Goal: Task Accomplishment & Management: Complete application form

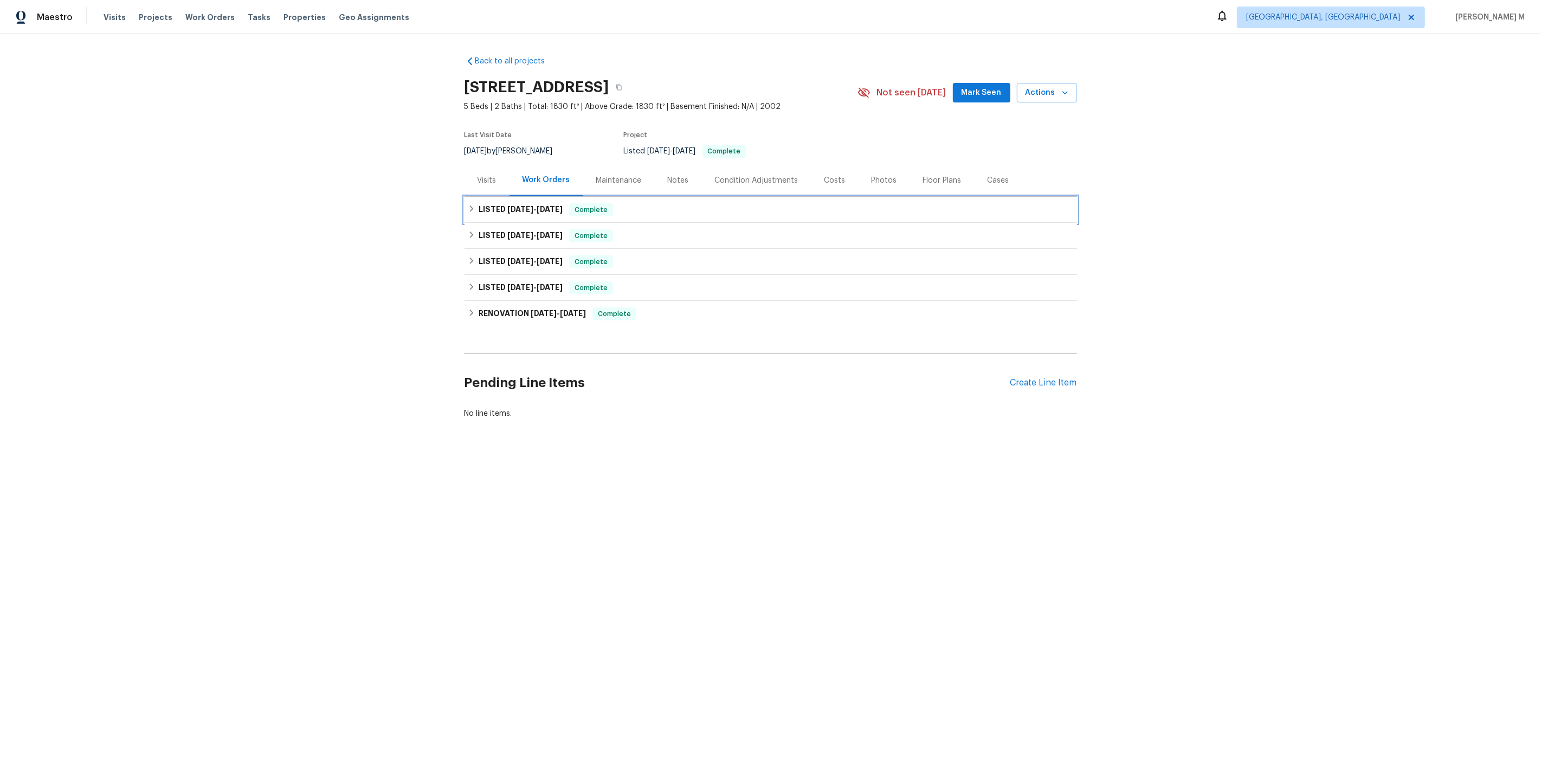
click at [508, 203] on h6 "LISTED 9/8/25 - 9/10/25" at bounding box center [521, 209] width 84 height 13
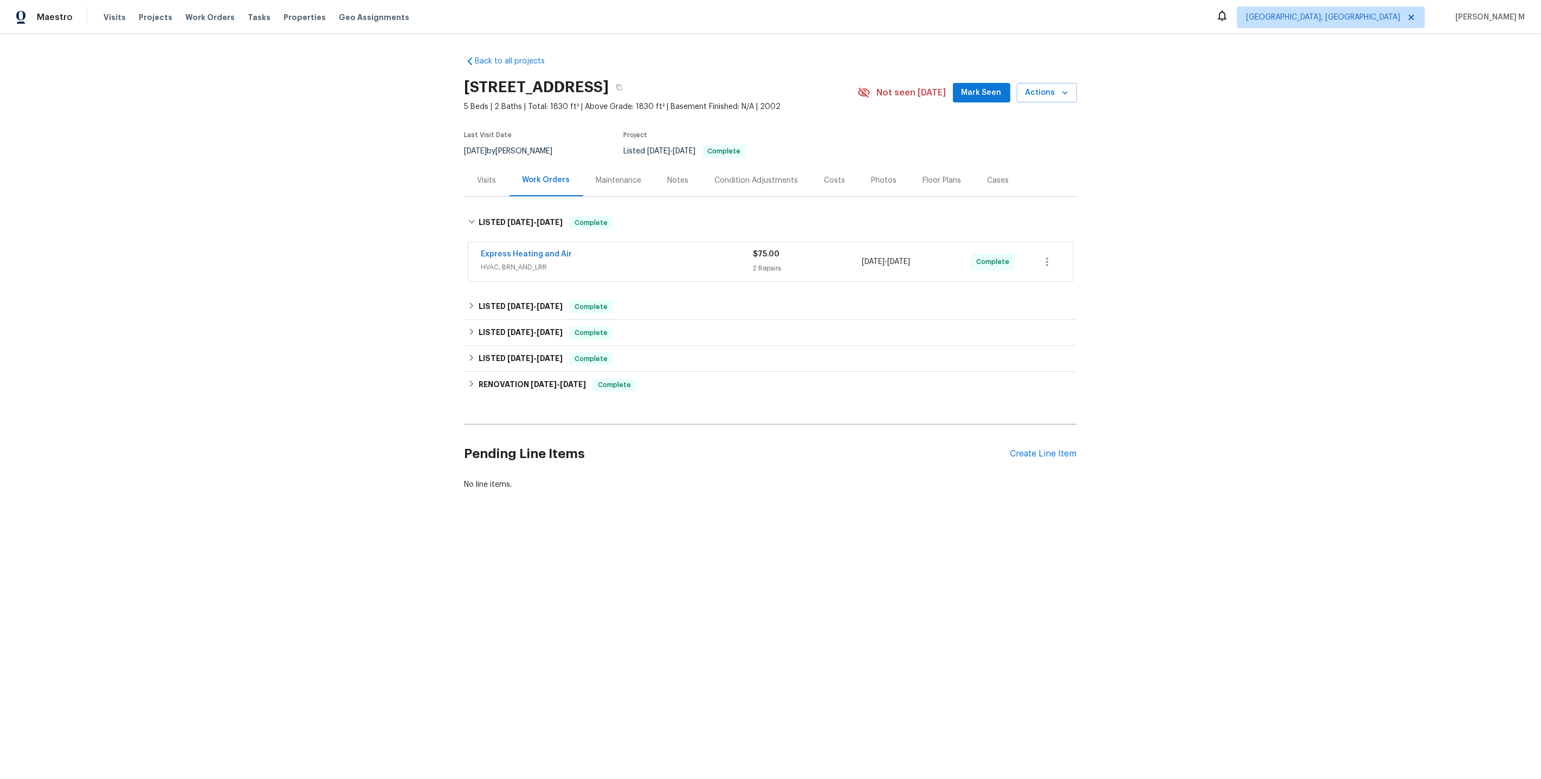
click at [495, 263] on span "HVAC, BRN_AND_LRR" at bounding box center [617, 267] width 272 height 11
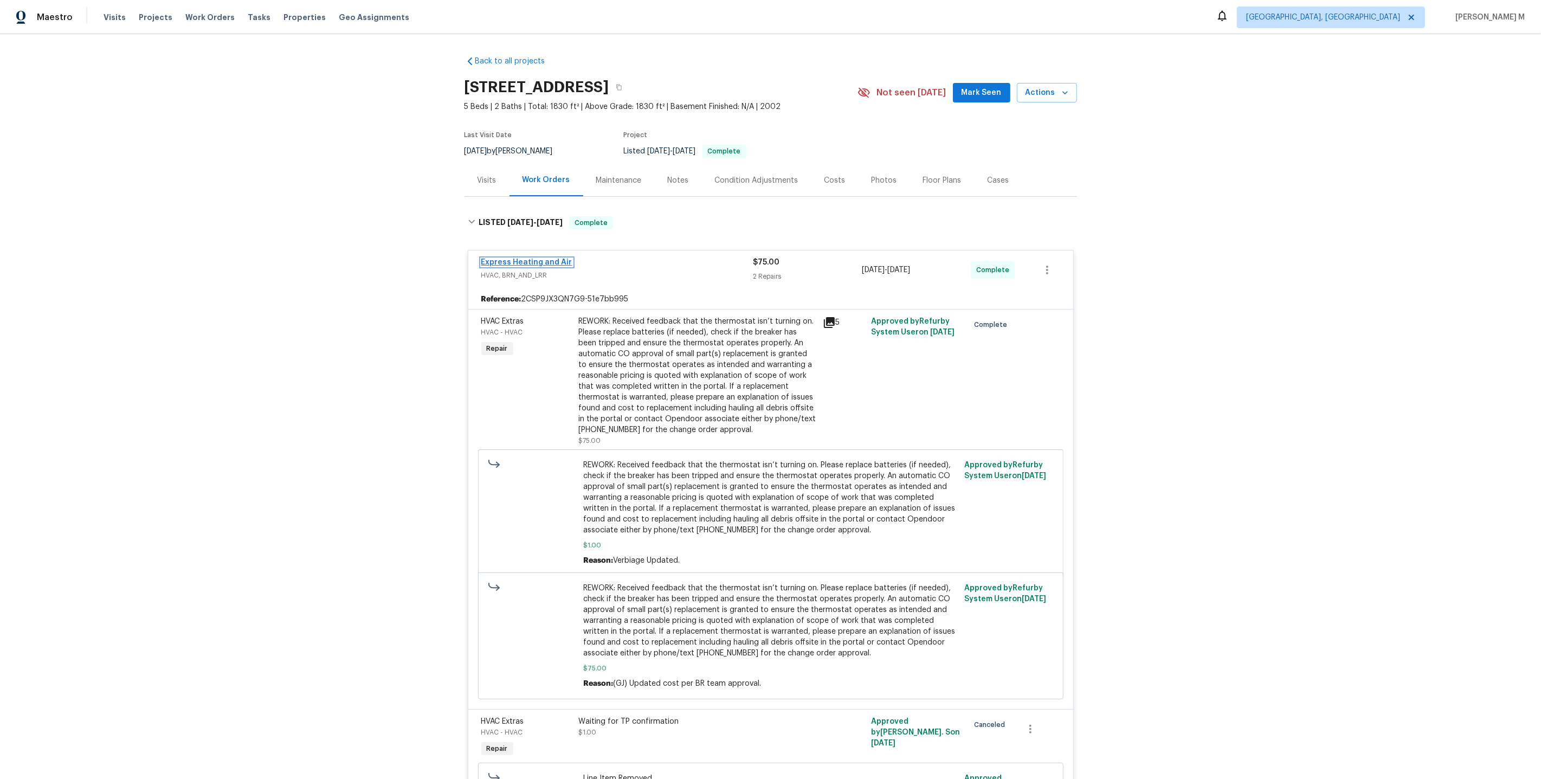
click at [517, 259] on link "Express Heating and Air" at bounding box center [526, 263] width 91 height 8
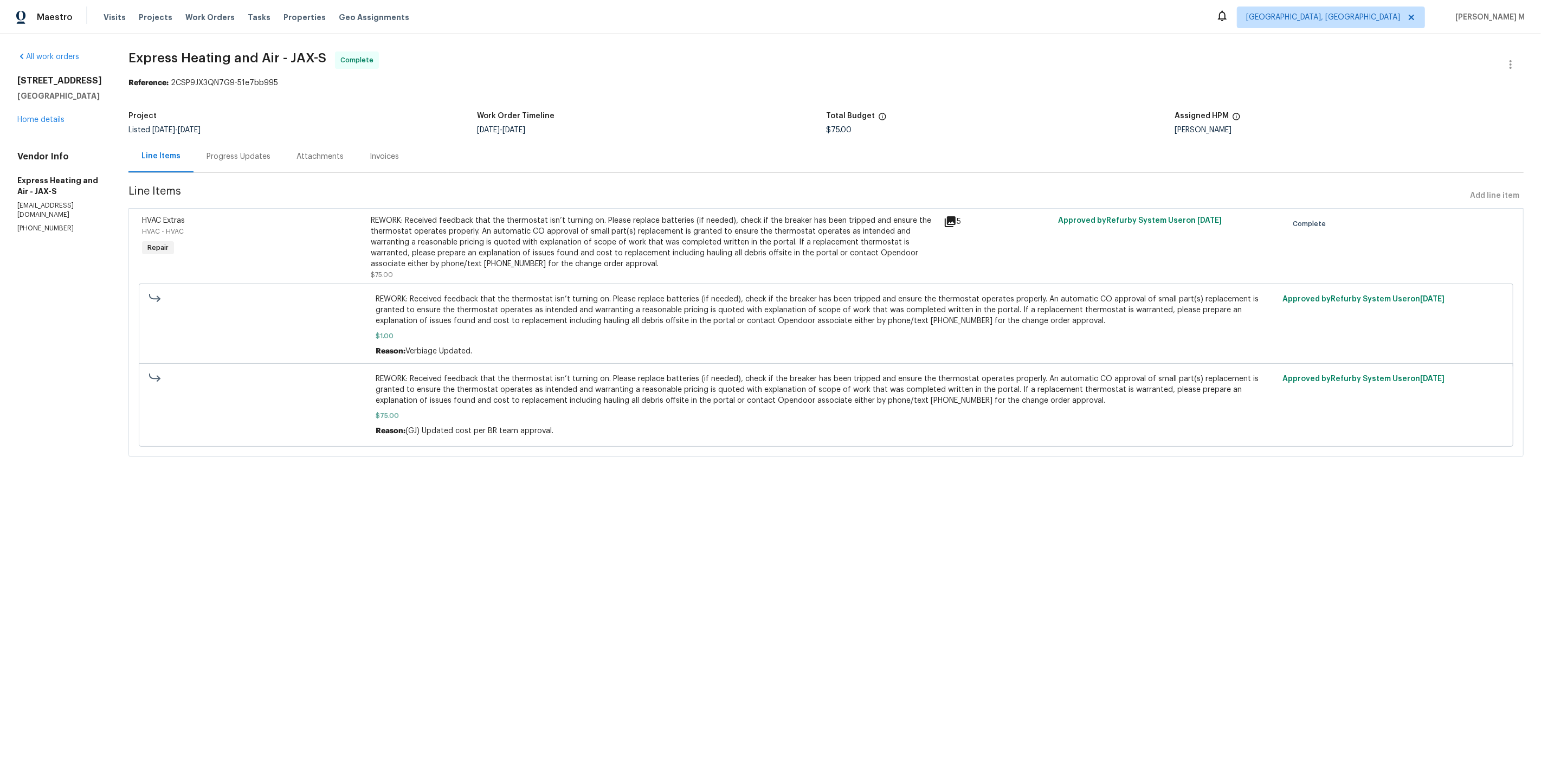
click at [297, 151] on div "Attachments" at bounding box center [320, 156] width 47 height 11
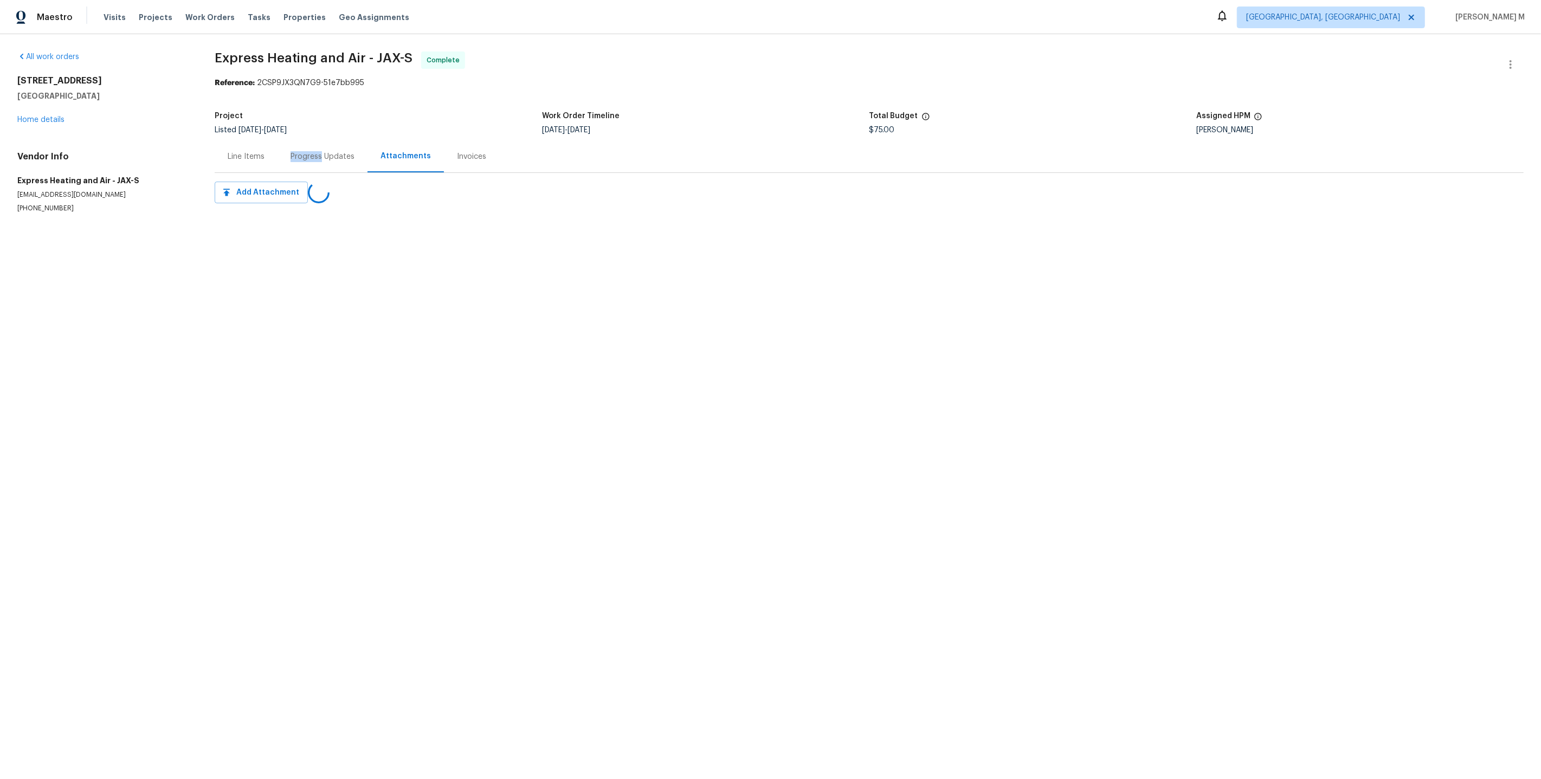
click at [296, 151] on div "Progress Updates" at bounding box center [323, 156] width 64 height 11
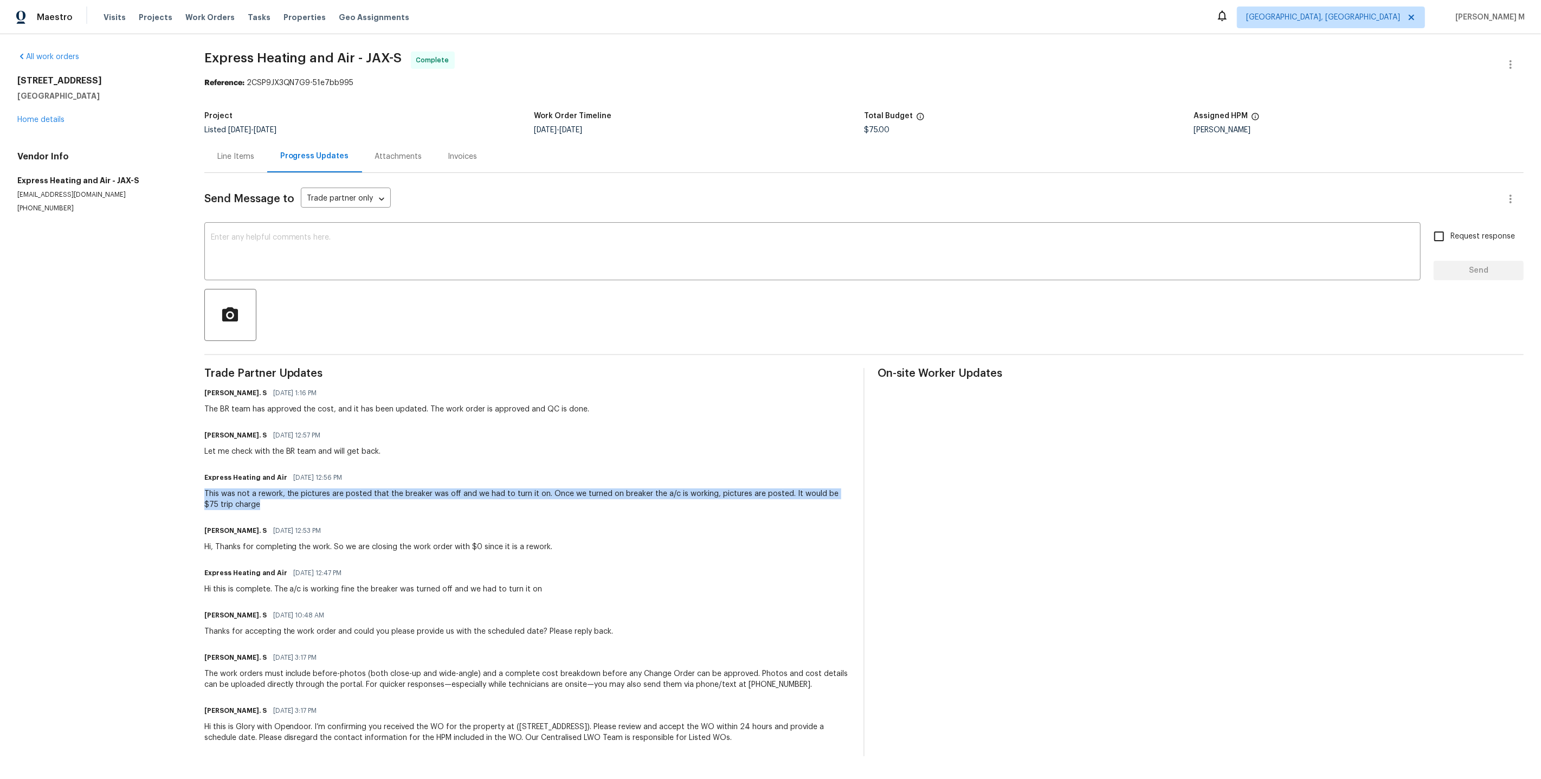
drag, startPoint x: 246, startPoint y: 491, endPoint x: 203, endPoint y: 477, distance: 45.1
click at [203, 477] on div "All work orders 8513 Star Leaf Ct Jacksonville, FL 32210 Home details Vendor In…" at bounding box center [770, 403] width 1541 height 739
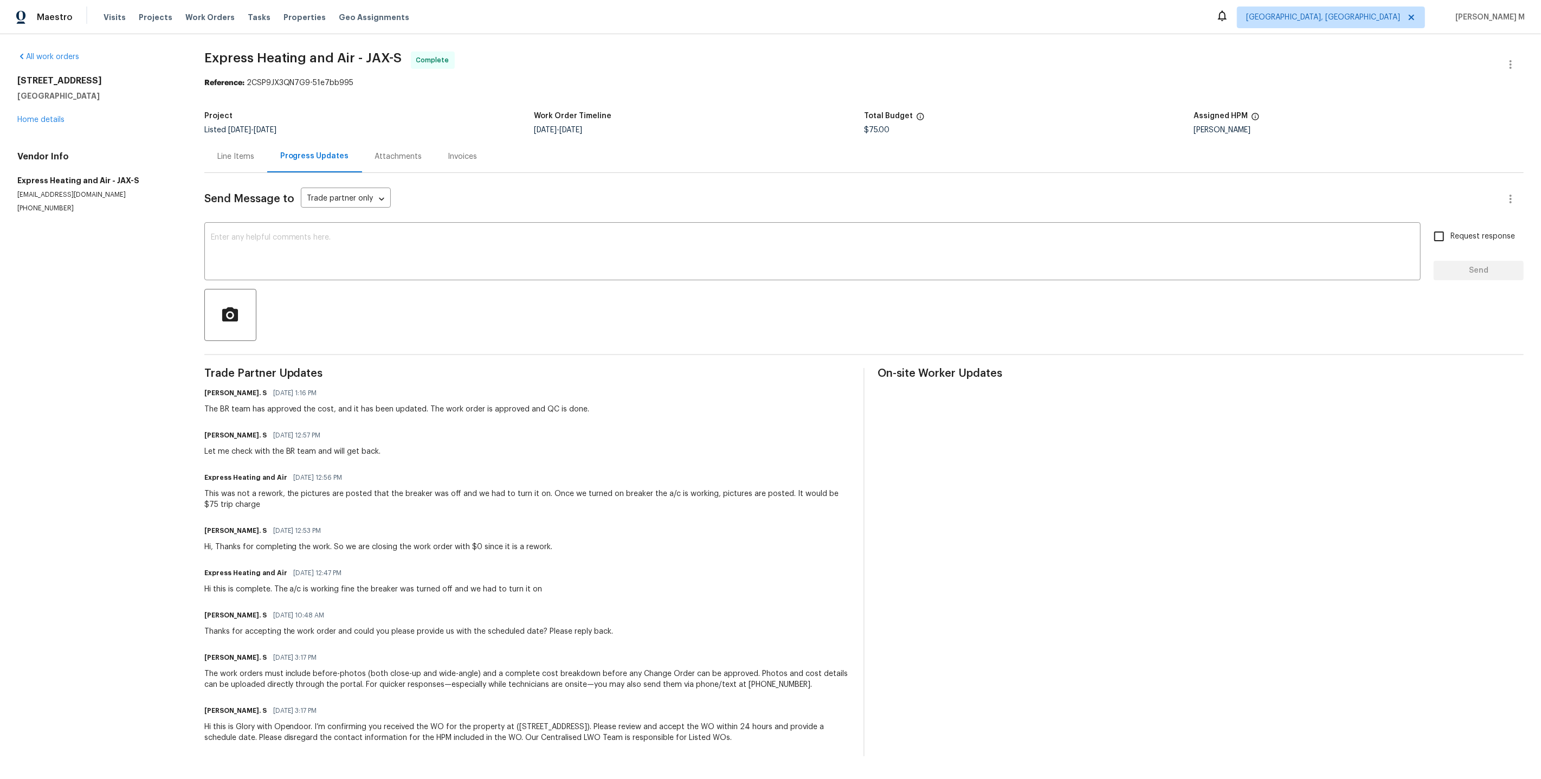
click at [665, 437] on div "Glory Joyce. S 09/09/2025 12:57 PM Let me check with the BR team and will get b…" at bounding box center [527, 442] width 646 height 29
drag, startPoint x: 200, startPoint y: 475, endPoint x: 336, endPoint y: 514, distance: 141.6
click at [336, 514] on div "All work orders 8513 Star Leaf Ct Jacksonville, FL 32210 Home details Vendor In…" at bounding box center [770, 403] width 1541 height 739
click at [204, 150] on div "All work orders 8513 Star Leaf Ct Jacksonville, FL 32210 Home details Vendor In…" at bounding box center [770, 403] width 1541 height 739
click at [233, 157] on div "Line Items" at bounding box center [235, 156] width 63 height 32
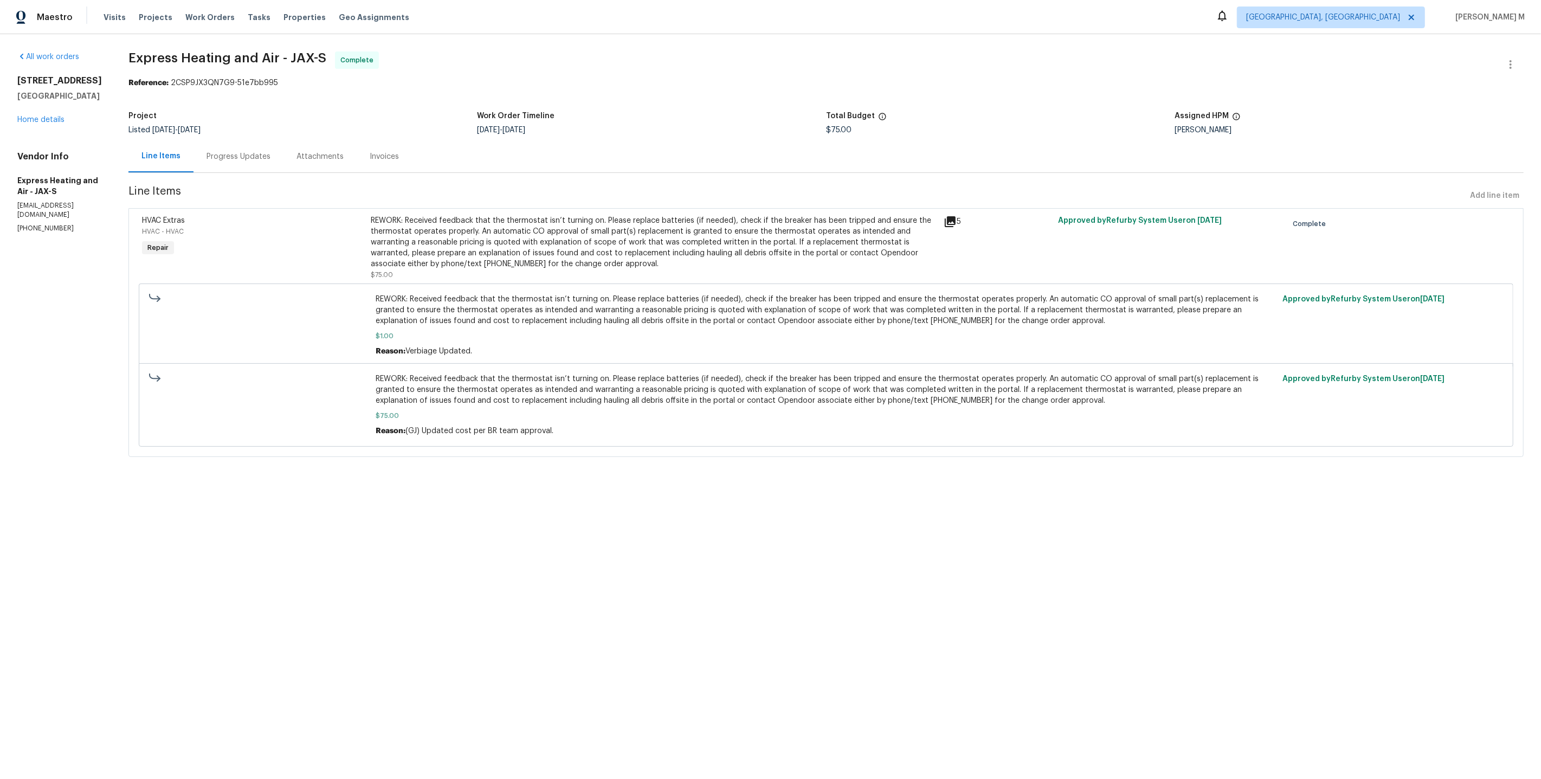
click at [614, 263] on div "REWORK: Received feedback that the thermostat isn’t turning on. Please replace …" at bounding box center [654, 247] width 567 height 65
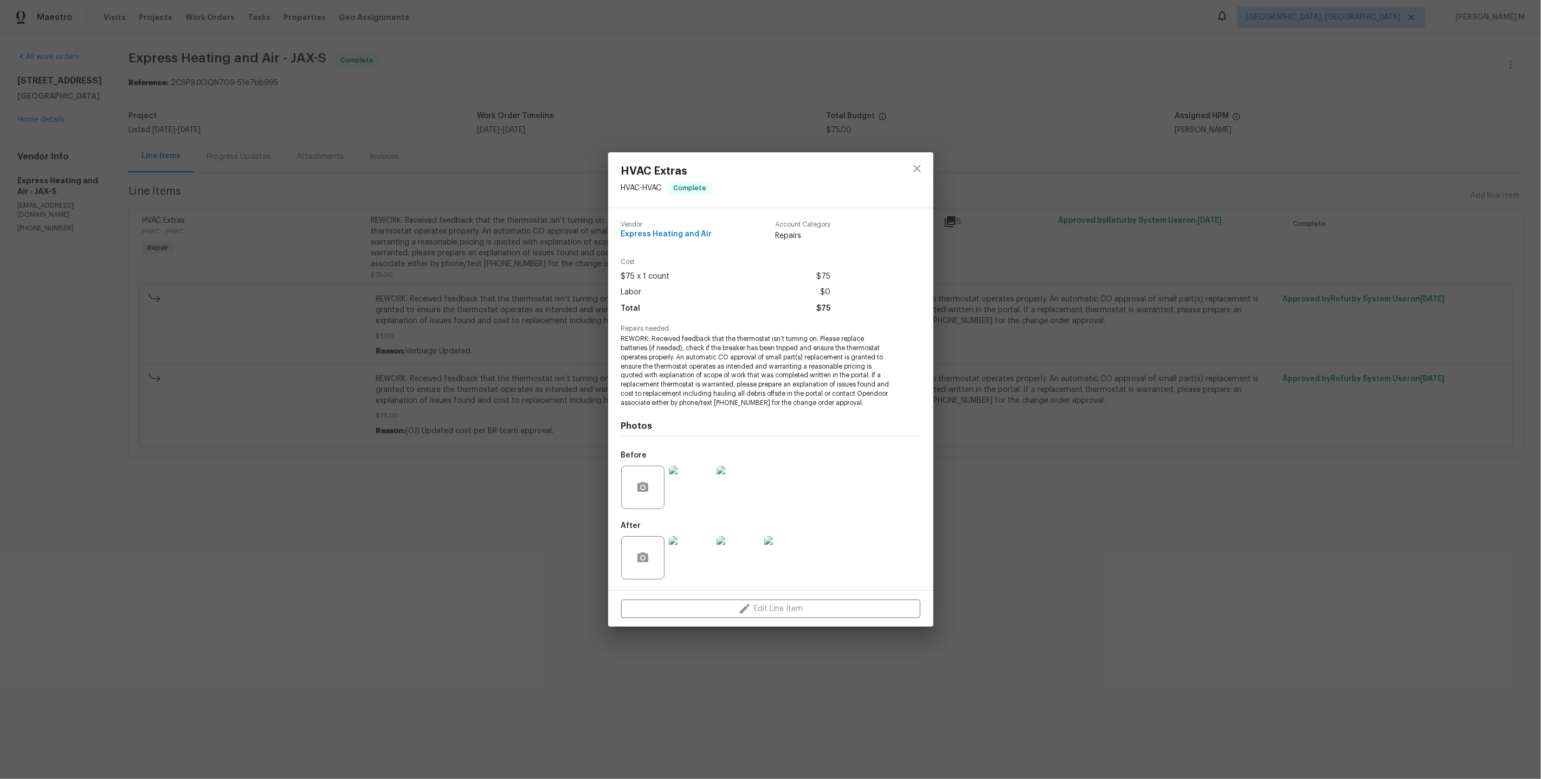
click at [696, 487] on img at bounding box center [690, 487] width 43 height 43
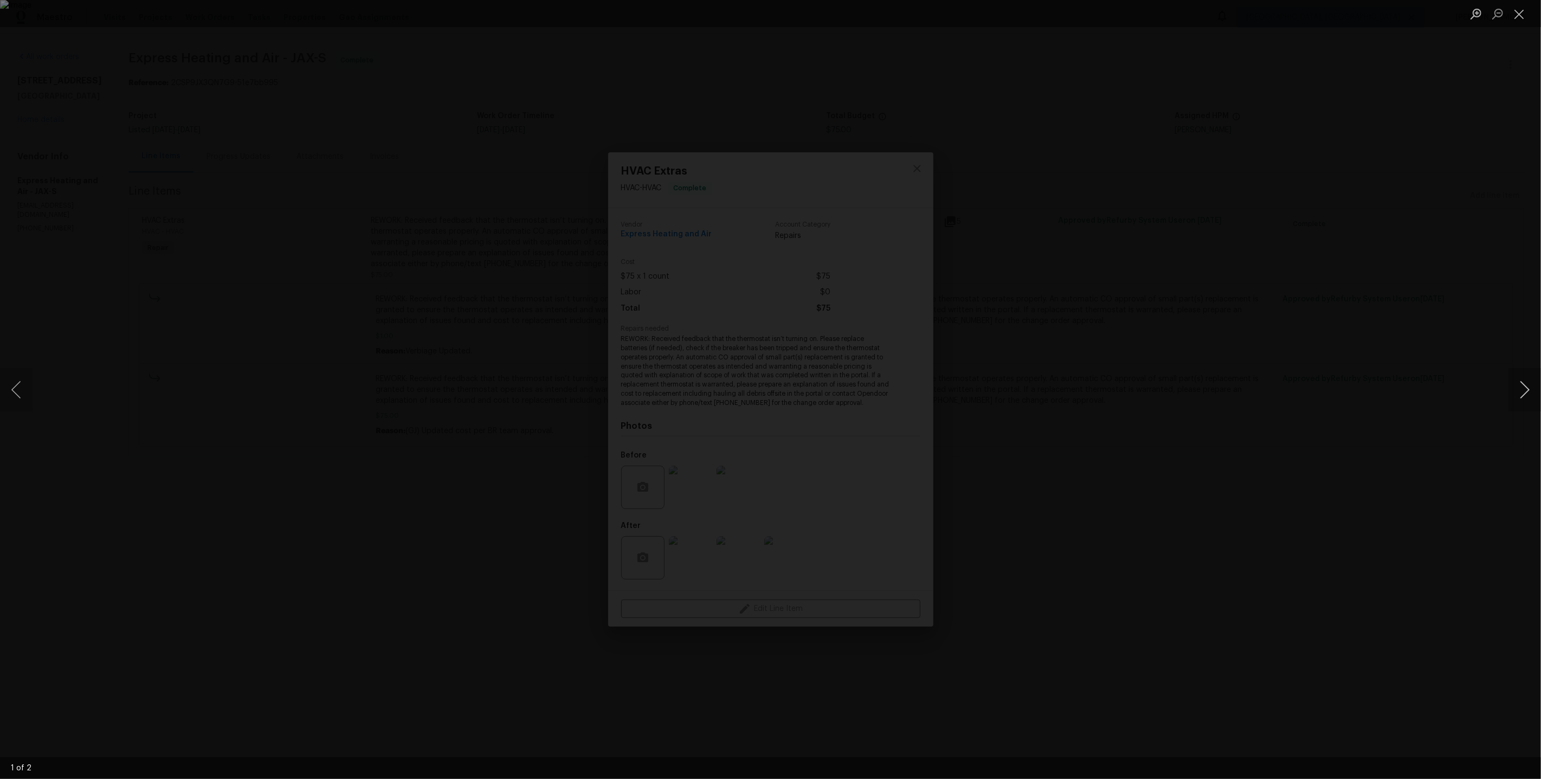
click at [1529, 391] on button "Next image" at bounding box center [1525, 389] width 33 height 43
click at [1524, 16] on button "Close lightbox" at bounding box center [1520, 13] width 22 height 19
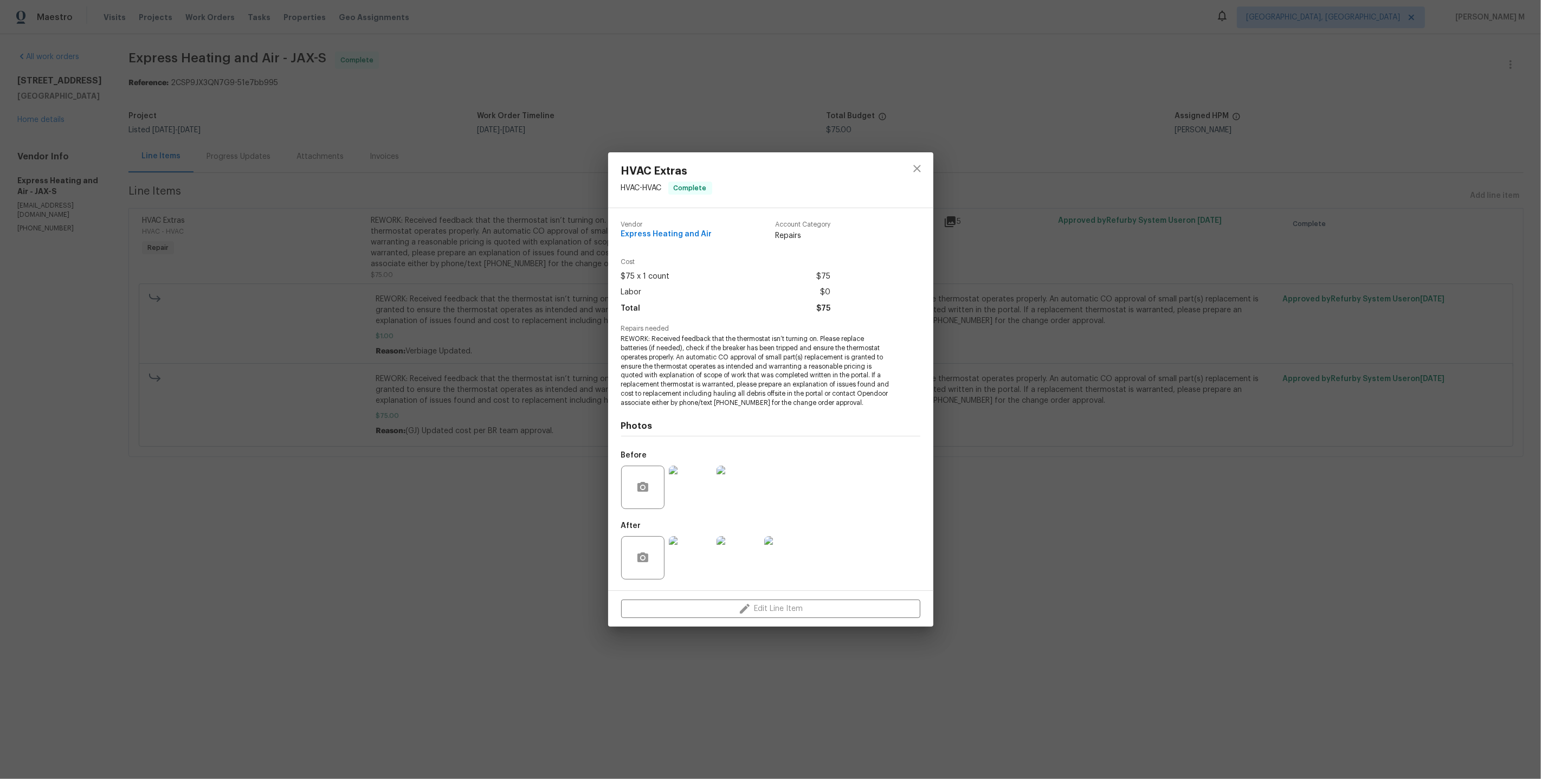
click at [494, 433] on div "HVAC Extras HVAC - HVAC Complete Vendor Express Heating and Air Account Categor…" at bounding box center [770, 389] width 1541 height 779
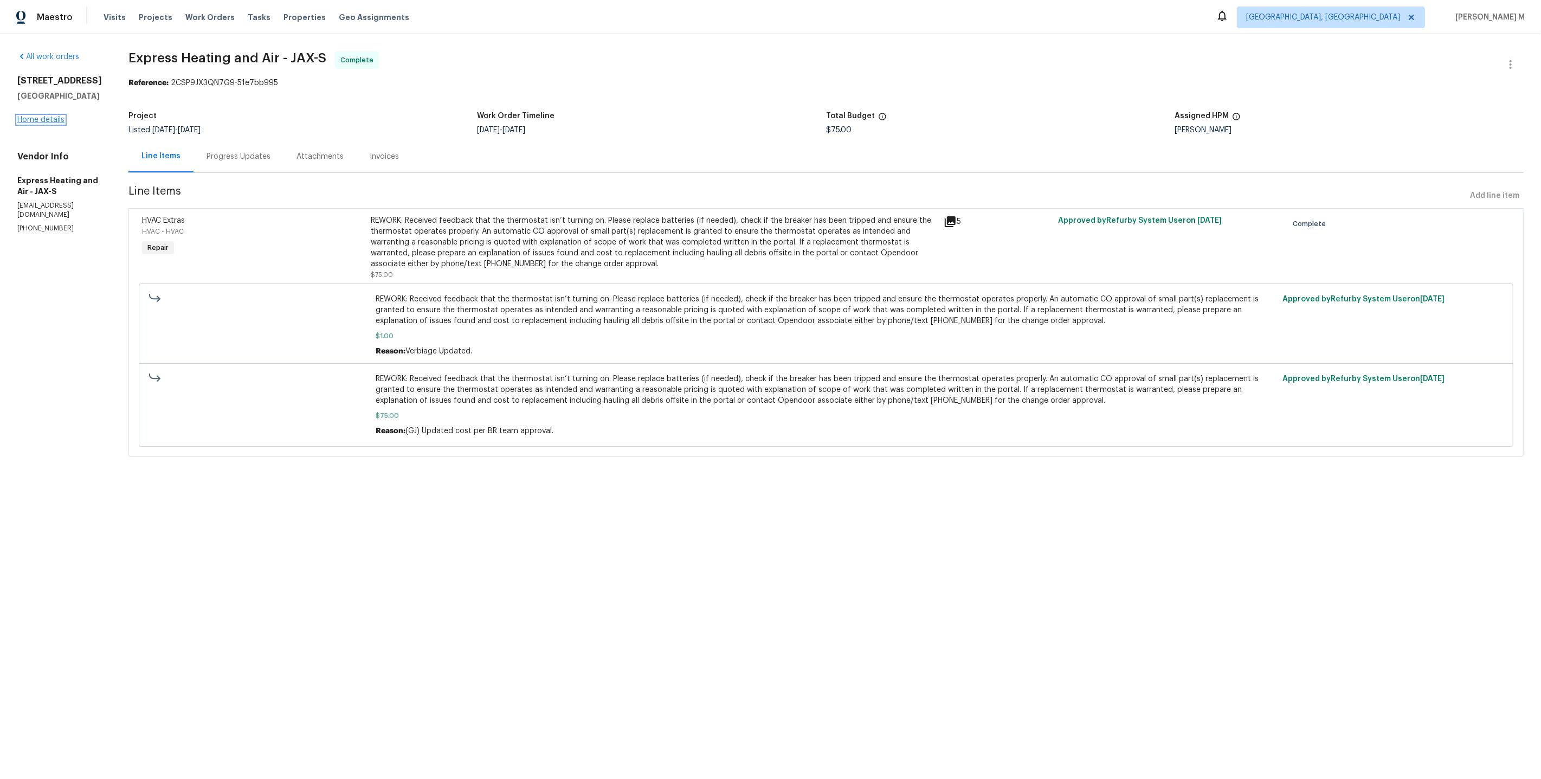
click at [27, 116] on link "Home details" at bounding box center [40, 120] width 47 height 8
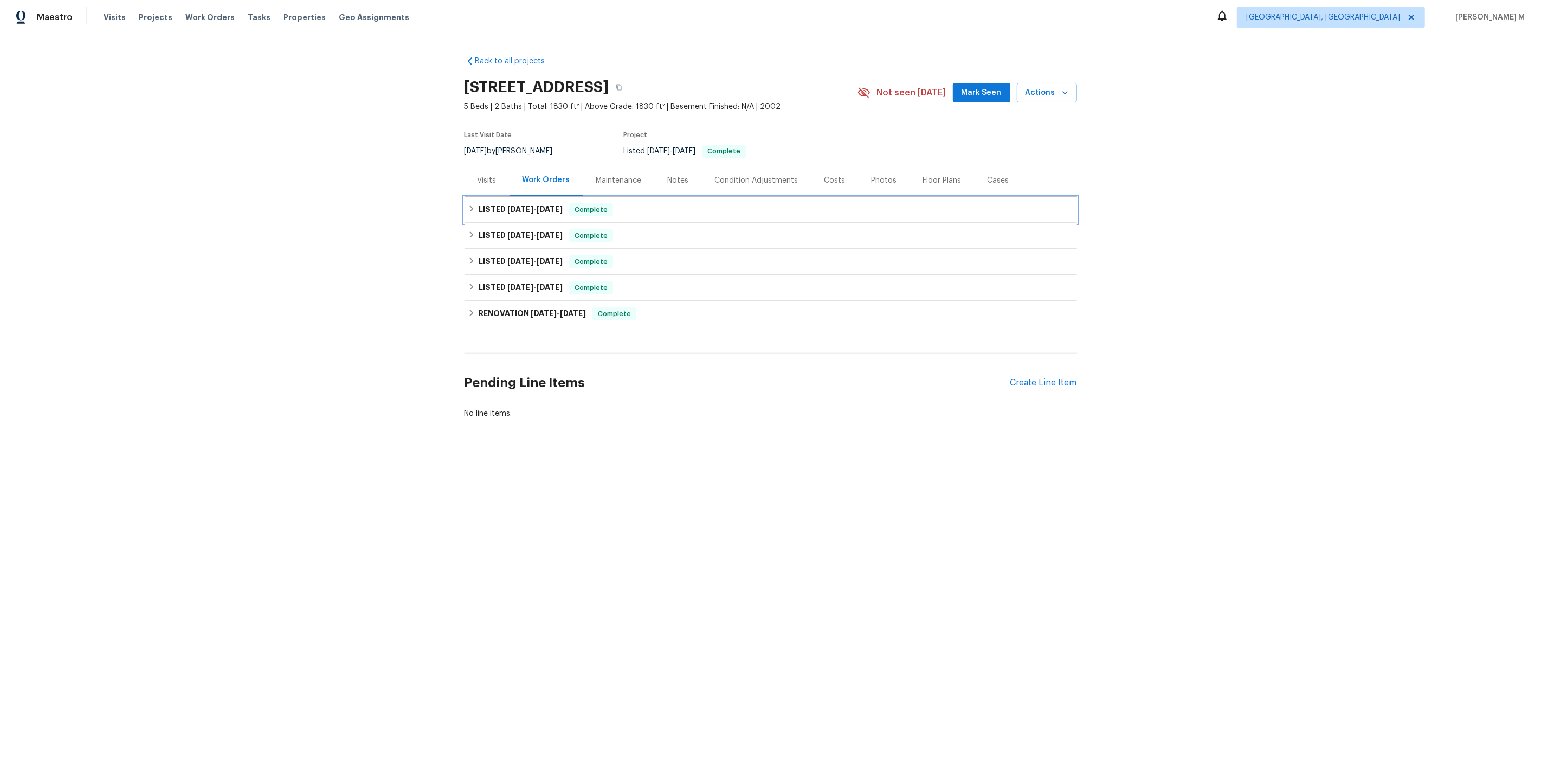
click at [532, 209] on h6 "LISTED 9/8/25 - 9/10/25" at bounding box center [521, 209] width 84 height 13
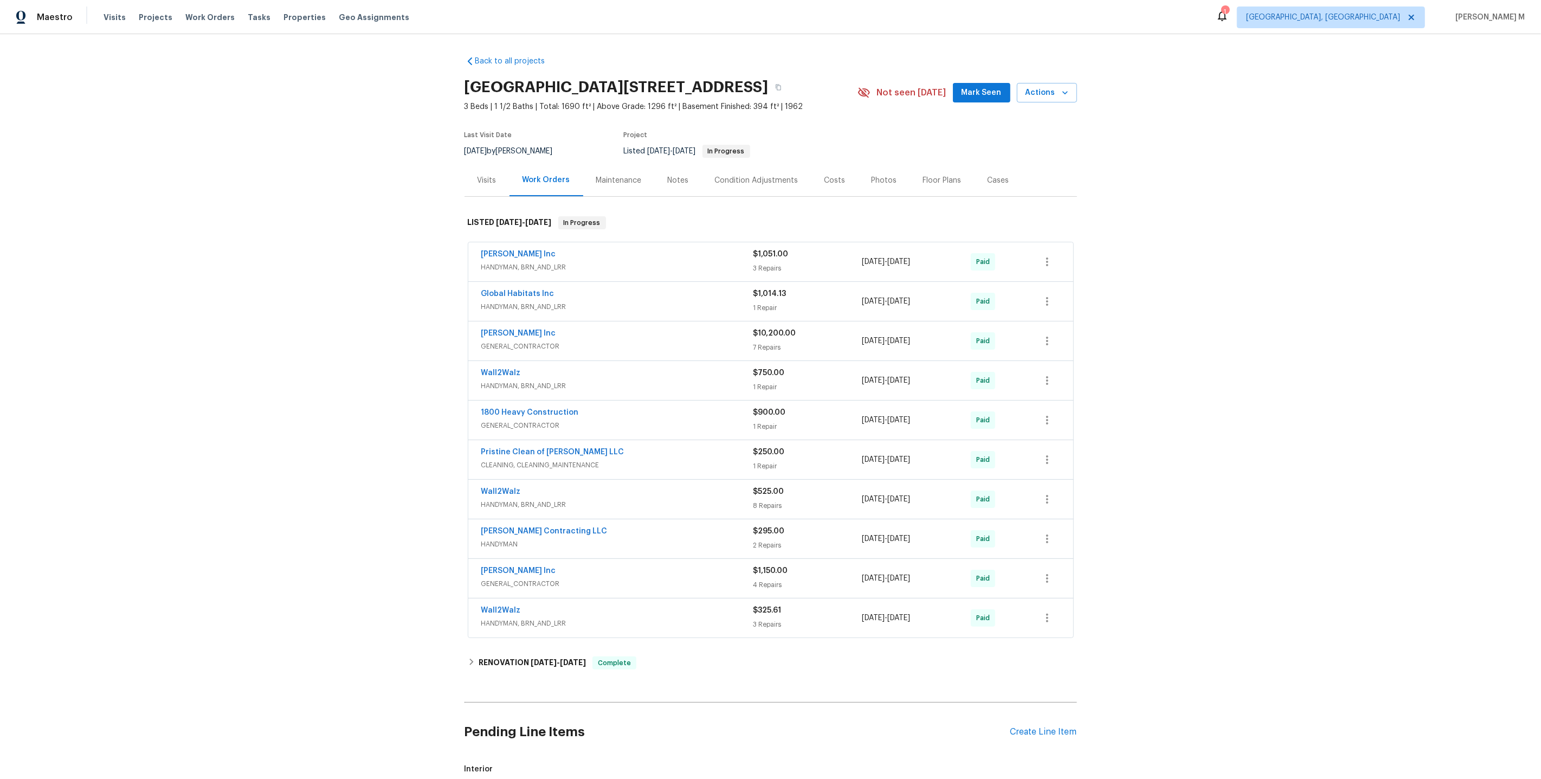
click at [530, 262] on span "HANDYMAN, BRN_AND_LRR" at bounding box center [617, 267] width 272 height 11
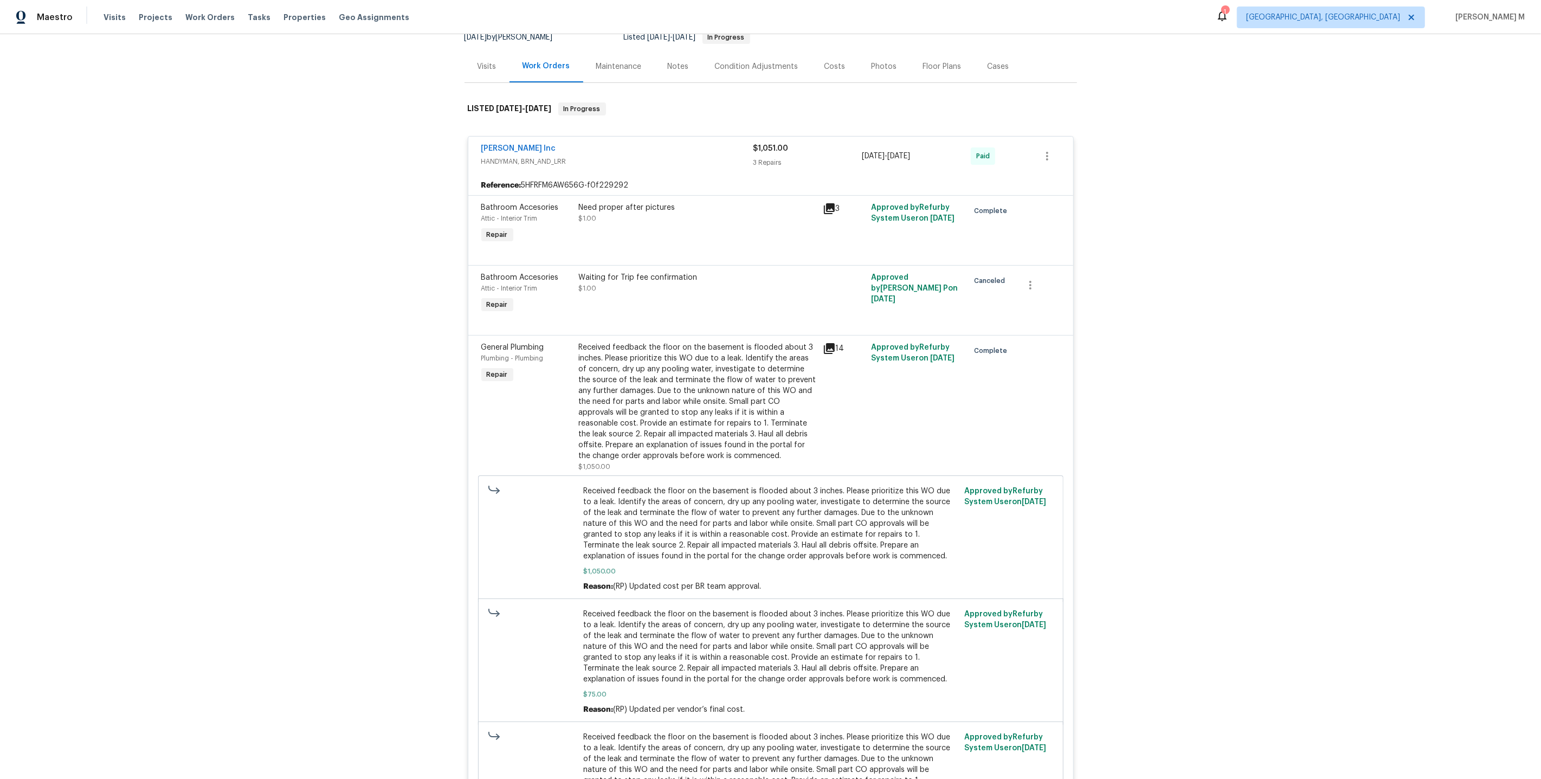
scroll to position [114, 0]
click at [637, 221] on div "Need proper after pictures $1.00" at bounding box center [698, 223] width 244 height 50
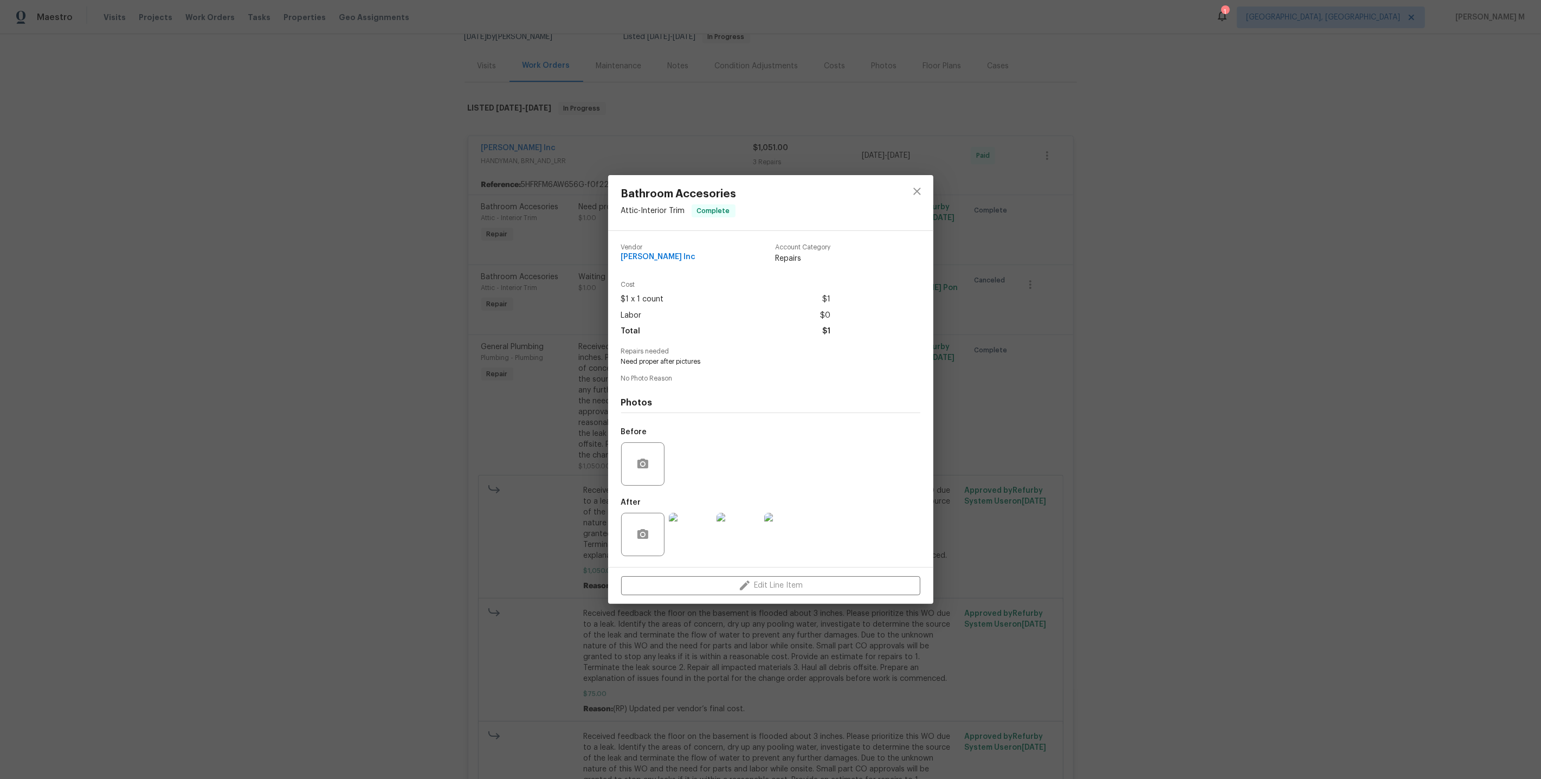
click at [1044, 409] on div "Bathroom Accesories Attic - Interior Trim Complete Vendor [PERSON_NAME] Inc Acc…" at bounding box center [770, 389] width 1541 height 779
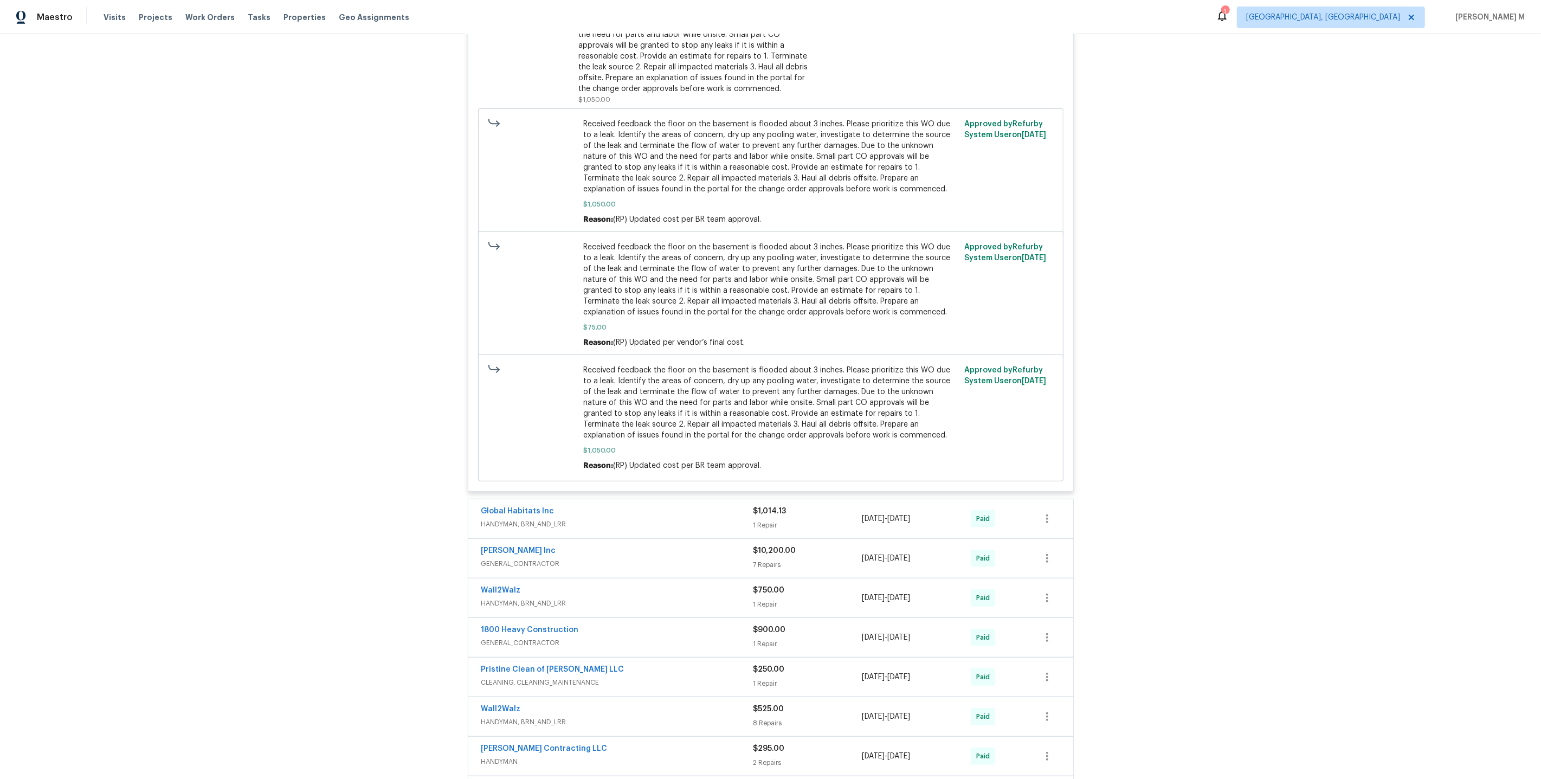
scroll to position [0, 0]
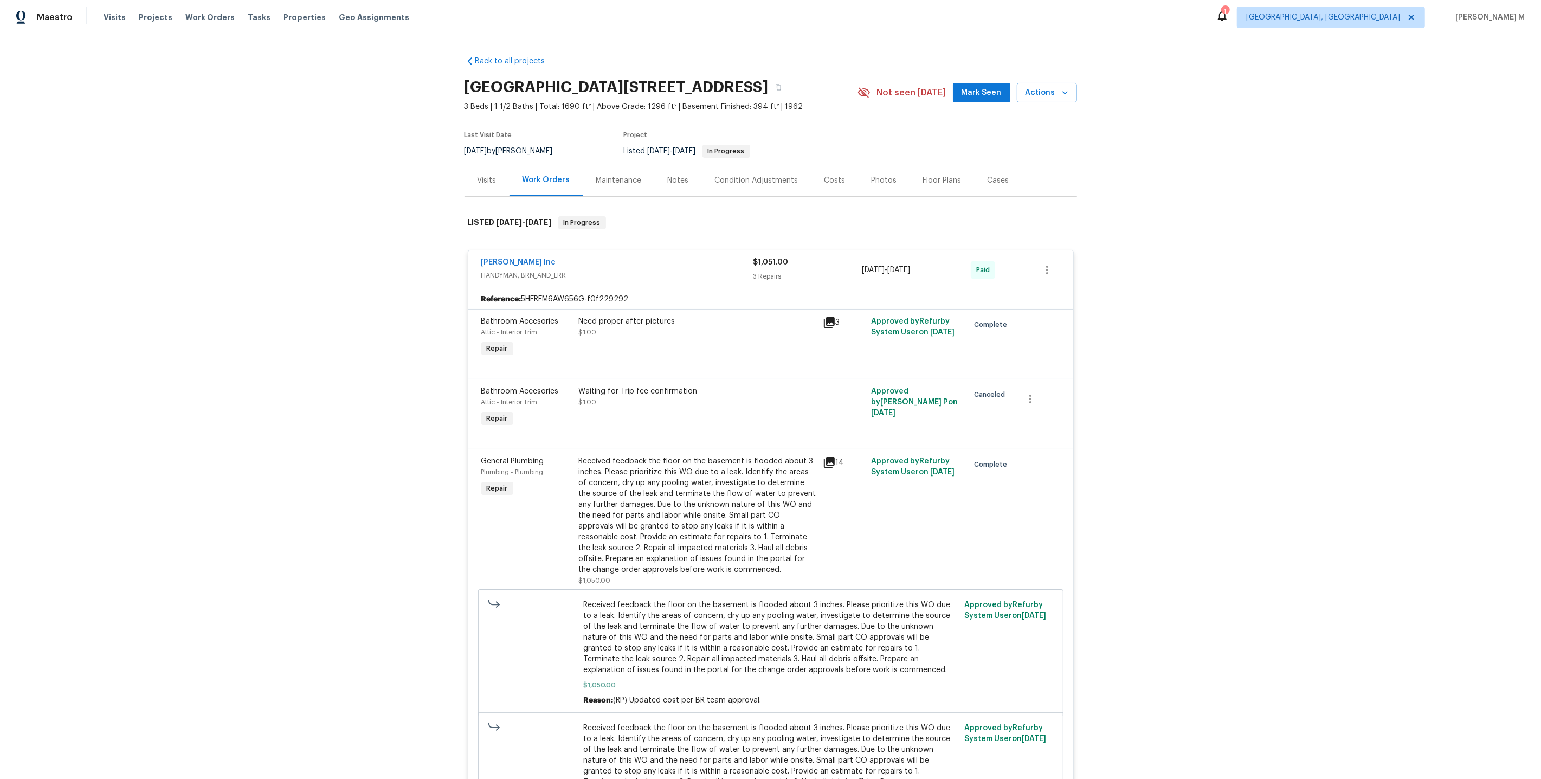
click at [612, 169] on div "Maintenance" at bounding box center [619, 180] width 72 height 32
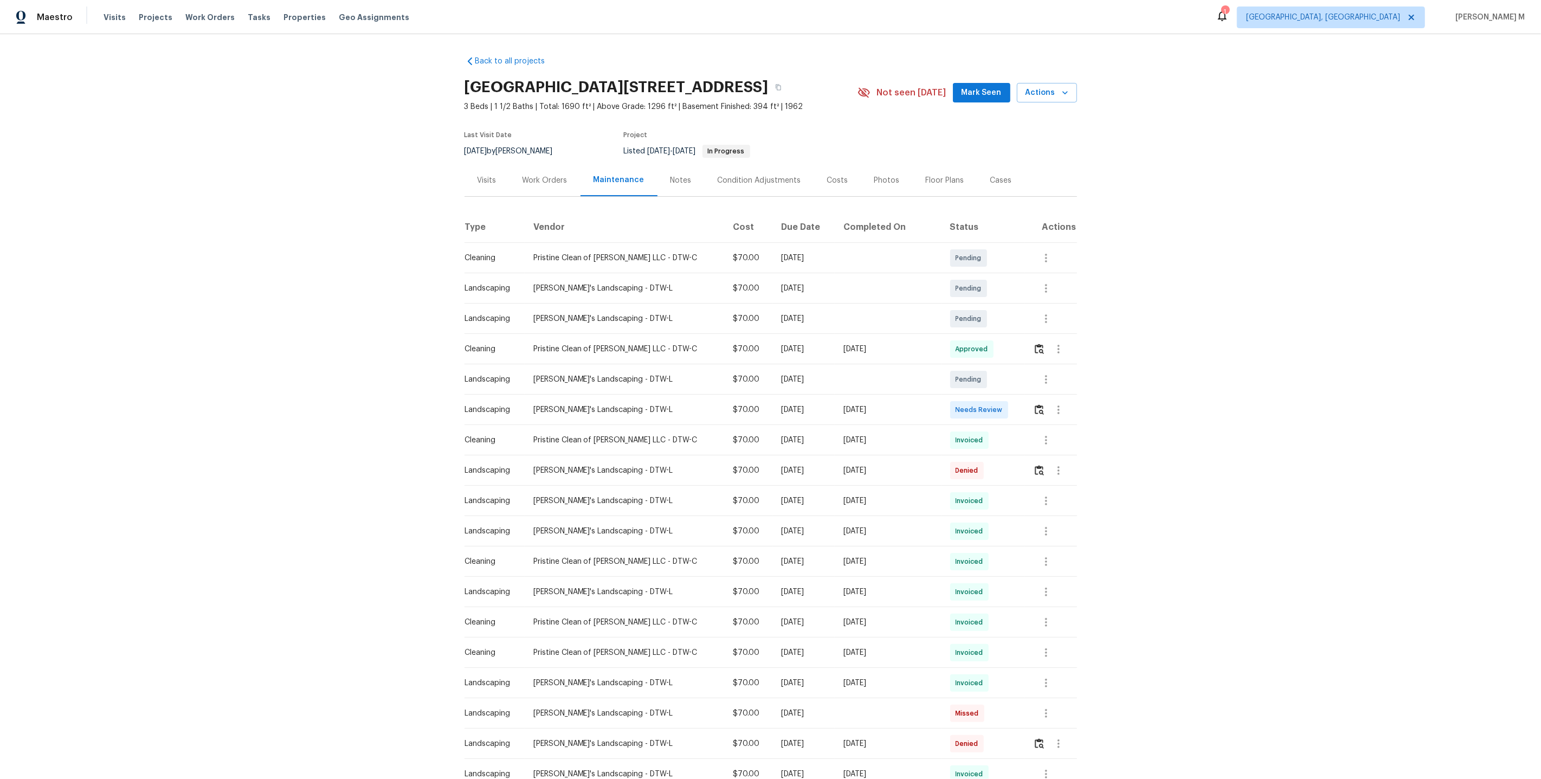
click at [1028, 344] on td at bounding box center [1051, 349] width 53 height 30
click at [1035, 345] on img "button" at bounding box center [1039, 349] width 9 height 10
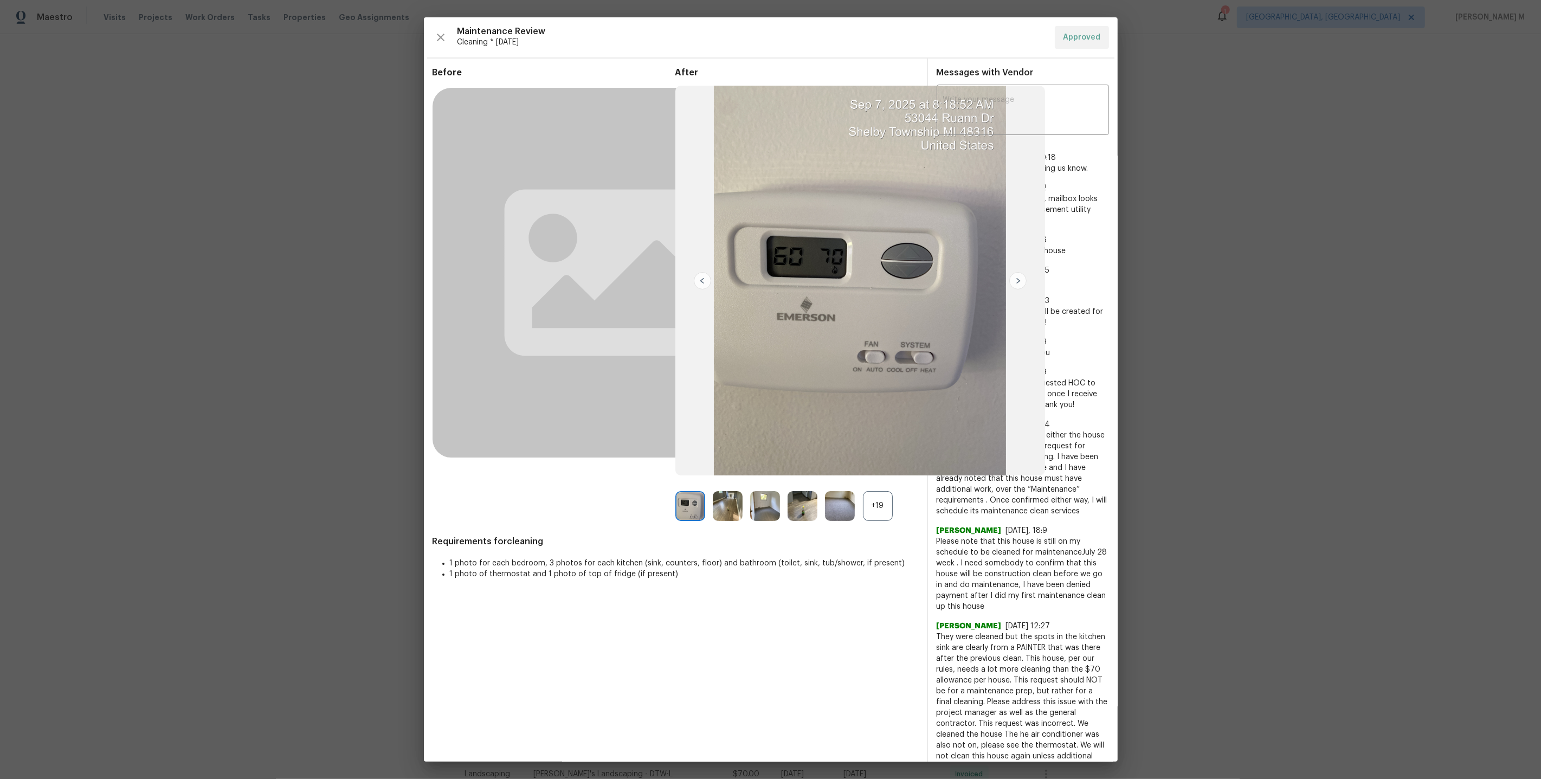
click at [879, 507] on div "+19" at bounding box center [878, 506] width 30 height 30
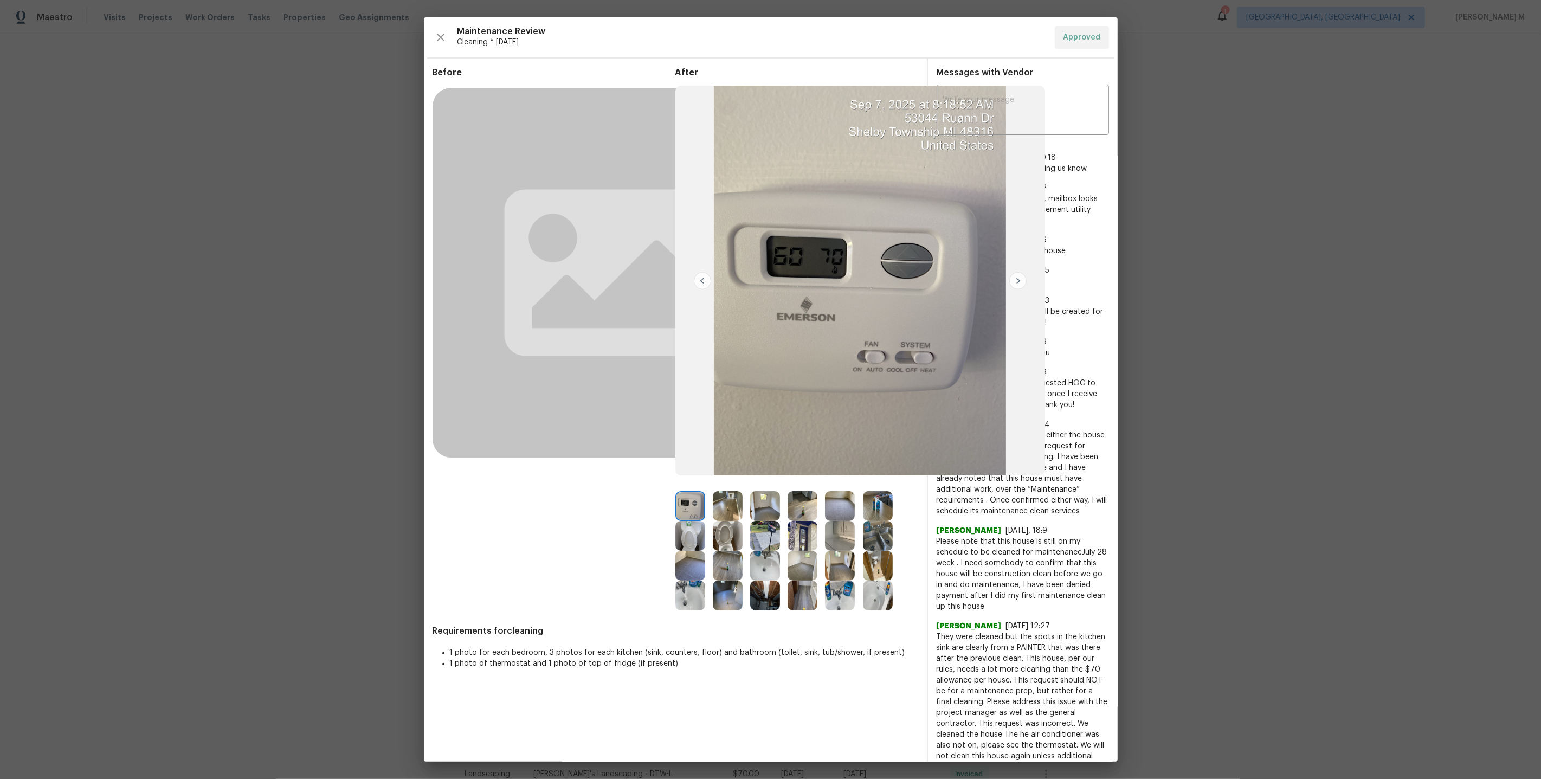
click at [758, 598] on img at bounding box center [765, 596] width 30 height 30
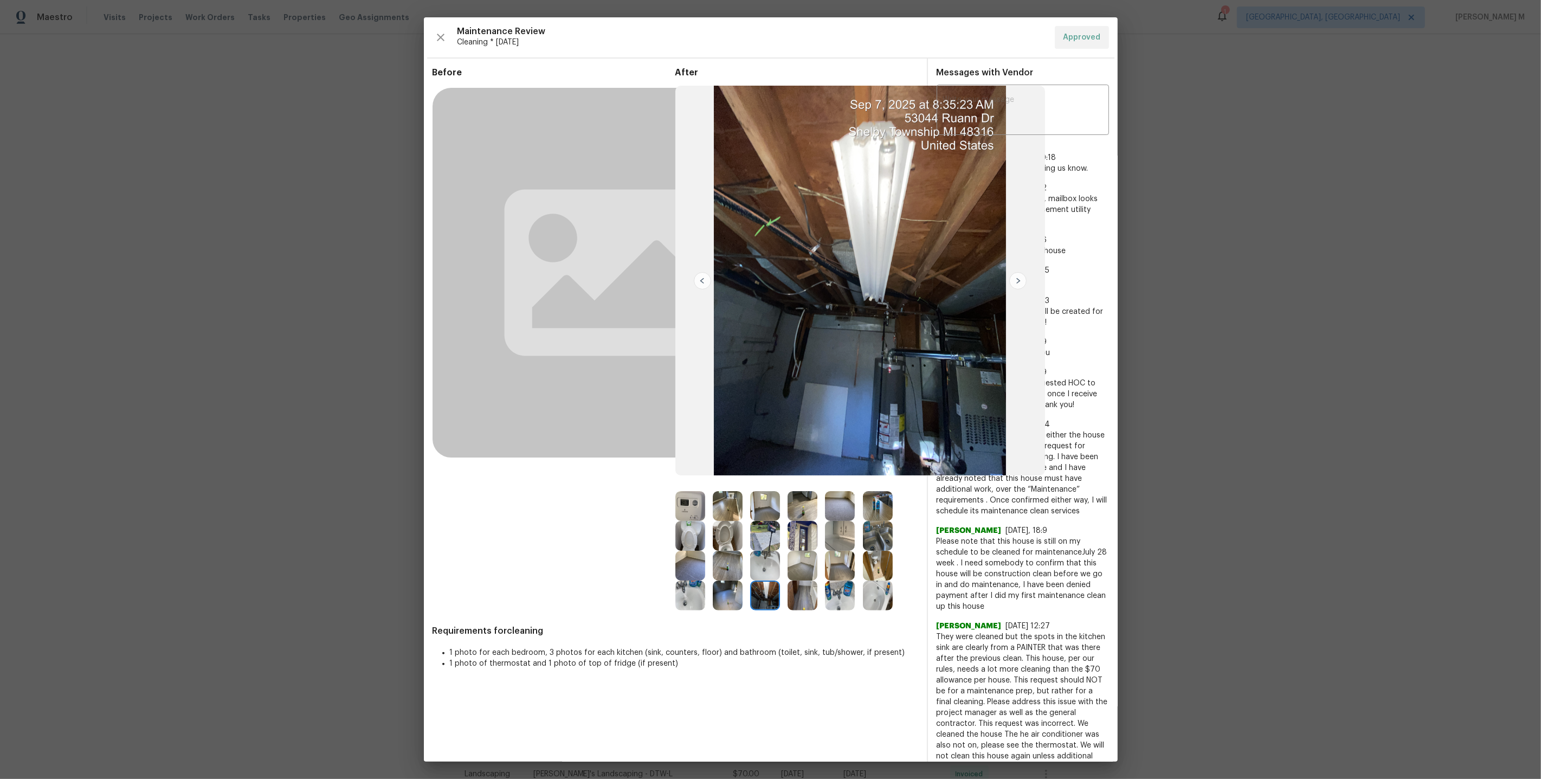
click at [771, 537] on img at bounding box center [765, 536] width 30 height 30
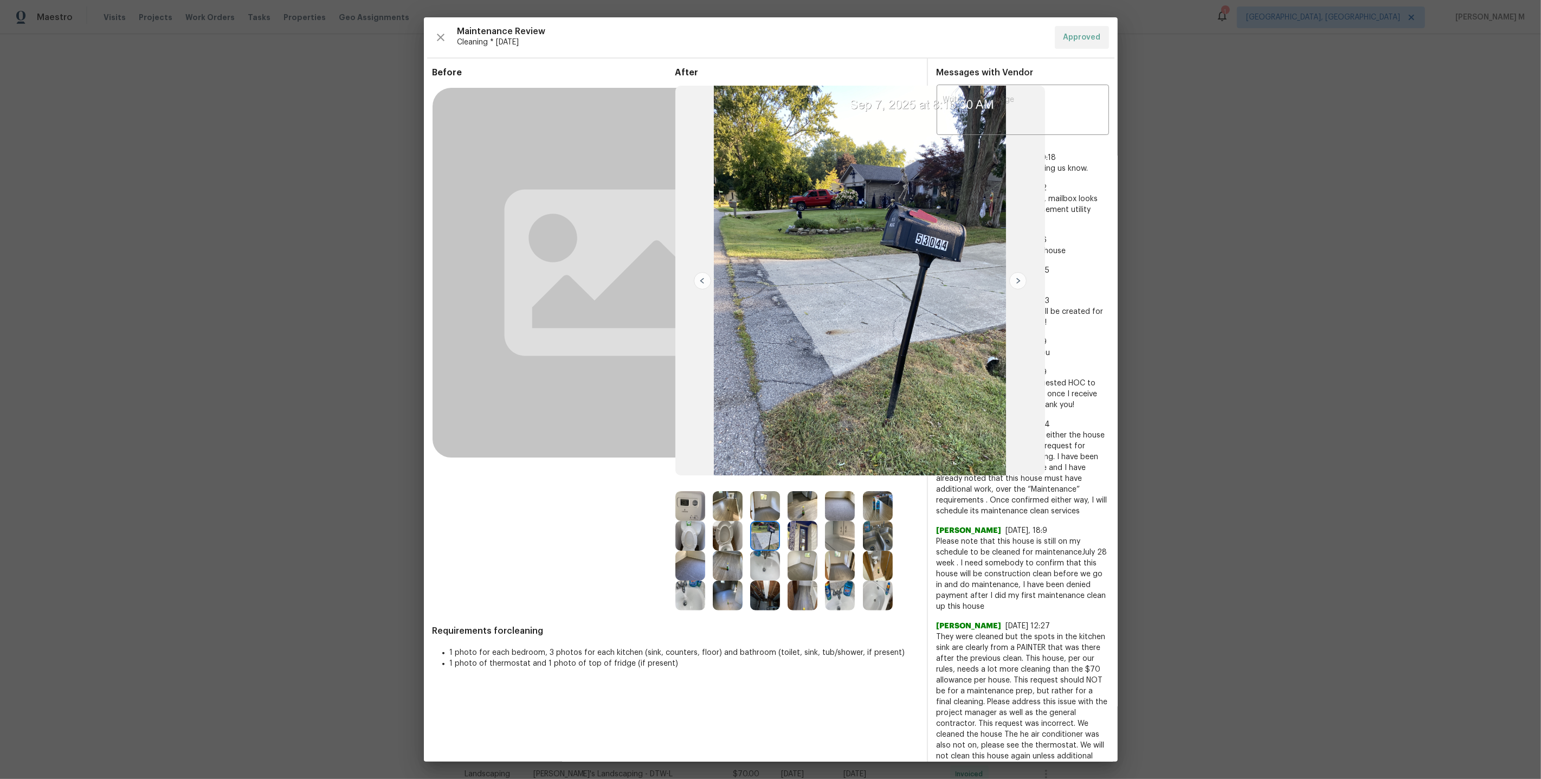
click at [770, 598] on img at bounding box center [765, 596] width 30 height 30
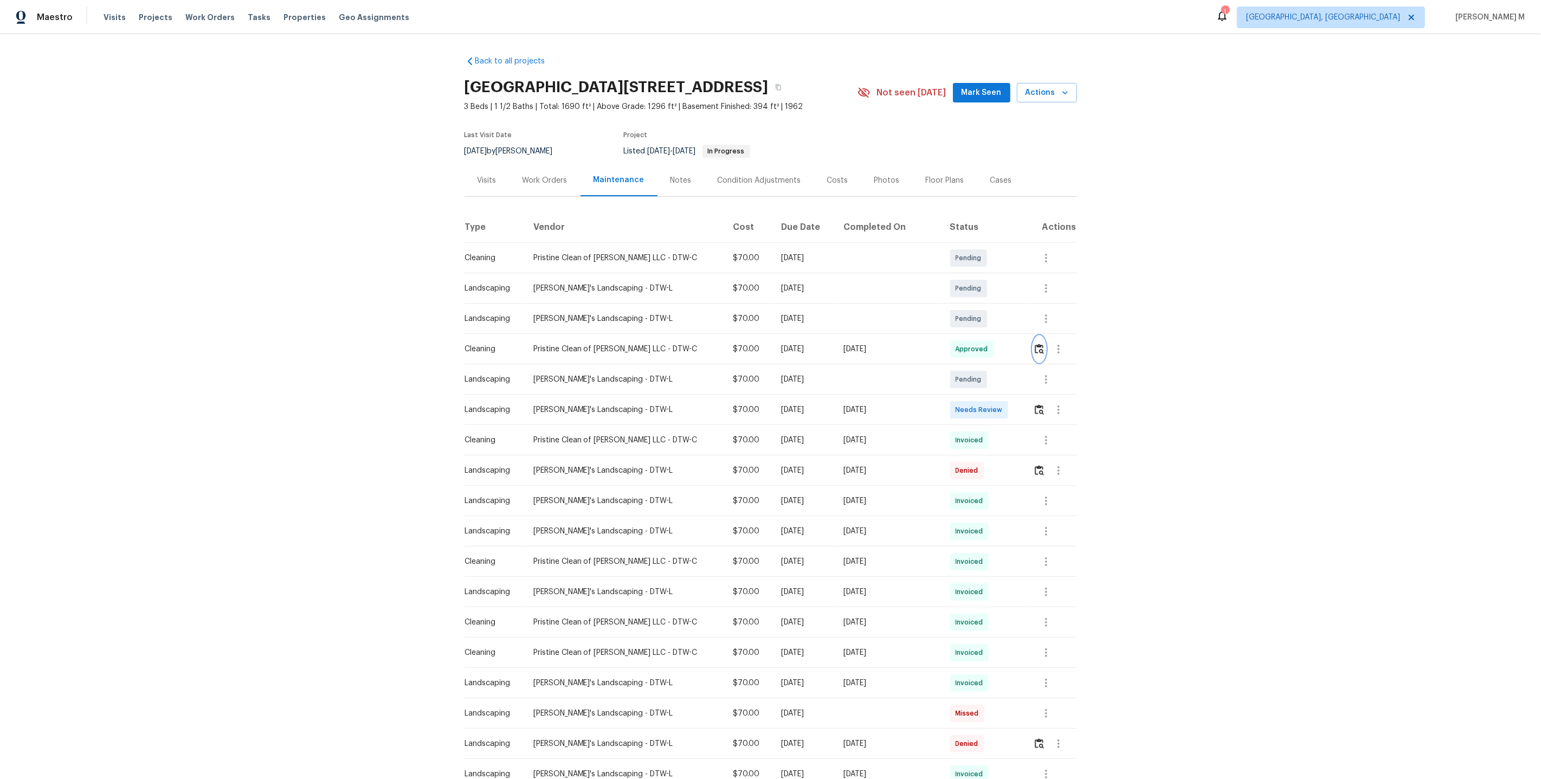
click at [1038, 344] on img "button" at bounding box center [1039, 349] width 9 height 10
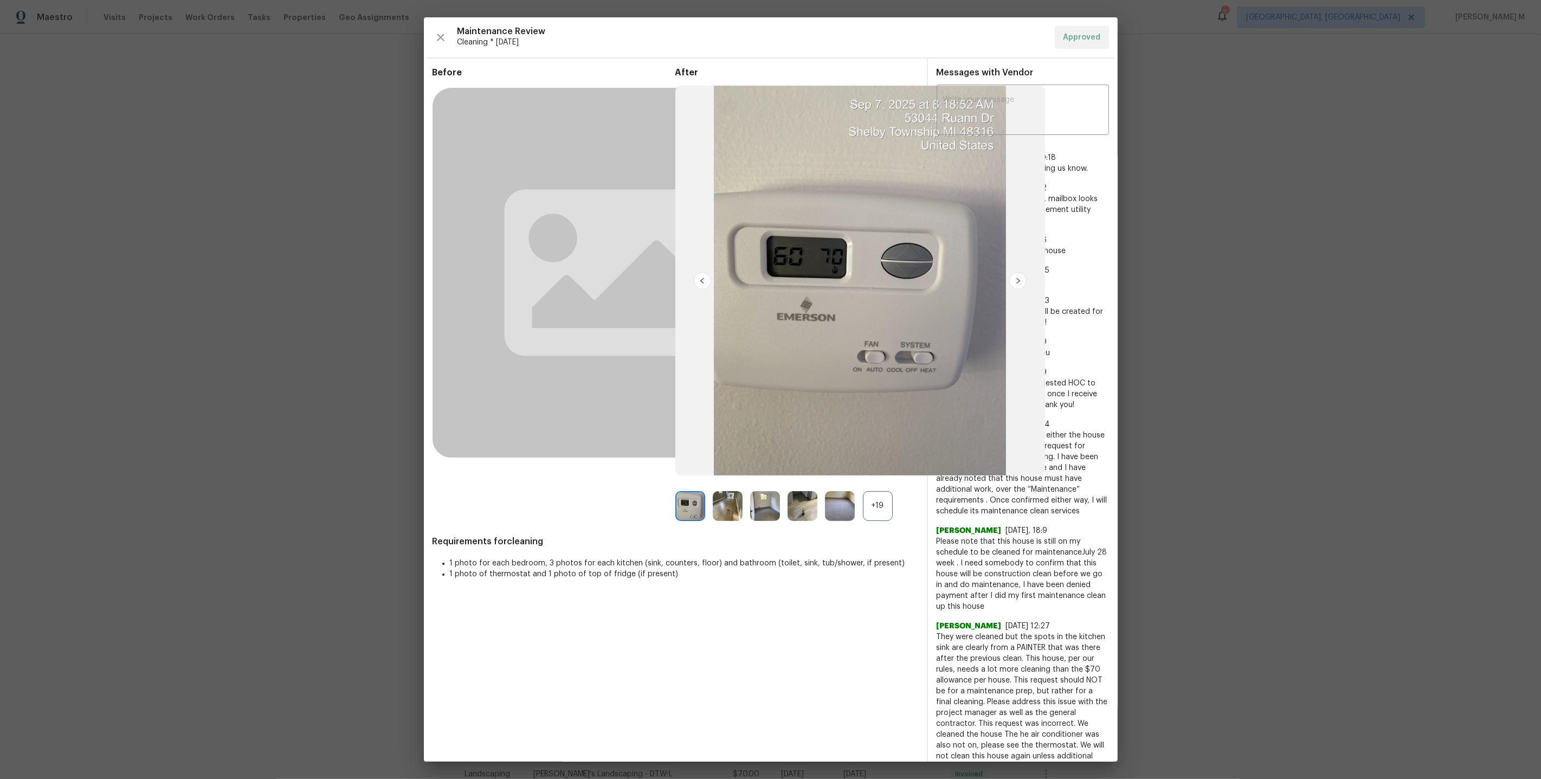
click at [874, 499] on div "+19" at bounding box center [878, 506] width 30 height 30
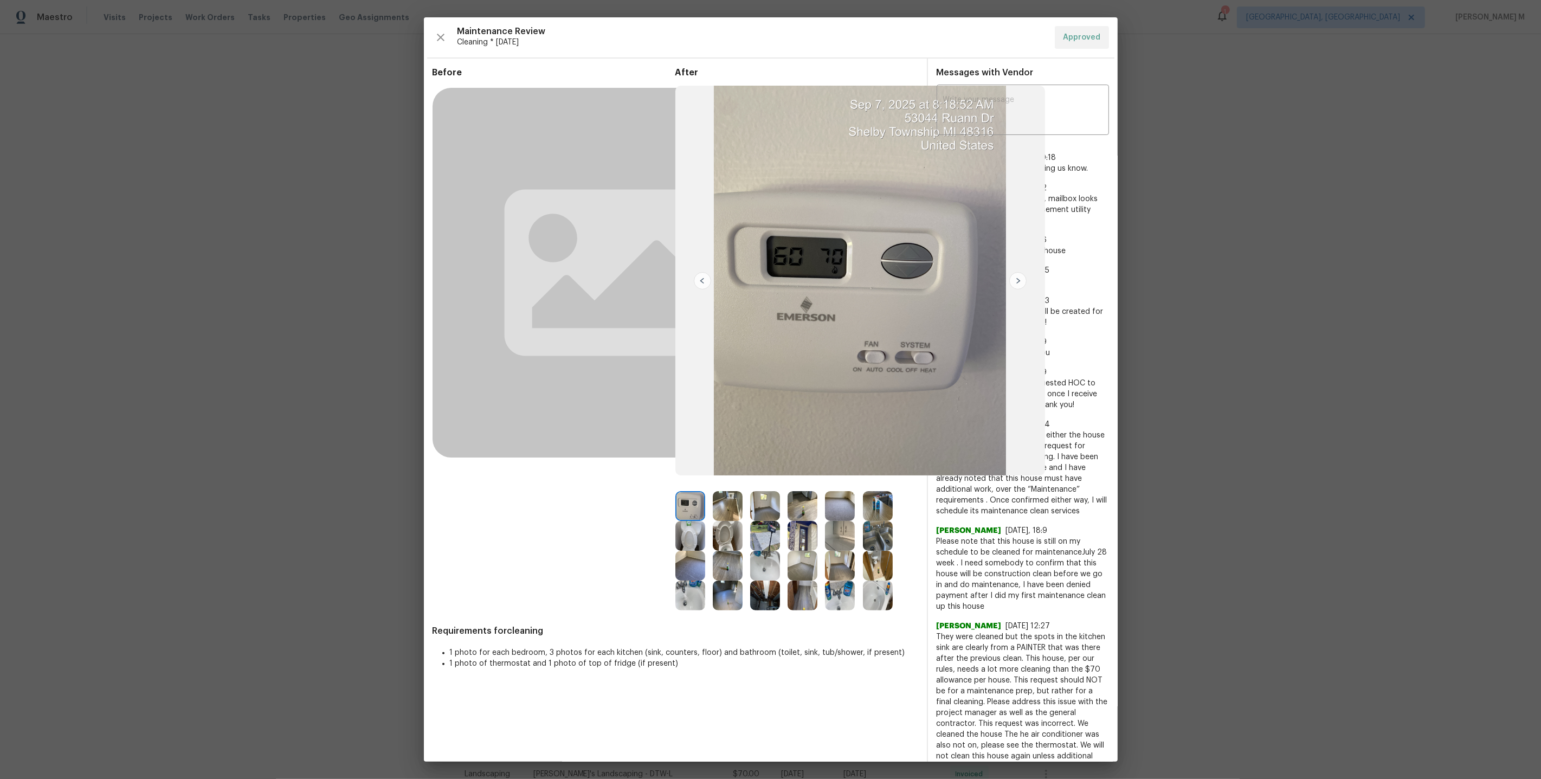
click at [767, 583] on img at bounding box center [765, 596] width 30 height 30
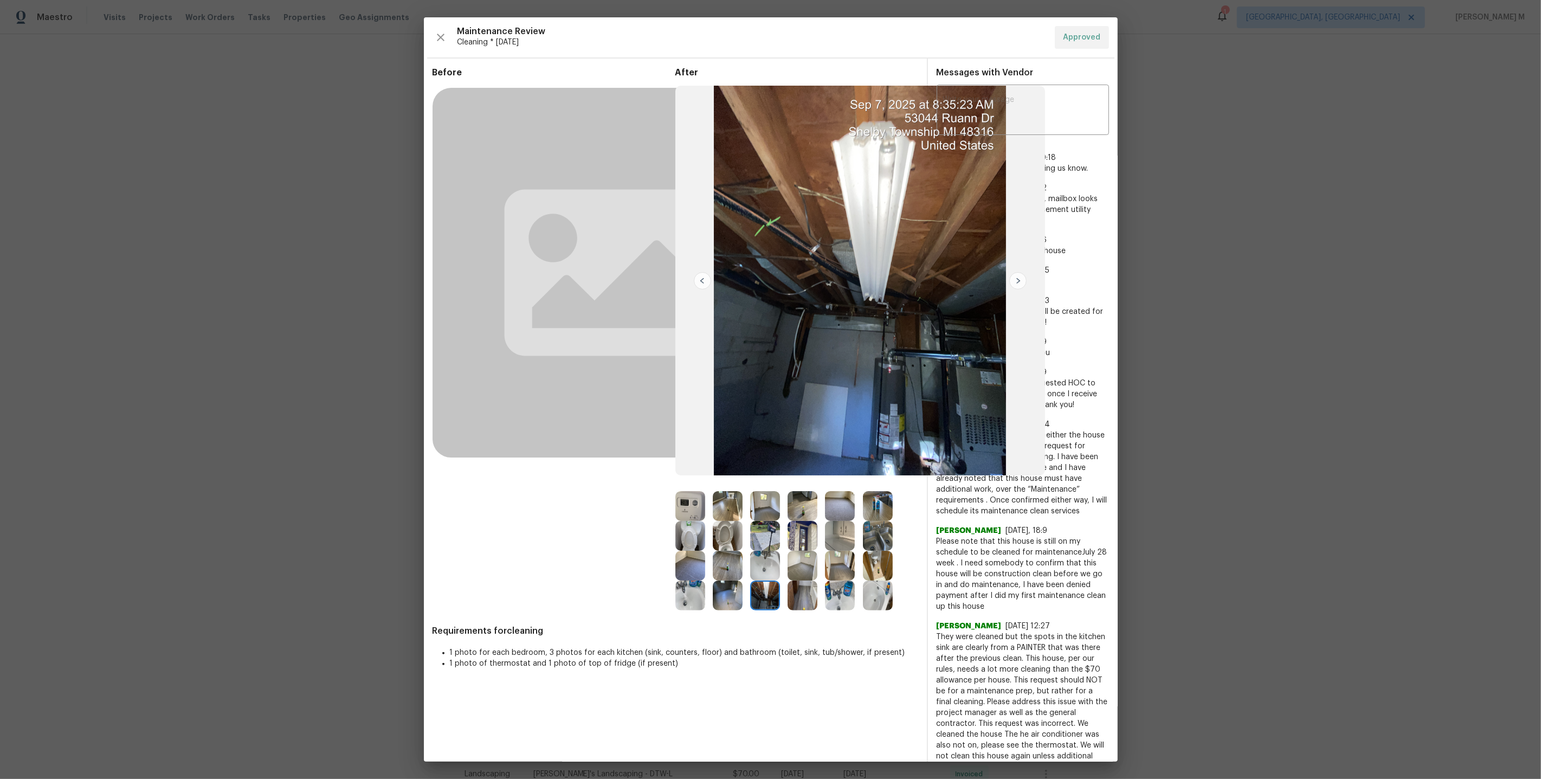
click at [761, 531] on img at bounding box center [765, 536] width 30 height 30
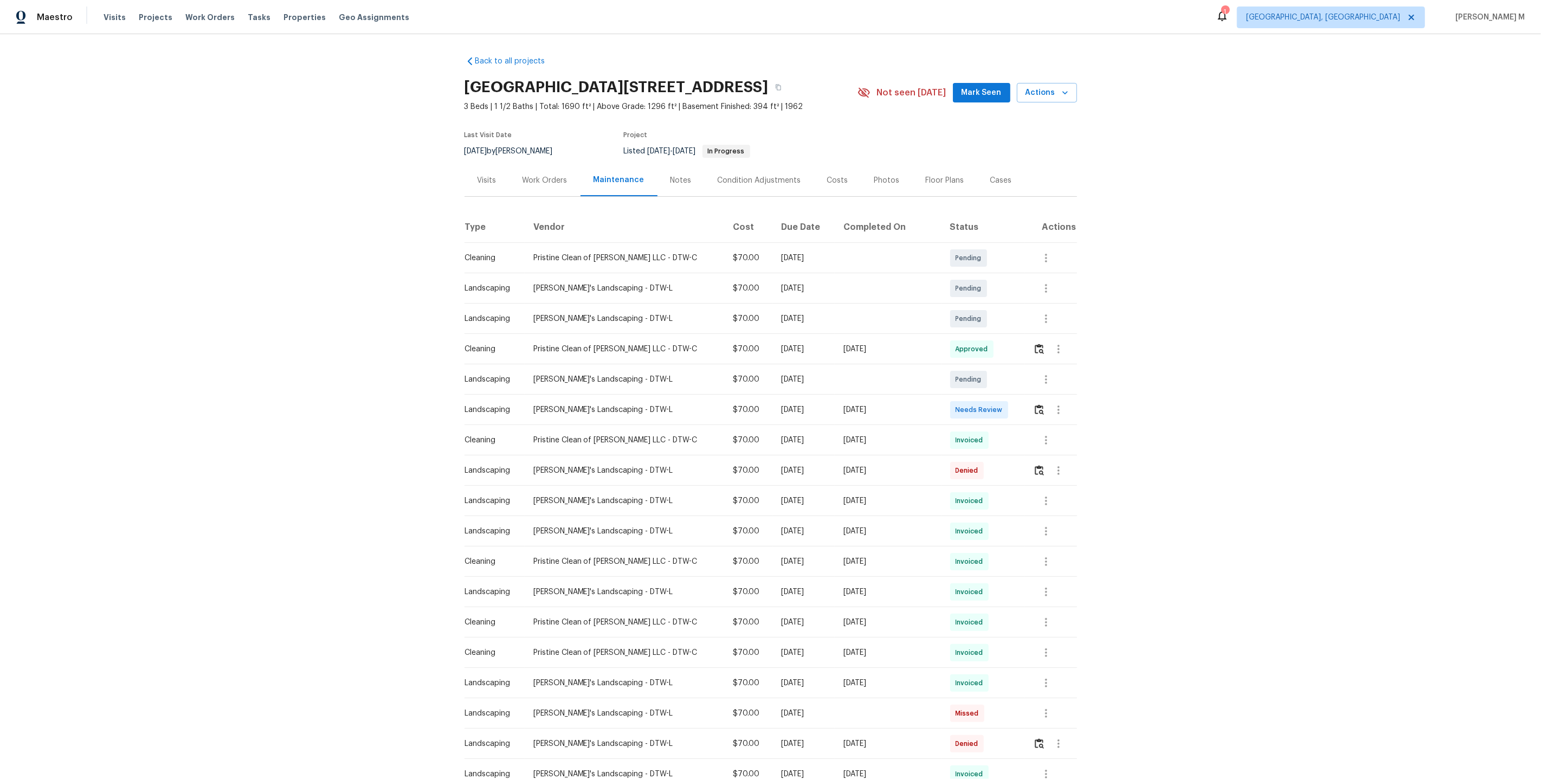
click at [547, 180] on div "Work Orders" at bounding box center [545, 180] width 71 height 32
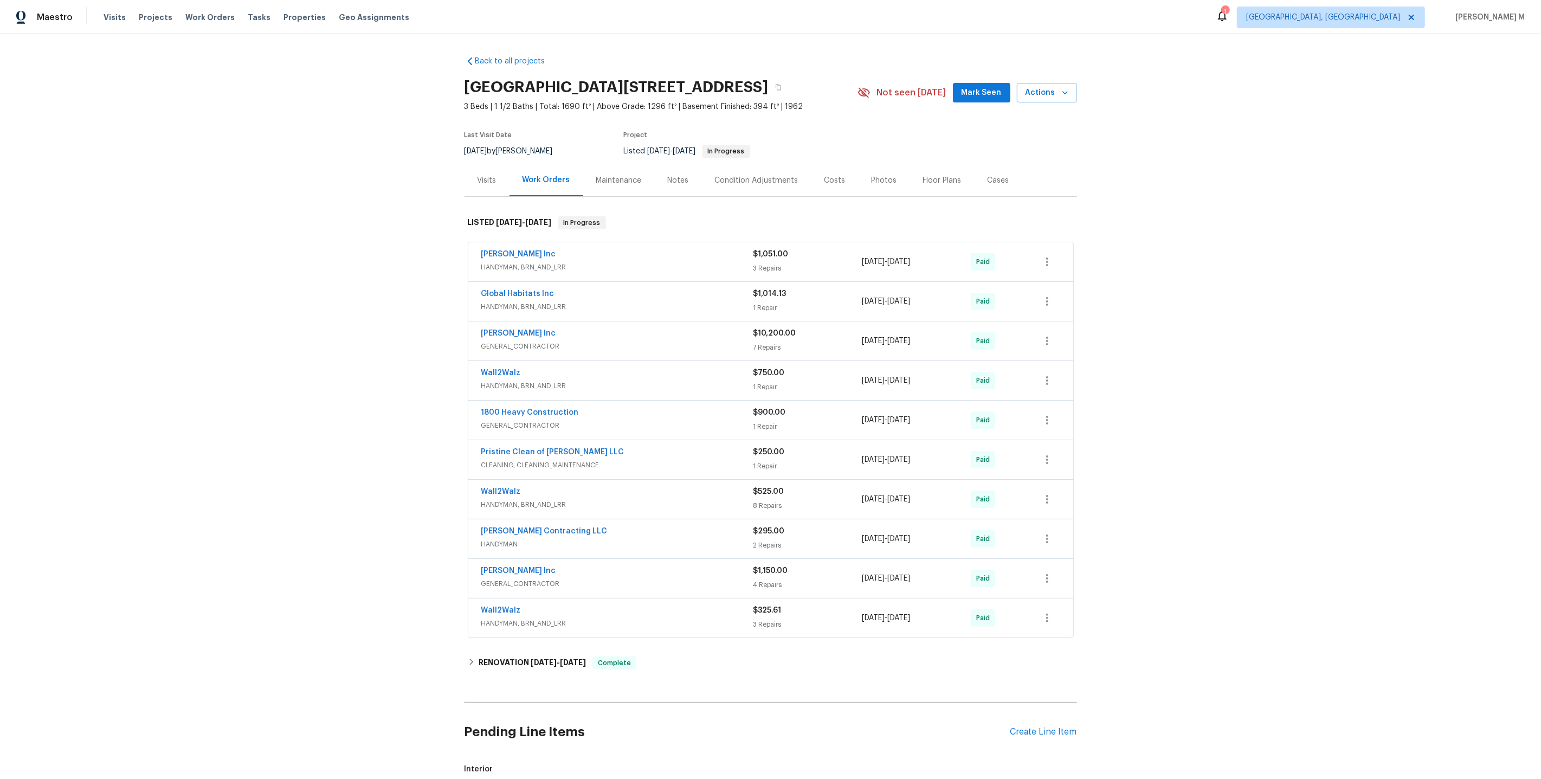
click at [532, 262] on span "HANDYMAN, BRN_AND_LRR" at bounding box center [617, 267] width 272 height 11
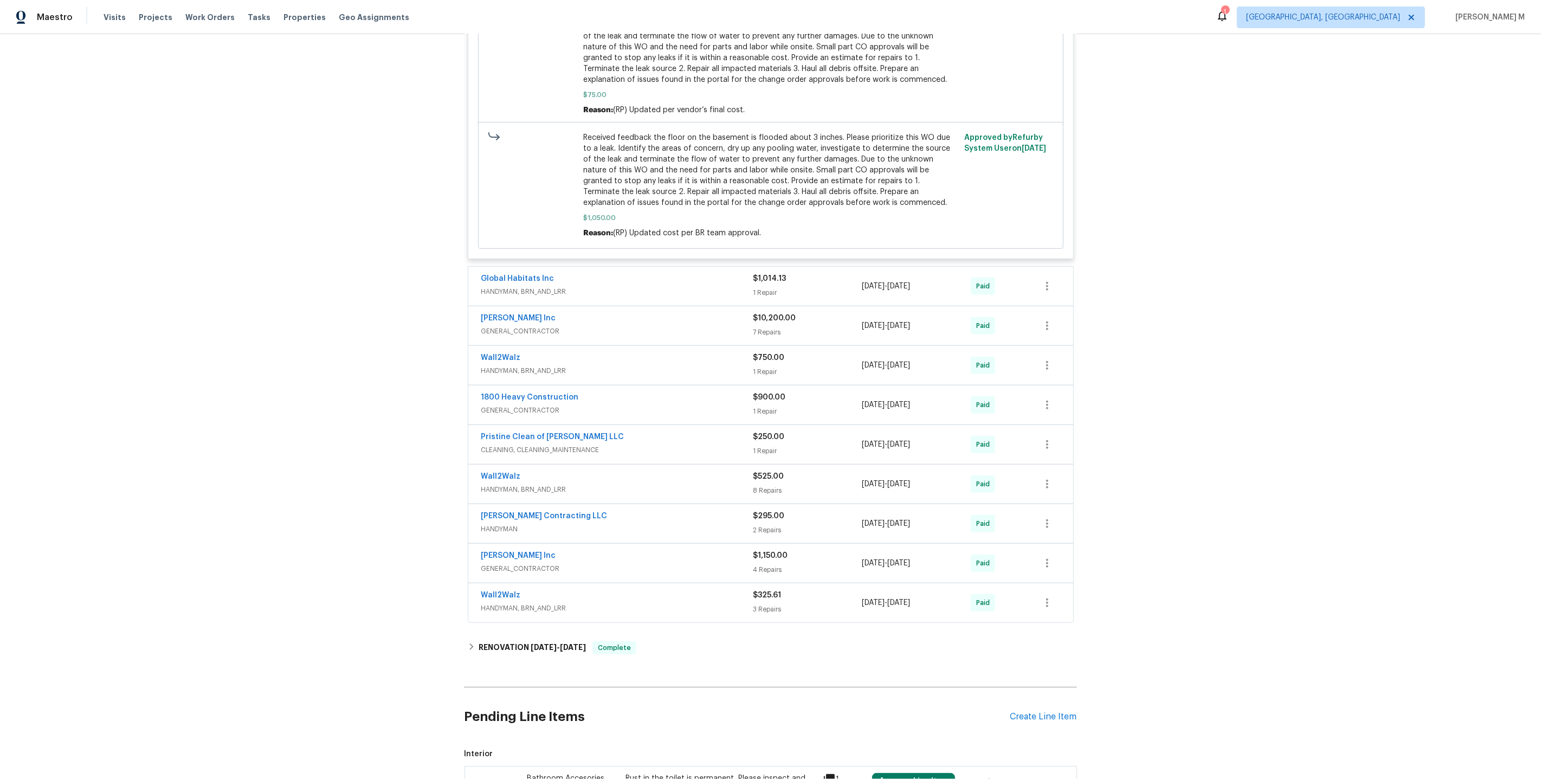
scroll to position [713, 0]
click at [529, 287] on span "HANDYMAN, BRN_AND_LRR" at bounding box center [617, 292] width 272 height 11
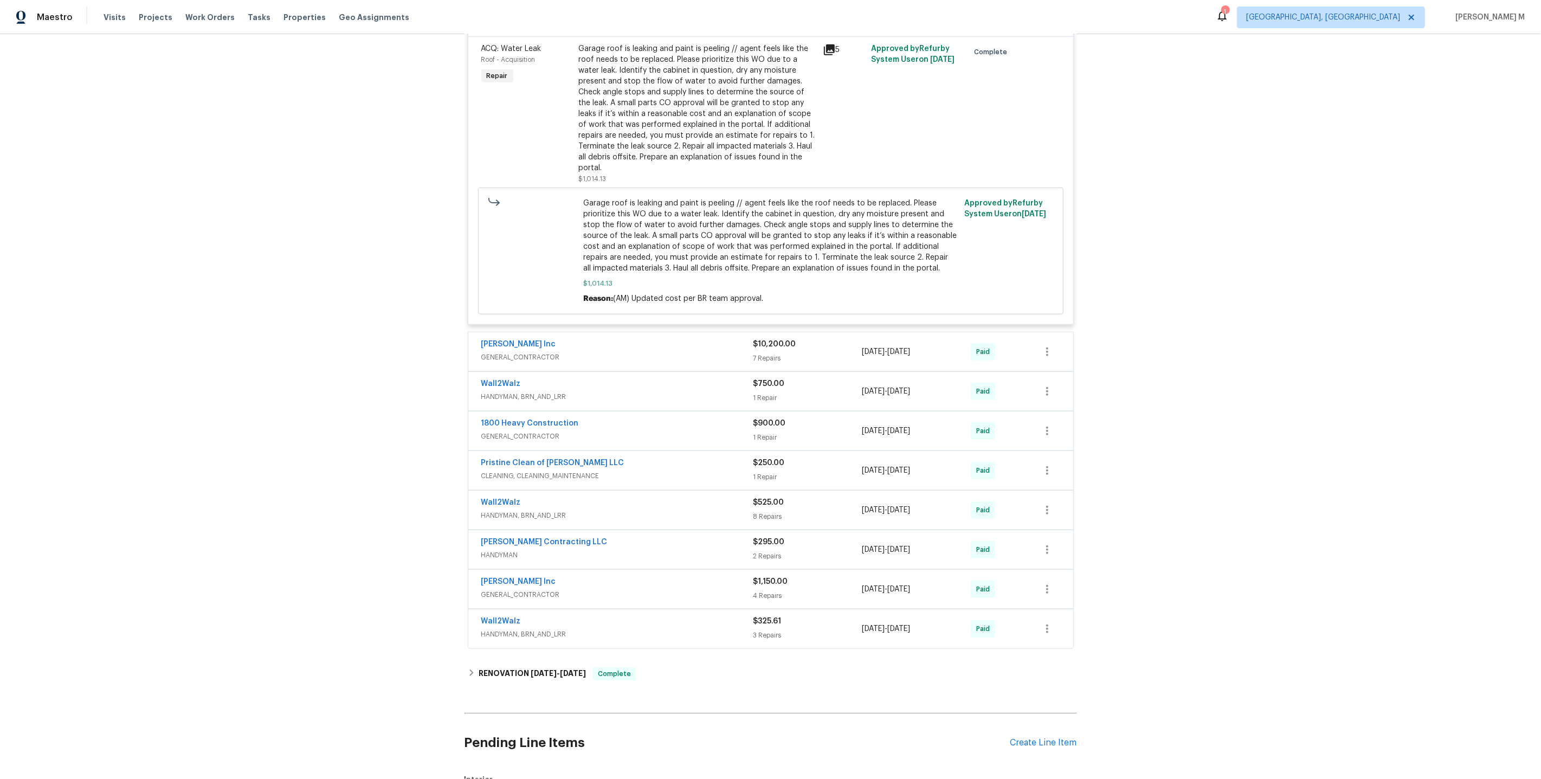
scroll to position [1005, 0]
click at [507, 350] on span "GENERAL_CONTRACTOR" at bounding box center [617, 355] width 272 height 11
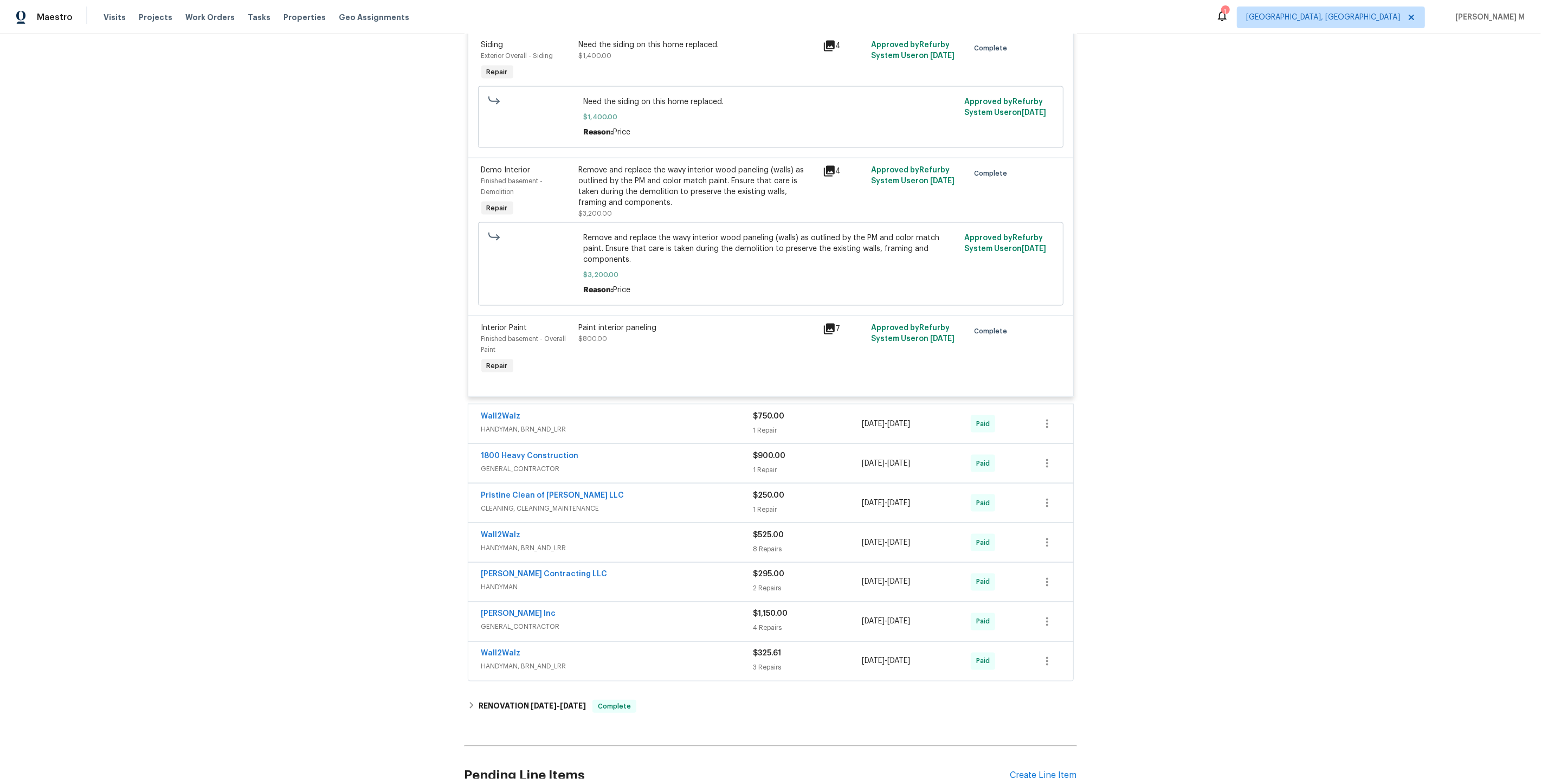
scroll to position [1876, 0]
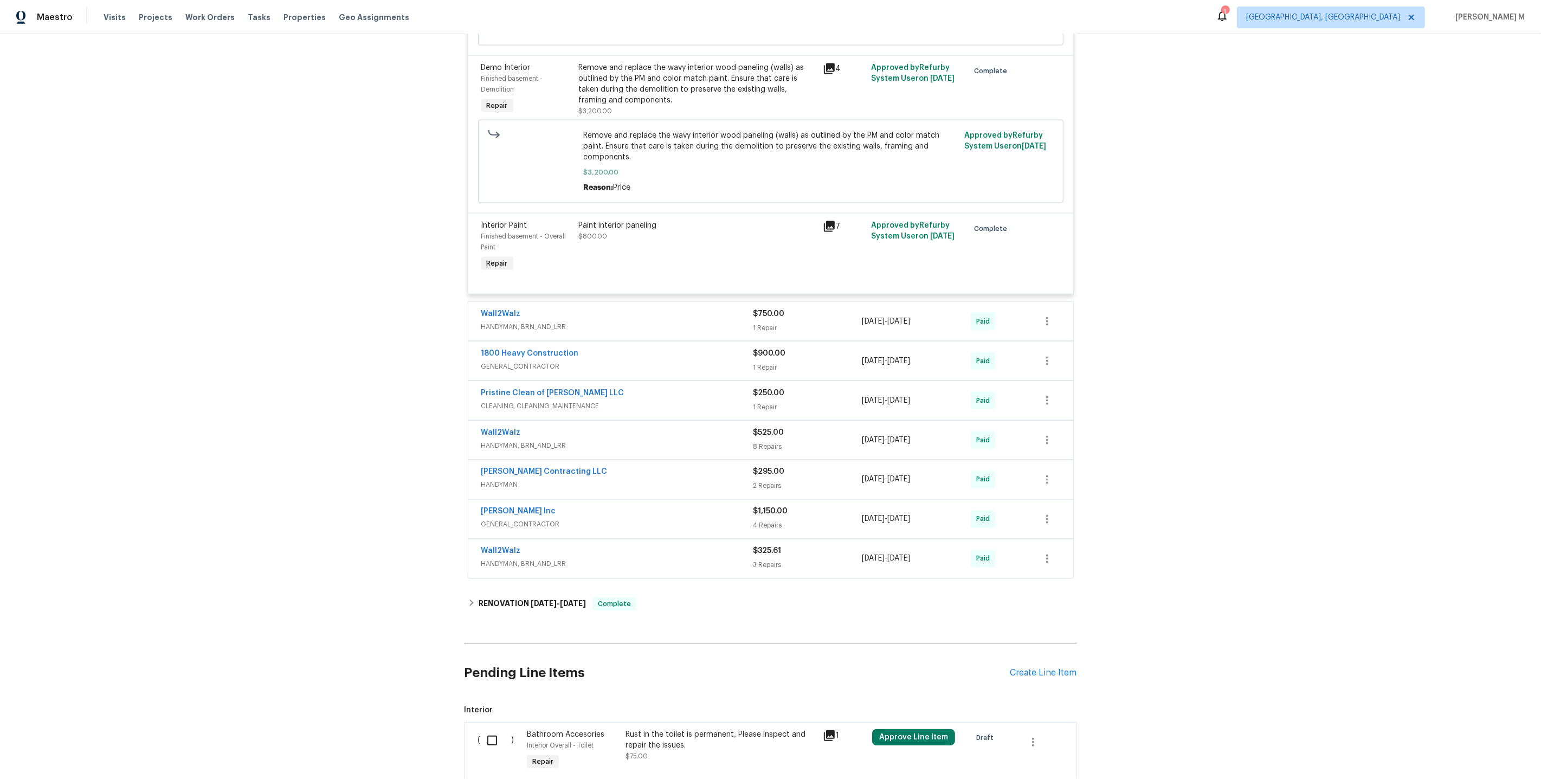
click at [533, 321] on span "HANDYMAN, BRN_AND_LRR" at bounding box center [617, 326] width 272 height 11
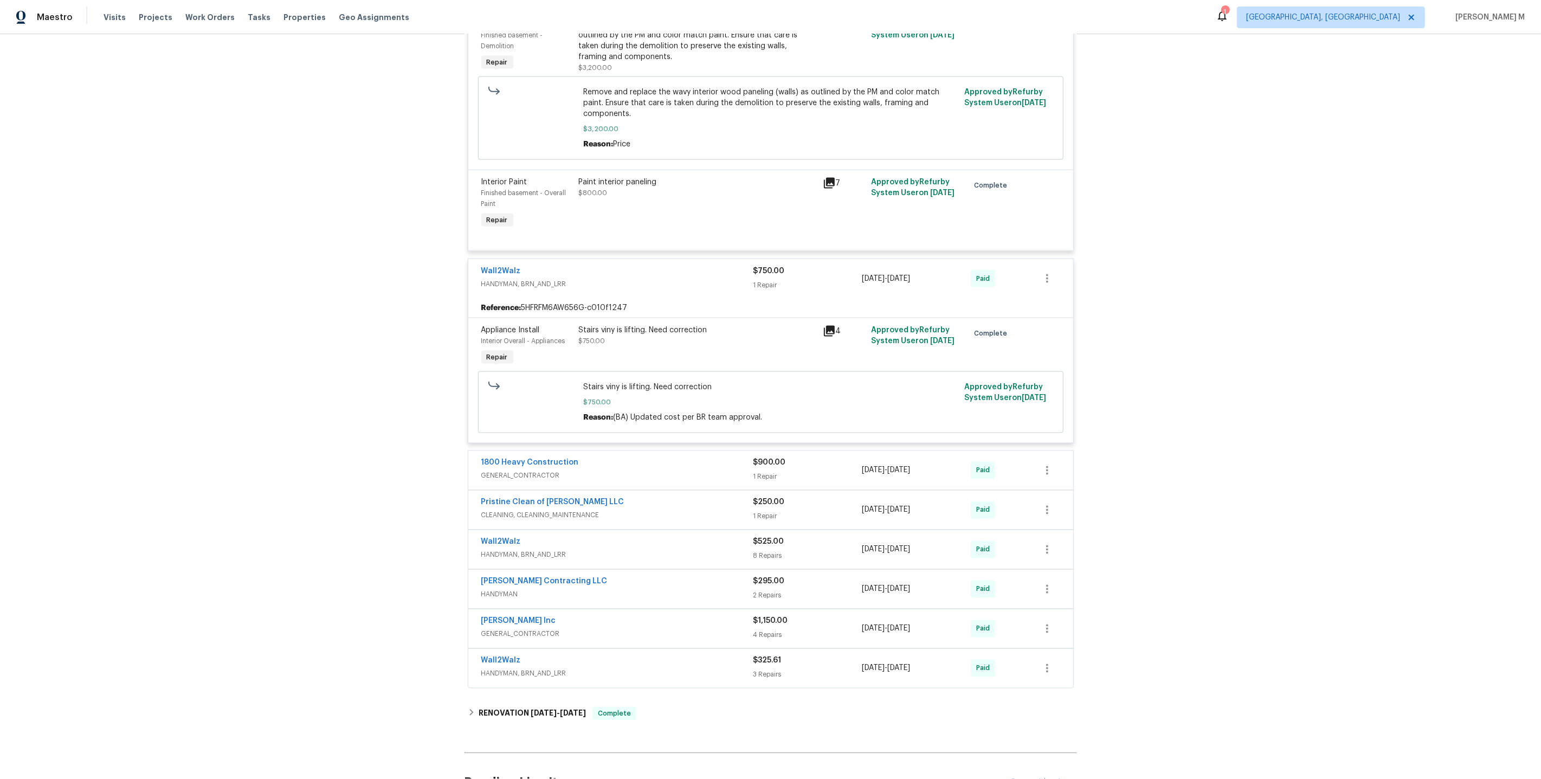
scroll to position [2026, 0]
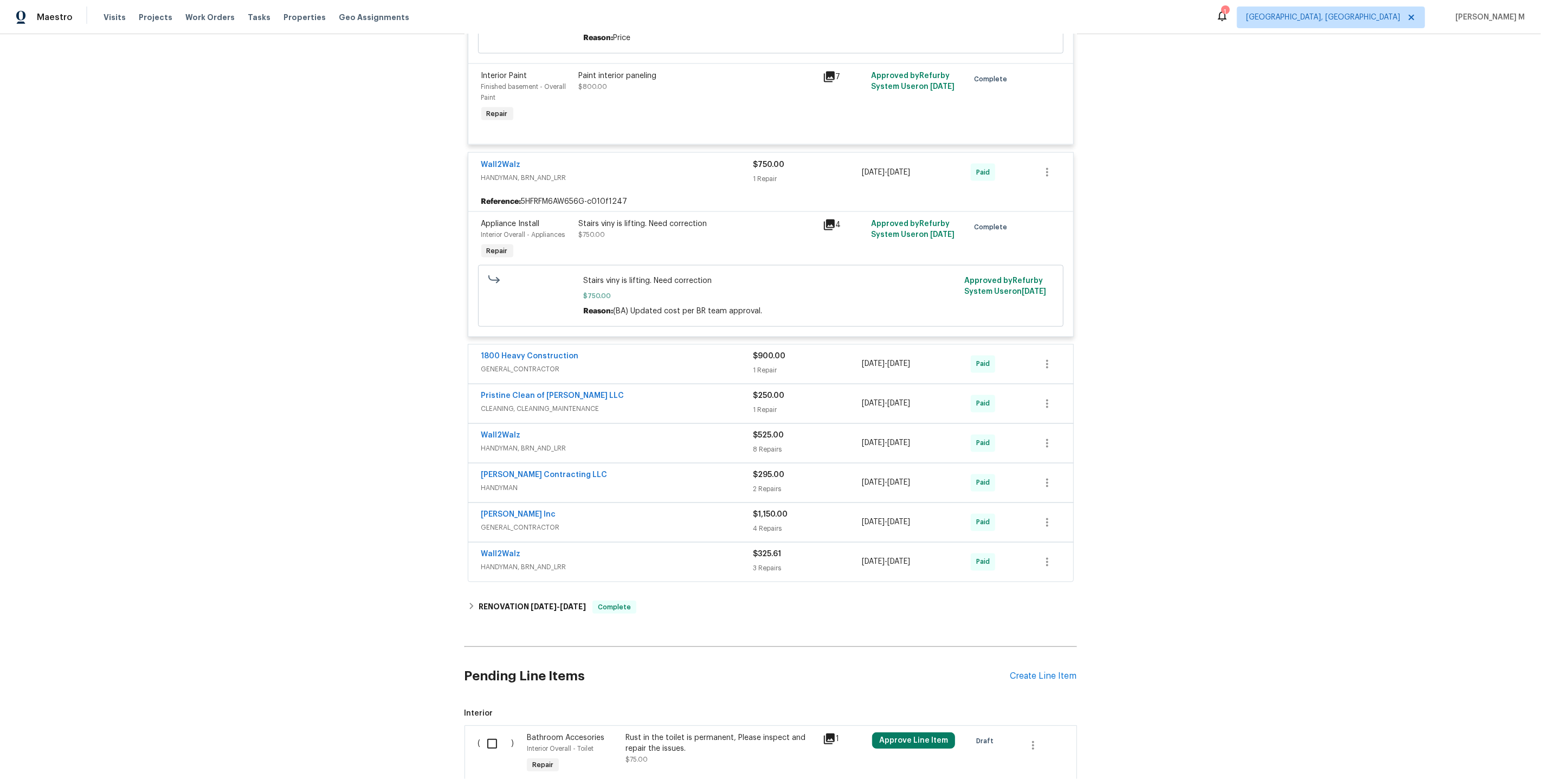
click at [522, 523] on span "GENERAL_CONTRACTOR" at bounding box center [617, 528] width 272 height 11
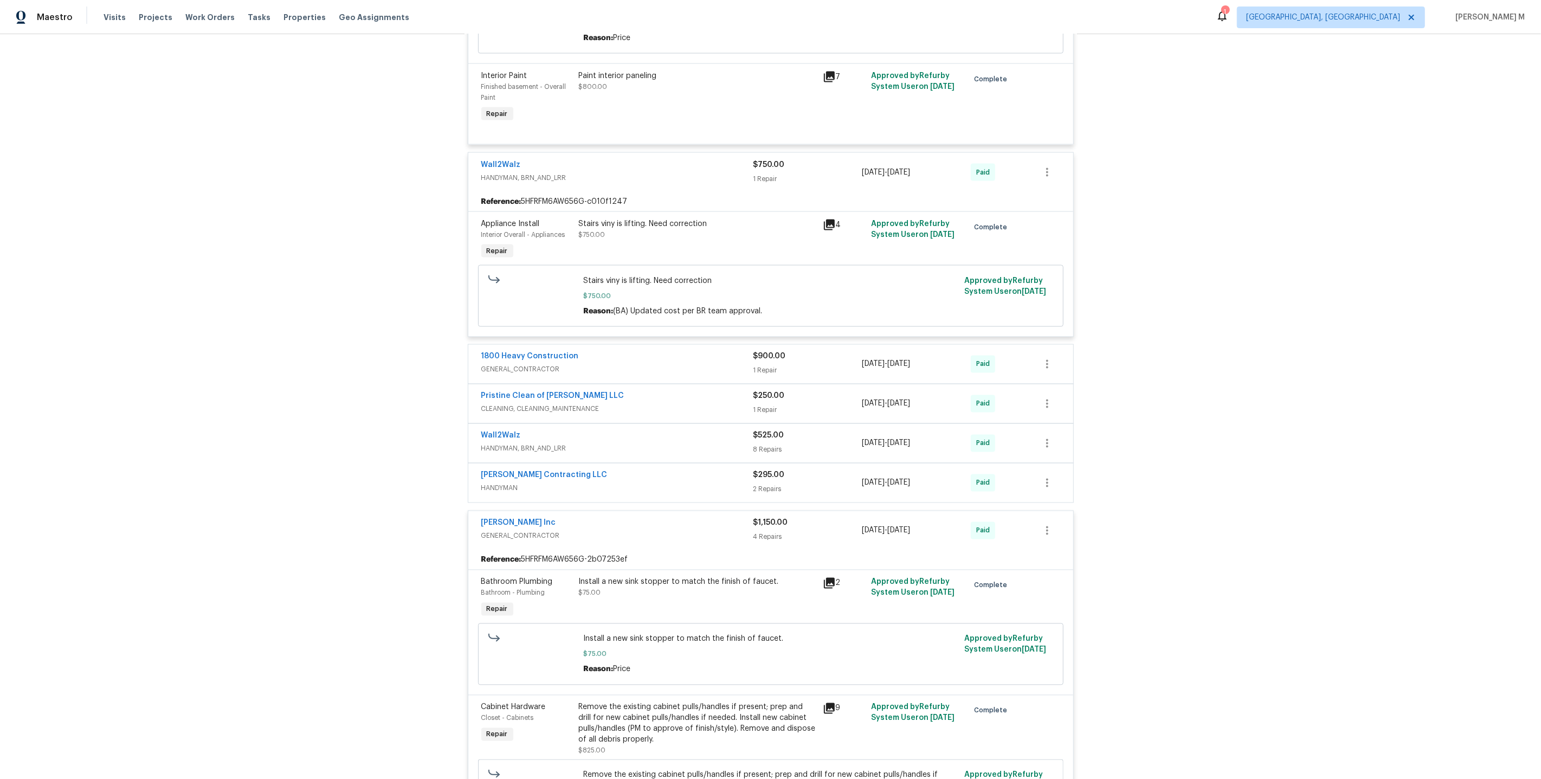
click at [512, 483] on span "HANDYMAN" at bounding box center [617, 488] width 272 height 11
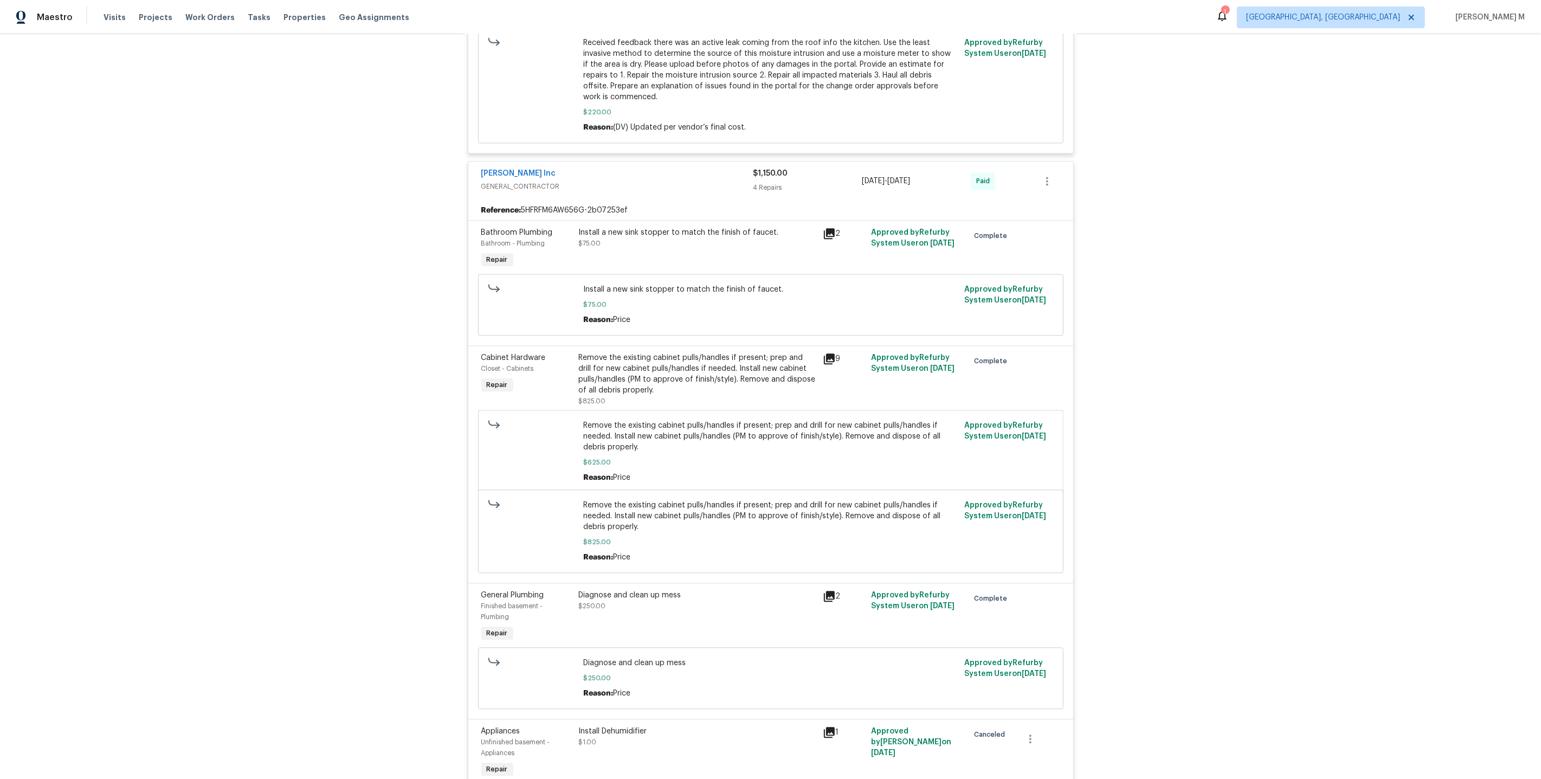
scroll to position [2971, 0]
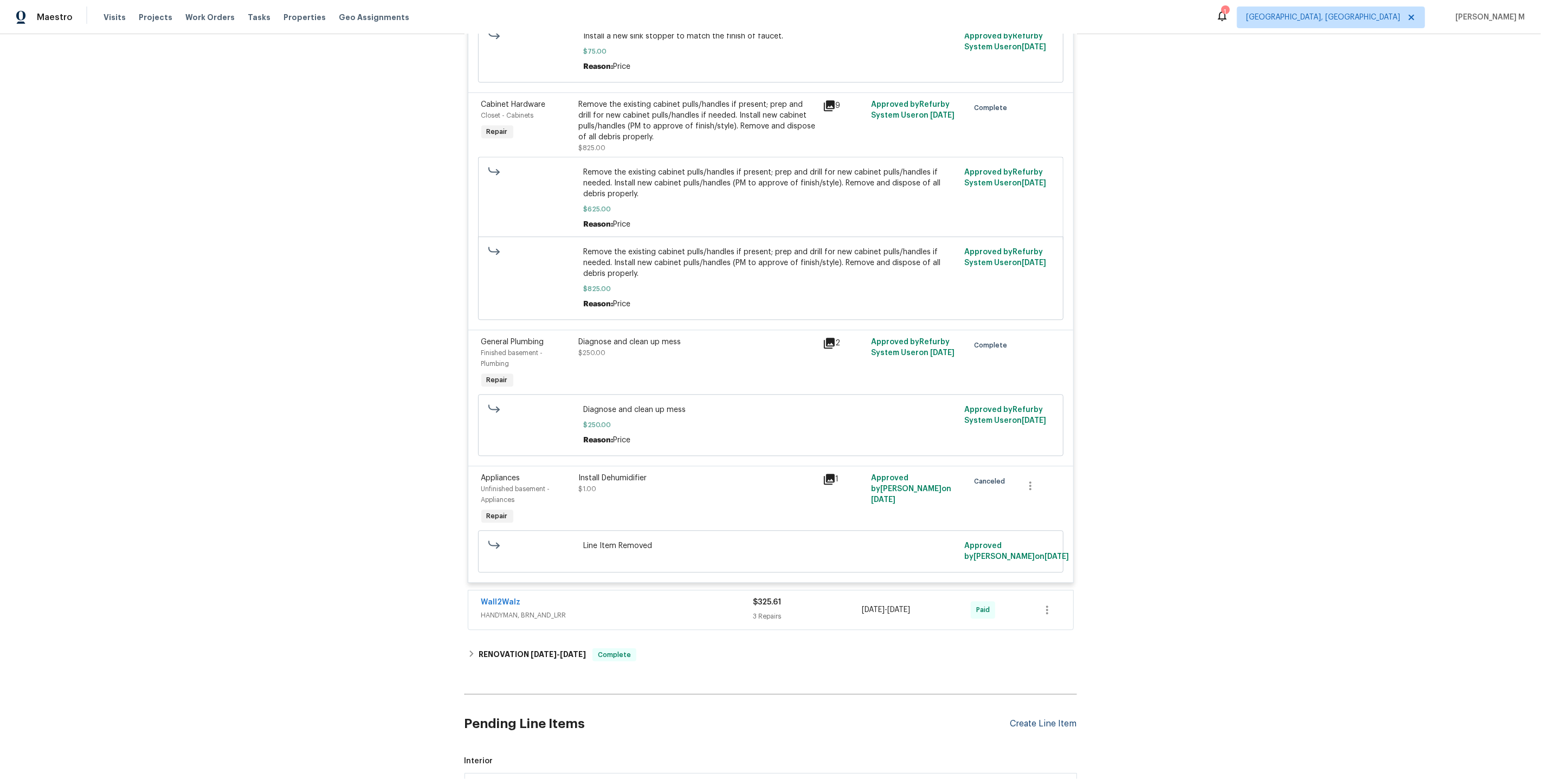
click at [1045, 719] on div "Create Line Item" at bounding box center [1043, 724] width 67 height 10
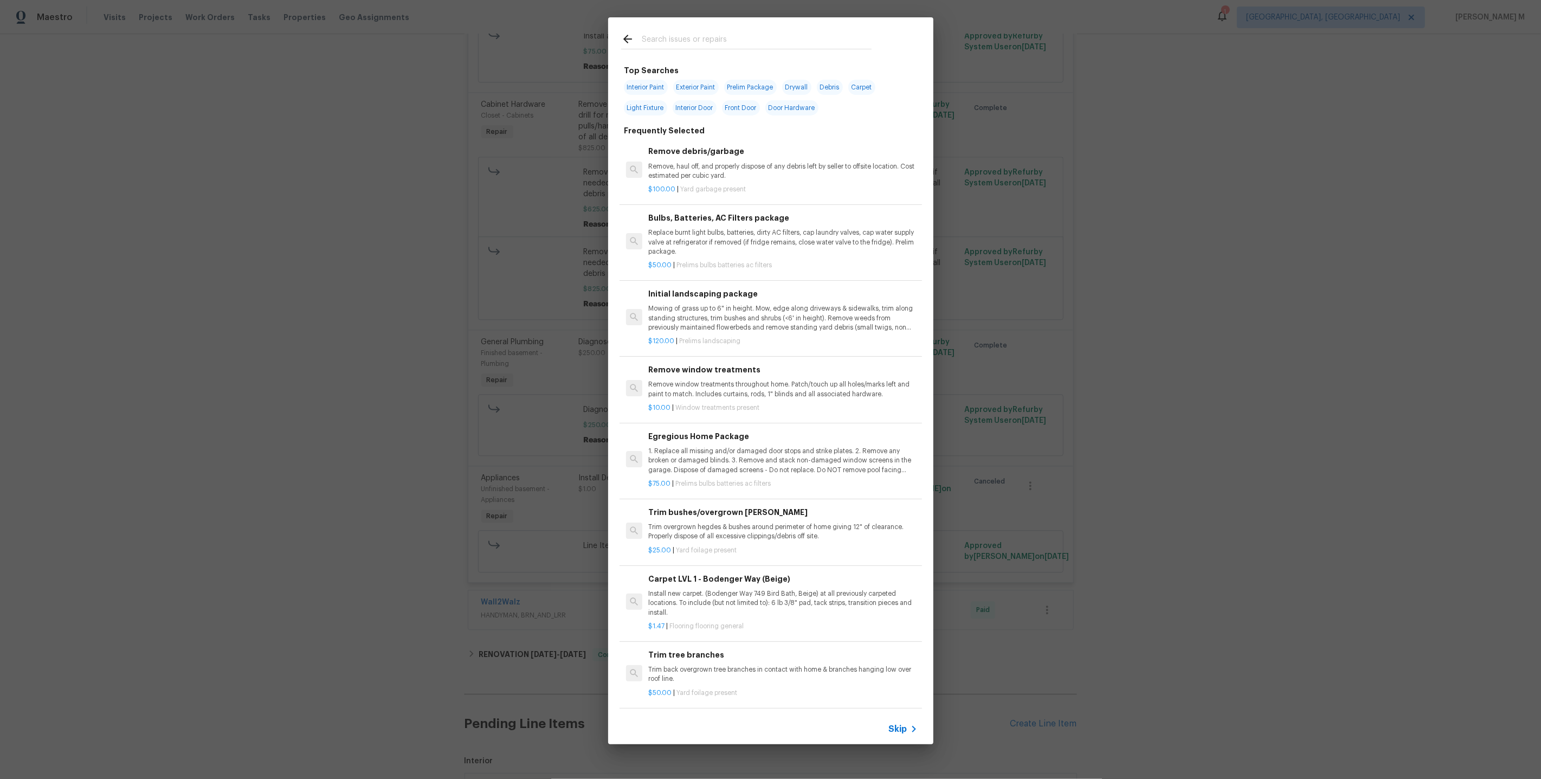
click at [902, 735] on span "Skip" at bounding box center [898, 729] width 18 height 11
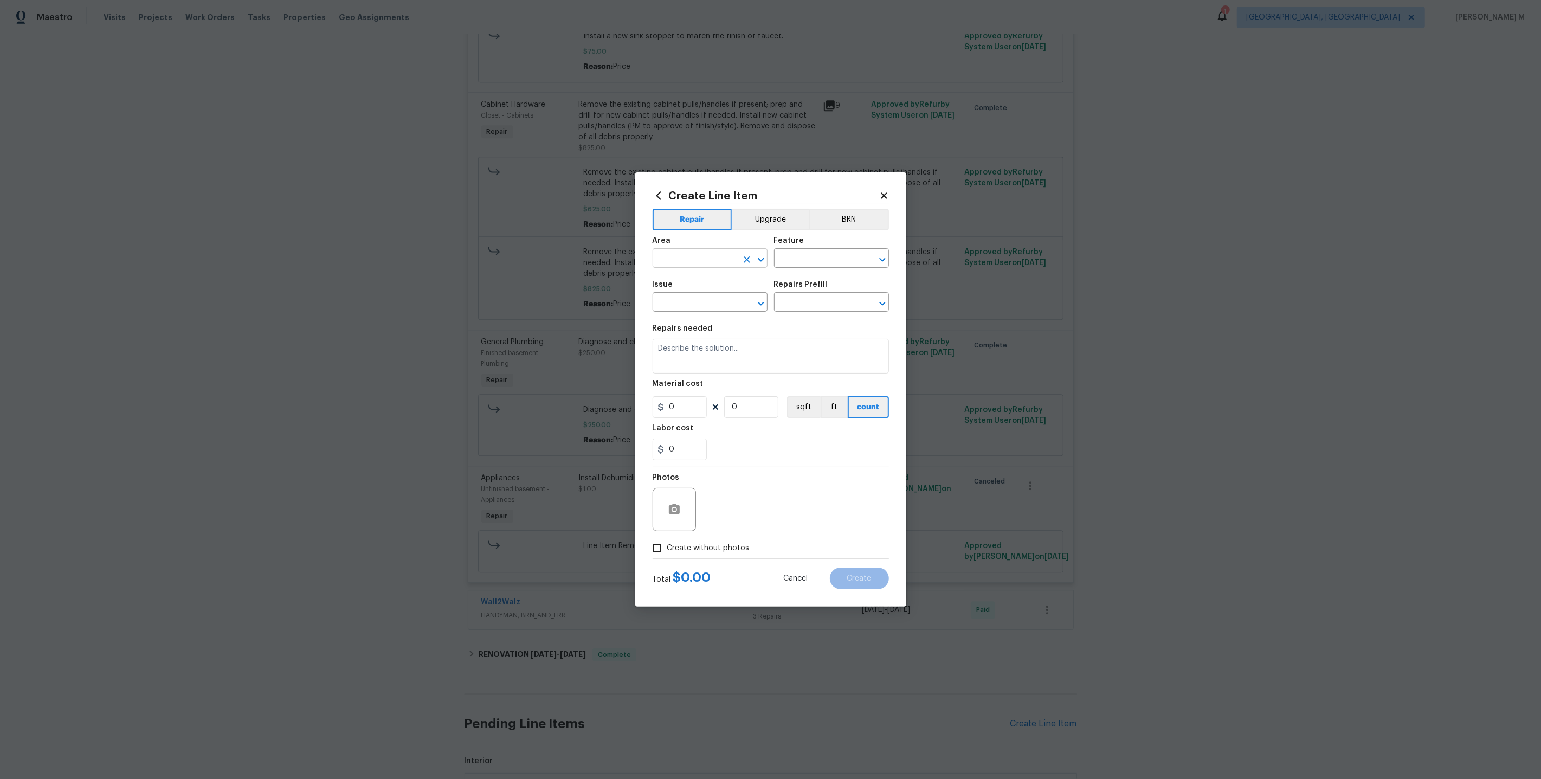
click at [697, 261] on input "text" at bounding box center [695, 259] width 85 height 17
drag, startPoint x: 658, startPoint y: 287, endPoint x: 673, endPoint y: 290, distance: 15.0
click at [673, 290] on li "Addition or Conversion" at bounding box center [710, 288] width 116 height 18
type input "Addition or Conversion"
click at [753, 258] on div at bounding box center [753, 259] width 28 height 15
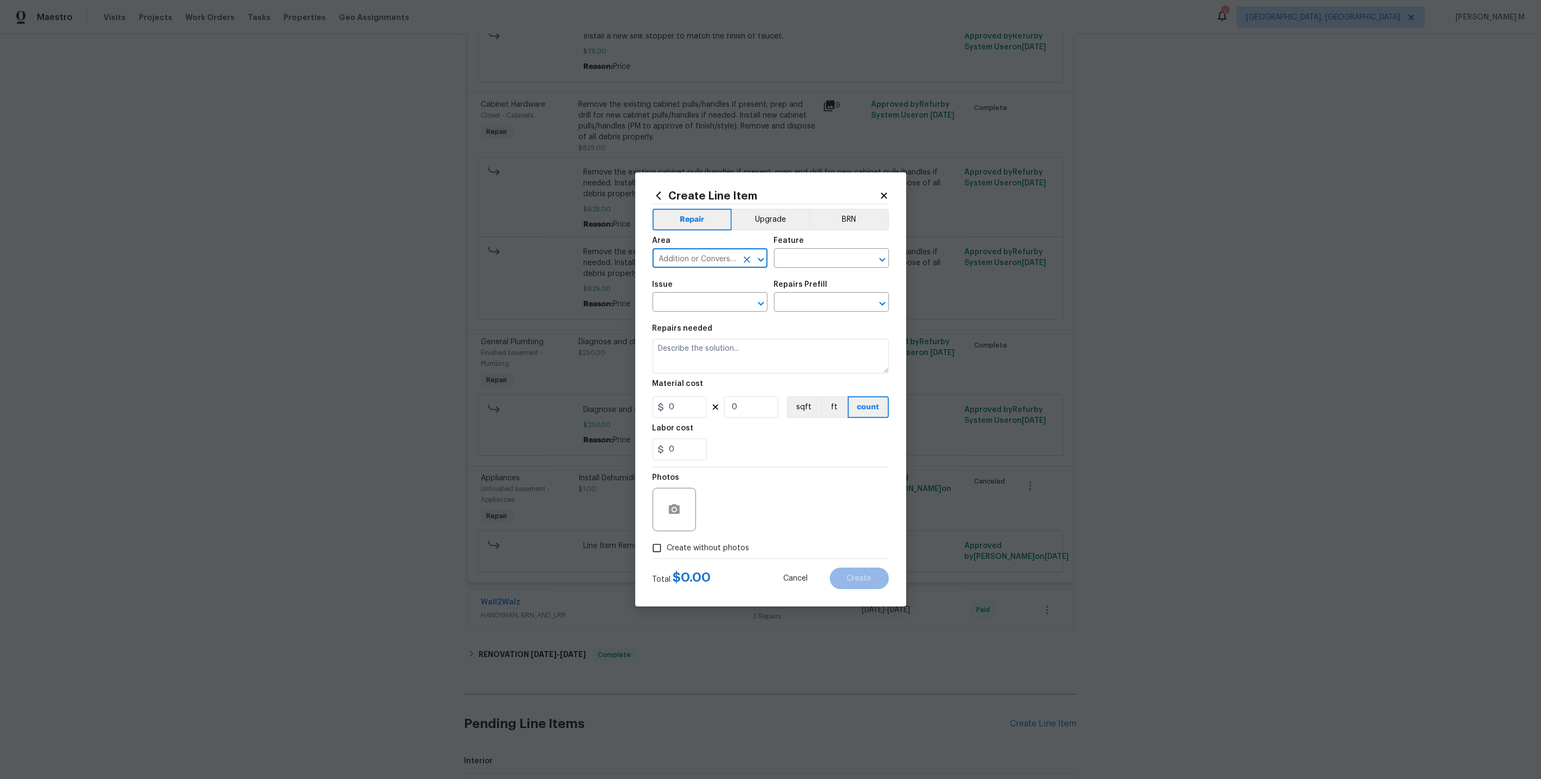
click at [739, 265] on div "Addition or Conversion ​" at bounding box center [710, 259] width 115 height 17
click at [743, 265] on icon "Clear" at bounding box center [747, 259] width 11 height 11
click at [693, 264] on input "text" at bounding box center [695, 259] width 85 height 17
click at [760, 261] on icon "Close" at bounding box center [761, 260] width 6 height 4
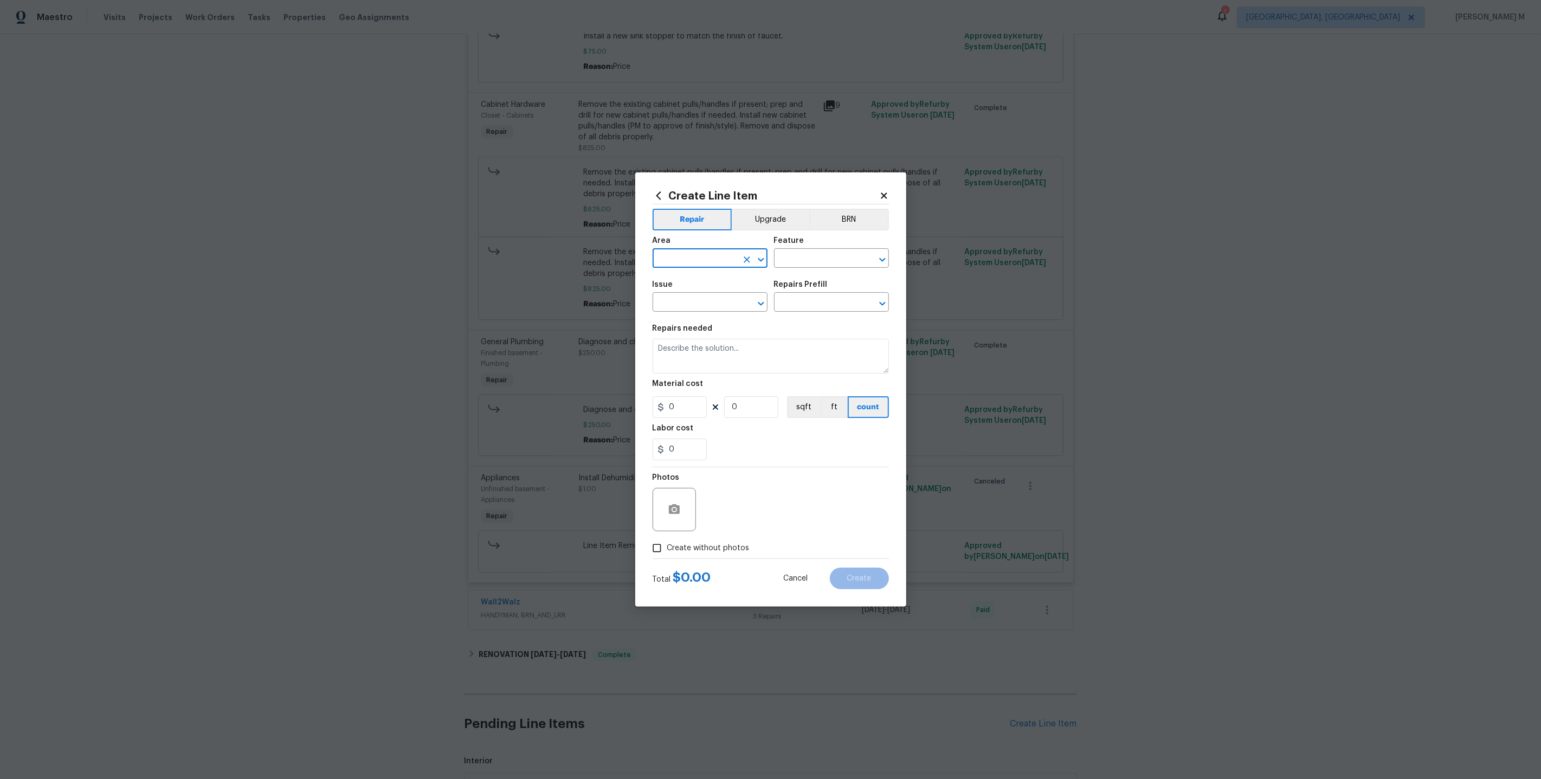
click at [760, 261] on icon "Open" at bounding box center [761, 260] width 6 height 4
click at [688, 229] on button "Repair" at bounding box center [693, 220] width 80 height 22
click at [757, 256] on div "​" at bounding box center [710, 259] width 115 height 17
click at [879, 266] on icon "Open" at bounding box center [882, 259] width 13 height 13
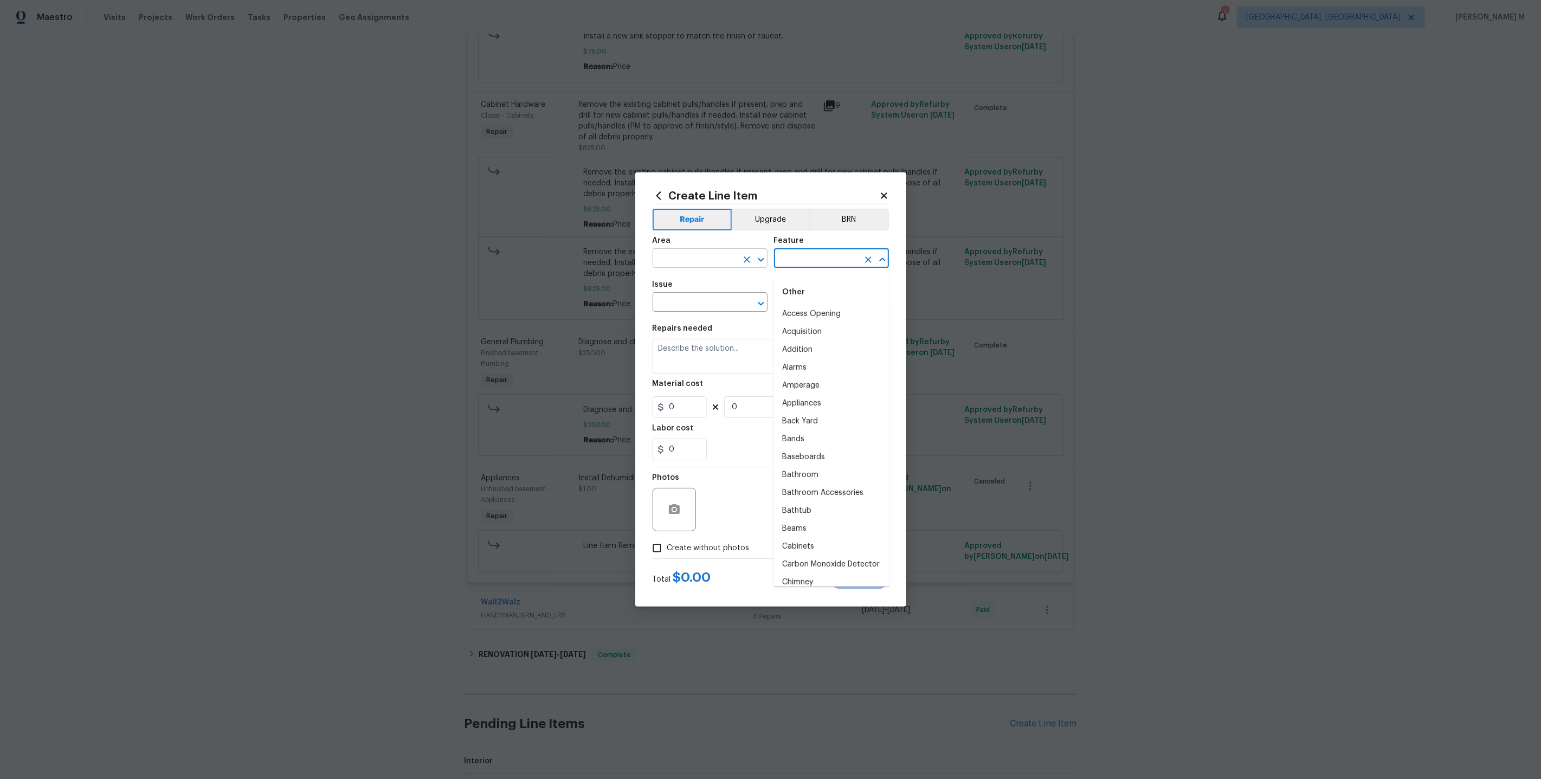
click at [762, 266] on icon "Open" at bounding box center [761, 259] width 13 height 13
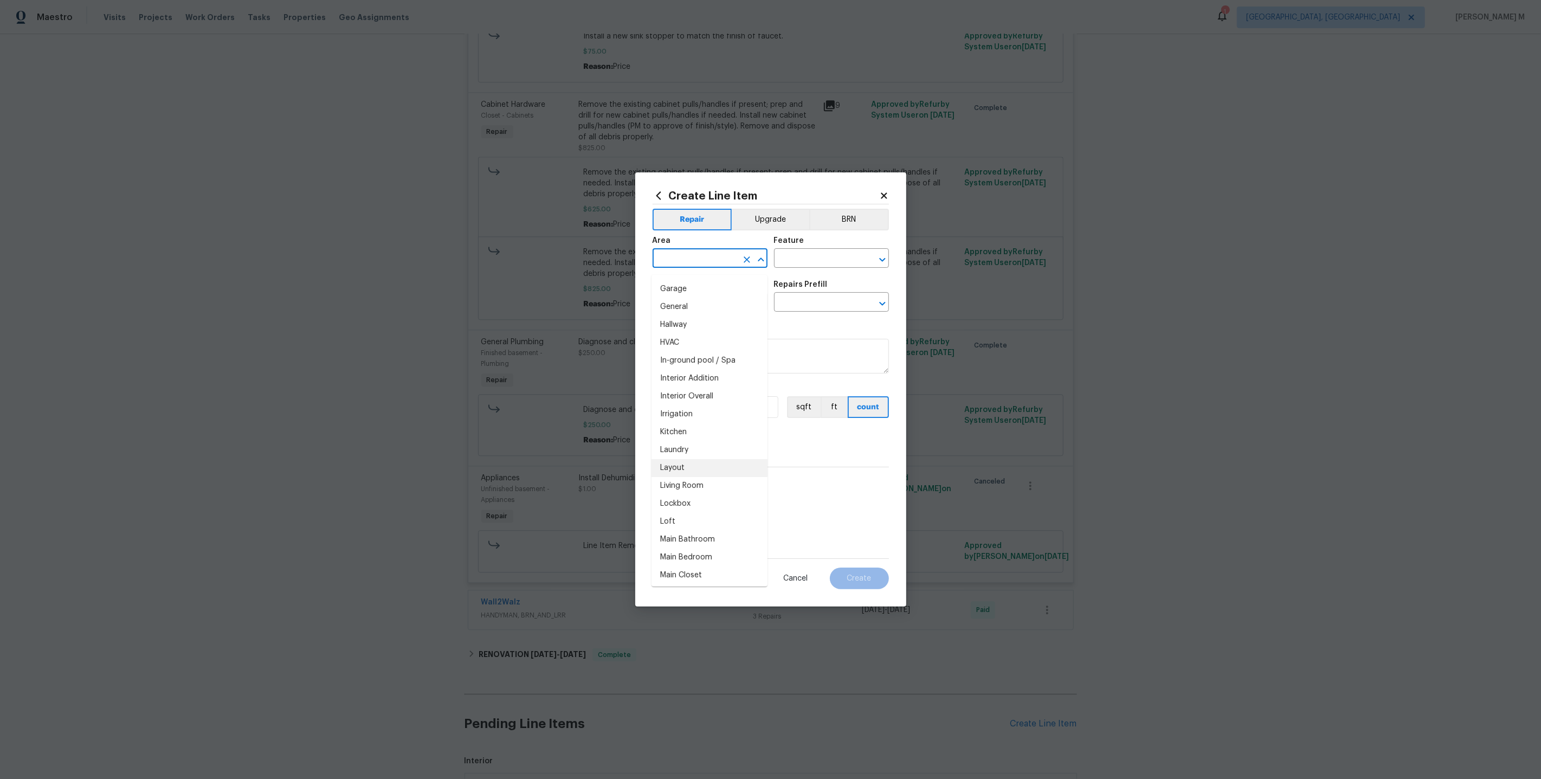
scroll to position [531, 0]
click at [696, 582] on li "Utilities" at bounding box center [710, 591] width 116 height 18
type input "Utilities"
click at [813, 268] on input "text" at bounding box center [816, 259] width 85 height 17
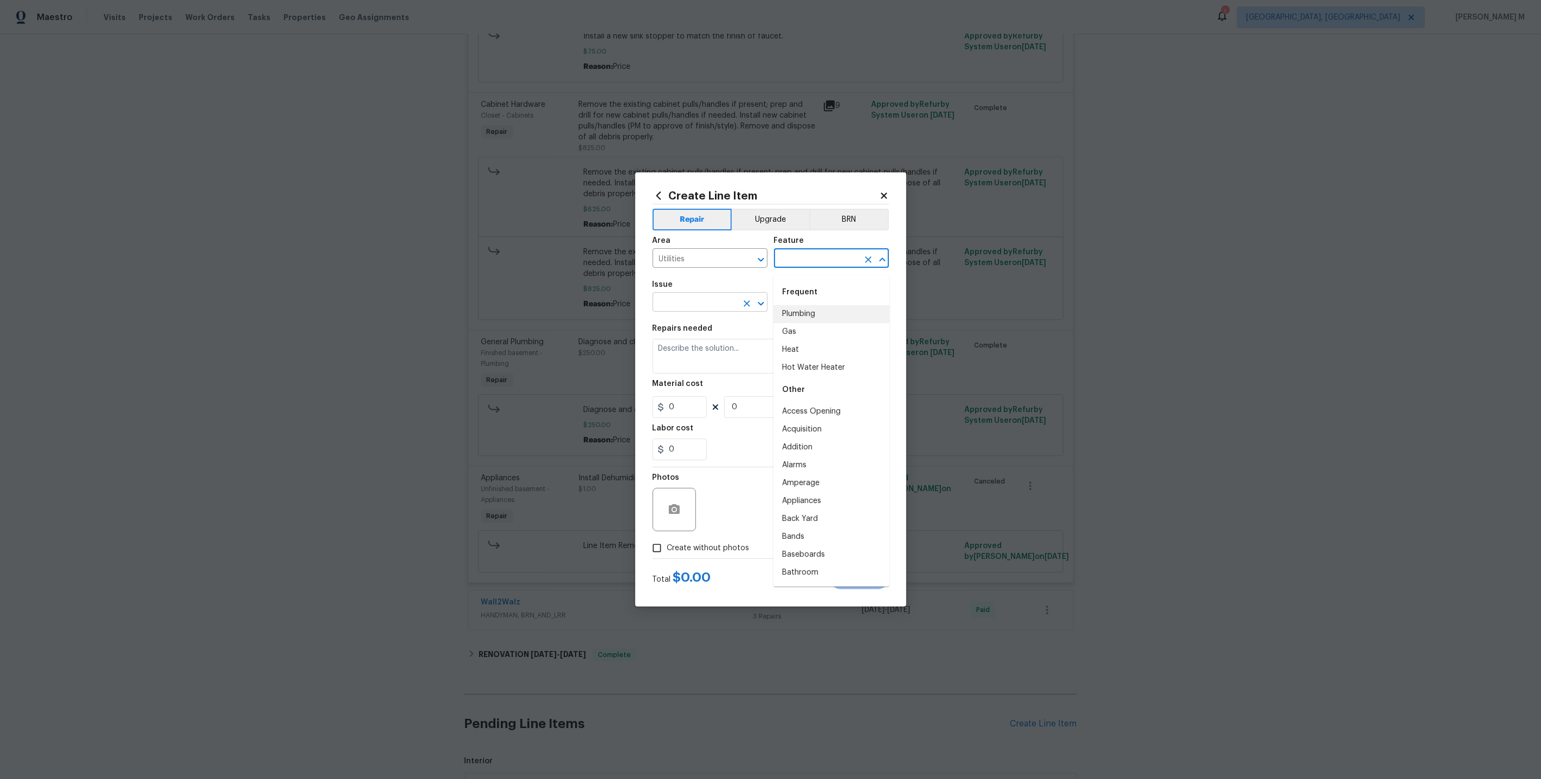
click at [705, 307] on input "text" at bounding box center [695, 303] width 85 height 17
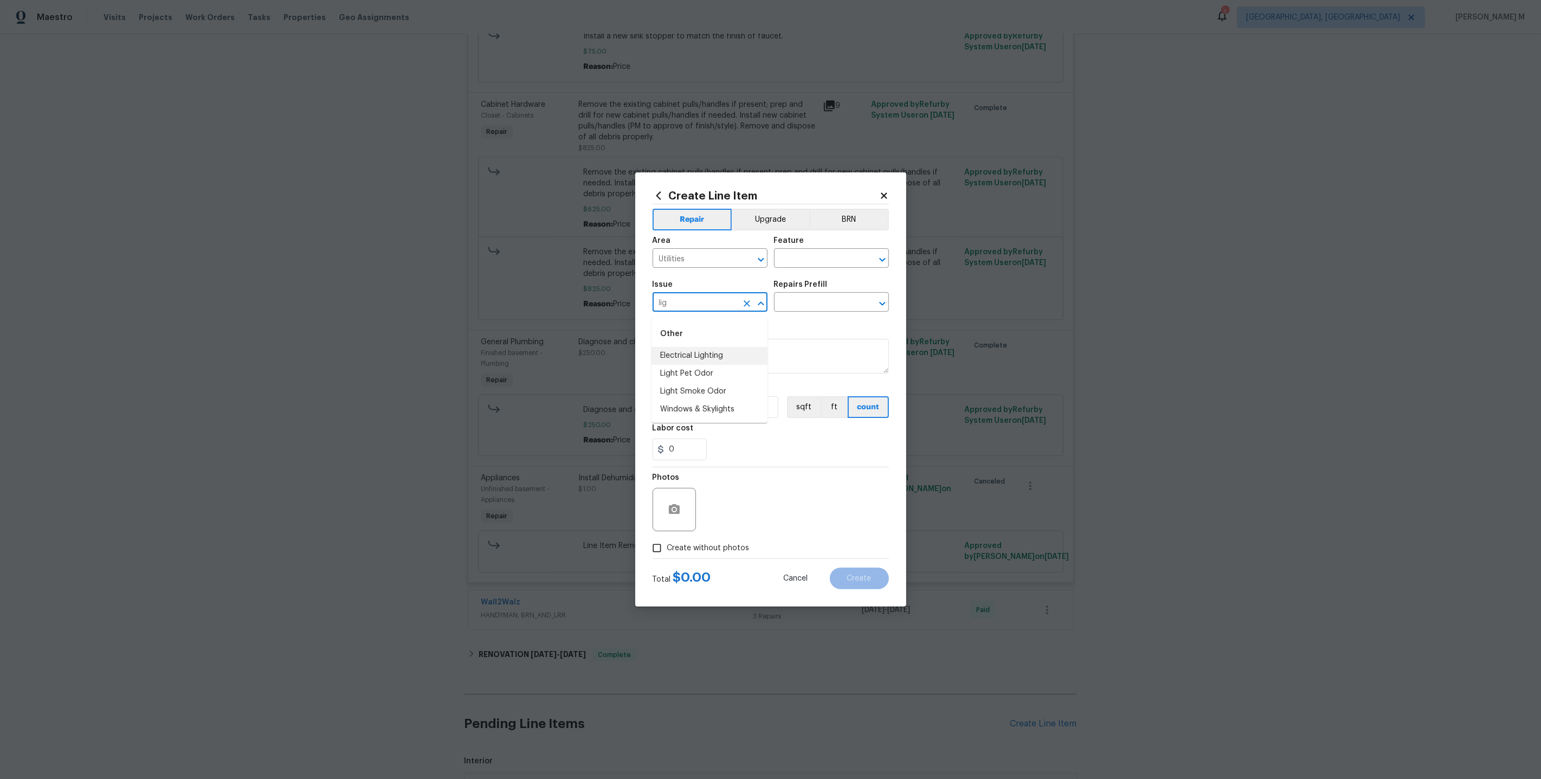
click at [703, 355] on li "Electrical Lighting" at bounding box center [710, 356] width 116 height 18
drag, startPoint x: 732, startPoint y: 304, endPoint x: 499, endPoint y: 303, distance: 233.7
click at [499, 303] on div "Create Line Item Repair Upgrade BRN Area Utilities ​ Feature ​ Issue Electrical…" at bounding box center [770, 389] width 1541 height 779
type input "Electrical Lighting"
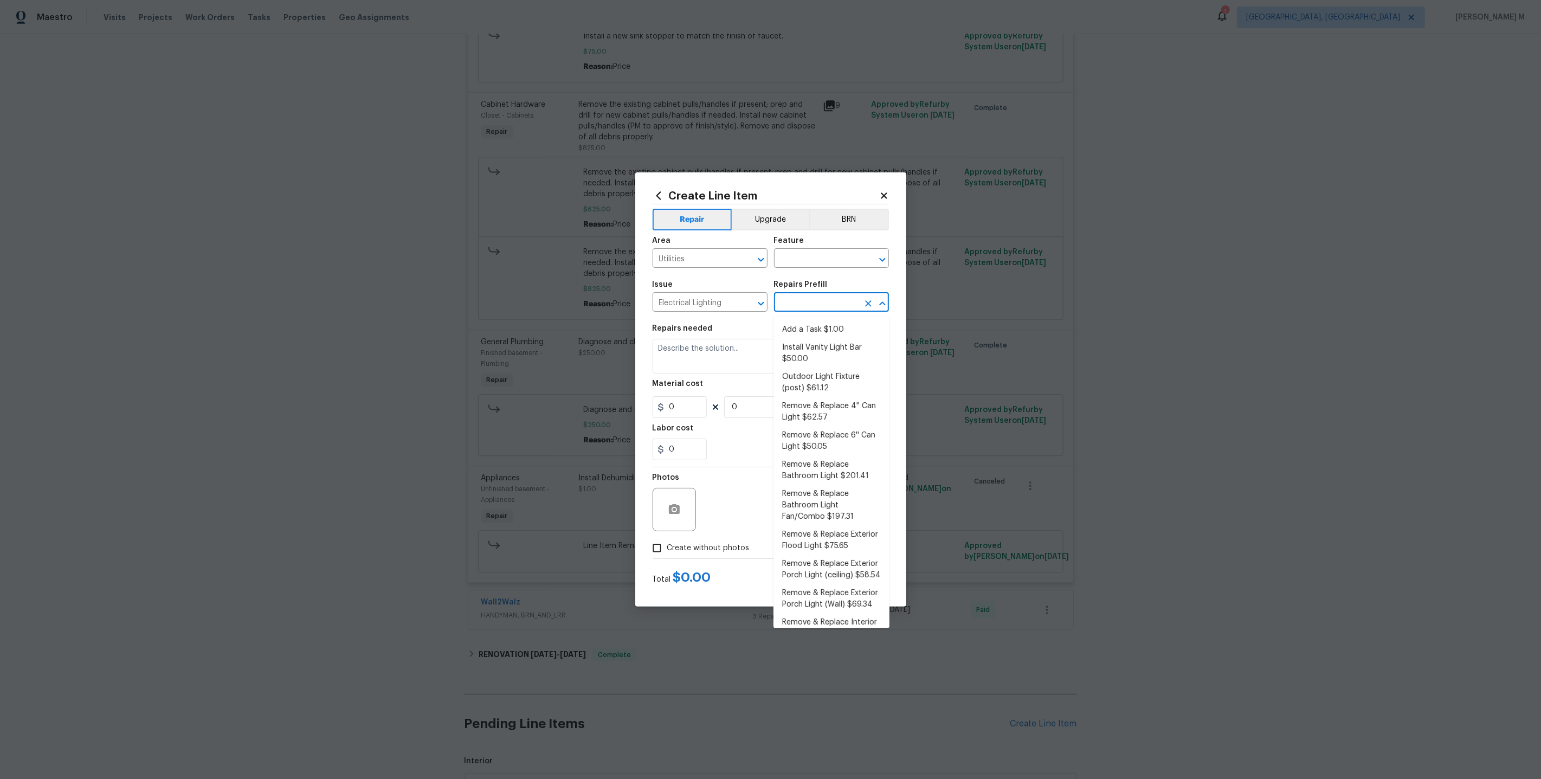
click at [811, 299] on input "text" at bounding box center [816, 303] width 85 height 17
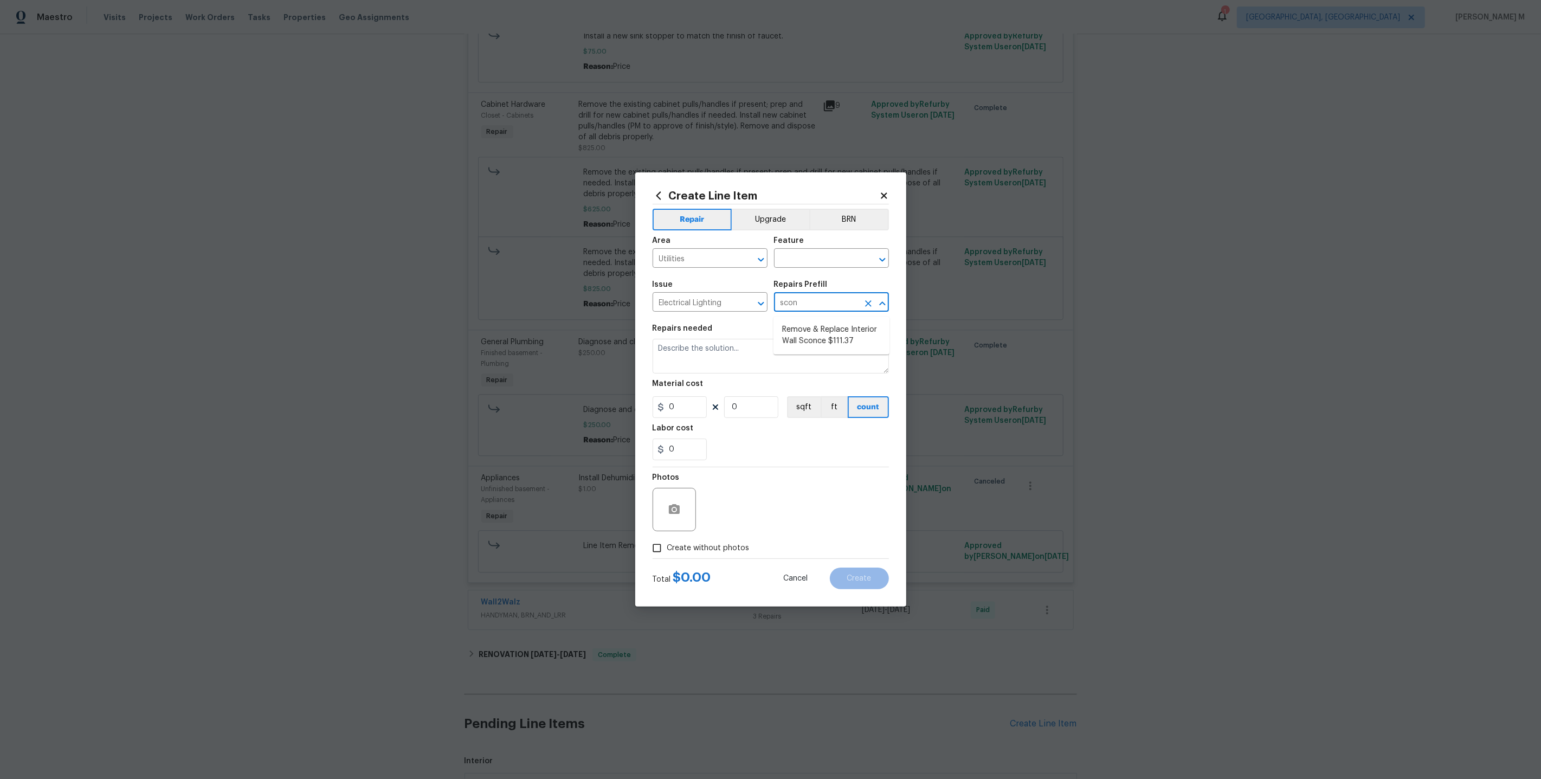
type input "scon"
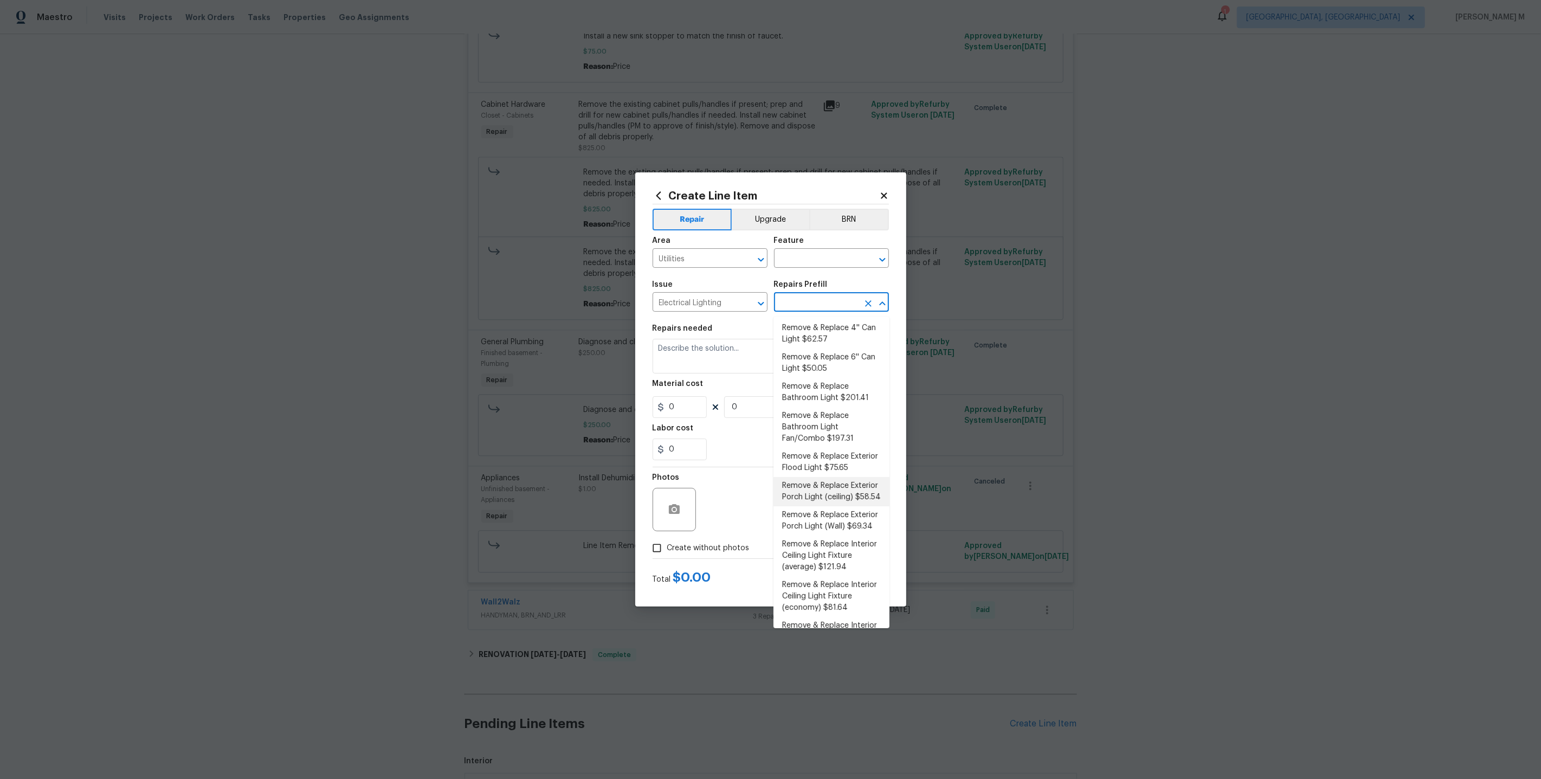
scroll to position [125, 0]
click at [841, 600] on li "Remove Fluorescent Light Fixture $36.83" at bounding box center [832, 614] width 116 height 29
type input "Remove Fluorescent Light Fixture $36.83"
type textarea "Remove the existing fluorescent light fixture. Properly terminate/cap the wirin…"
type input "1"
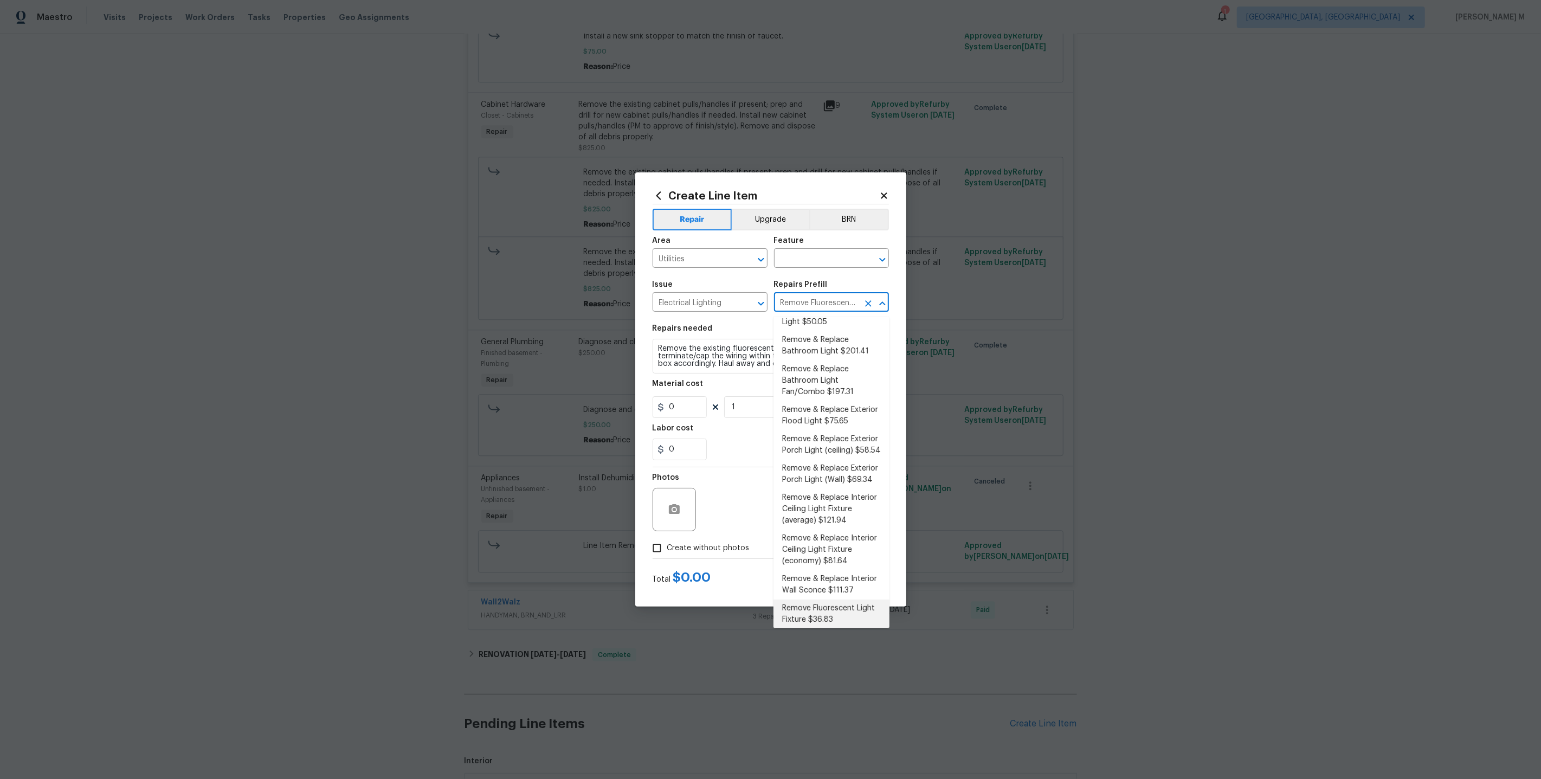
type input "36.83"
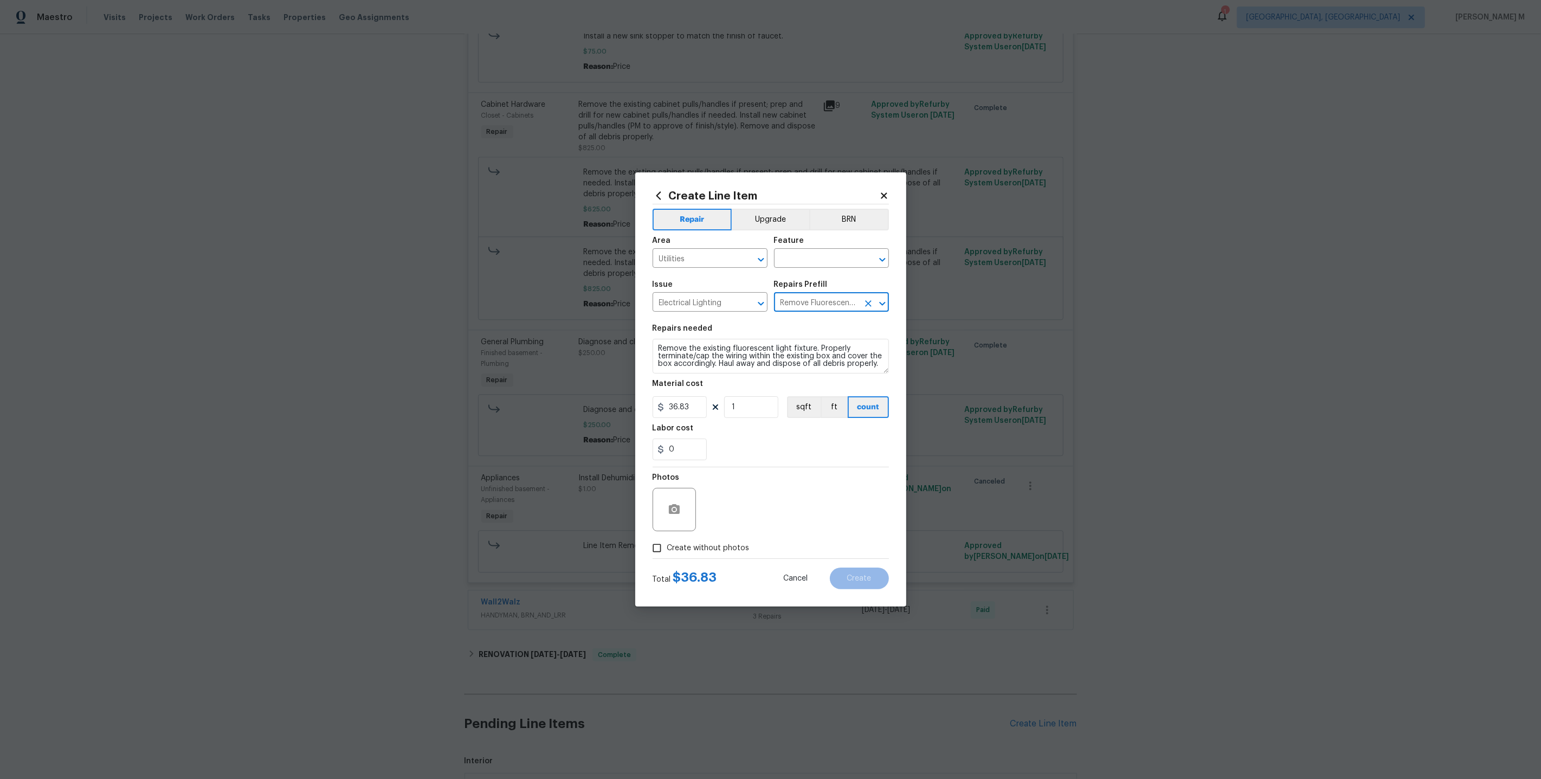
scroll to position [0, 66]
drag, startPoint x: 779, startPoint y: 305, endPoint x: 906, endPoint y: 305, distance: 127.4
click at [906, 305] on div "Create Line Item Repair Upgrade BRN Area Utilities ​ Feature ​ Issue Electrical…" at bounding box center [770, 389] width 1541 height 779
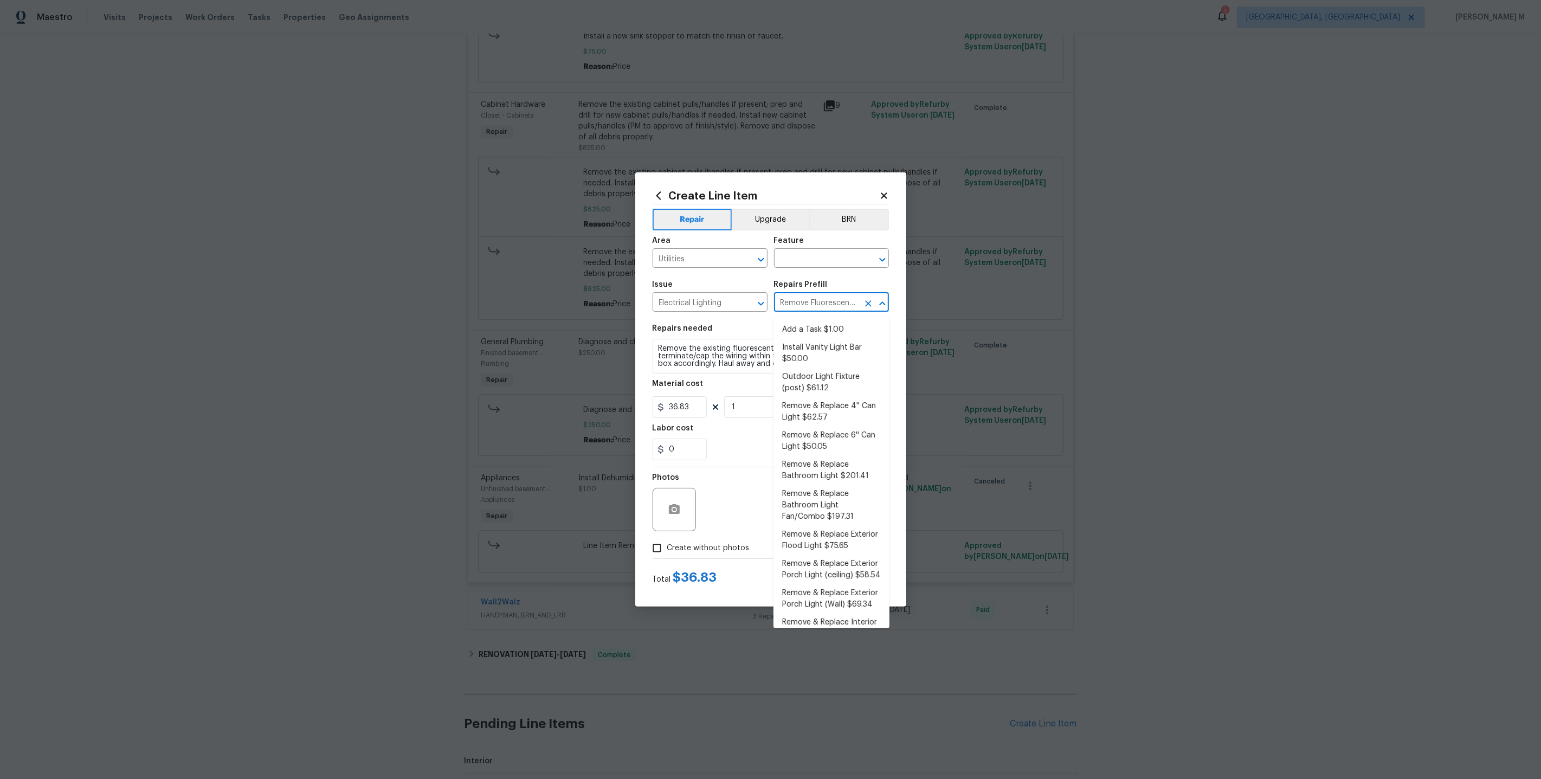
scroll to position [93, 0]
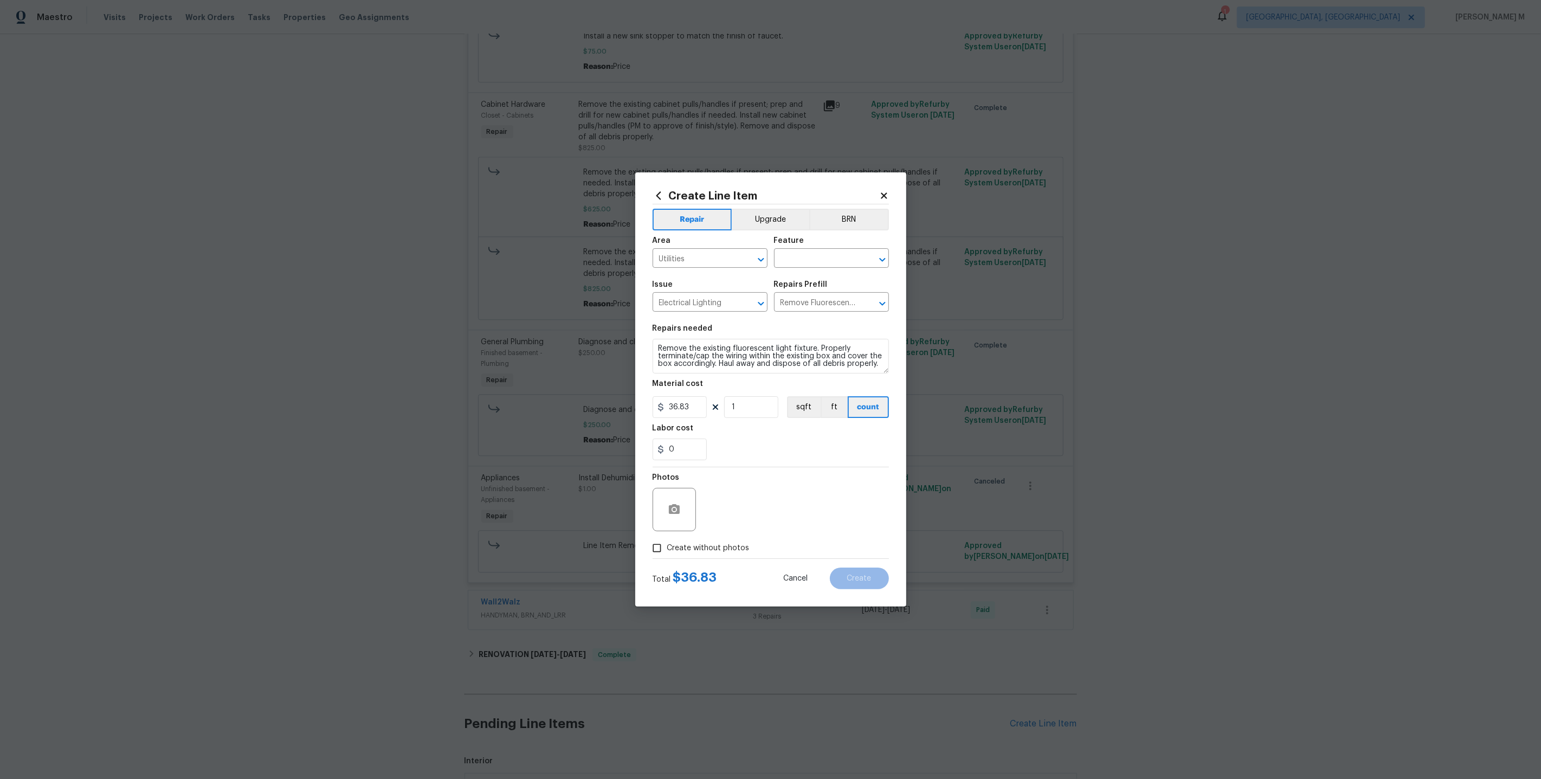
click at [736, 286] on div "Issue" at bounding box center [710, 288] width 115 height 14
click at [699, 262] on input "Utilities" at bounding box center [695, 259] width 85 height 17
drag, startPoint x: 706, startPoint y: 294, endPoint x: 634, endPoint y: 294, distance: 71.6
click at [634, 294] on body "Maestro Visits Projects Work Orders Tasks Properties Geo Assignments 1 Albuquer…" at bounding box center [770, 389] width 1541 height 779
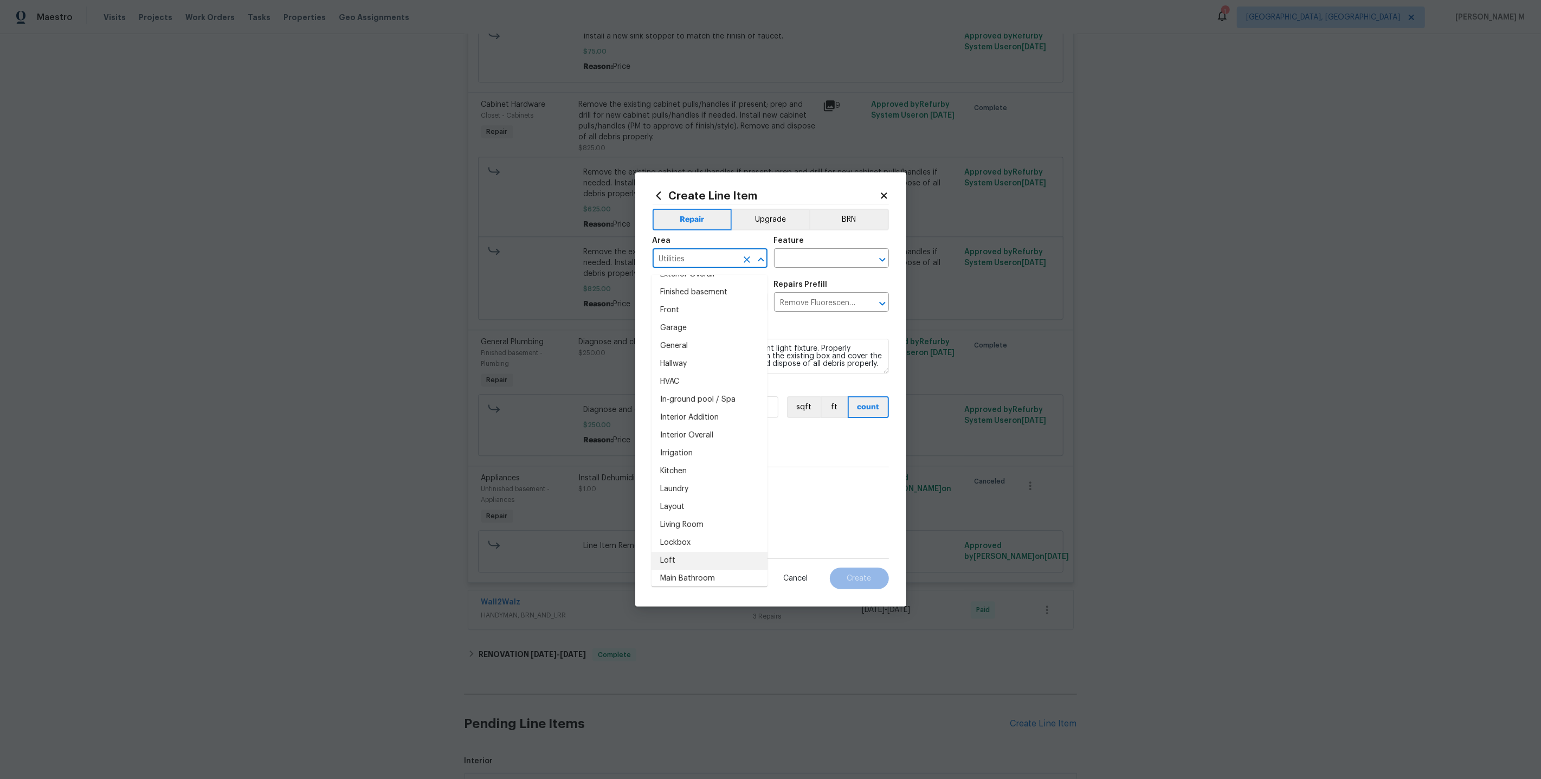
scroll to position [0, 0]
click at [719, 244] on div "Area" at bounding box center [710, 244] width 115 height 14
click at [812, 259] on input "text" at bounding box center [816, 259] width 85 height 17
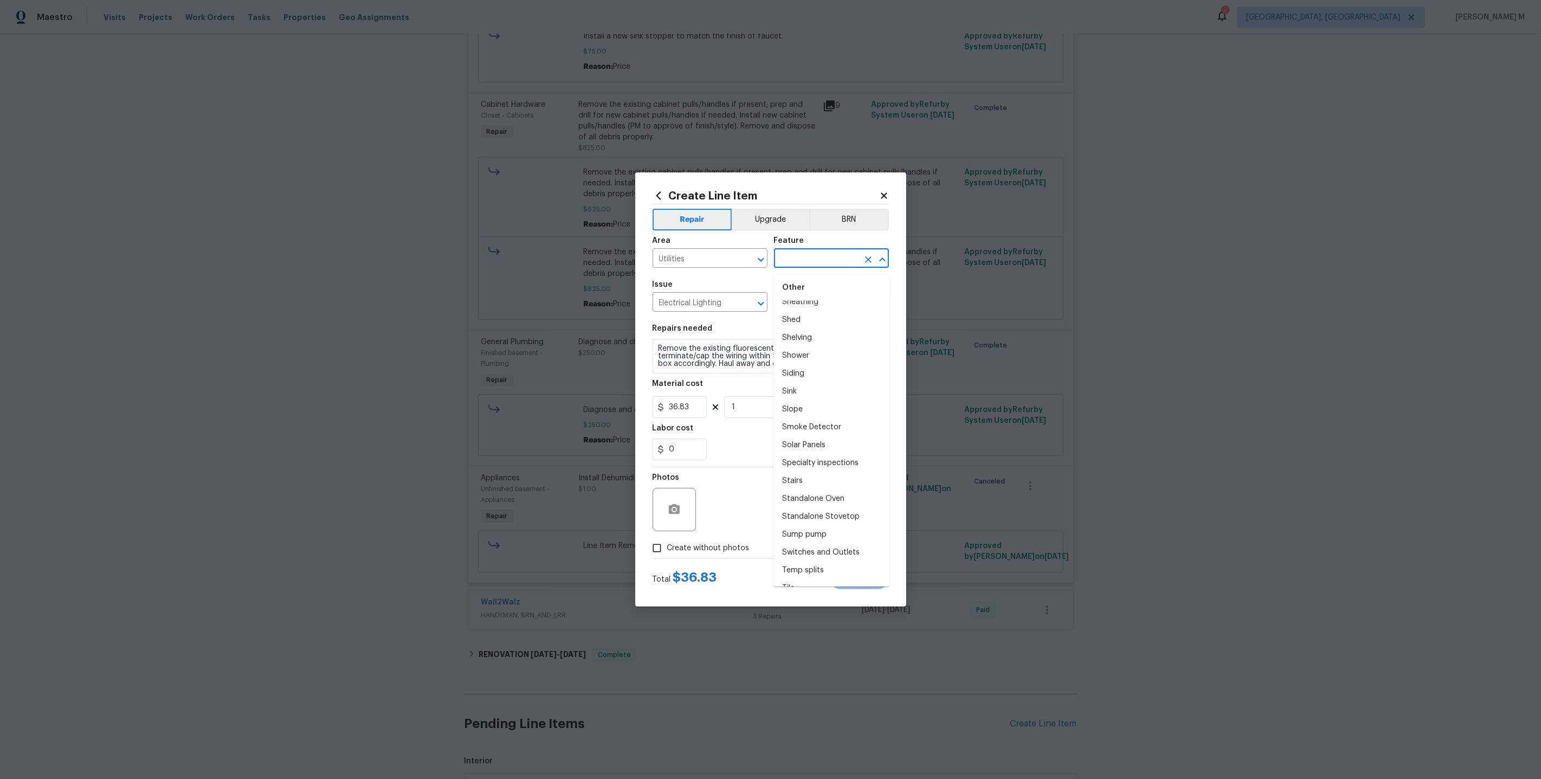
scroll to position [2489, 0]
click at [678, 324] on section "Repairs needed Remove the existing fluorescent light fixture. Properly terminat…" at bounding box center [771, 392] width 236 height 149
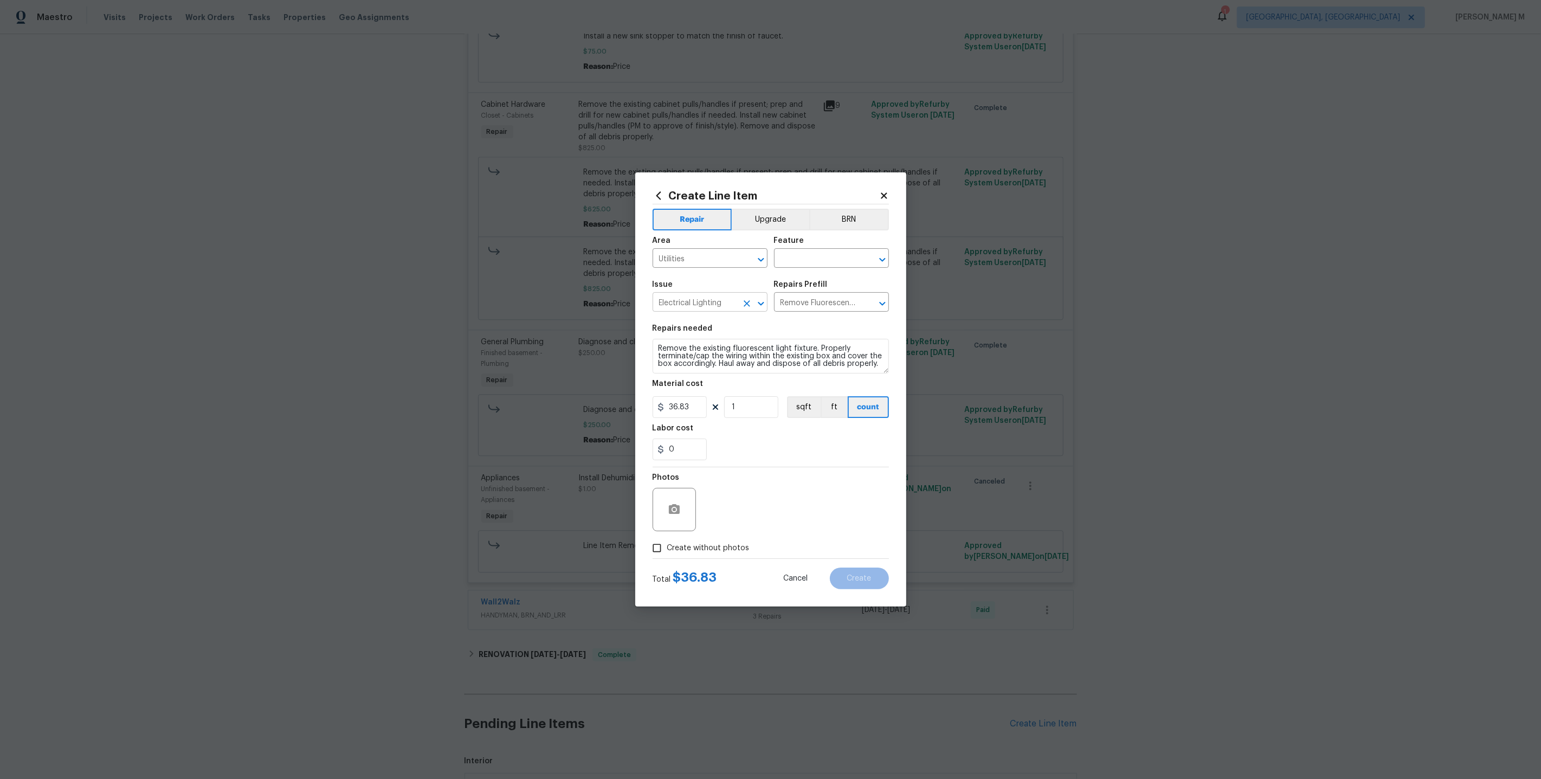
click at [696, 314] on body "Maestro Visits Projects Work Orders Tasks Properties Geo Assignments 1 Albuquer…" at bounding box center [770, 389] width 1541 height 779
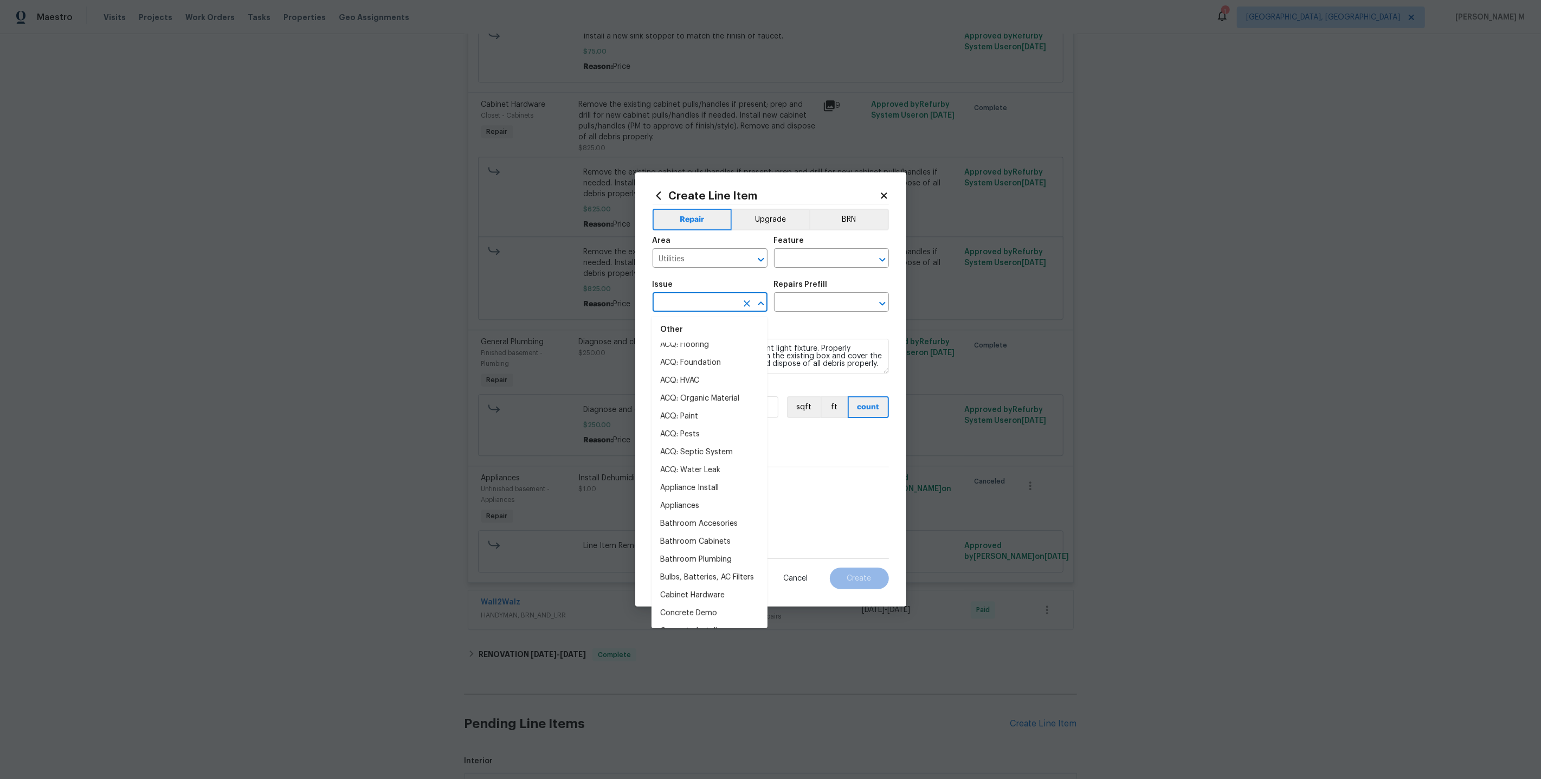
scroll to position [0, 0]
click at [819, 304] on input "text" at bounding box center [816, 303] width 85 height 17
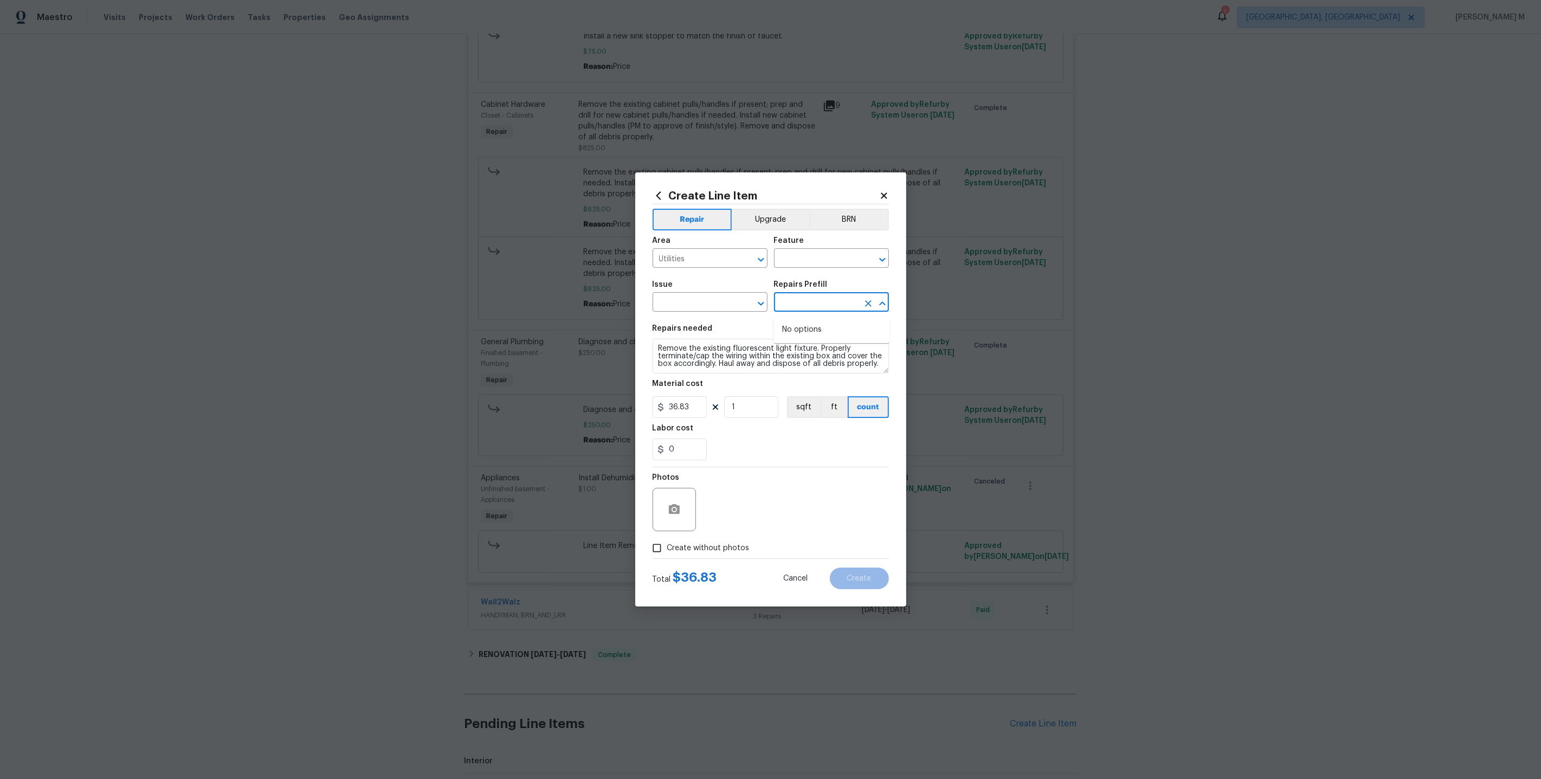
click at [756, 318] on span "Issue ​" at bounding box center [710, 296] width 115 height 44
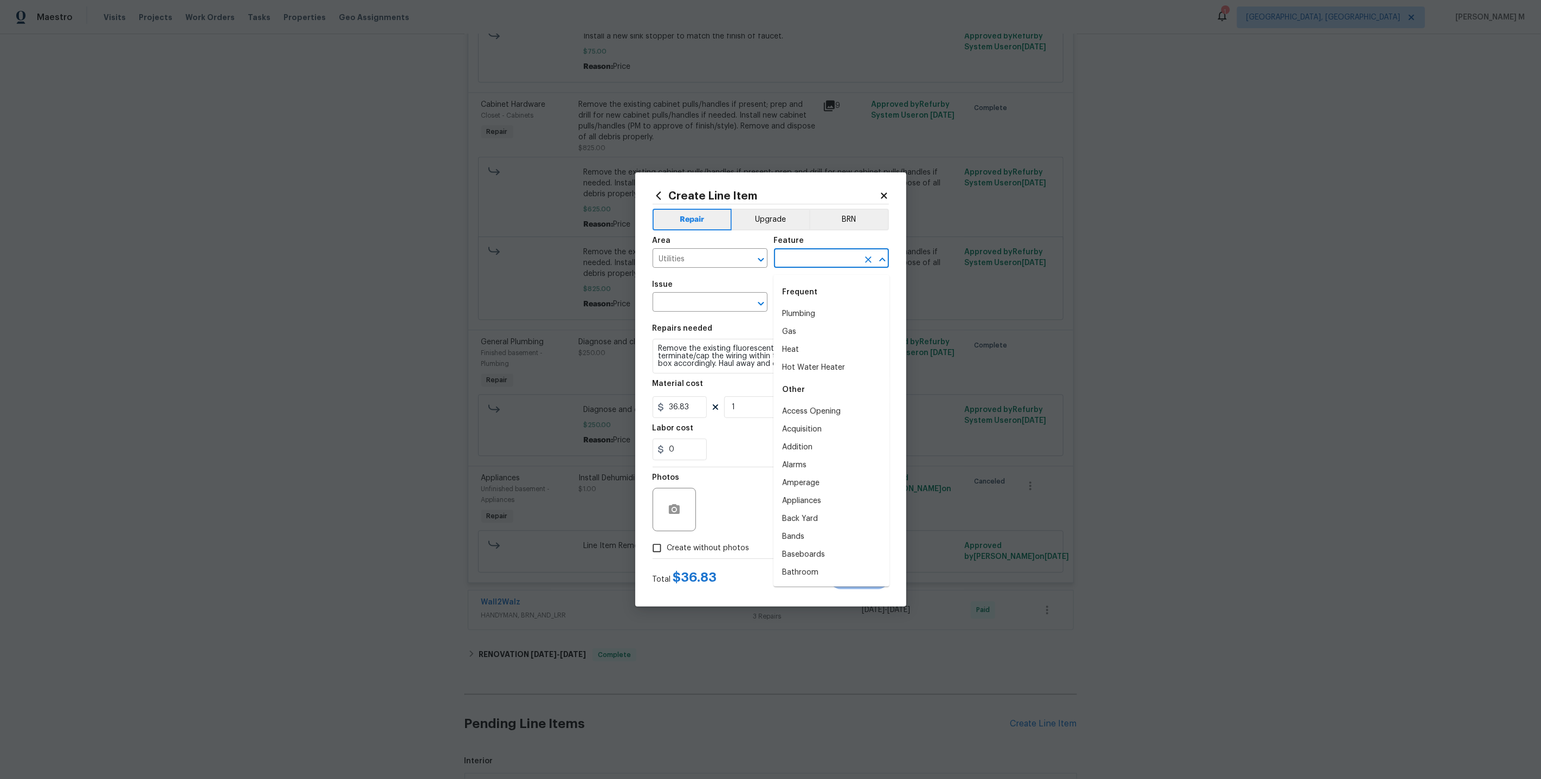
click at [817, 258] on input "text" at bounding box center [816, 259] width 85 height 17
click at [817, 417] on li "Siding" at bounding box center [832, 426] width 116 height 18
type input "Siding"
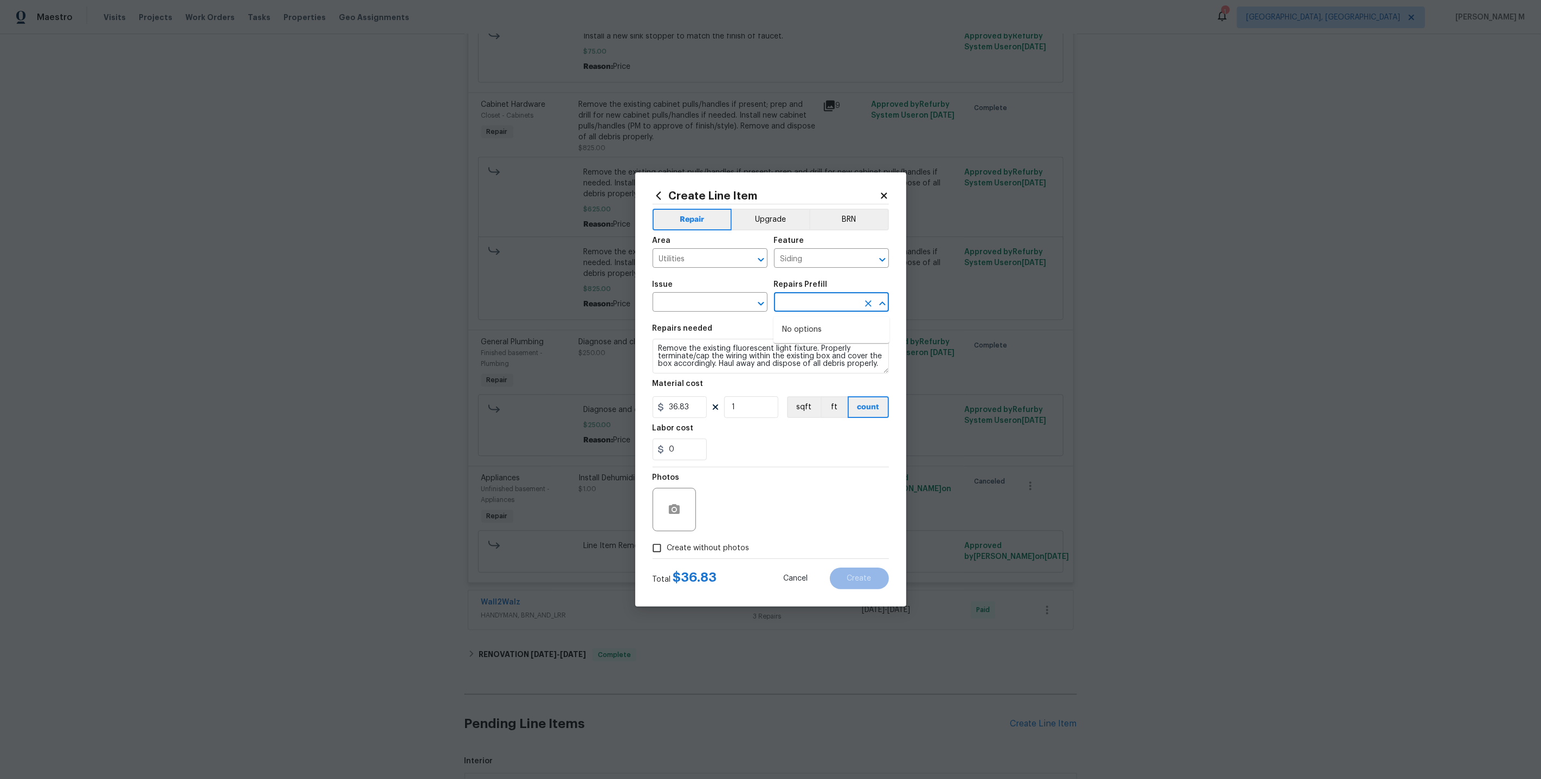
click at [820, 312] on input "text" at bounding box center [816, 303] width 85 height 17
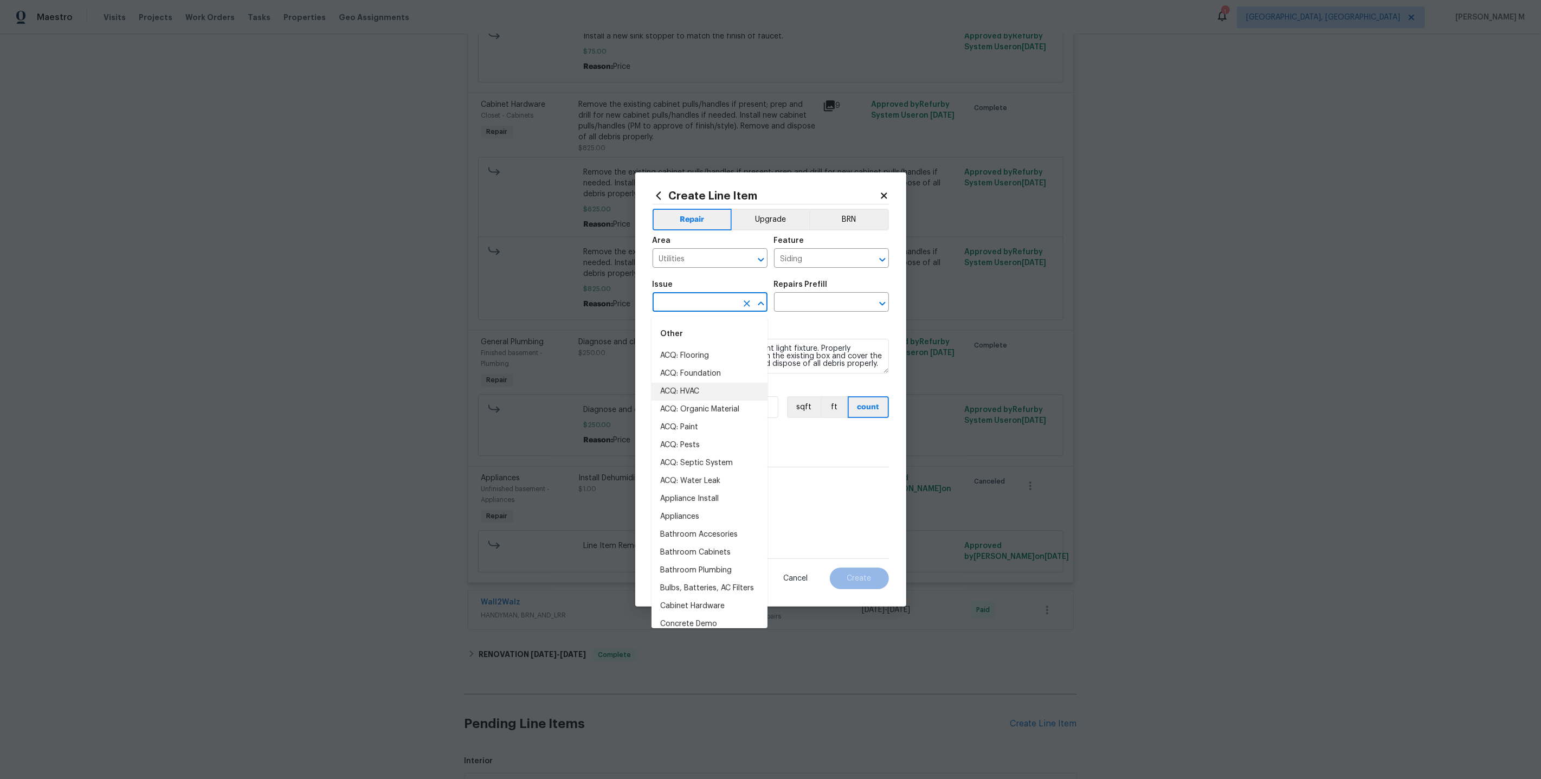
click at [713, 312] on input "text" at bounding box center [695, 303] width 85 height 17
click at [713, 365] on li "ACQ: Foundation" at bounding box center [710, 374] width 116 height 18
type input "ACQ: Foundation"
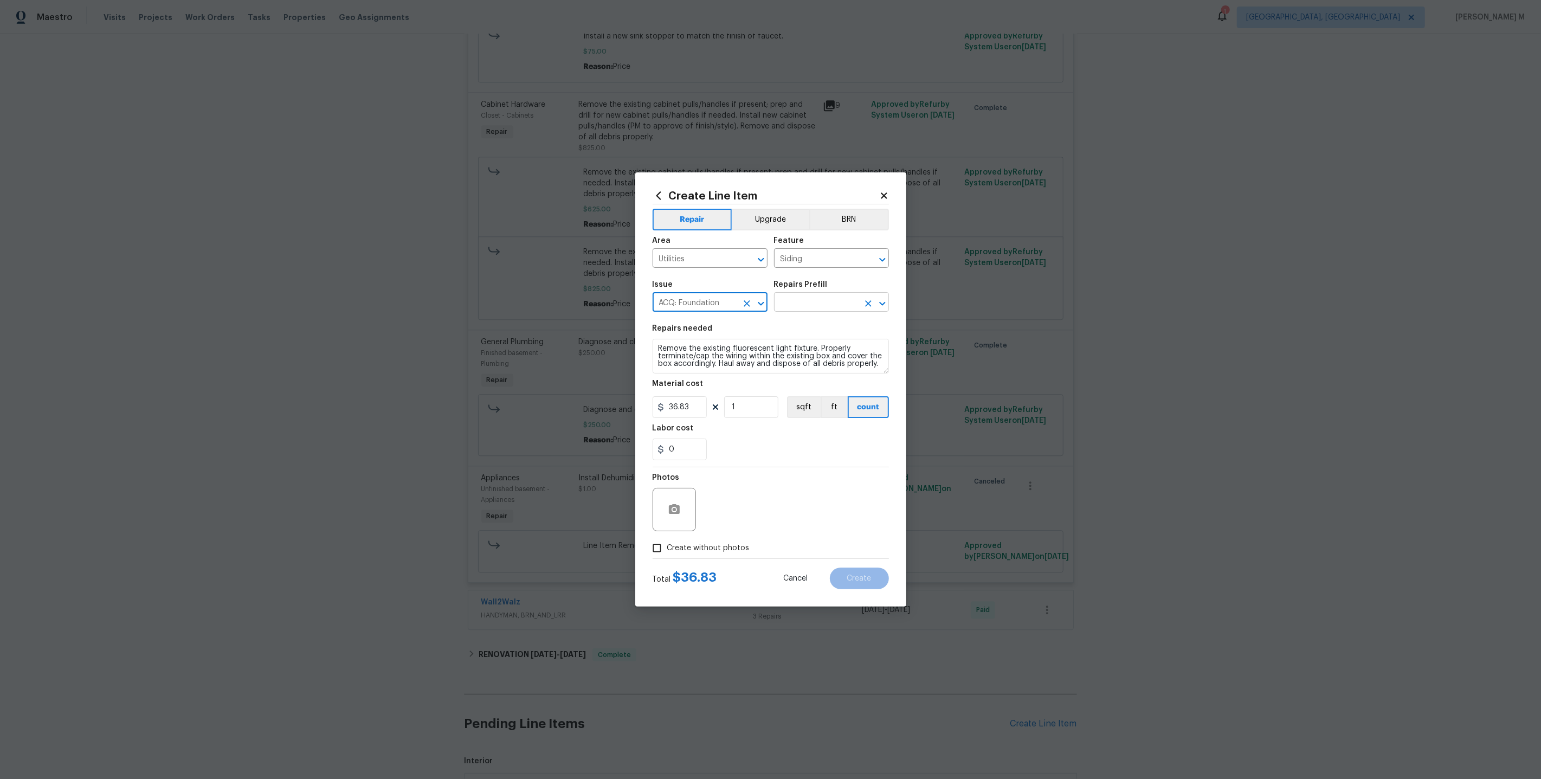
click at [822, 309] on input "text" at bounding box center [816, 303] width 85 height 17
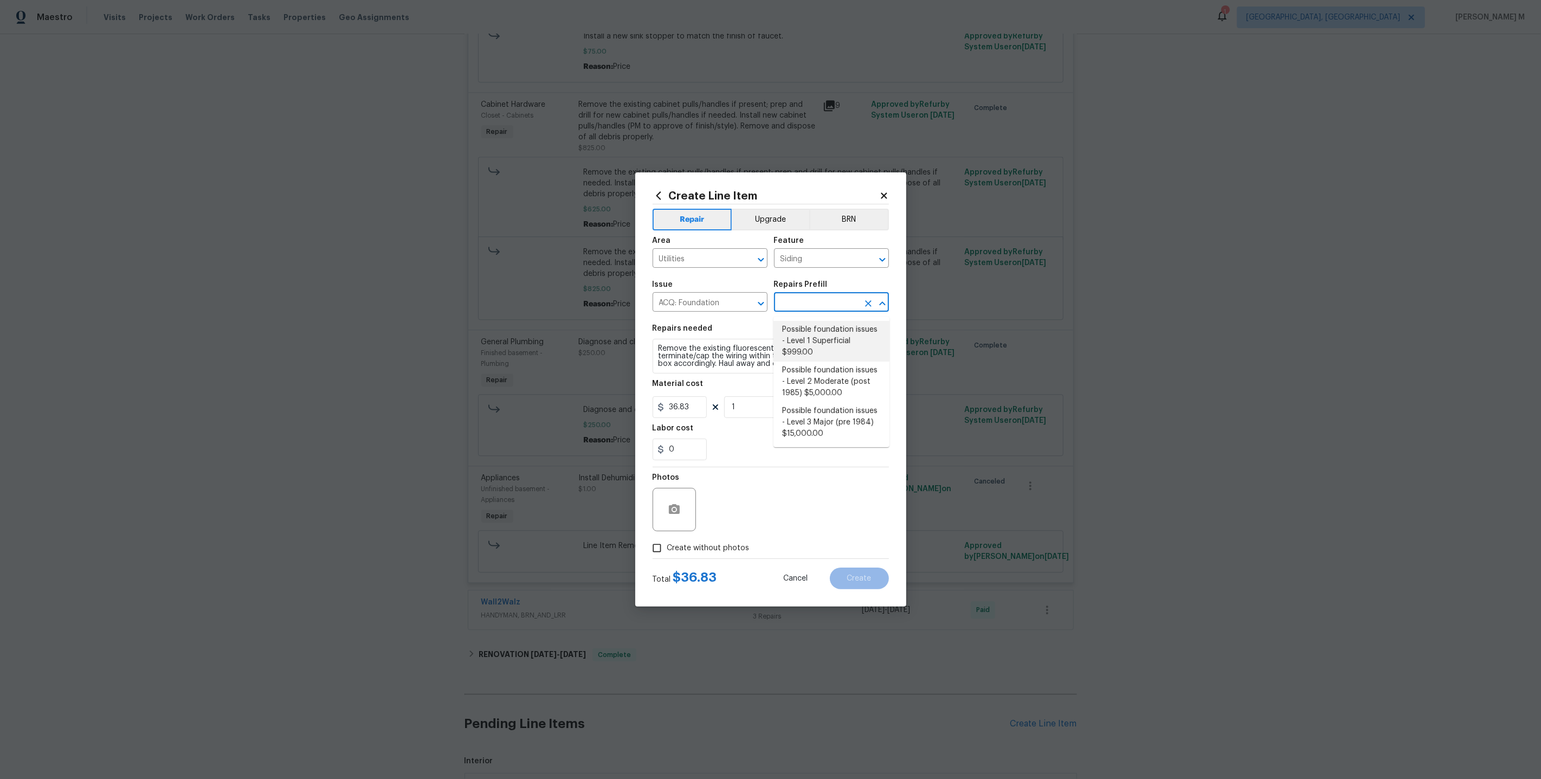
click at [715, 282] on span "Issue ACQ: Foundation ​" at bounding box center [710, 296] width 115 height 44
click at [760, 278] on div "Area Utilities ​ Feature Siding ​ Issue ACQ: Foundation ​ Repairs Prefill ​" at bounding box center [771, 274] width 236 height 88
click at [750, 309] on icon "Clear" at bounding box center [747, 303] width 11 height 11
click at [866, 267] on button "Clear" at bounding box center [868, 259] width 15 height 15
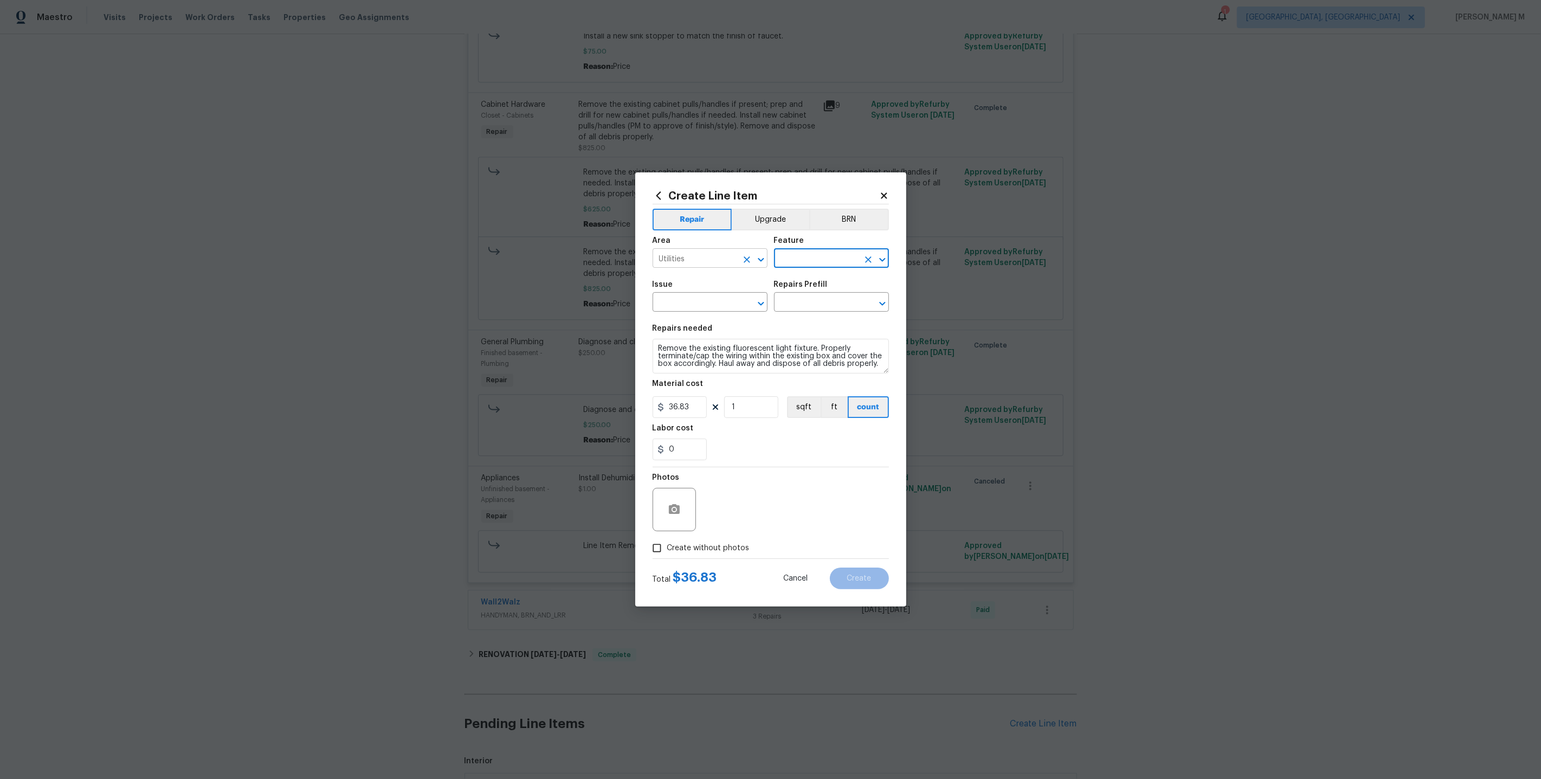
click at [750, 265] on icon "Clear" at bounding box center [747, 259] width 11 height 11
click at [701, 285] on li "Exterior Addition" at bounding box center [710, 288] width 116 height 18
drag, startPoint x: 731, startPoint y: 266, endPoint x: 688, endPoint y: 266, distance: 42.8
click at [688, 266] on input "Exterior Addition" at bounding box center [695, 259] width 85 height 17
type input "Exterior Addition"
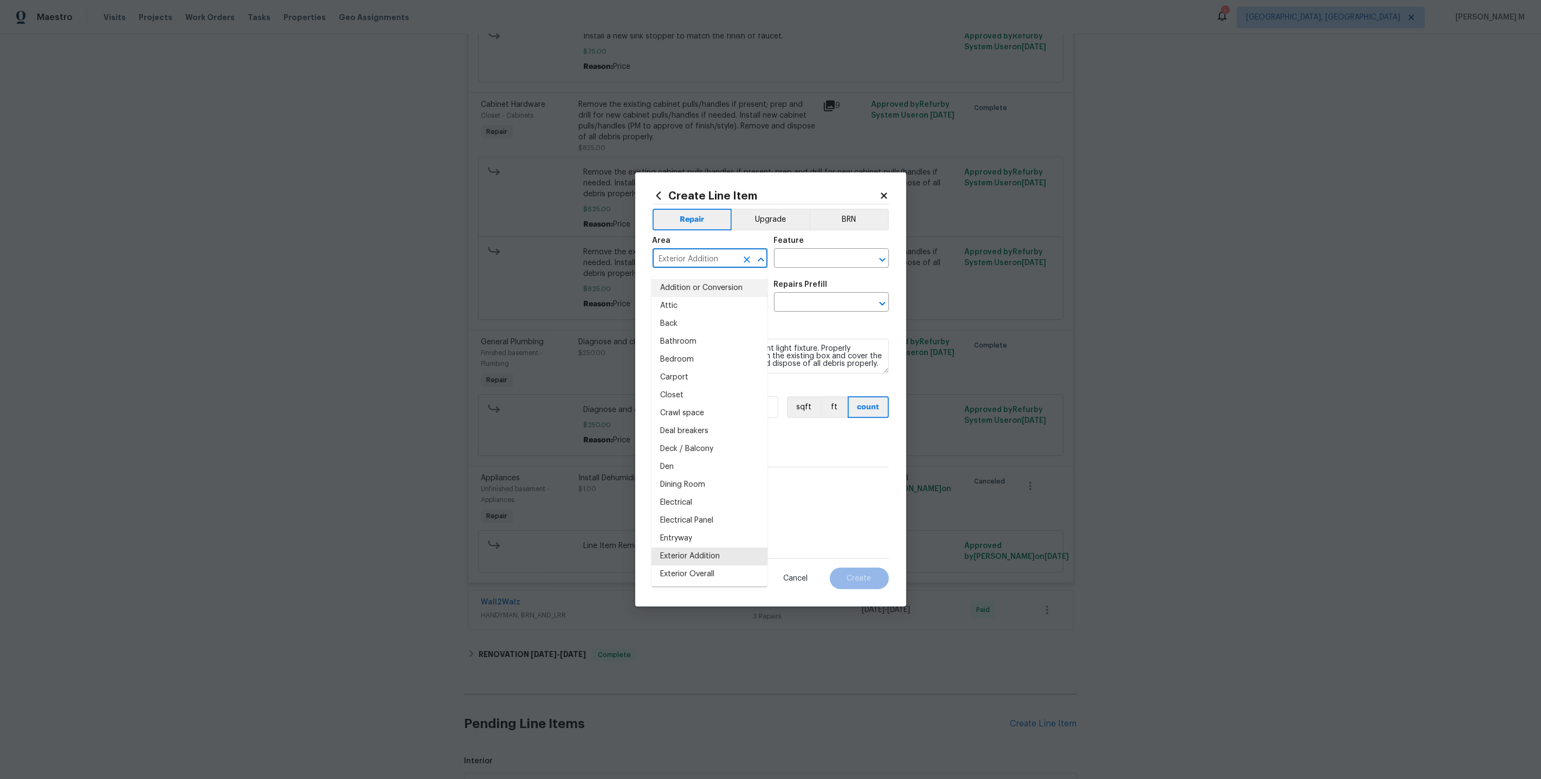
click at [806, 241] on div "Area Exterior Addition ​ Feature ​" at bounding box center [771, 252] width 236 height 44
click at [800, 268] on input "text" at bounding box center [816, 259] width 85 height 17
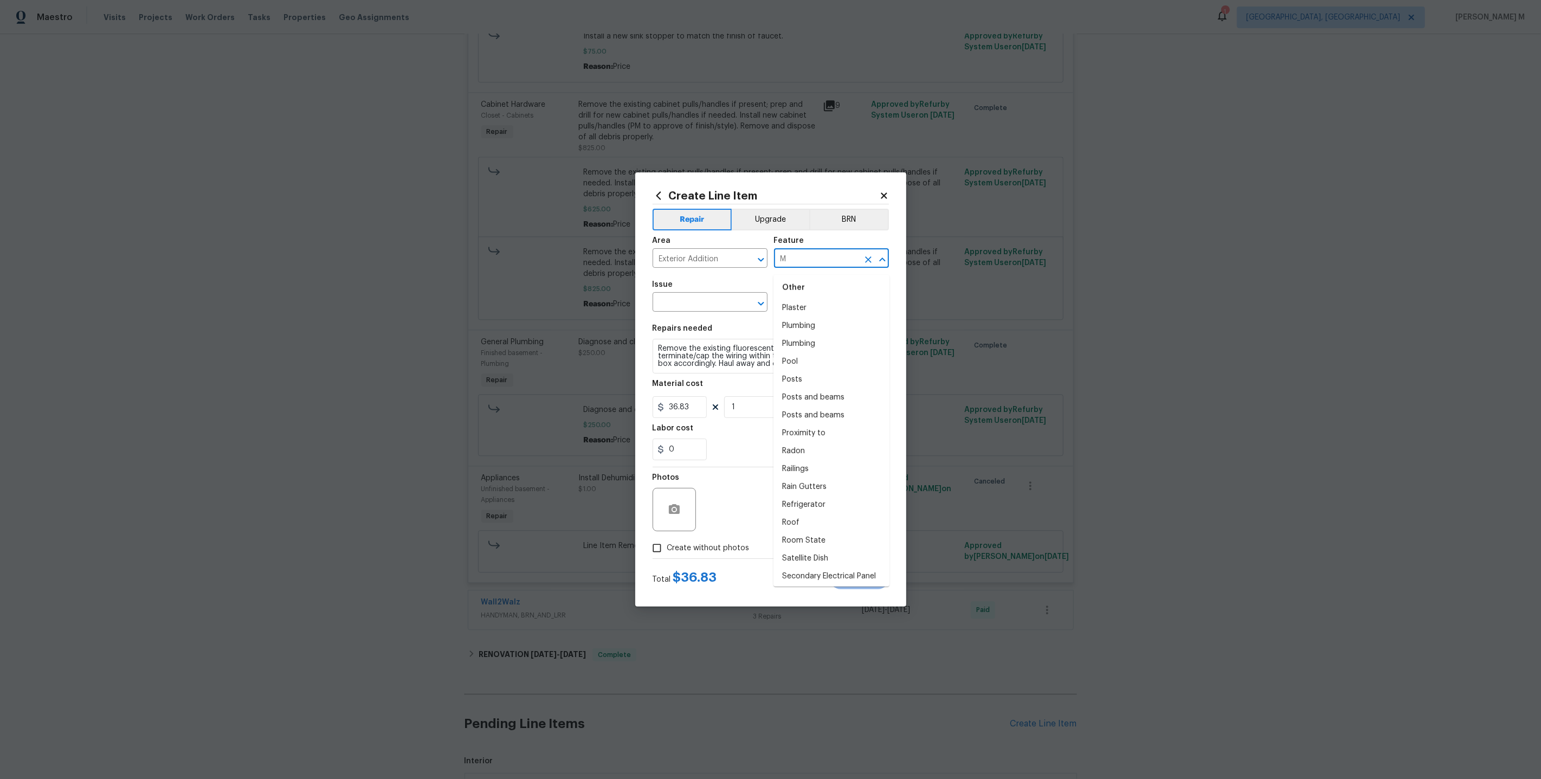
scroll to position [0, 0]
type input "M"
type input "bo"
type input "E"
type input "nu"
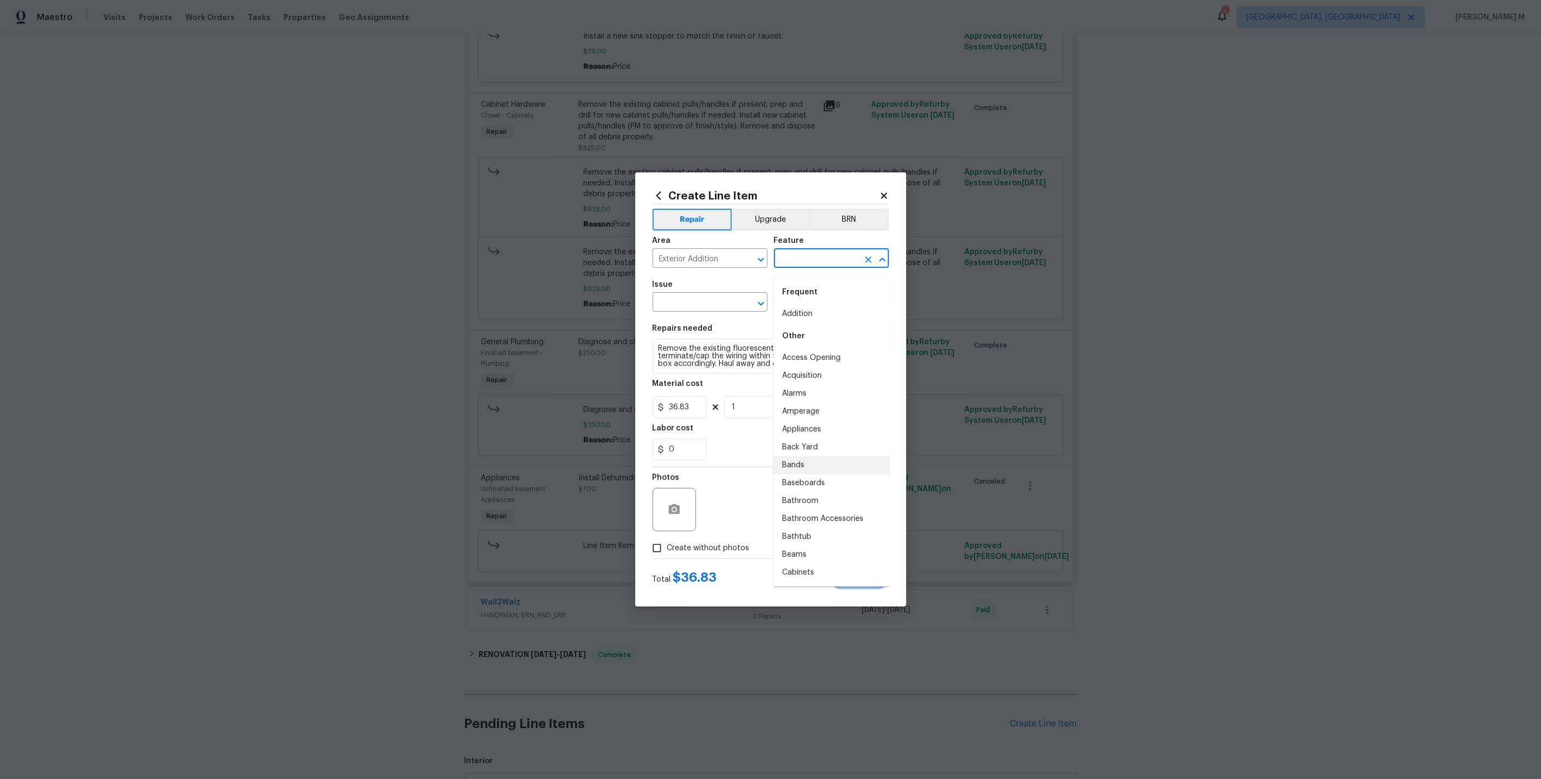
drag, startPoint x: 842, startPoint y: 357, endPoint x: 867, endPoint y: 471, distance: 116.5
click at [736, 300] on input "text" at bounding box center [695, 303] width 85 height 17
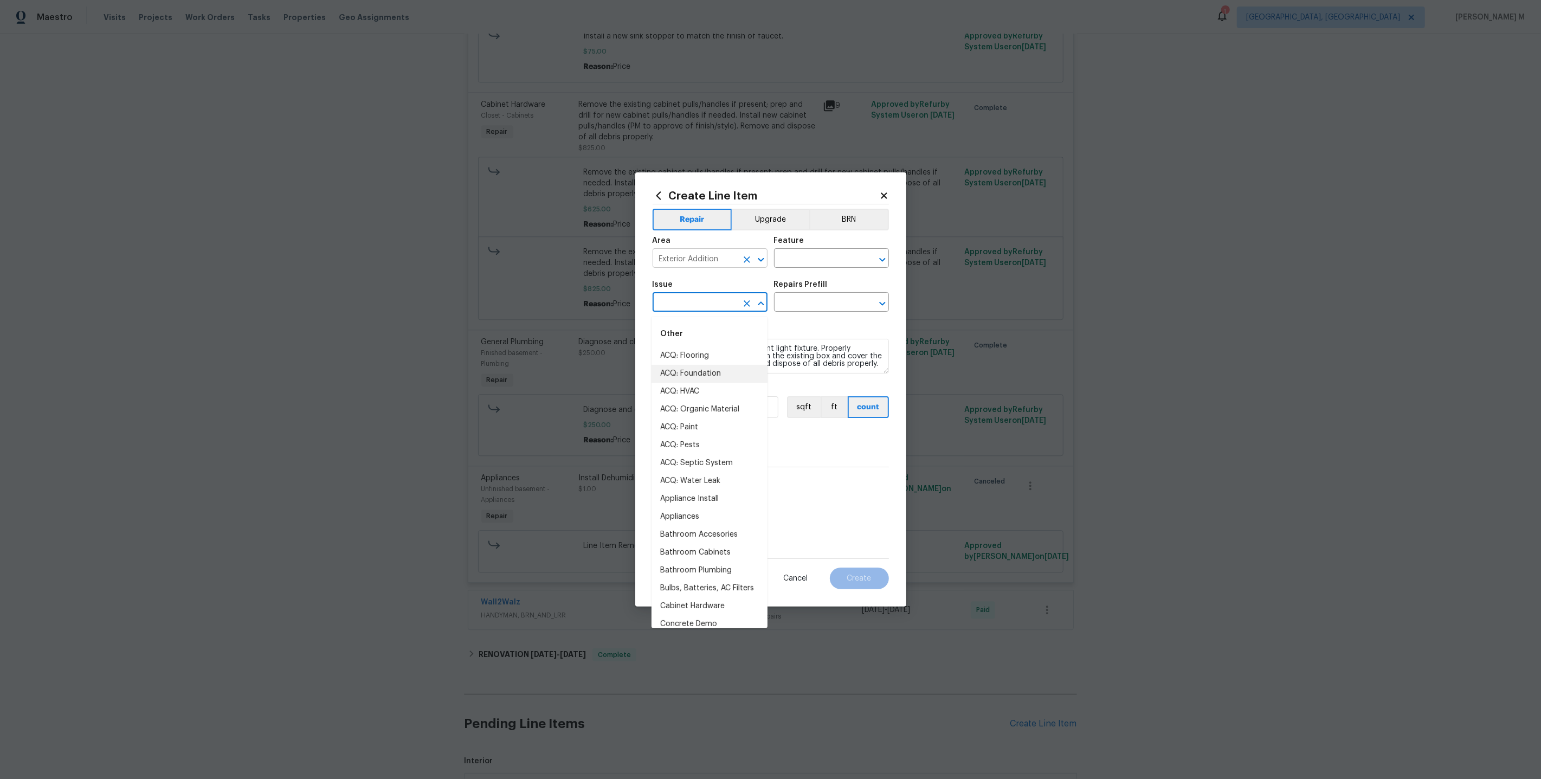
click at [745, 258] on button "Clear" at bounding box center [746, 259] width 15 height 15
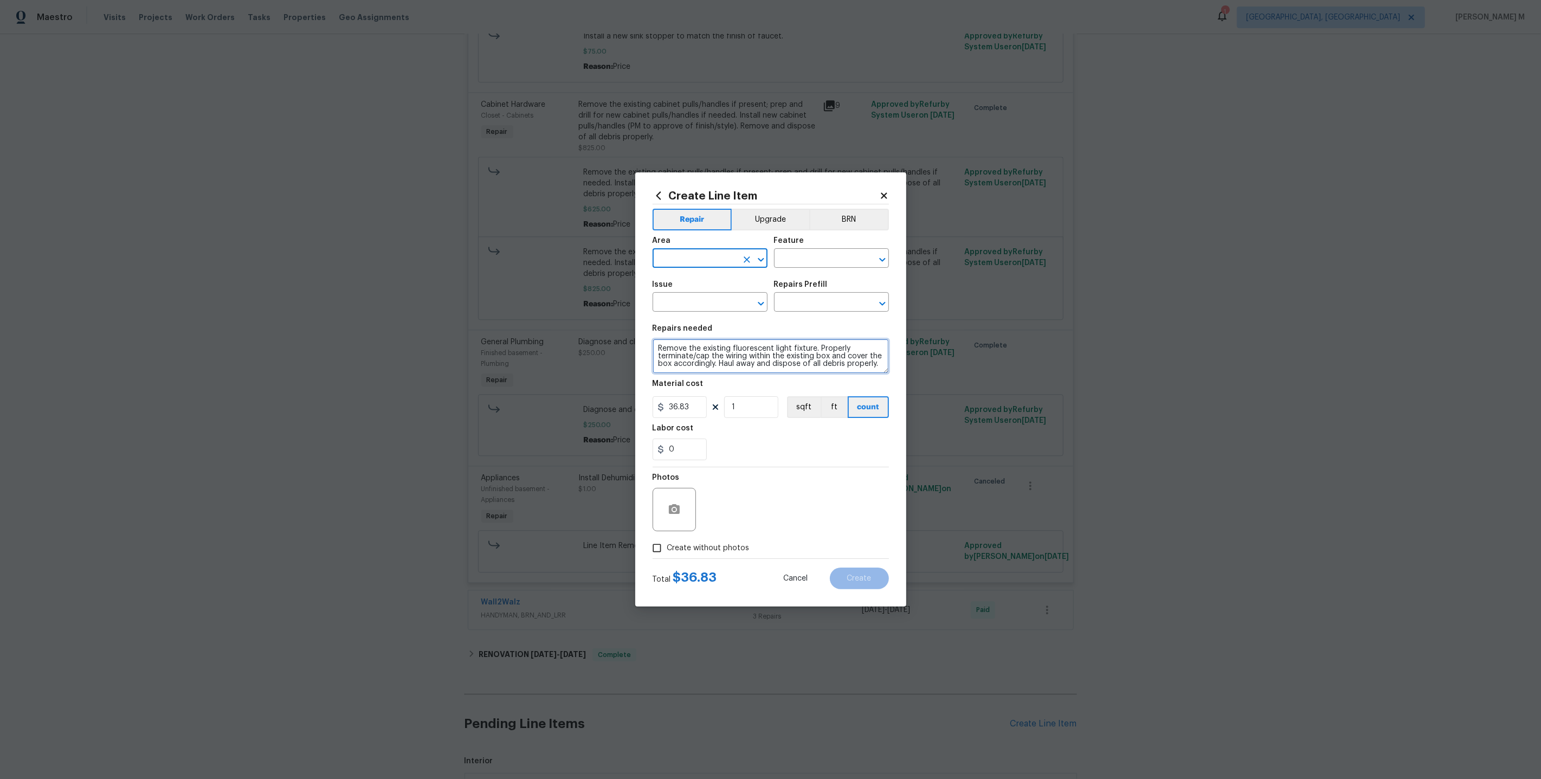
click at [721, 364] on textarea "Remove the existing fluorescent light fixture. Properly terminate/cap the wirin…" at bounding box center [771, 356] width 236 height 35
type textarea "Remove the existing fluorescent light fixture. Properly terminate/cap the wirin…"
click at [799, 260] on input "text" at bounding box center [816, 259] width 85 height 17
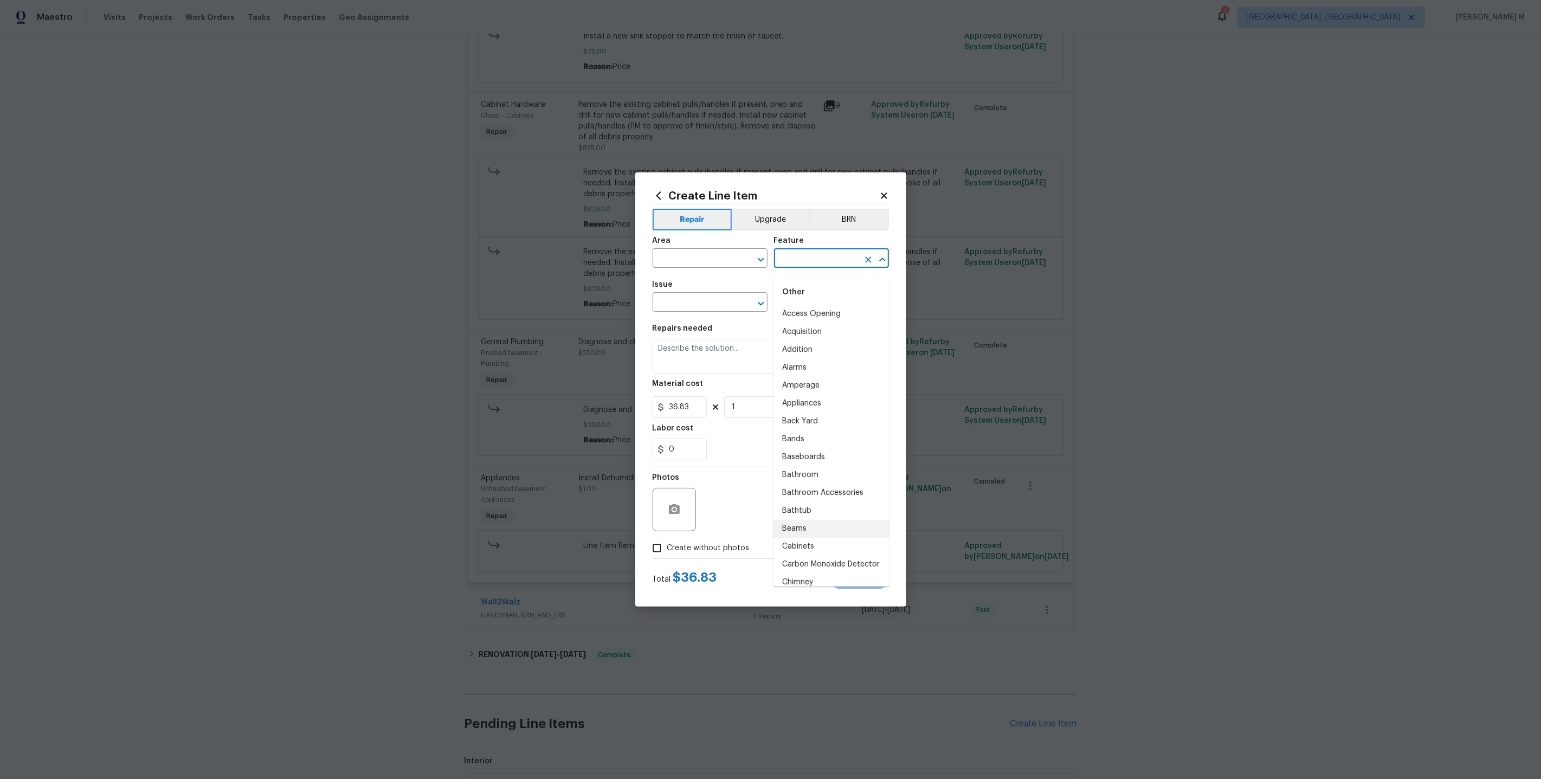
click at [673, 251] on div "Area" at bounding box center [710, 244] width 115 height 14
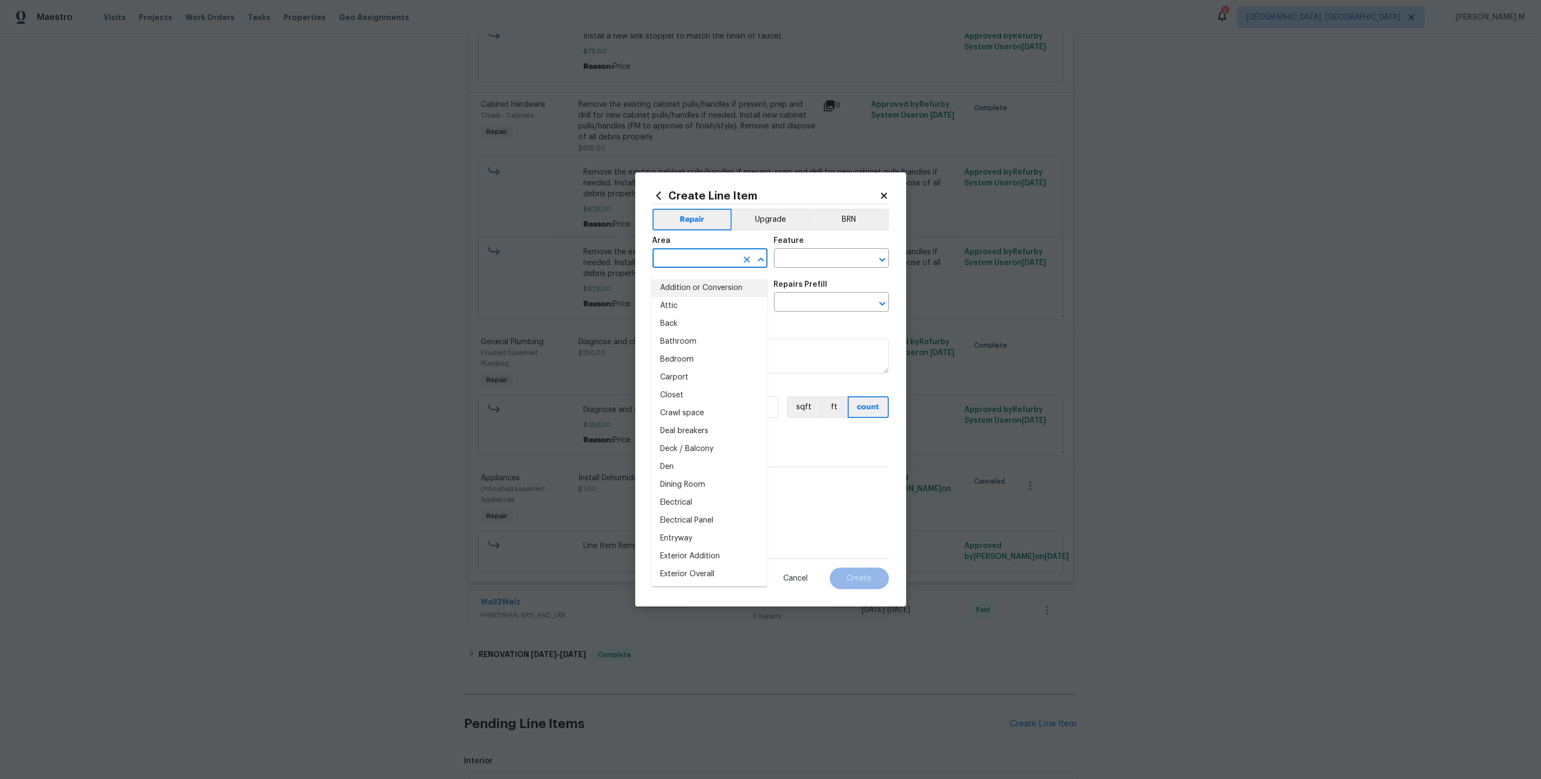
click at [668, 268] on input "text" at bounding box center [695, 259] width 85 height 17
click at [684, 287] on li "Exterior Addition" at bounding box center [710, 288] width 116 height 18
type input "Exterior Addition"
click at [799, 265] on input "text" at bounding box center [816, 259] width 85 height 17
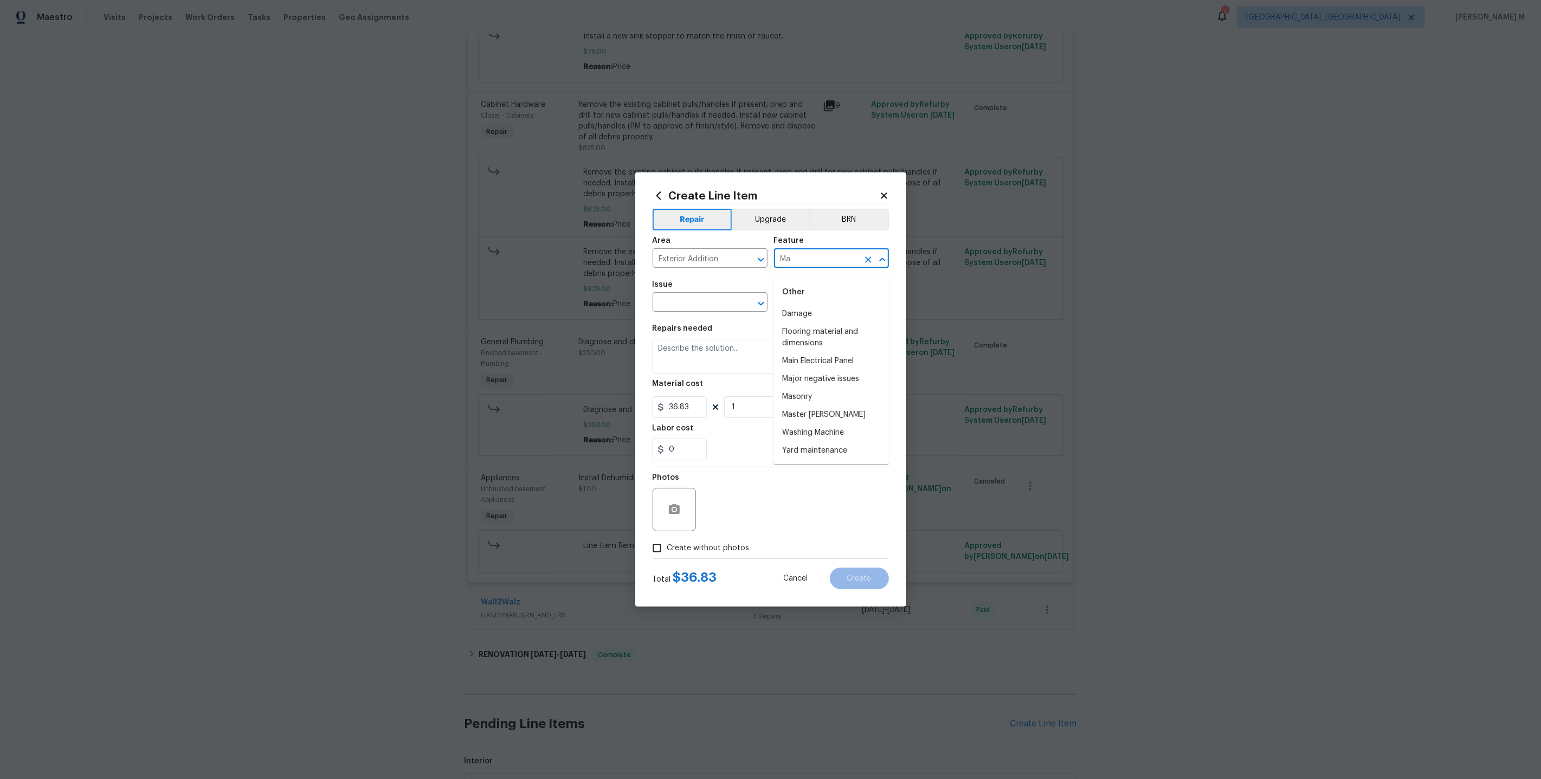
type input "M"
click at [814, 313] on li "Addition" at bounding box center [832, 314] width 116 height 18
type input "Addition"
click at [822, 305] on div "Frequent" at bounding box center [832, 292] width 116 height 26
click at [815, 312] on li "Addition" at bounding box center [832, 314] width 116 height 18
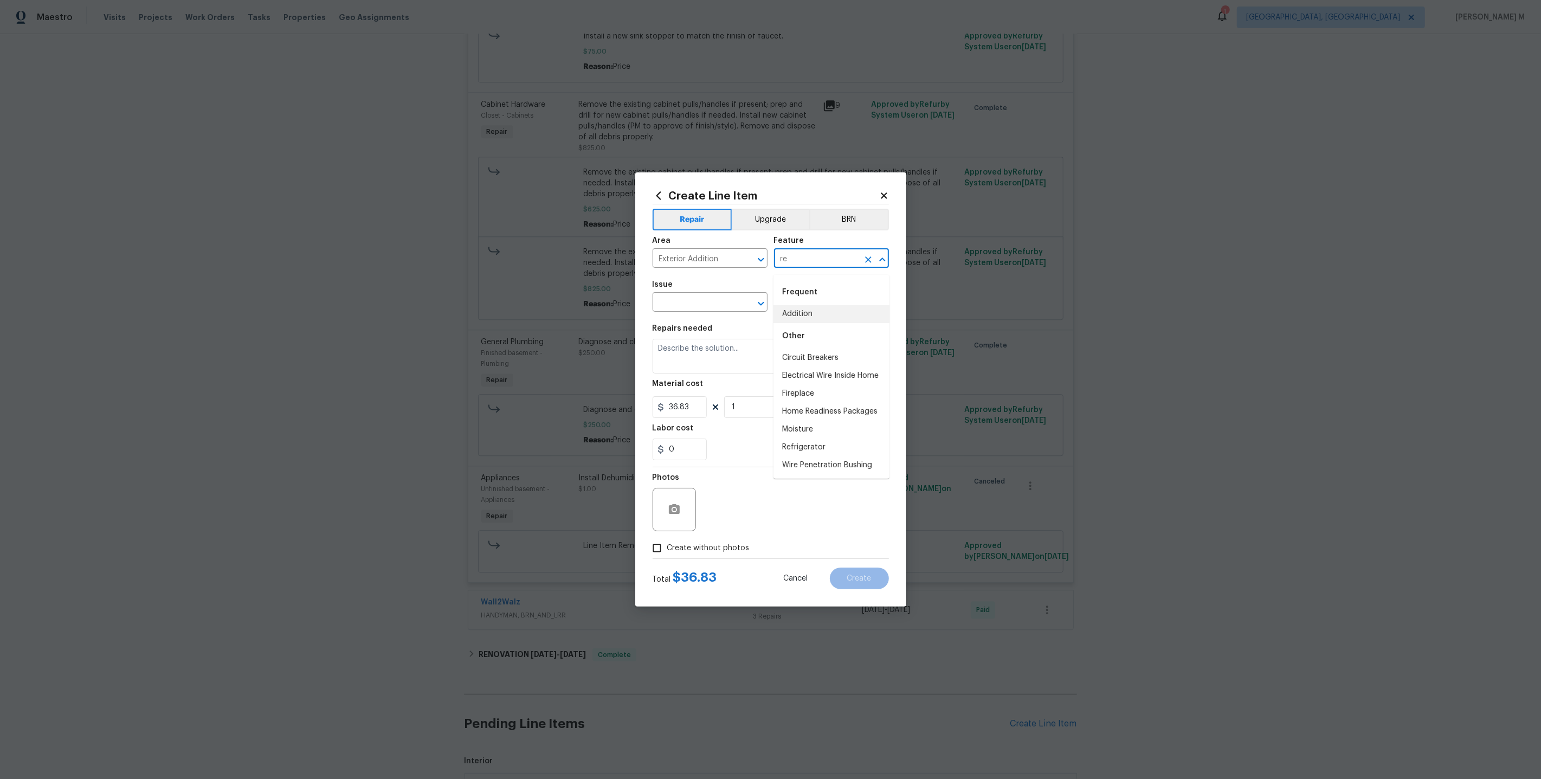
type input "Addition"
drag, startPoint x: 816, startPoint y: 267, endPoint x: 700, endPoint y: 267, distance: 116.6
click at [700, 267] on div "Area Exterior Addition ​ Feature Addition ​" at bounding box center [771, 252] width 236 height 44
click at [687, 318] on span "Issue ​" at bounding box center [710, 296] width 115 height 44
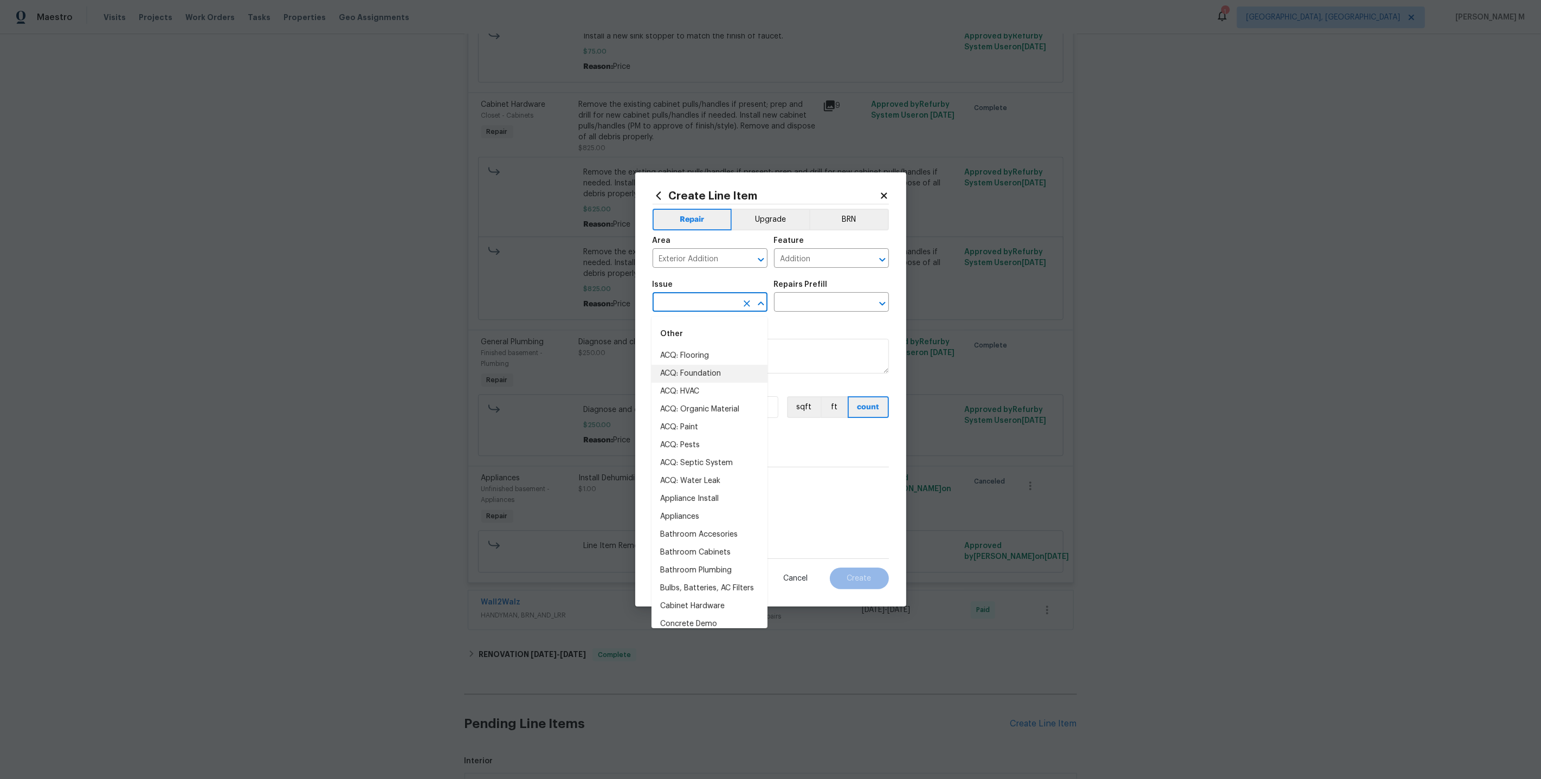
click at [687, 305] on input "text" at bounding box center [695, 303] width 85 height 17
click at [687, 364] on ul "Other Mailbox" at bounding box center [710, 343] width 116 height 53
click at [690, 361] on li "Mailbox" at bounding box center [710, 356] width 116 height 18
type input "Mailbox"
click at [812, 307] on input "text" at bounding box center [816, 303] width 85 height 17
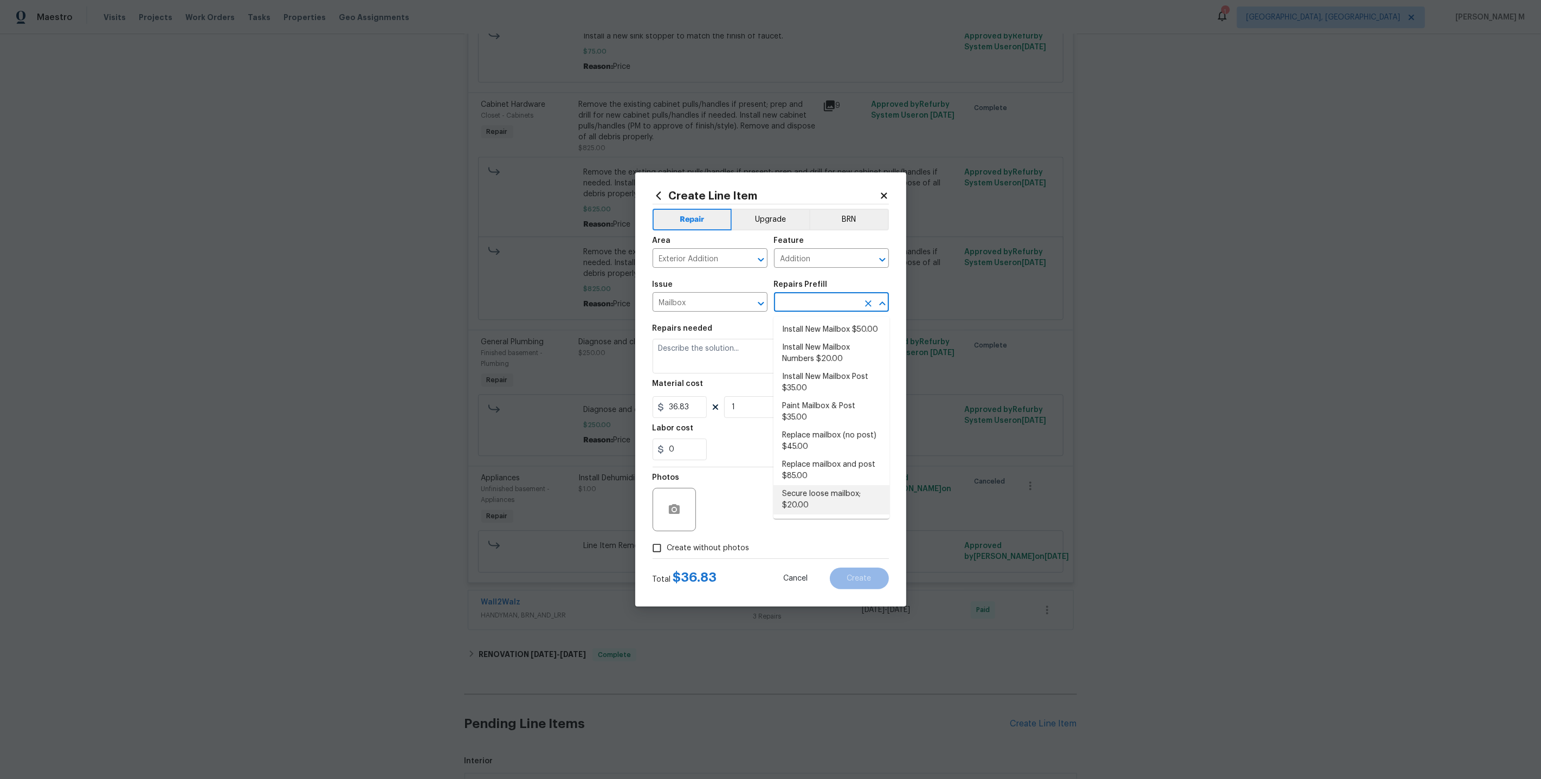
click at [827, 485] on li "Secure loose mailbox; $20.00" at bounding box center [832, 499] width 116 height 29
type input "Secure loose mailbox; $20.00"
type textarea "Tighten/secure loose mail box to home/post."
type input "20"
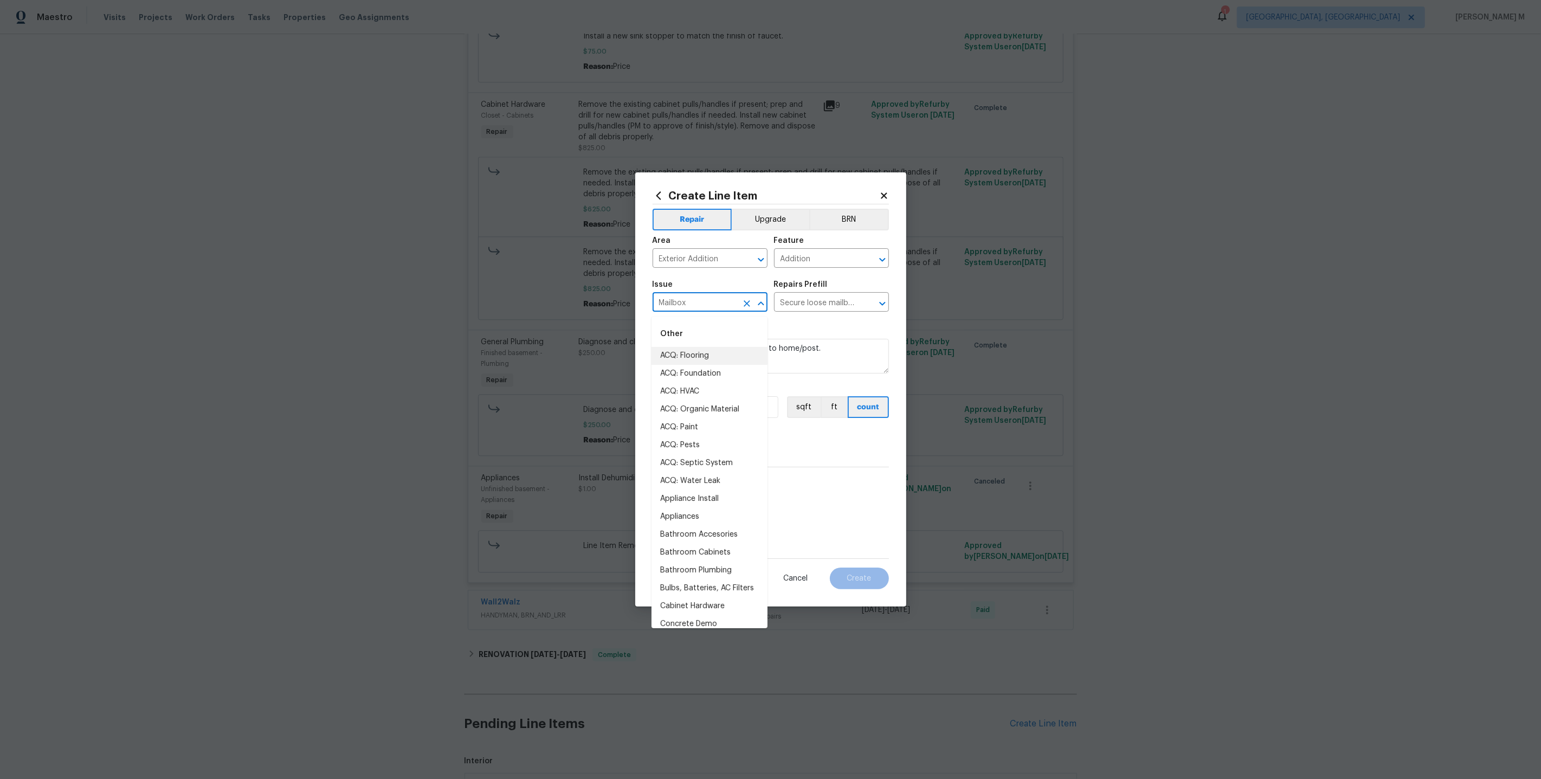
drag, startPoint x: 699, startPoint y: 311, endPoint x: 590, endPoint y: 311, distance: 109.0
click at [590, 311] on div "Create Line Item Repair Upgrade BRN Area Exterior Addition ​ Feature Addition ​…" at bounding box center [770, 389] width 1541 height 779
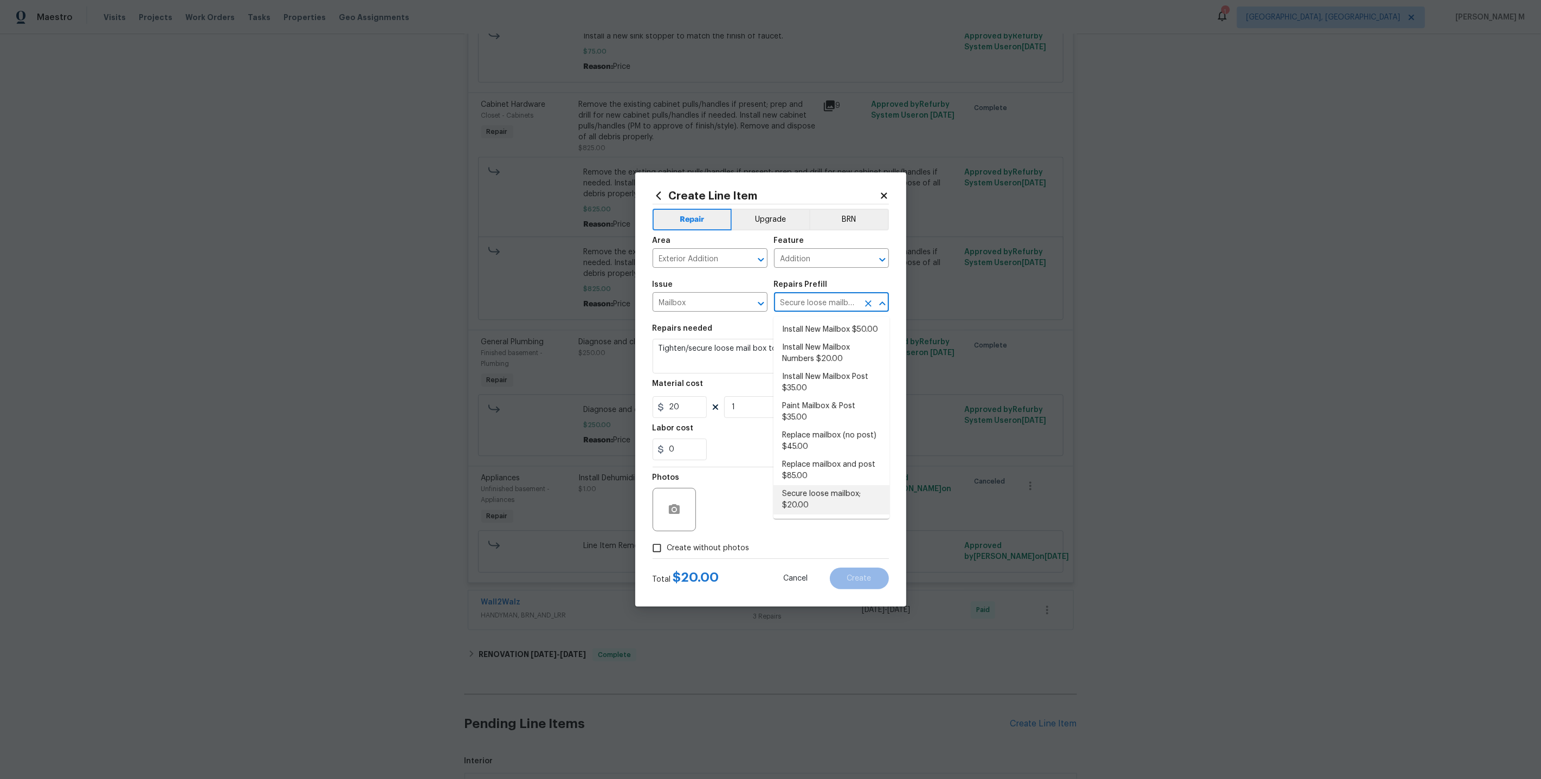
scroll to position [0, 26]
drag, startPoint x: 780, startPoint y: 306, endPoint x: 877, endPoint y: 306, distance: 97.6
click at [877, 306] on div "Secure loose mailbox; $20.00 ​" at bounding box center [831, 303] width 115 height 17
click at [764, 305] on icon "Open" at bounding box center [761, 303] width 13 height 13
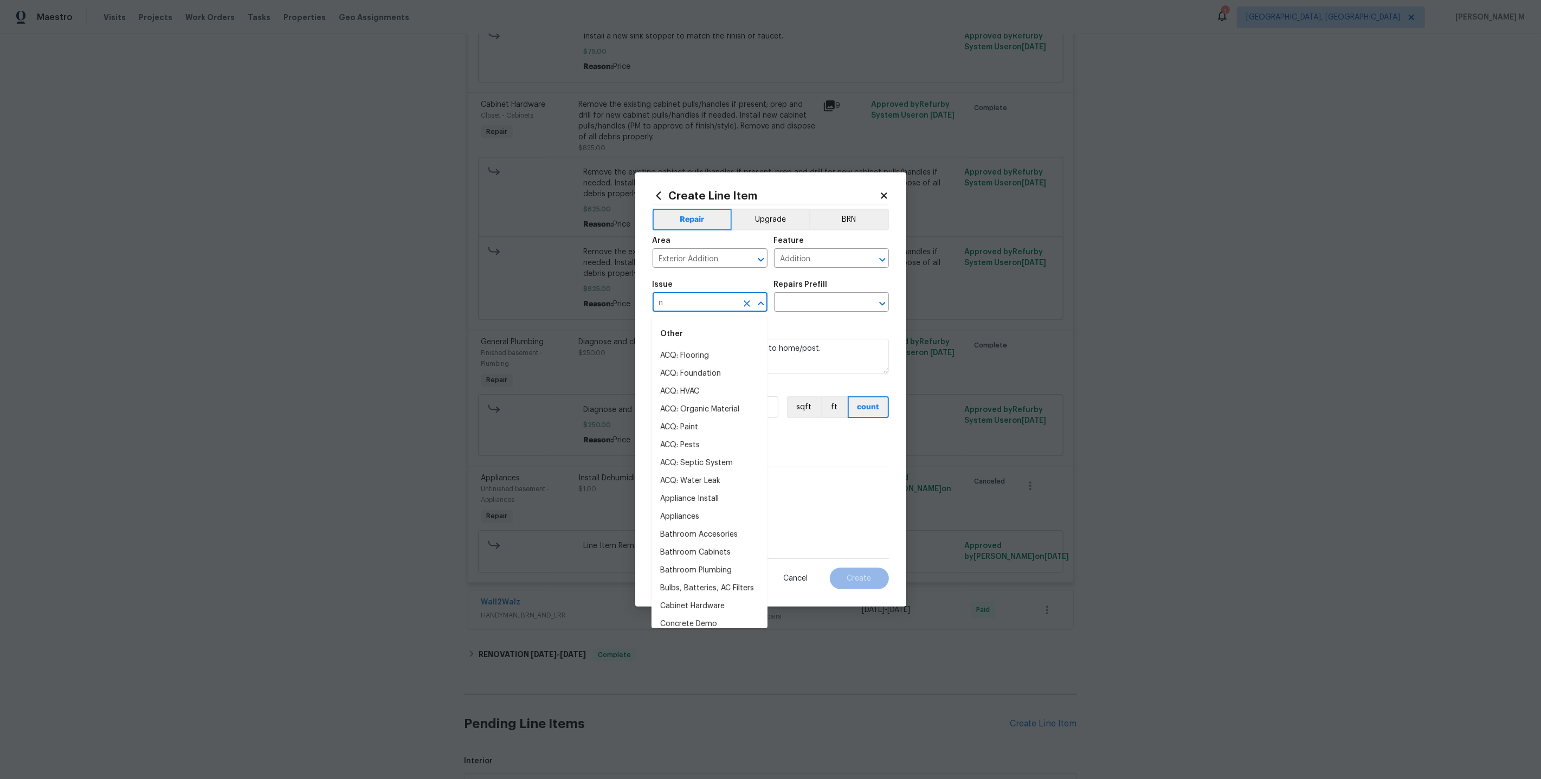
type input "nu"
type input "N"
type input "Mai"
click at [704, 354] on li "Demo Exterior" at bounding box center [710, 356] width 116 height 18
type input "Demo Exterior"
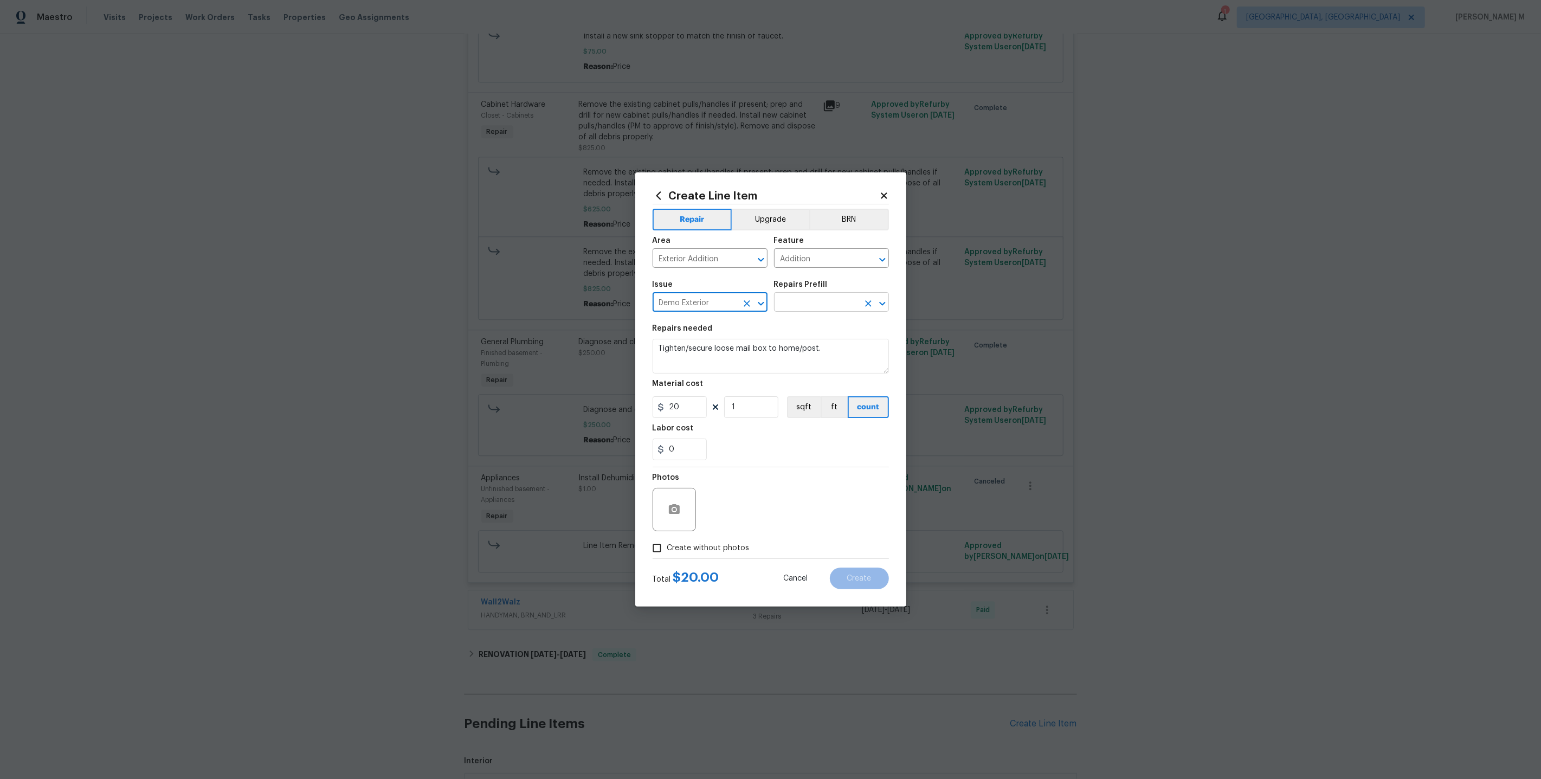
click at [791, 304] on input "text" at bounding box center [816, 303] width 85 height 17
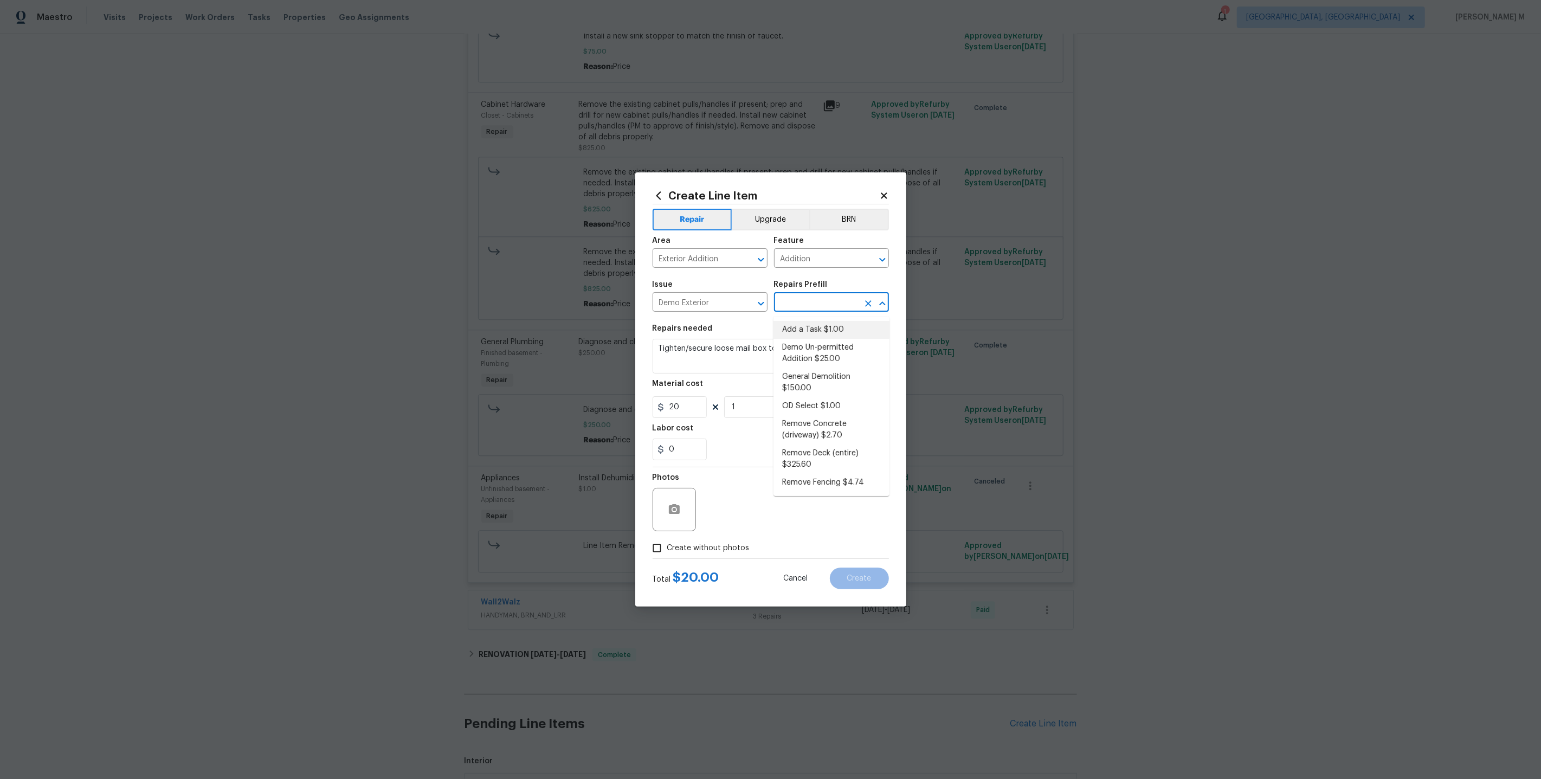
click at [810, 326] on li "Add a Task $1.00" at bounding box center [832, 330] width 116 height 18
type input "Demolition"
type input "Add a Task $1.00"
type textarea "HPM to detail"
type input "1"
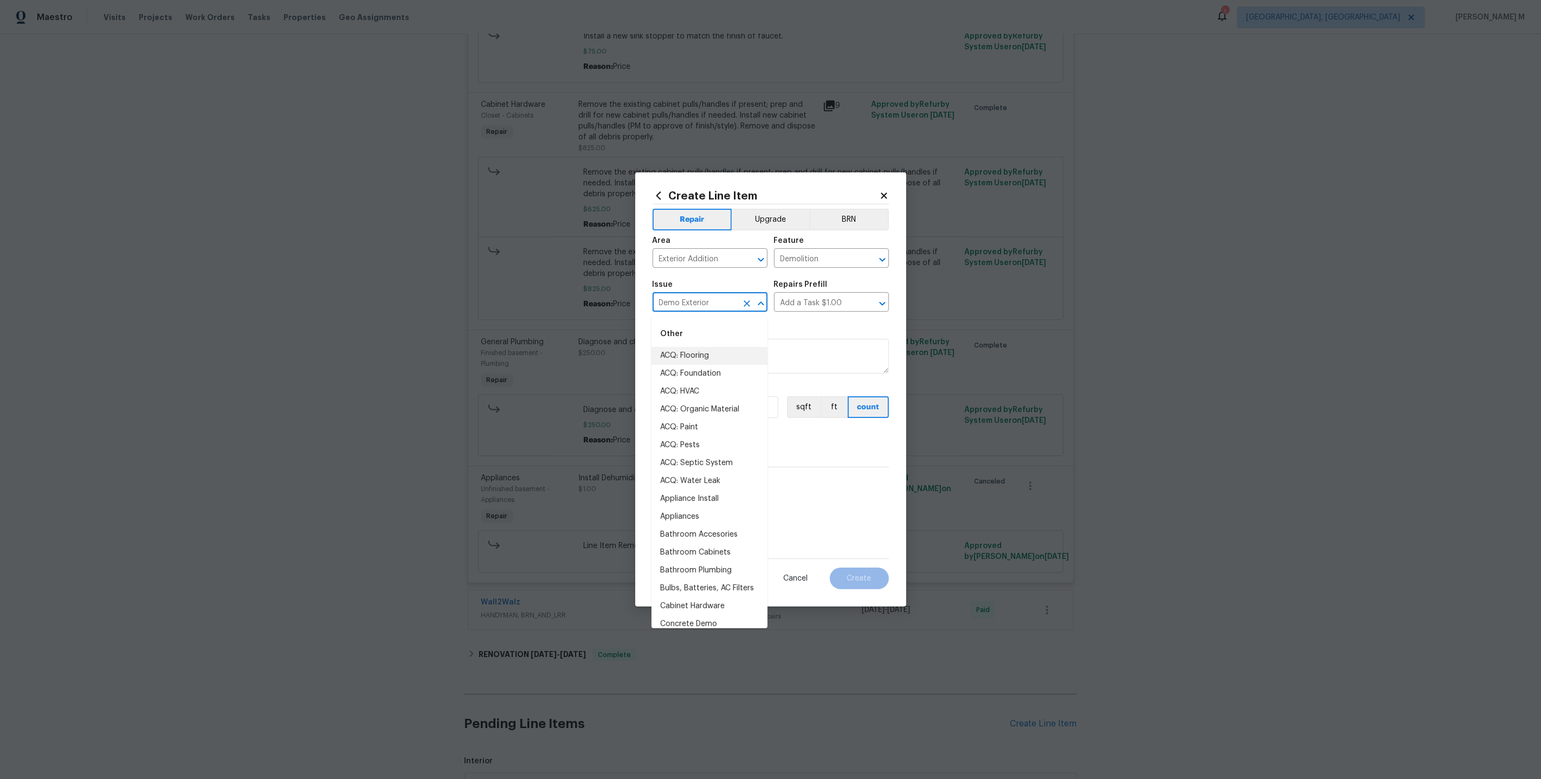
drag, startPoint x: 720, startPoint y: 305, endPoint x: 615, endPoint y: 305, distance: 104.6
click at [615, 305] on div "Create Line Item Repair Upgrade BRN Area Exterior Addition ​ Feature Demolition…" at bounding box center [770, 389] width 1541 height 779
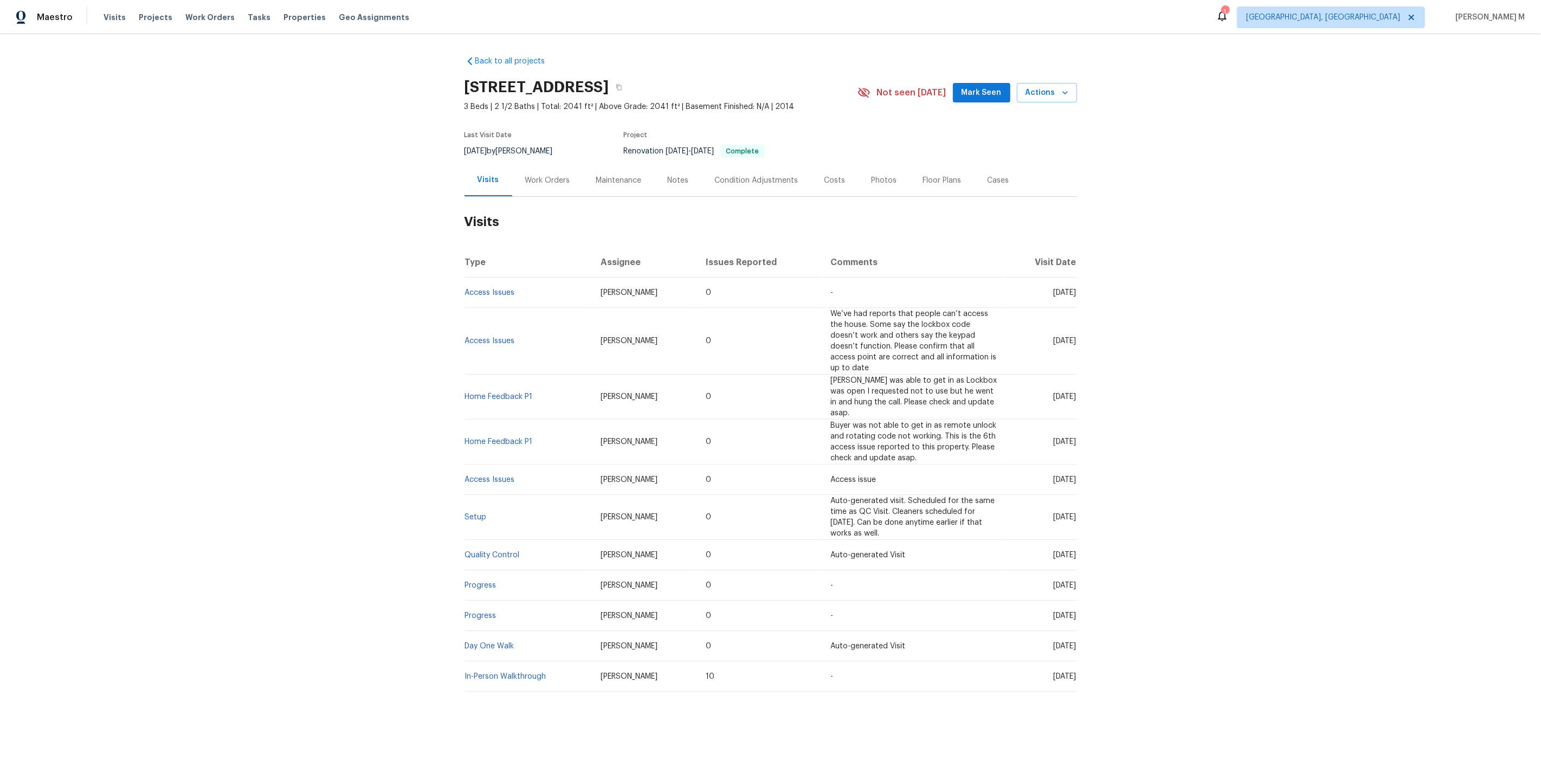
click at [544, 182] on div "Work Orders" at bounding box center [547, 180] width 71 height 32
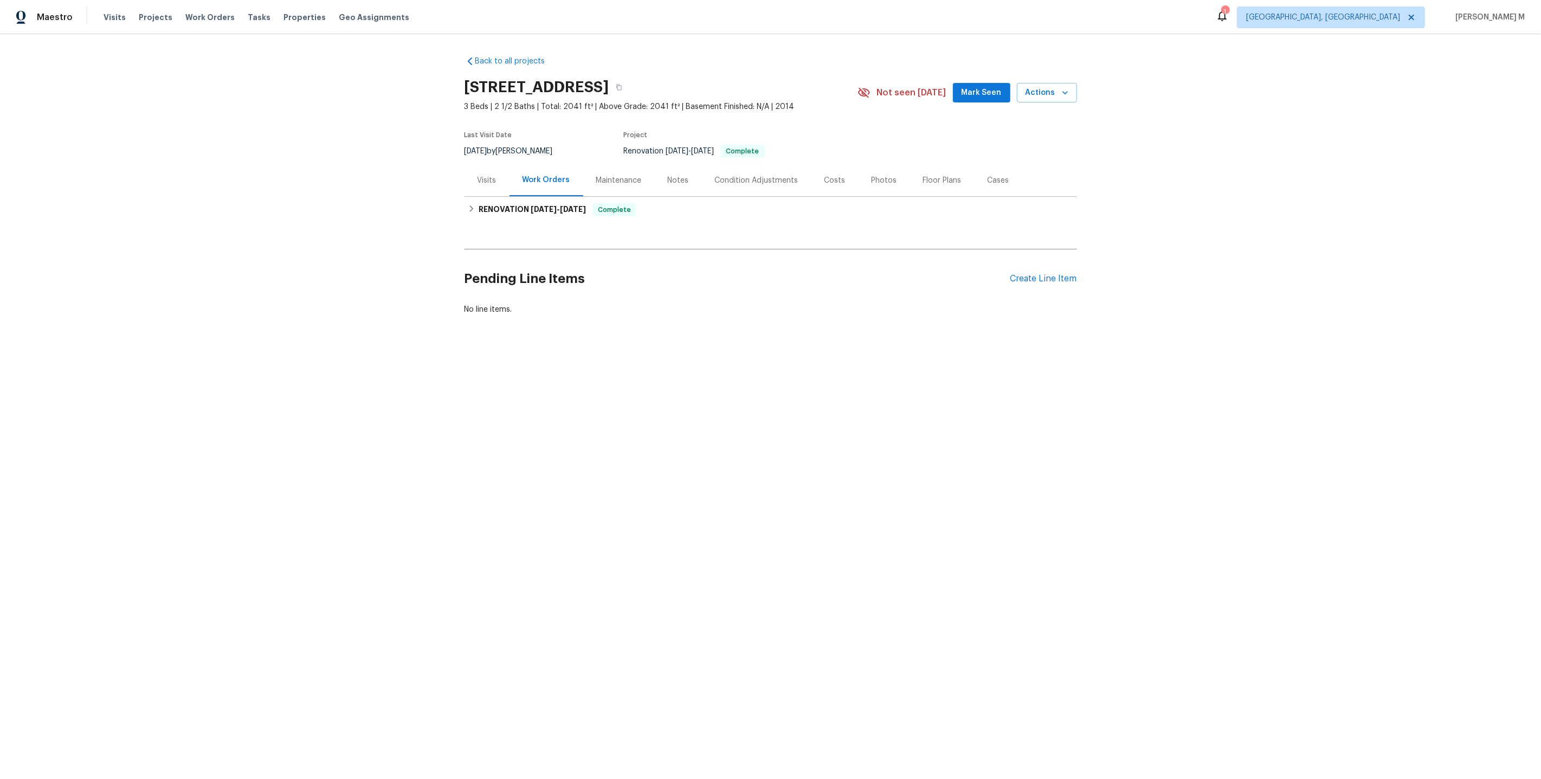
click at [526, 218] on div "Back to all projects 2072 Tanners Mill Dr, Durham, NC 27703 3 Beds | 2 1/2 Bath…" at bounding box center [771, 185] width 613 height 276
click at [552, 205] on span "5/15/25 - 5/22/25" at bounding box center [558, 209] width 55 height 8
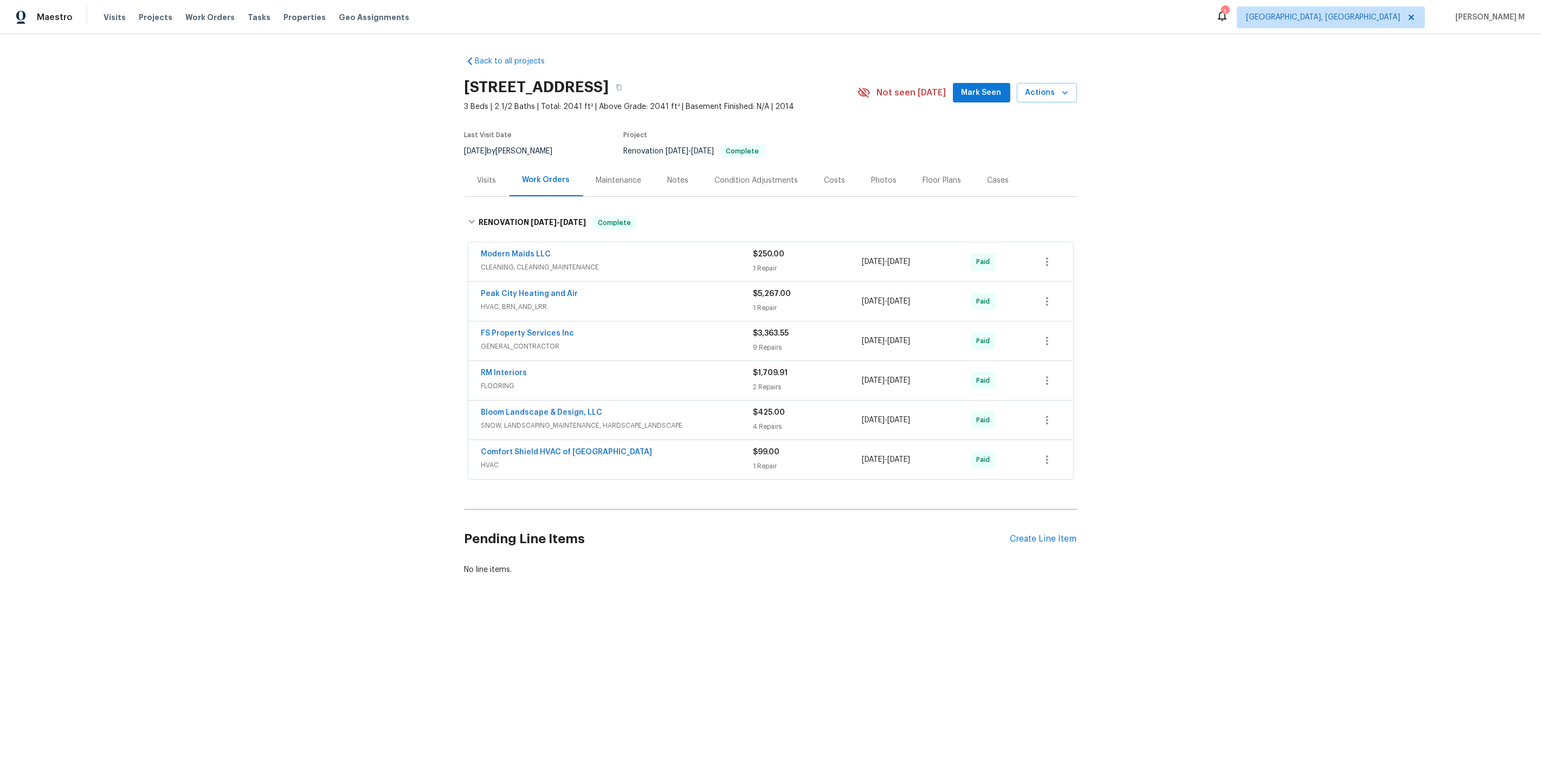
click at [603, 169] on div "Maintenance" at bounding box center [619, 180] width 72 height 32
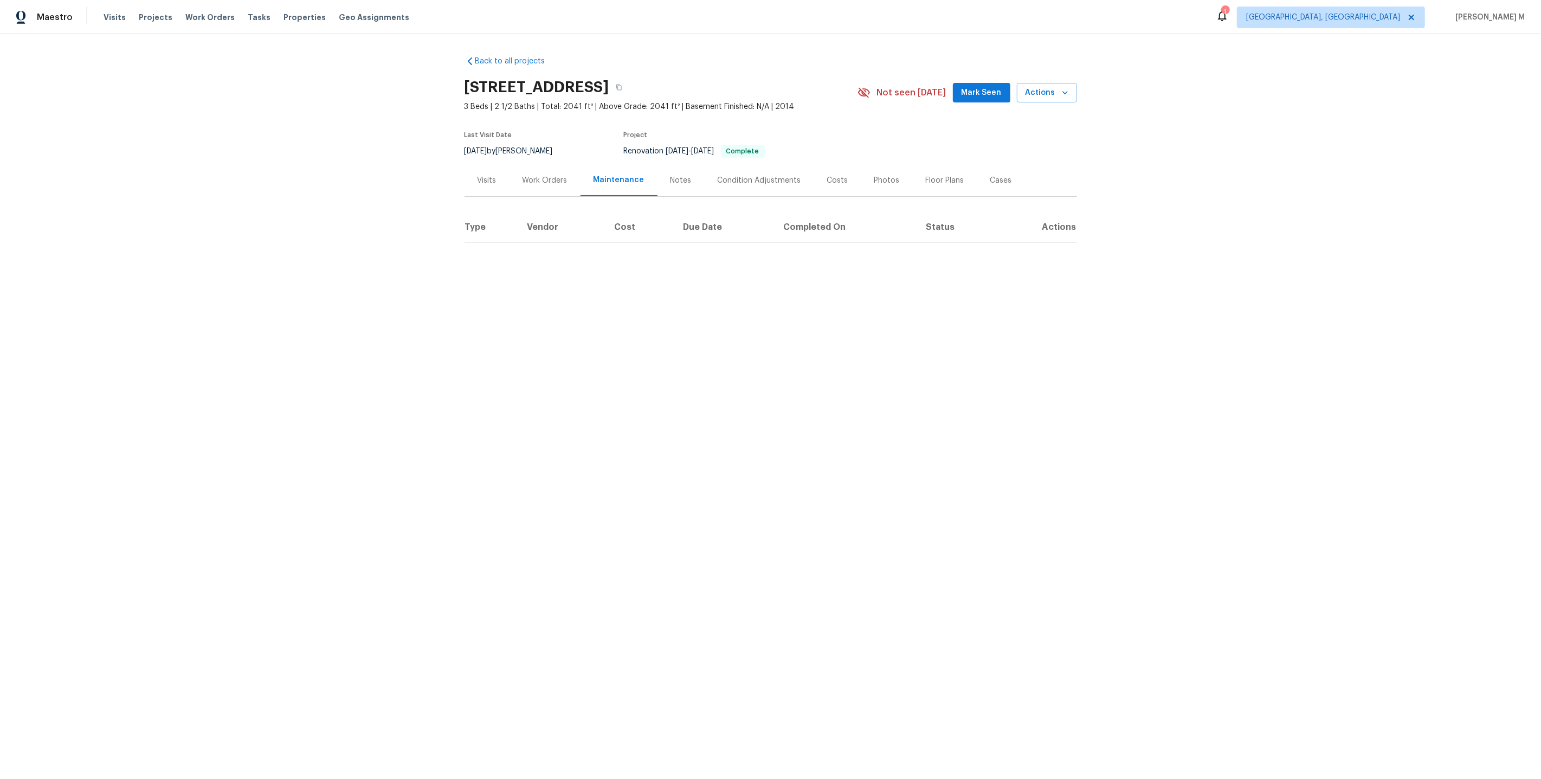
click at [528, 183] on div "Work Orders" at bounding box center [545, 180] width 71 height 32
click at [482, 197] on div "RENOVATION 5/15/25 - 5/22/25 Complete" at bounding box center [771, 210] width 613 height 26
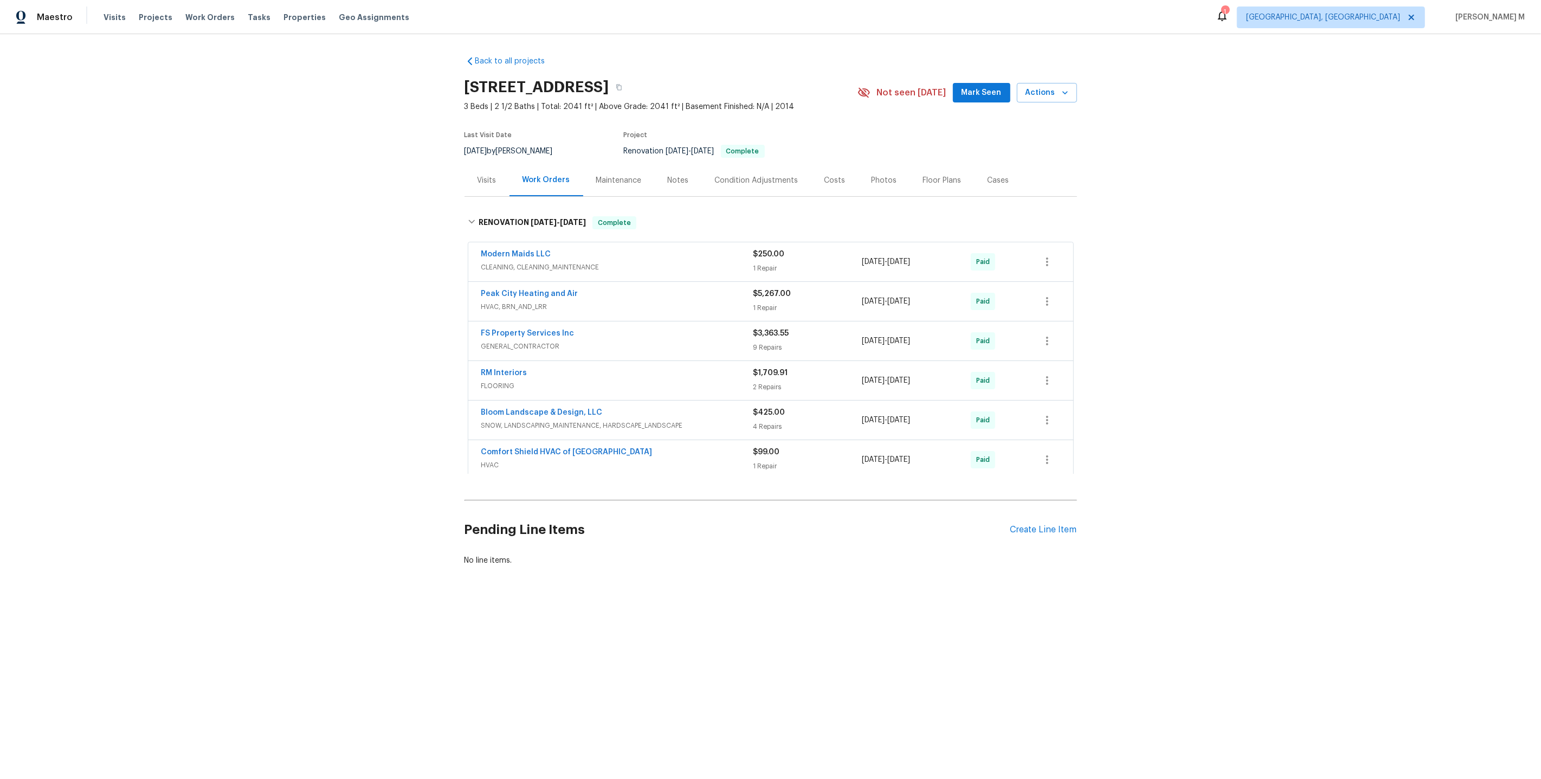
click at [482, 178] on div "Visits" at bounding box center [487, 180] width 19 height 11
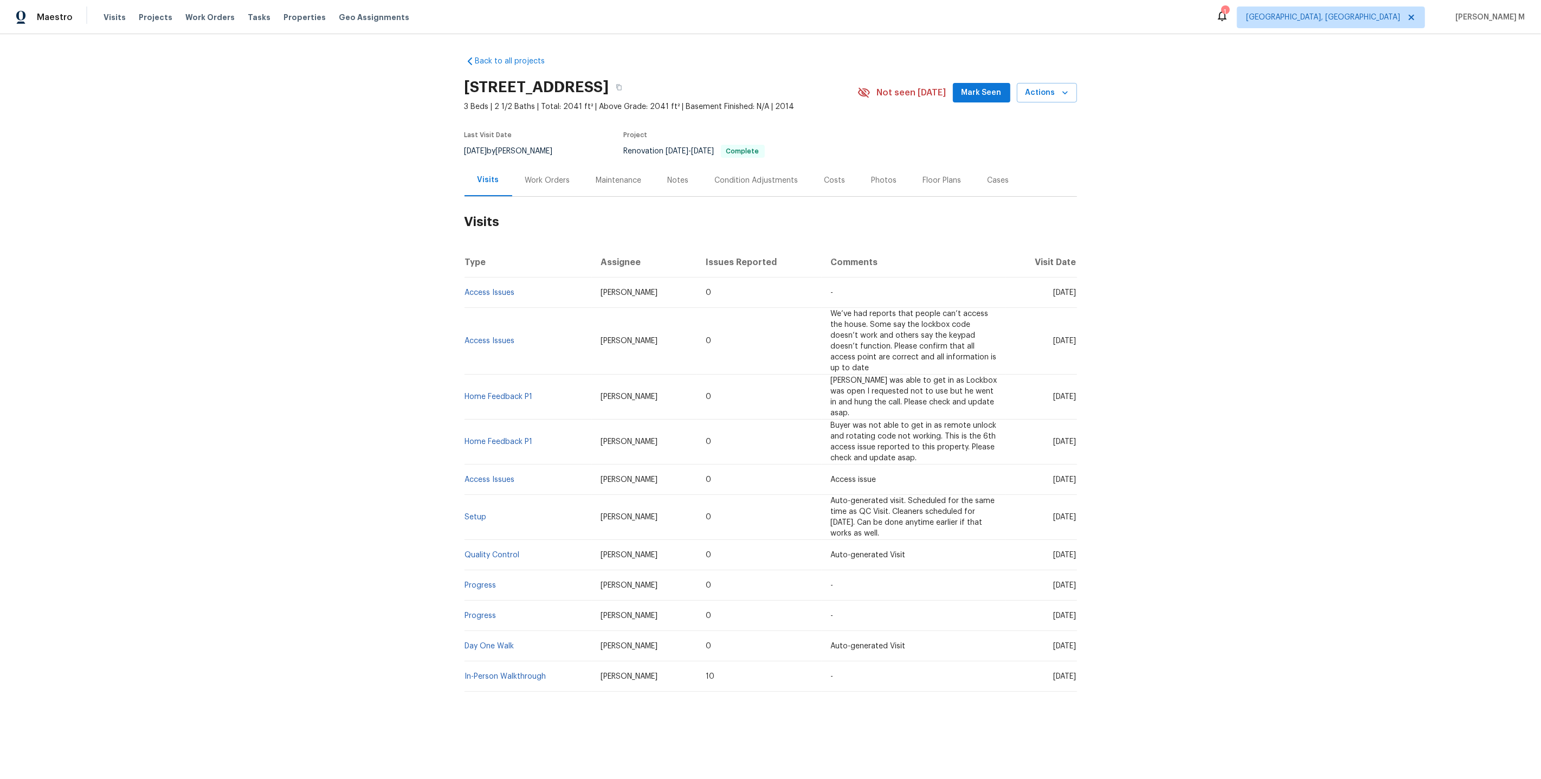
click at [543, 175] on div "Work Orders" at bounding box center [547, 180] width 45 height 11
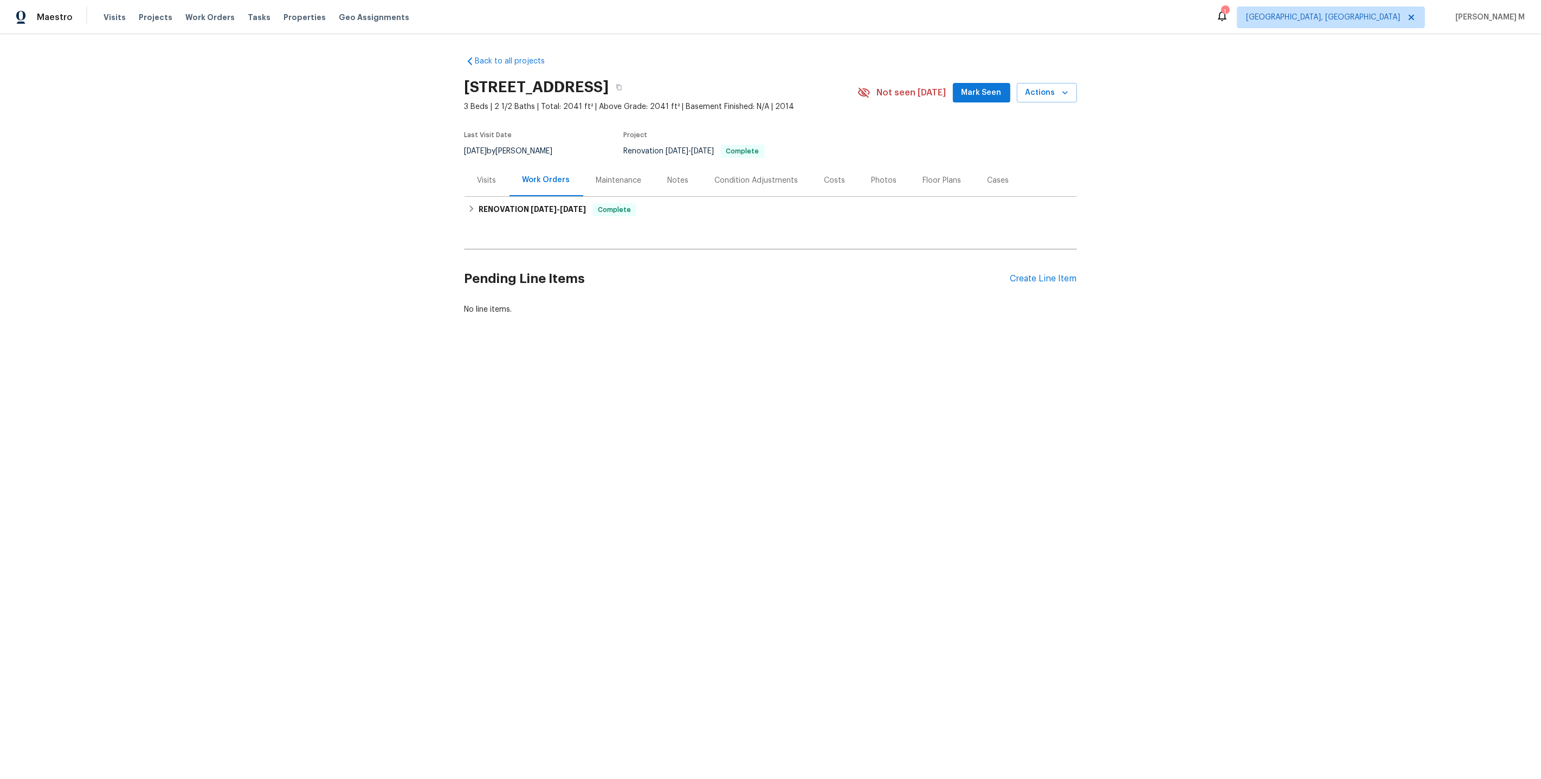
click at [634, 175] on div "Maintenance" at bounding box center [619, 180] width 46 height 11
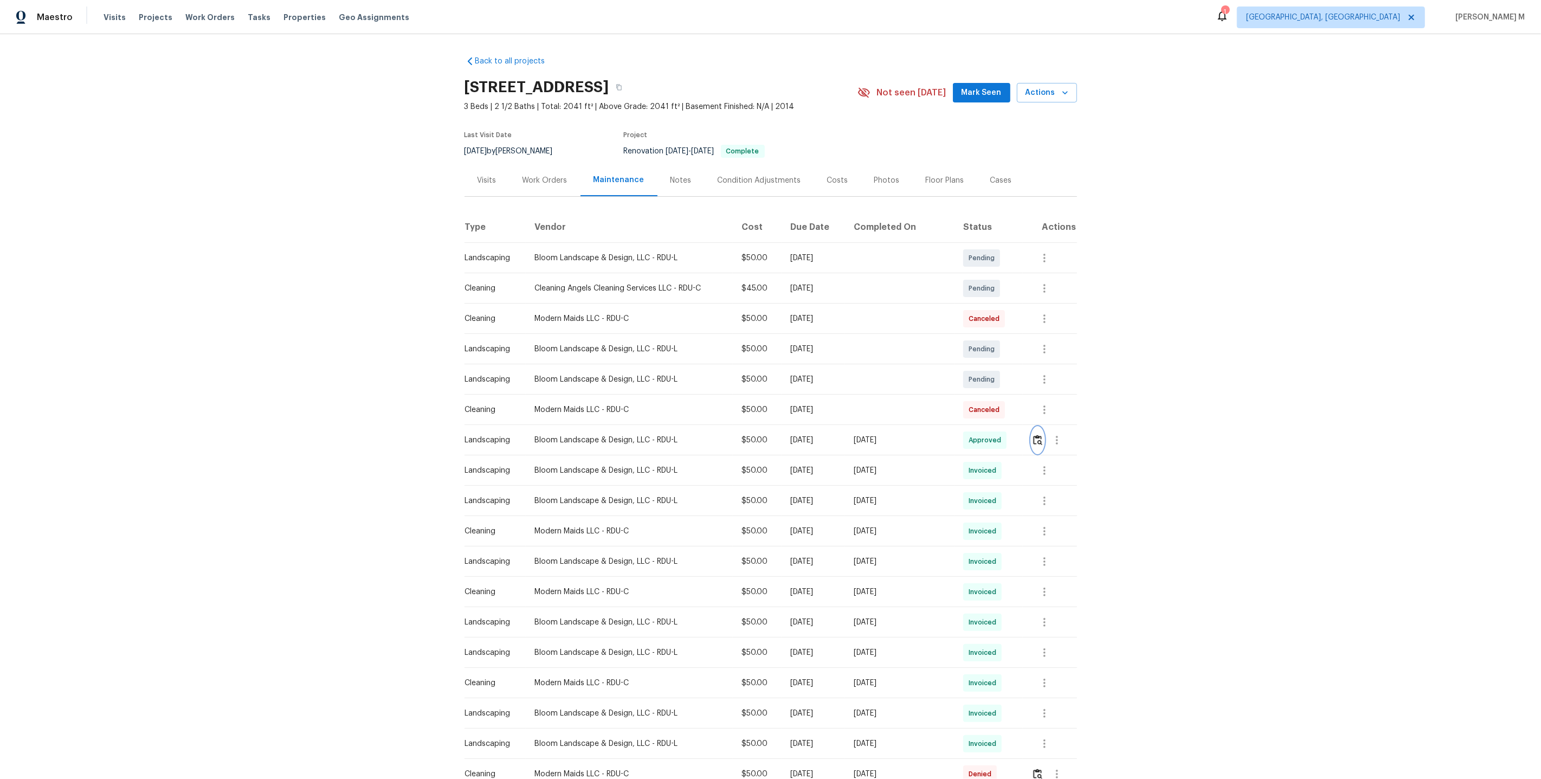
click at [1037, 439] on img "button" at bounding box center [1037, 440] width 9 height 10
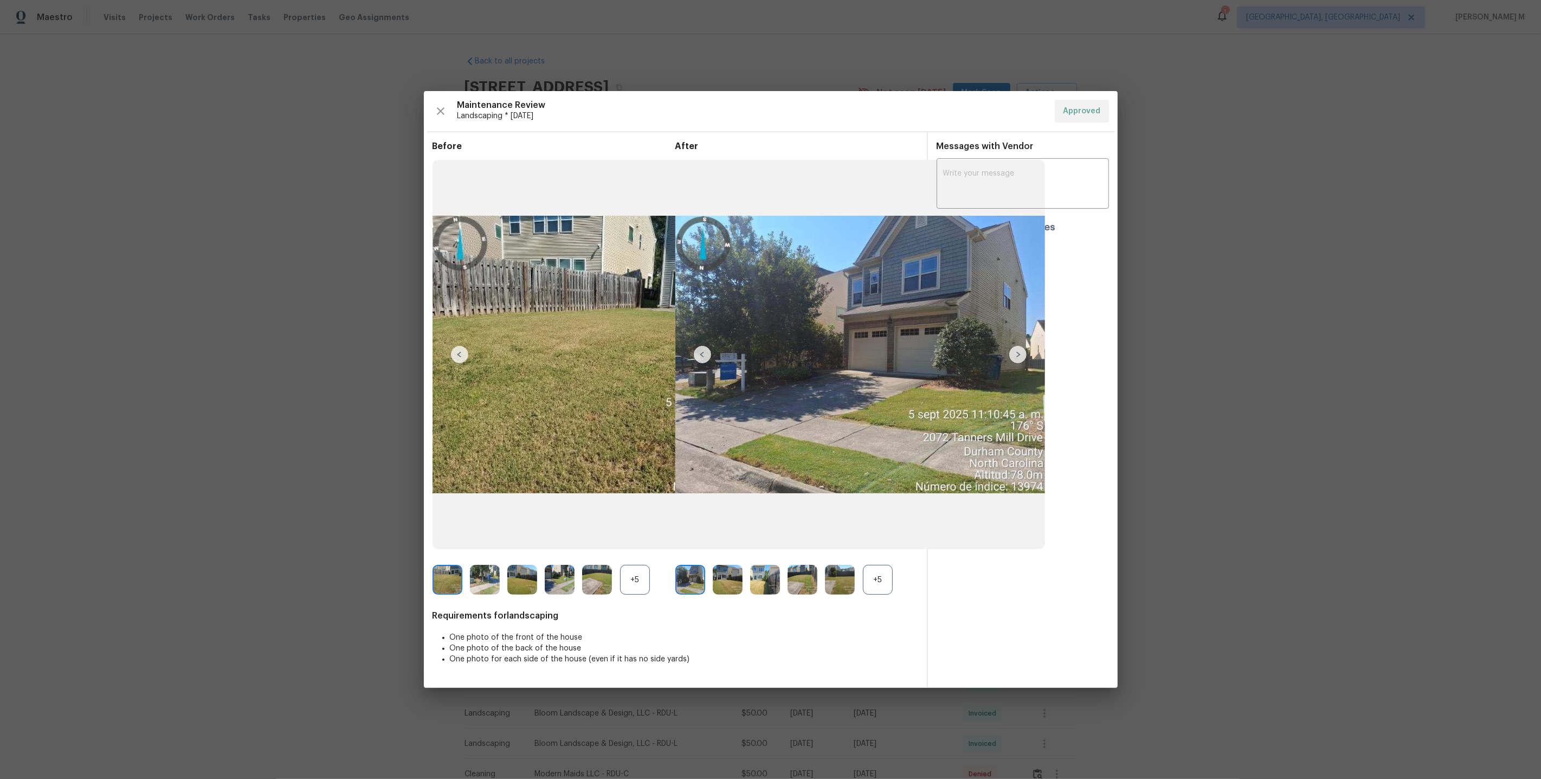
click at [881, 575] on div "+5" at bounding box center [878, 580] width 30 height 30
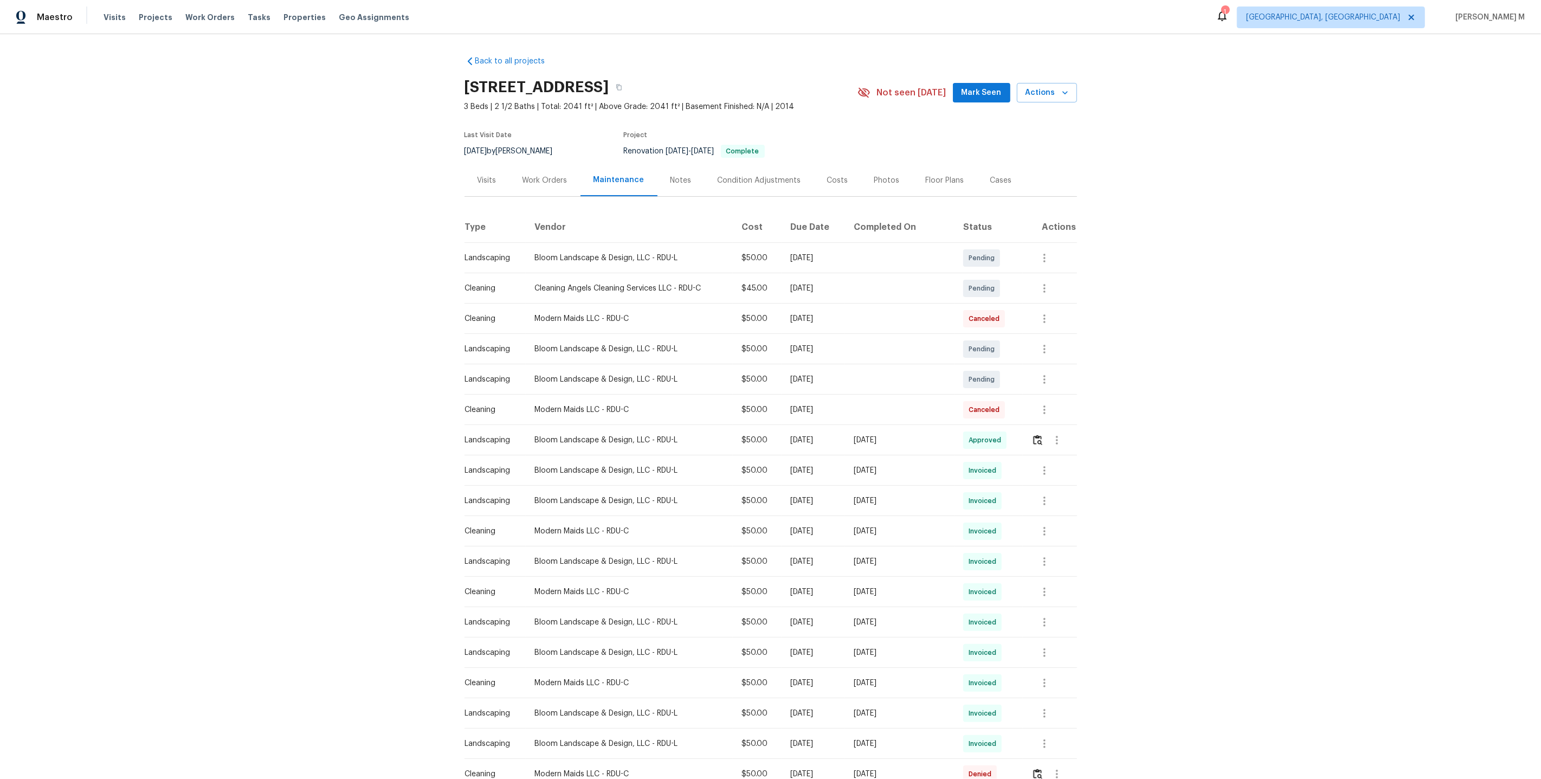
click at [899, 409] on td at bounding box center [900, 410] width 110 height 30
click at [1044, 518] on button "button" at bounding box center [1045, 531] width 26 height 26
click at [1044, 540] on li "View details" at bounding box center [1071, 544] width 76 height 18
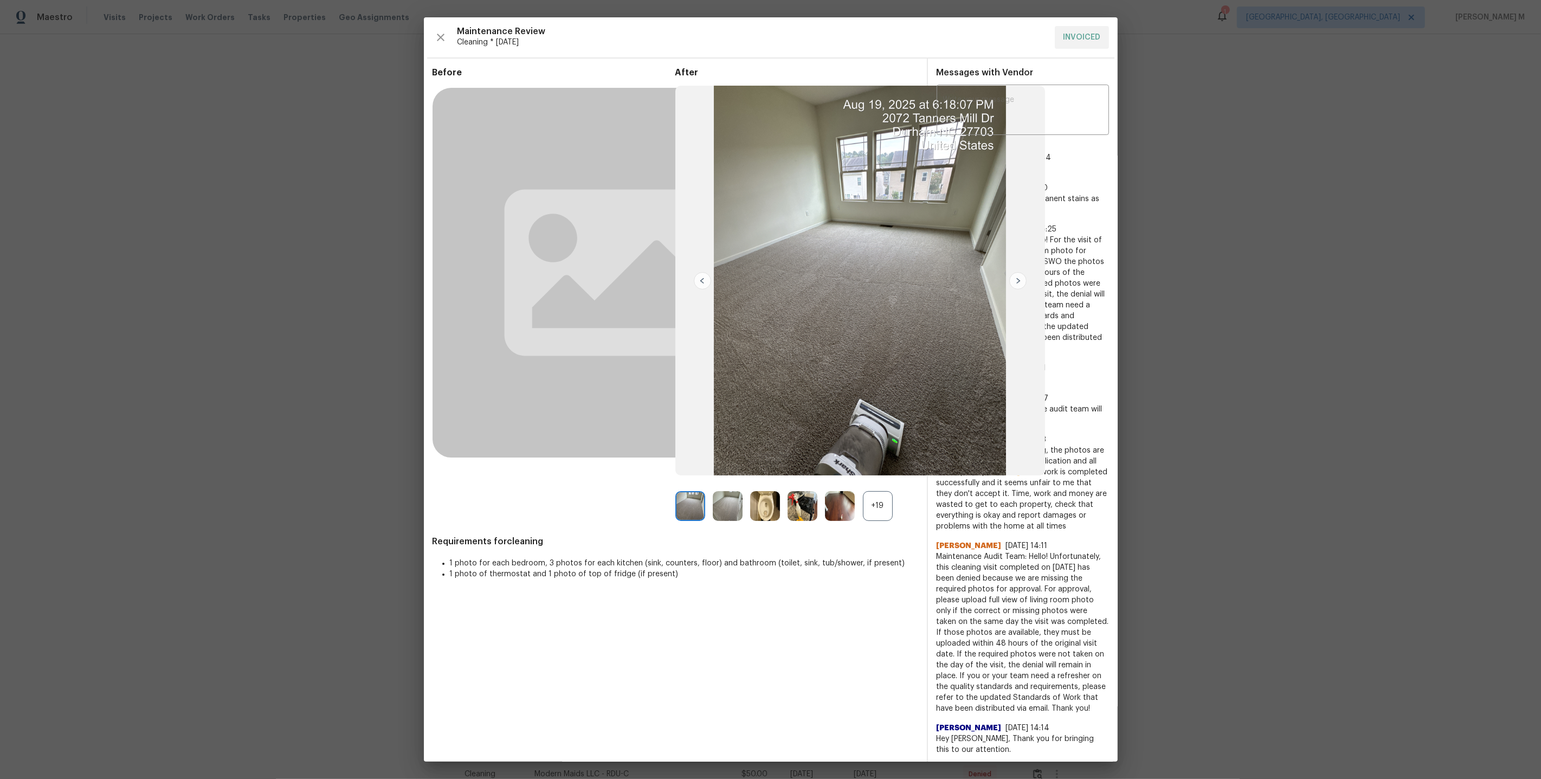
click at [873, 512] on div "+19" at bounding box center [878, 506] width 30 height 30
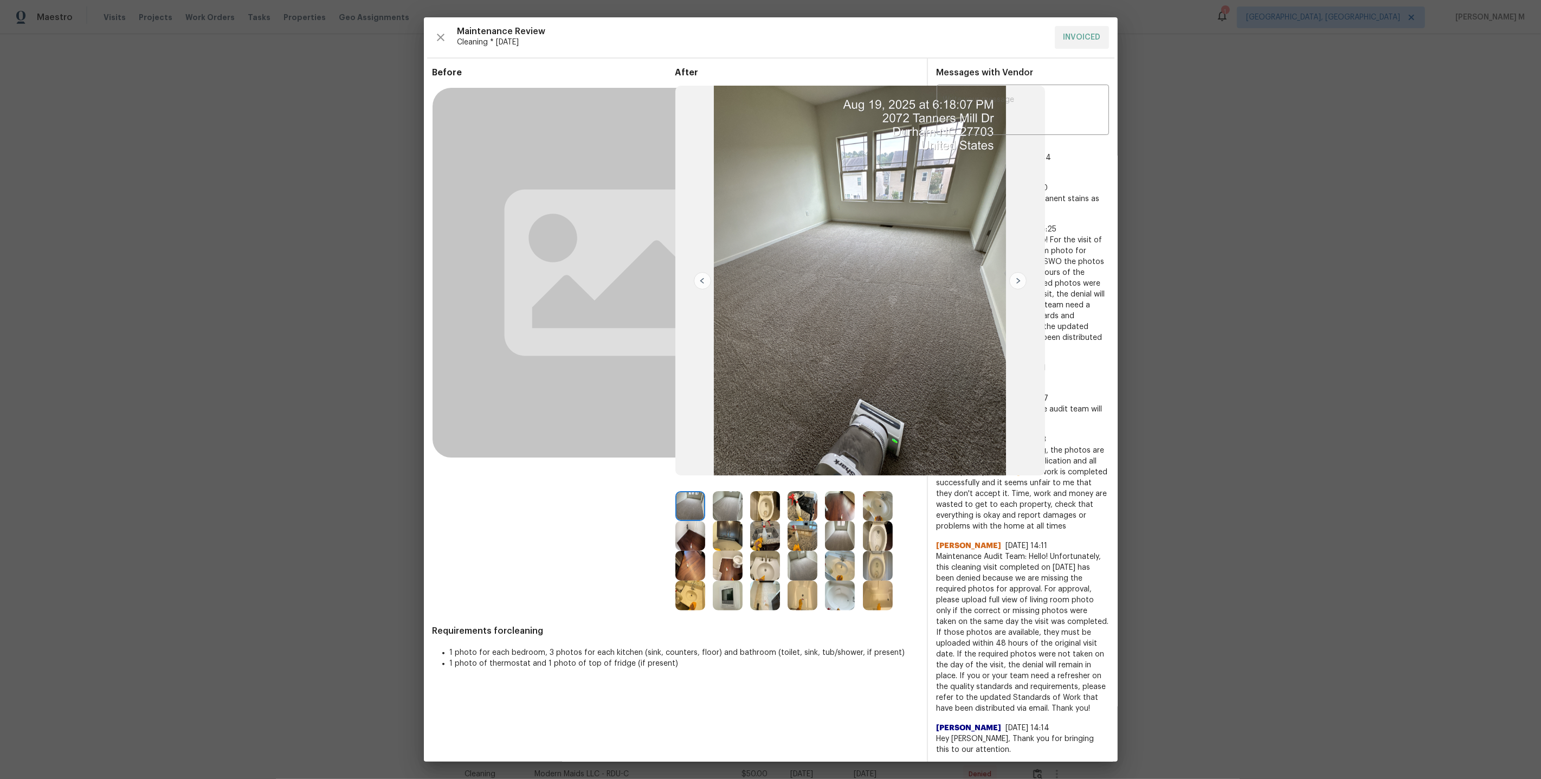
click at [891, 590] on img at bounding box center [878, 596] width 30 height 30
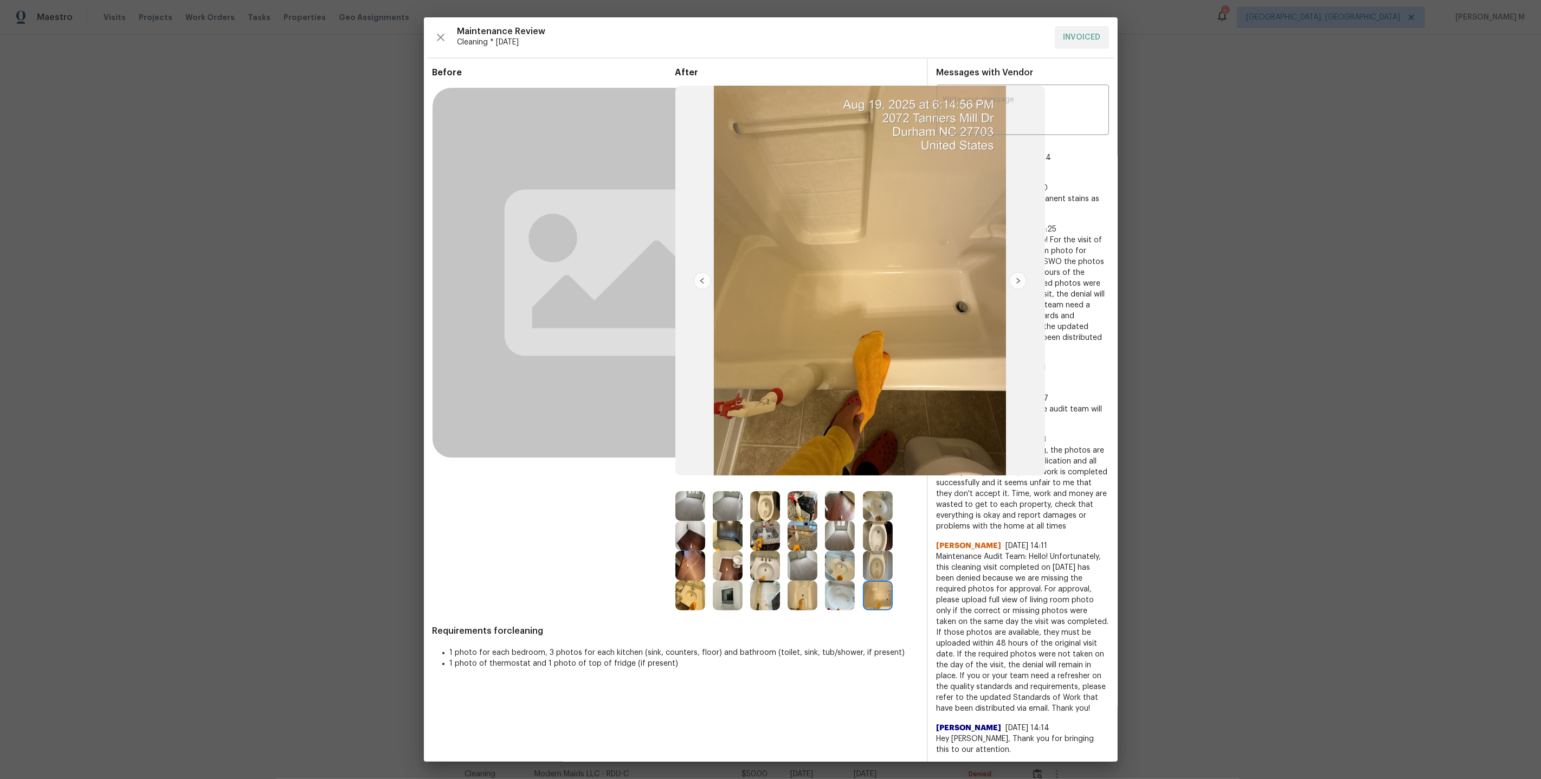
click at [825, 533] on img at bounding box center [840, 536] width 30 height 30
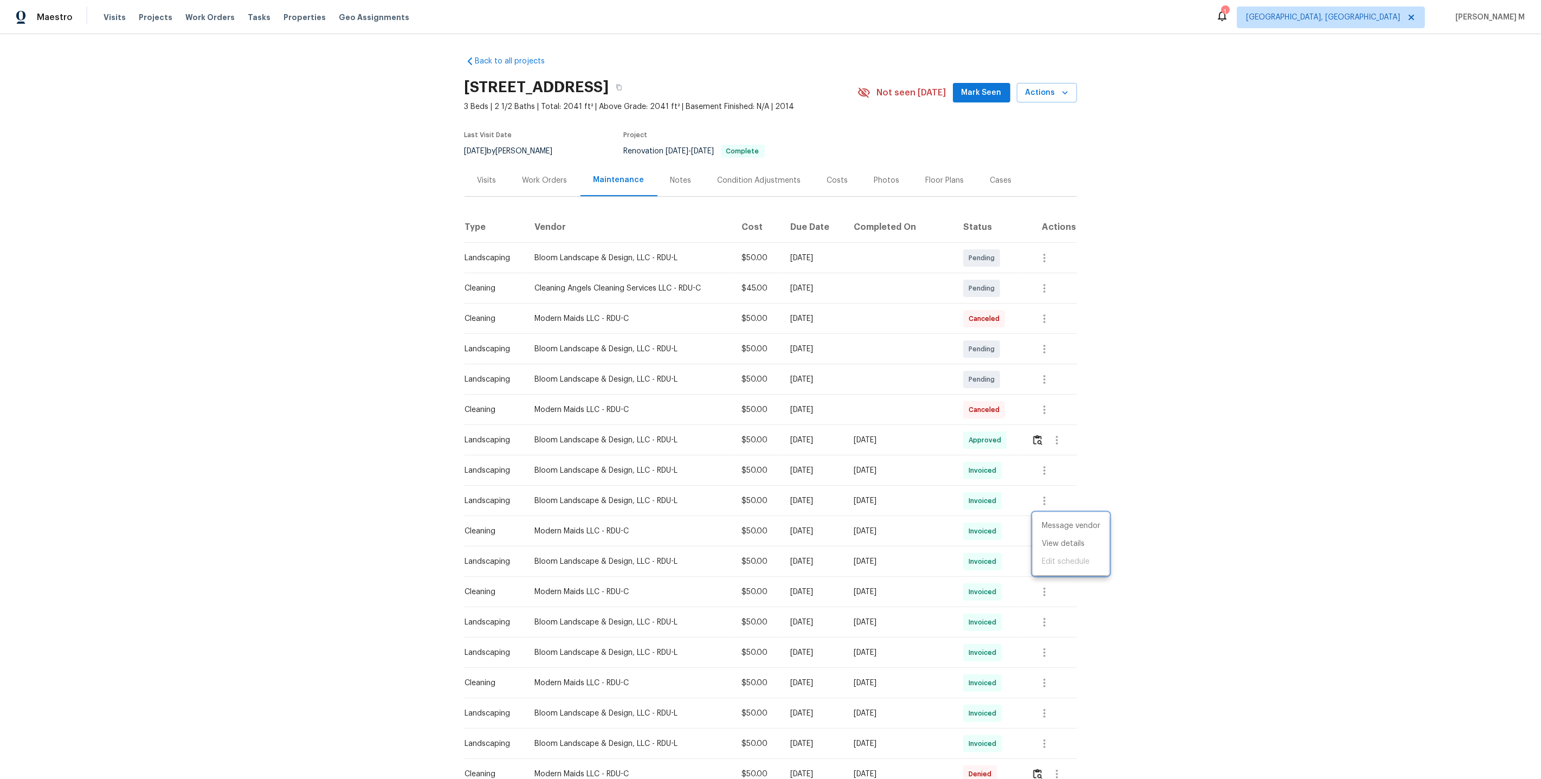
click at [557, 173] on div at bounding box center [770, 389] width 1541 height 779
click at [546, 176] on div "Work Orders" at bounding box center [545, 180] width 45 height 11
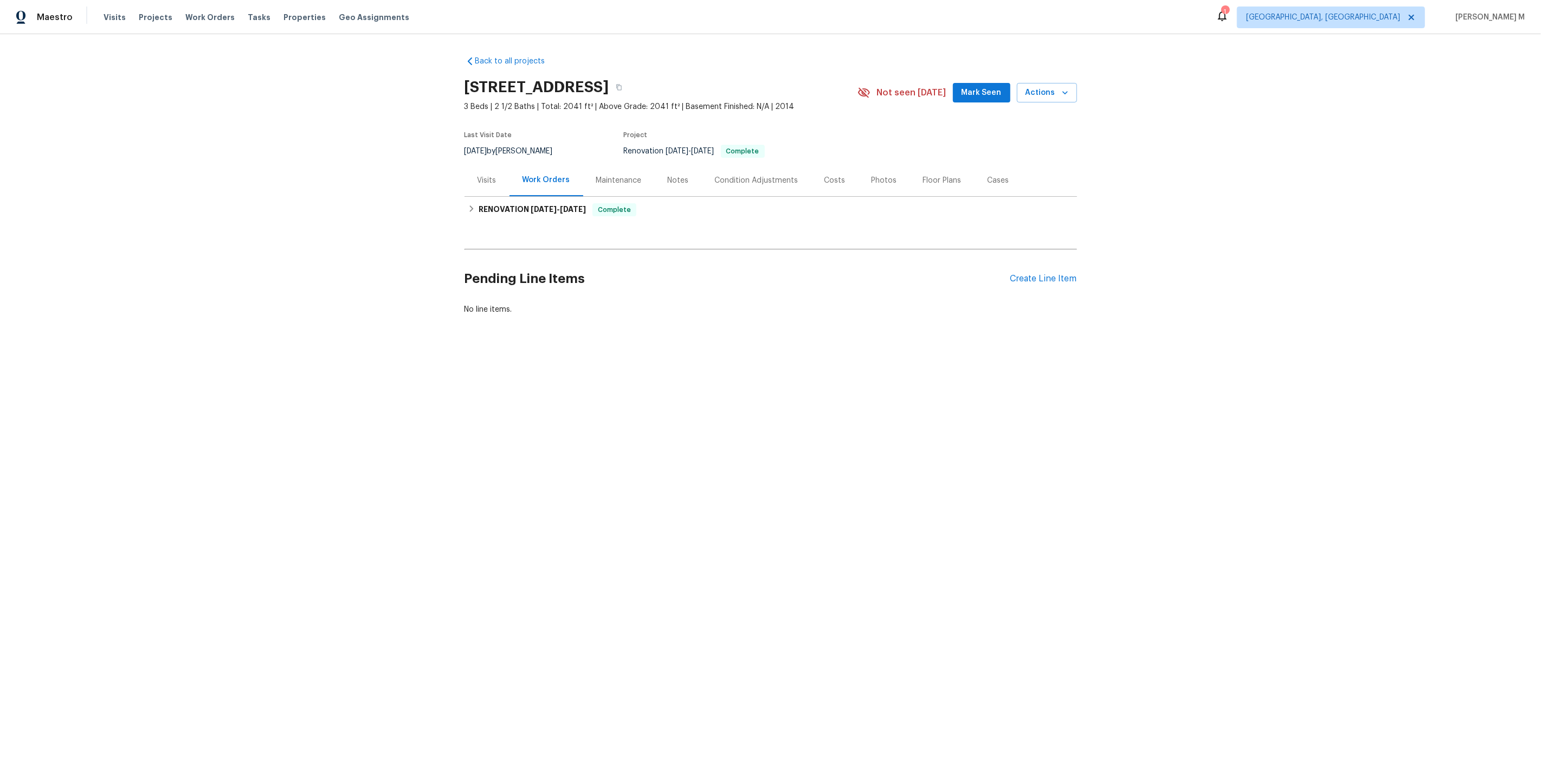
click at [541, 218] on div "Back to all projects 2072 Tanners Mill Dr, Durham, NC 27703 3 Beds | 2 1/2 Bath…" at bounding box center [771, 185] width 613 height 276
click at [540, 208] on h6 "RENOVATION 5/15/25 - 5/22/25" at bounding box center [532, 209] width 107 height 13
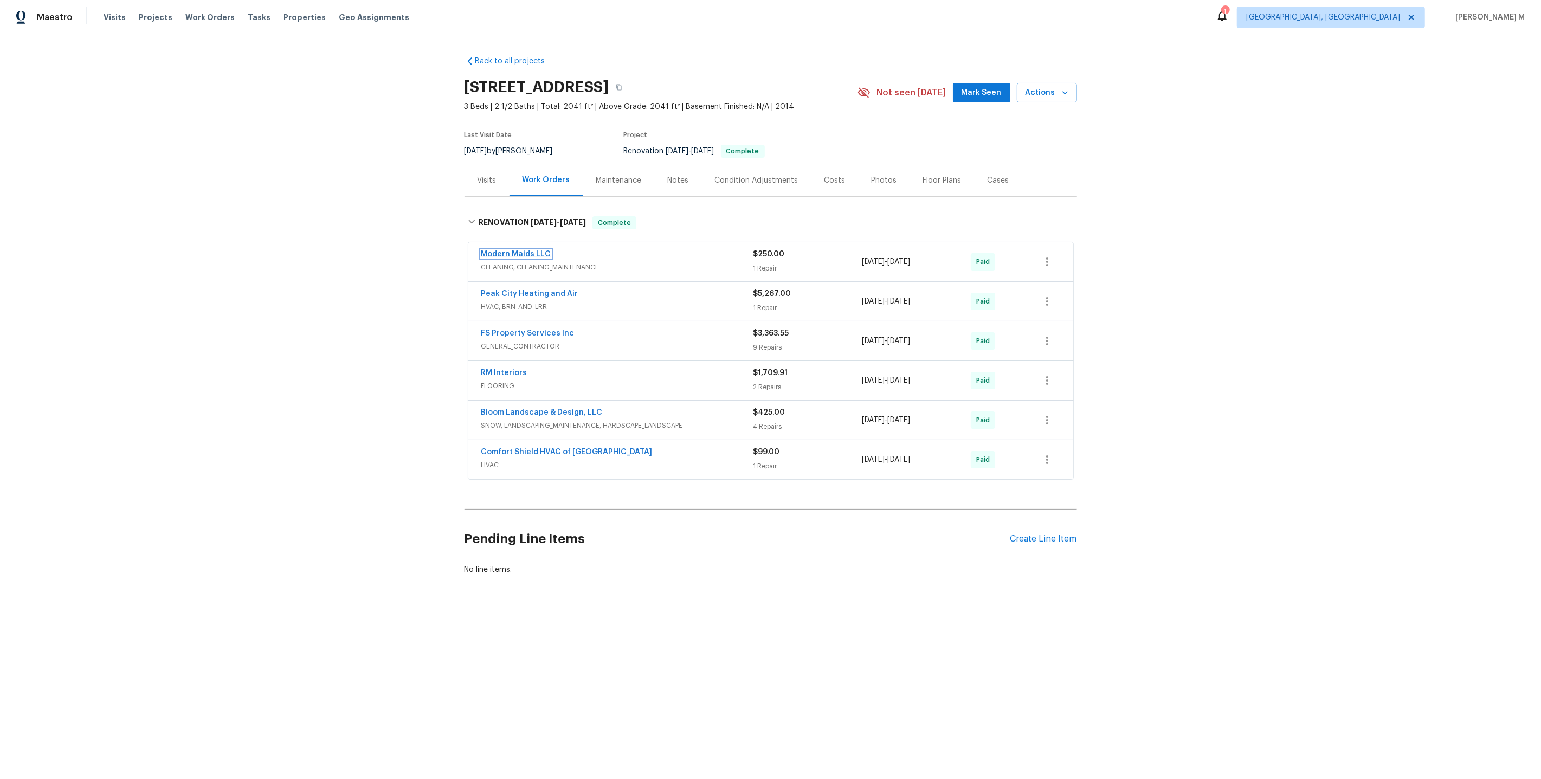
click at [513, 251] on link "Modern Maids LLC" at bounding box center [516, 254] width 70 height 8
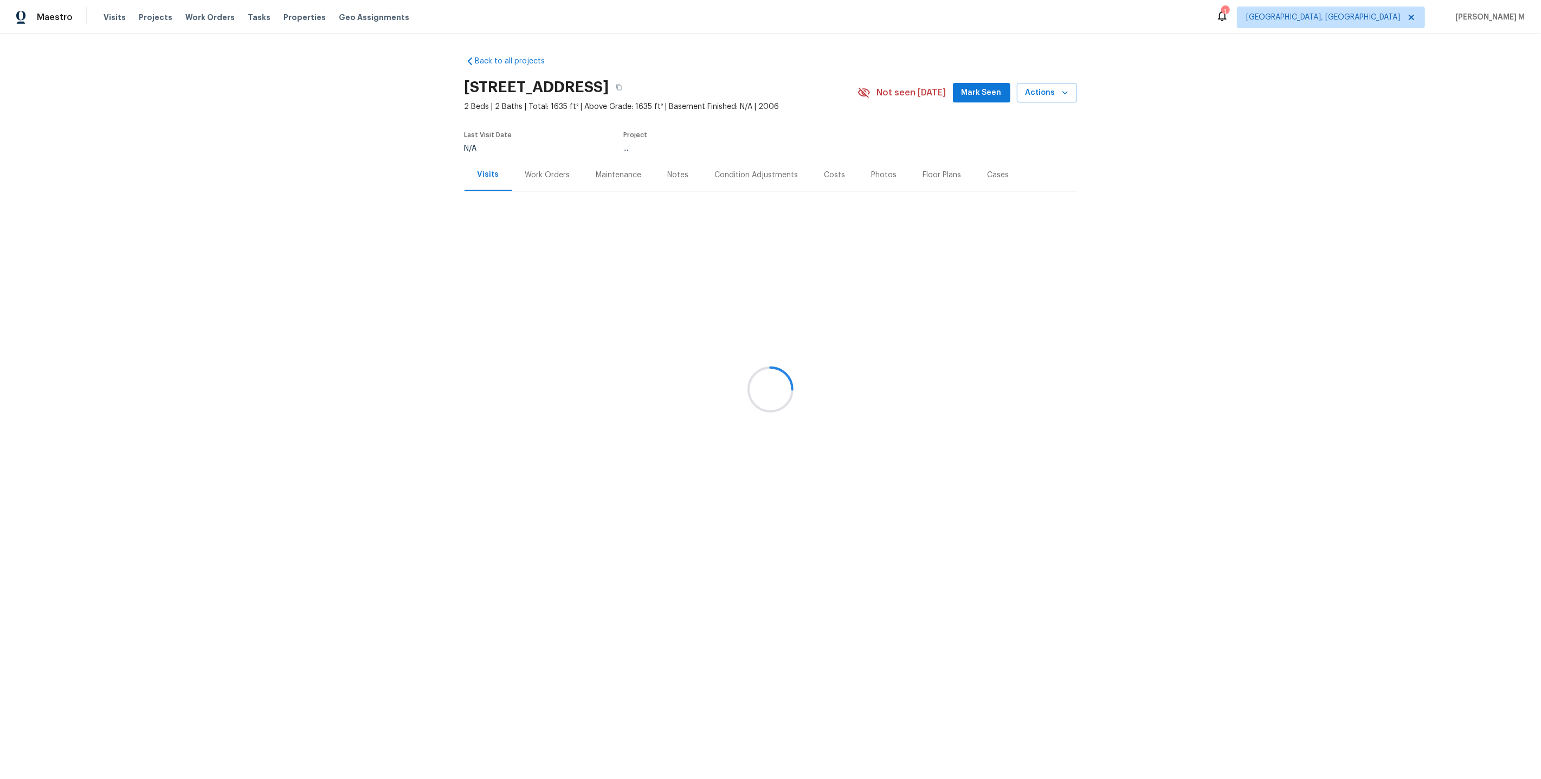
click at [536, 178] on div at bounding box center [770, 389] width 1541 height 779
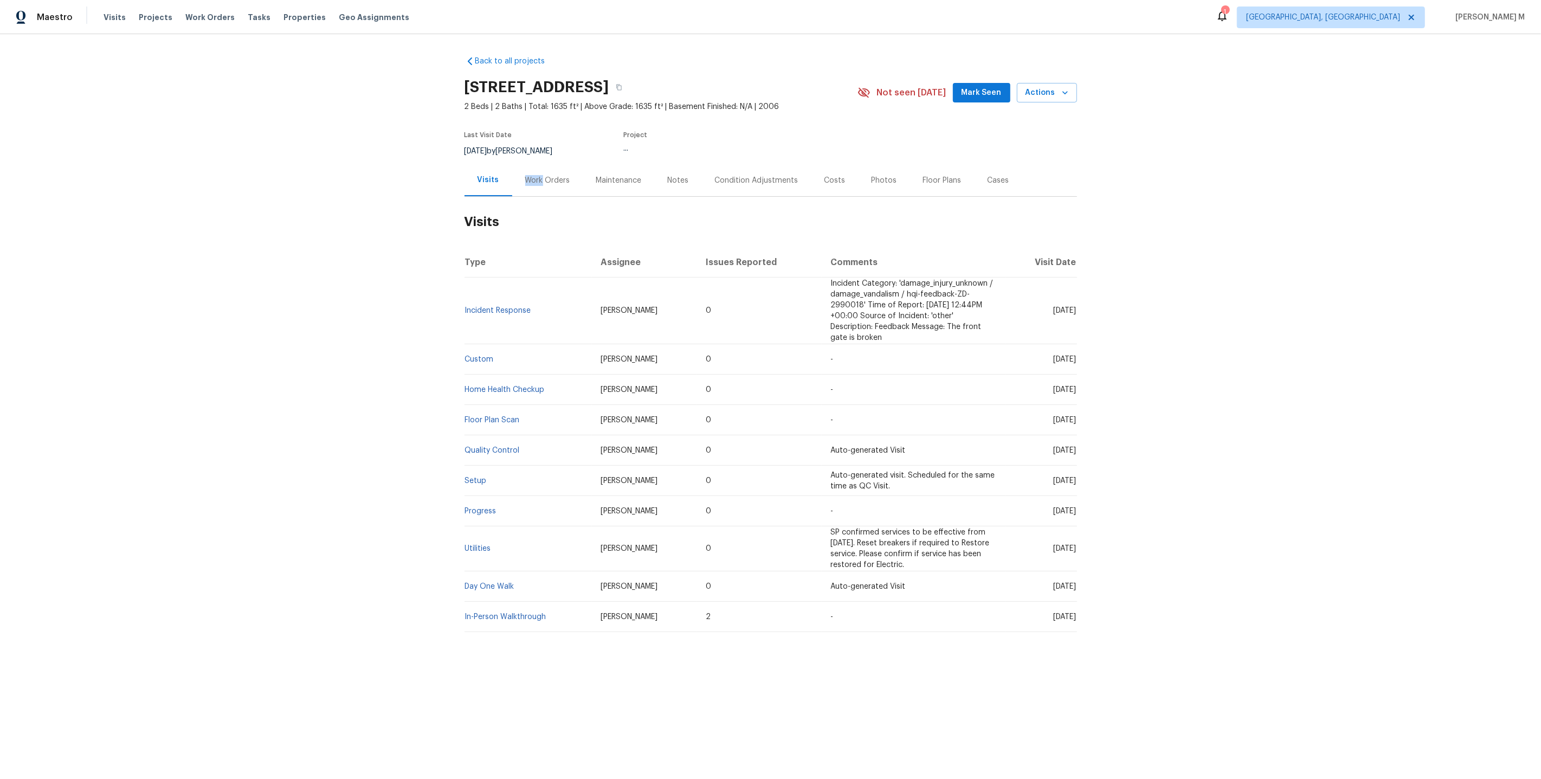
click at [536, 178] on div "Work Orders" at bounding box center [547, 180] width 45 height 11
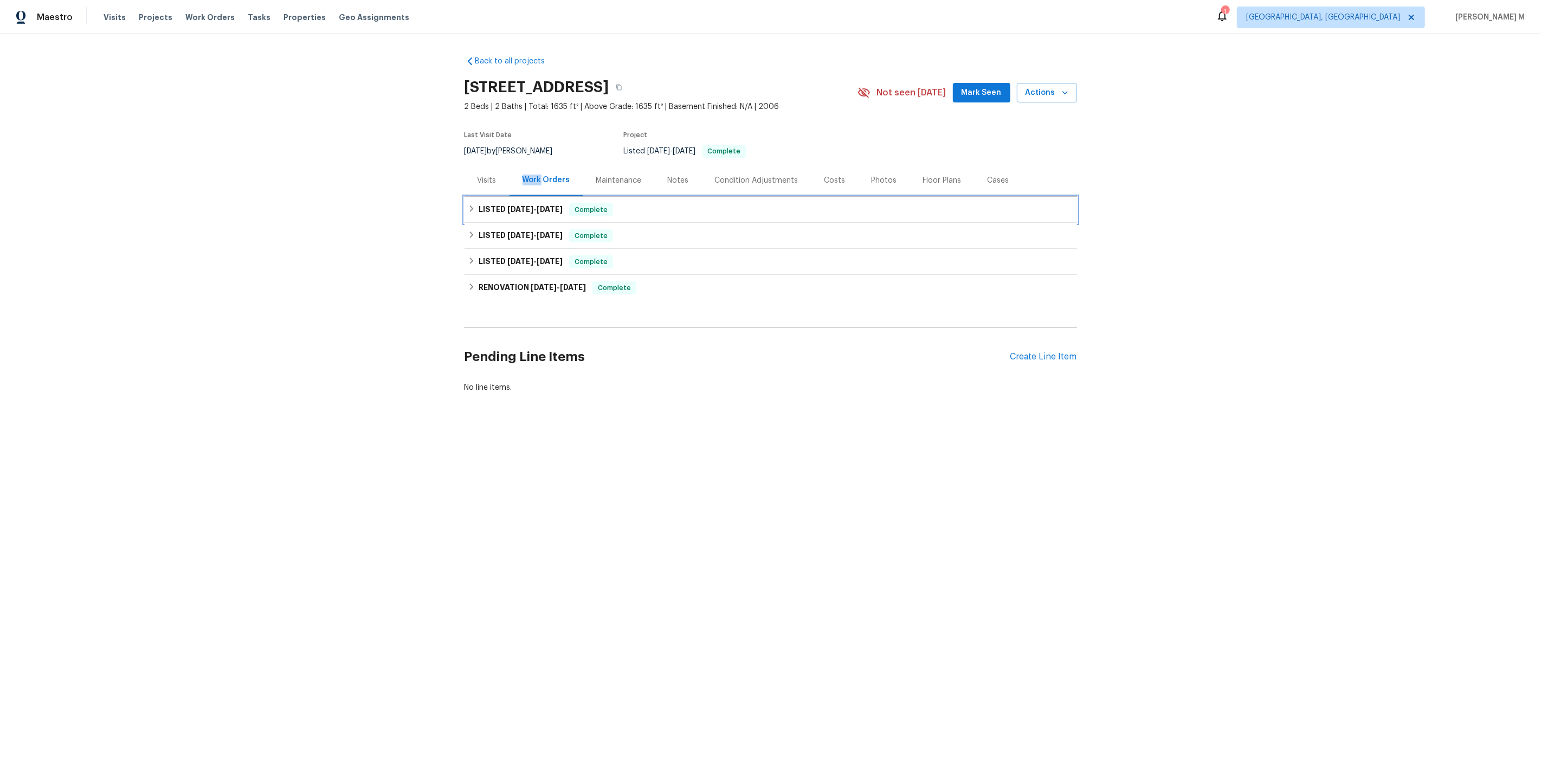
click at [508, 213] on div "LISTED 8/15/25 - 8/20/25 Complete" at bounding box center [771, 210] width 613 height 26
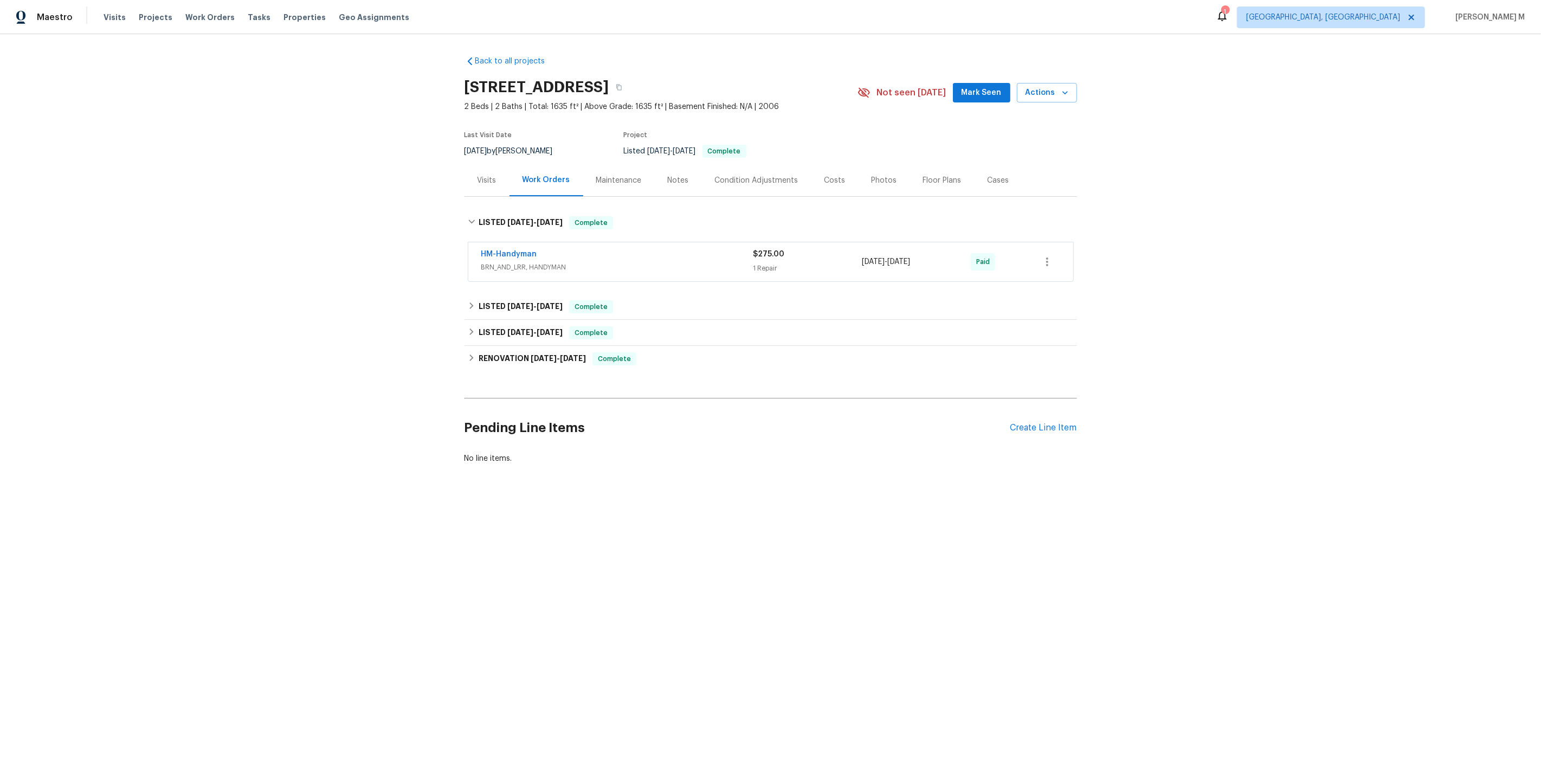
click at [513, 269] on div "HM-Handyman BRN_AND_LRR, HANDYMAN $275.00 1 Repair 8/18/2025 - 8/20/2025 Paid" at bounding box center [770, 261] width 605 height 39
click at [514, 262] on span "BRN_AND_LRR, HANDYMAN" at bounding box center [617, 267] width 272 height 11
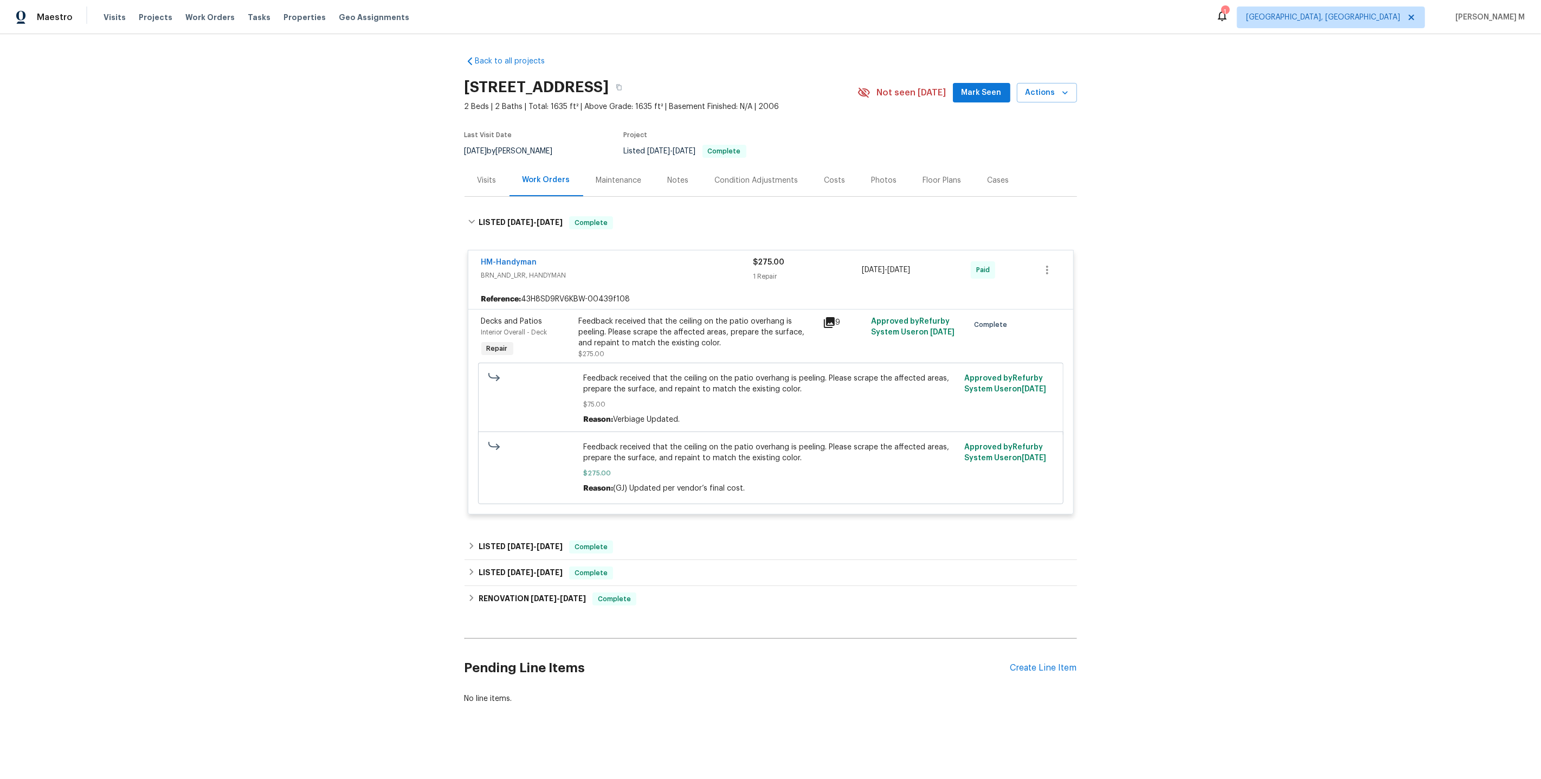
click at [670, 322] on div "Feedback received that the ceiling on the patio overhang is peeling. Please scr…" at bounding box center [697, 332] width 237 height 33
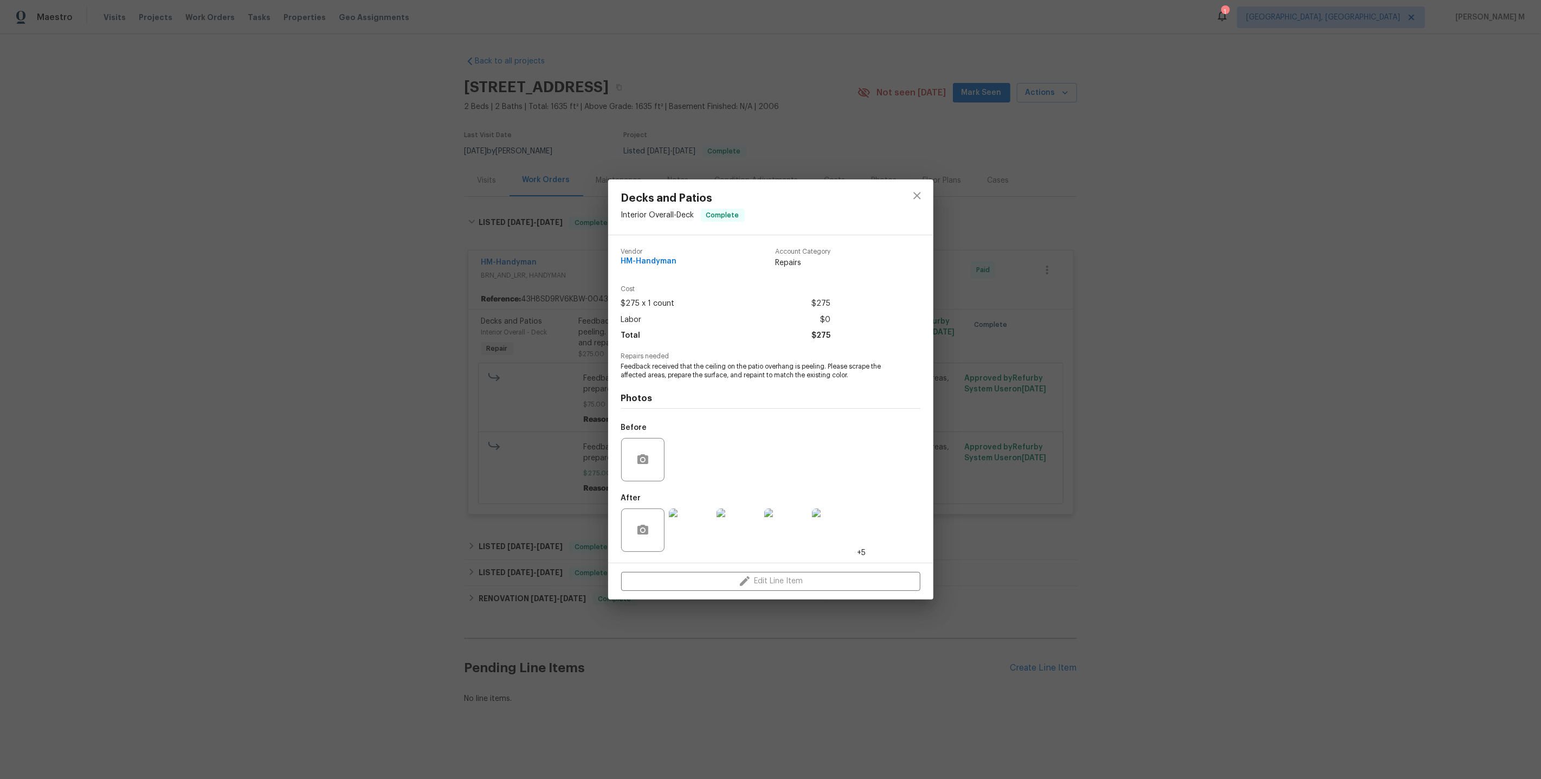
click at [700, 532] on img at bounding box center [690, 529] width 43 height 43
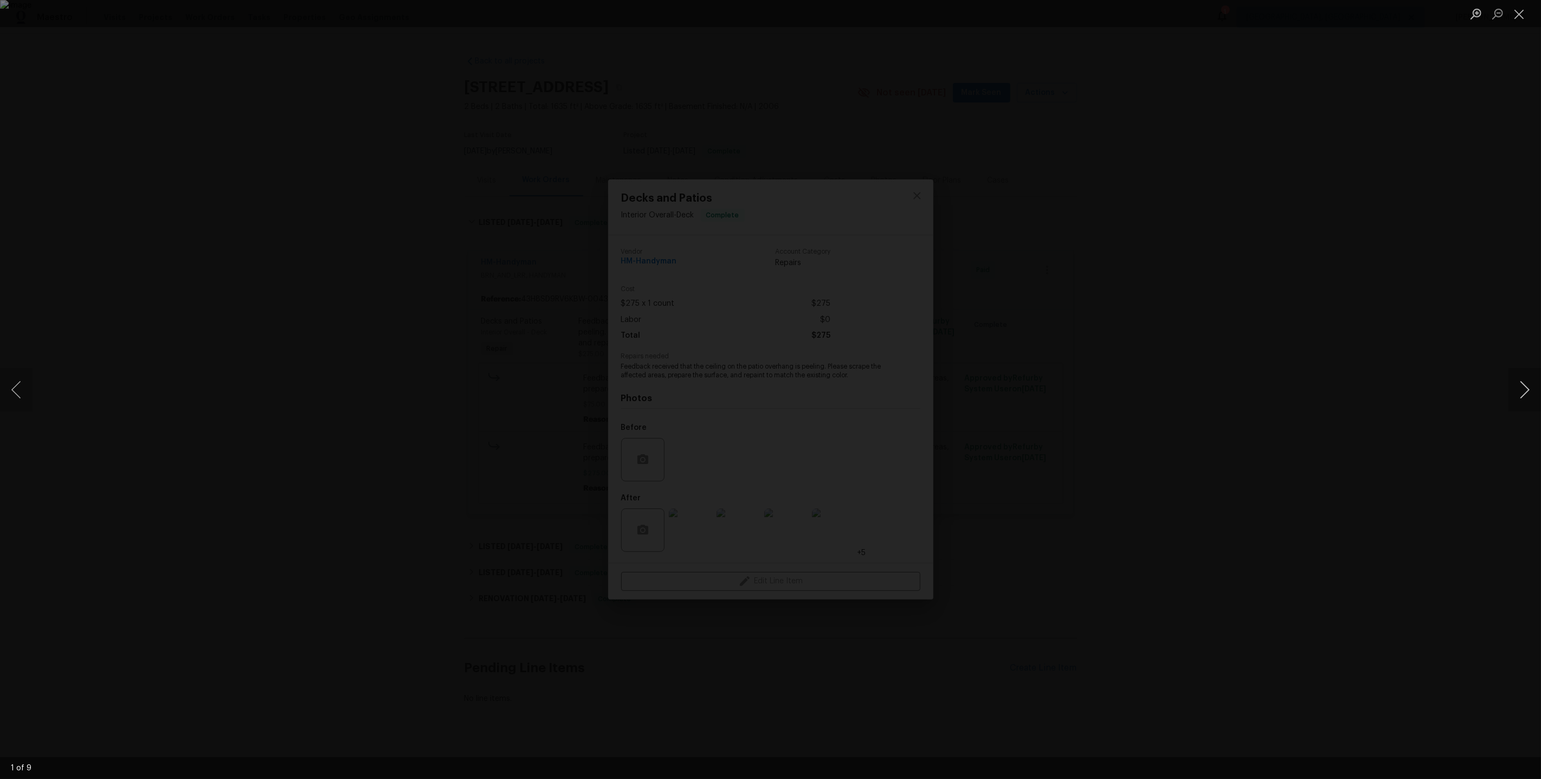
click at [1521, 388] on button "Next image" at bounding box center [1525, 389] width 33 height 43
click at [1366, 272] on div "Lightbox" at bounding box center [770, 389] width 1541 height 779
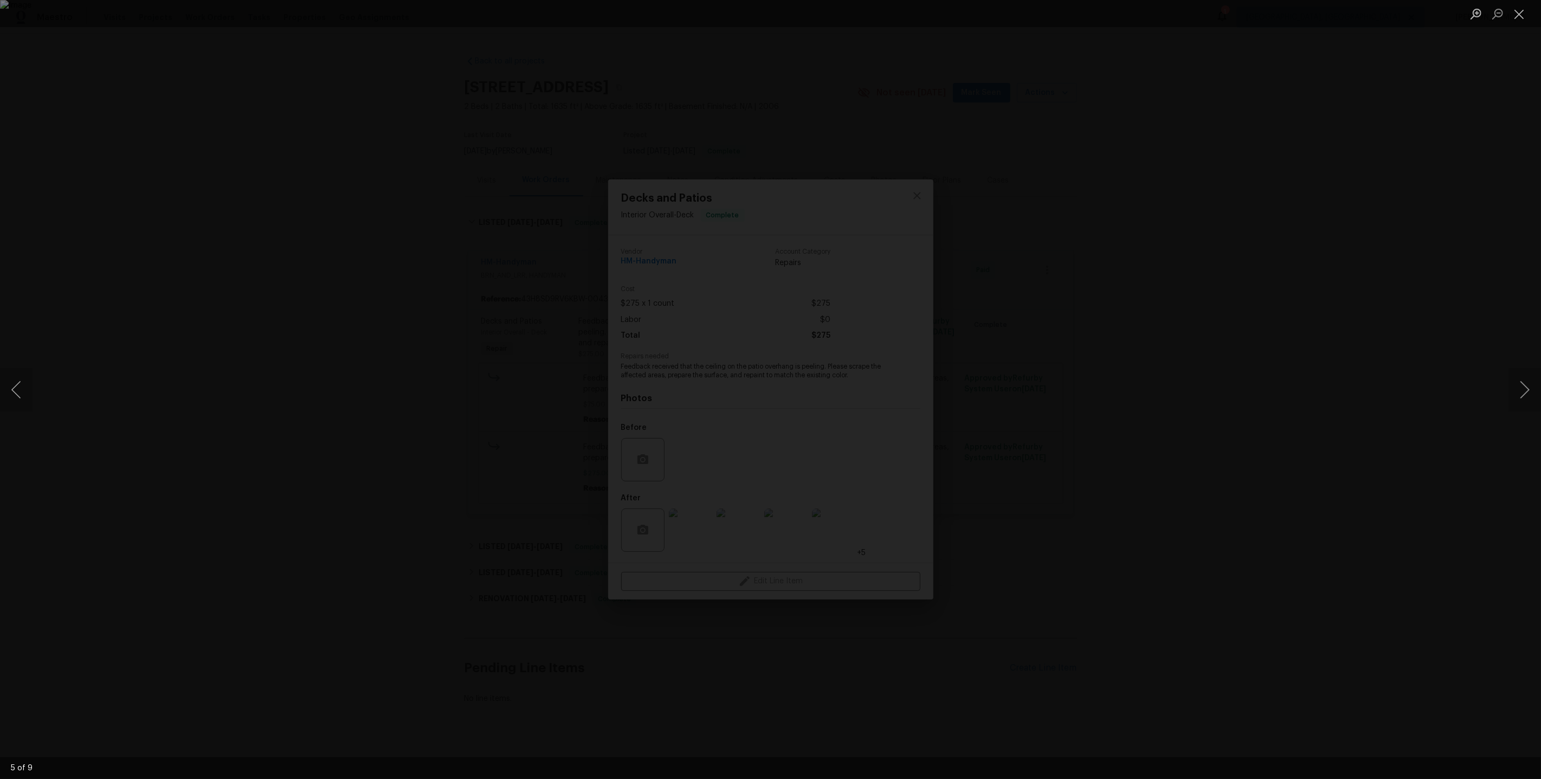
click at [1192, 223] on div "Lightbox" at bounding box center [770, 389] width 1541 height 779
click at [1092, 211] on div "Lightbox" at bounding box center [770, 389] width 1541 height 779
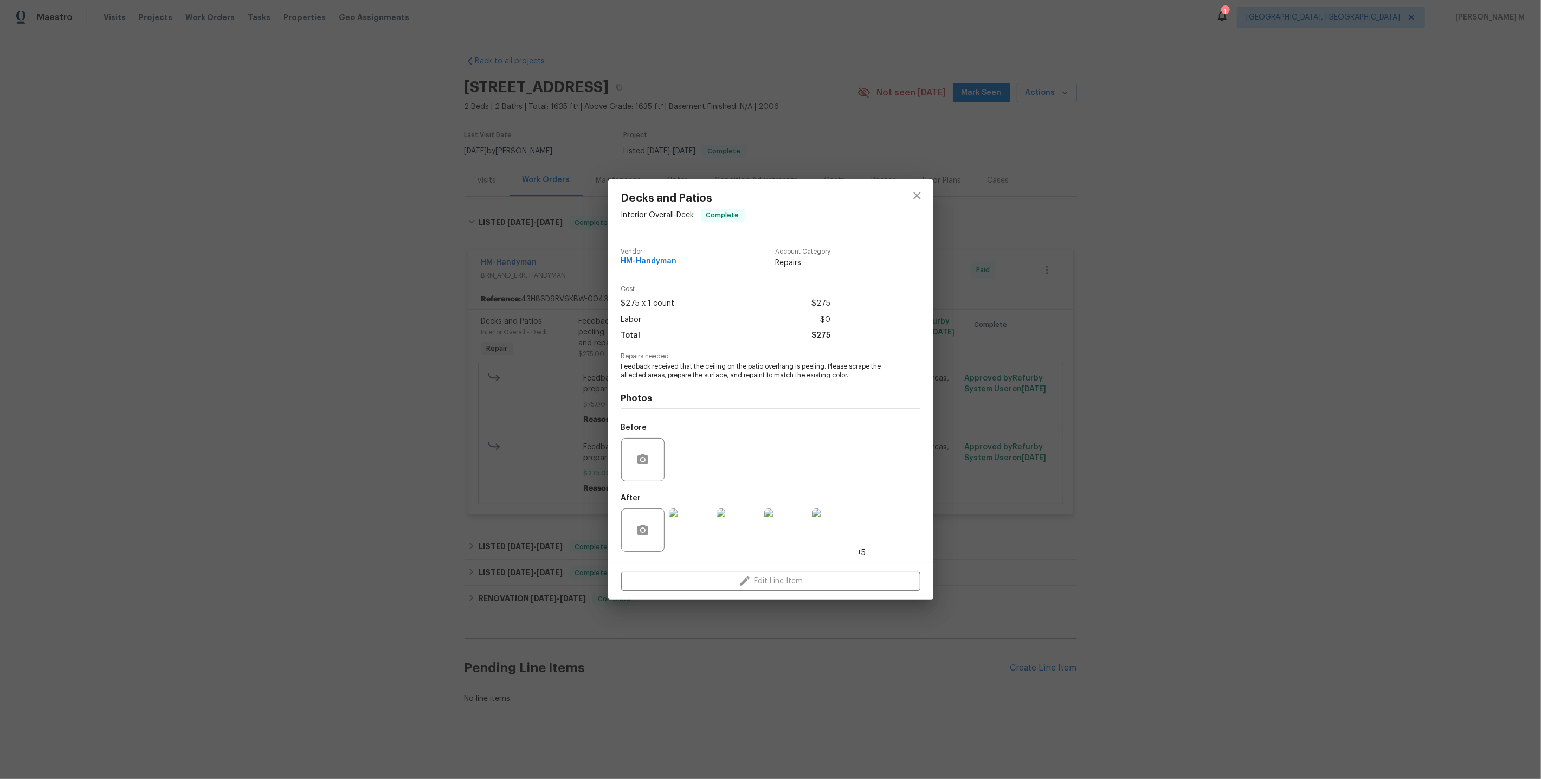
click at [1048, 196] on div "Decks and Patios Interior Overall - Deck Complete Vendor HM-Handyman Account Ca…" at bounding box center [770, 389] width 1541 height 779
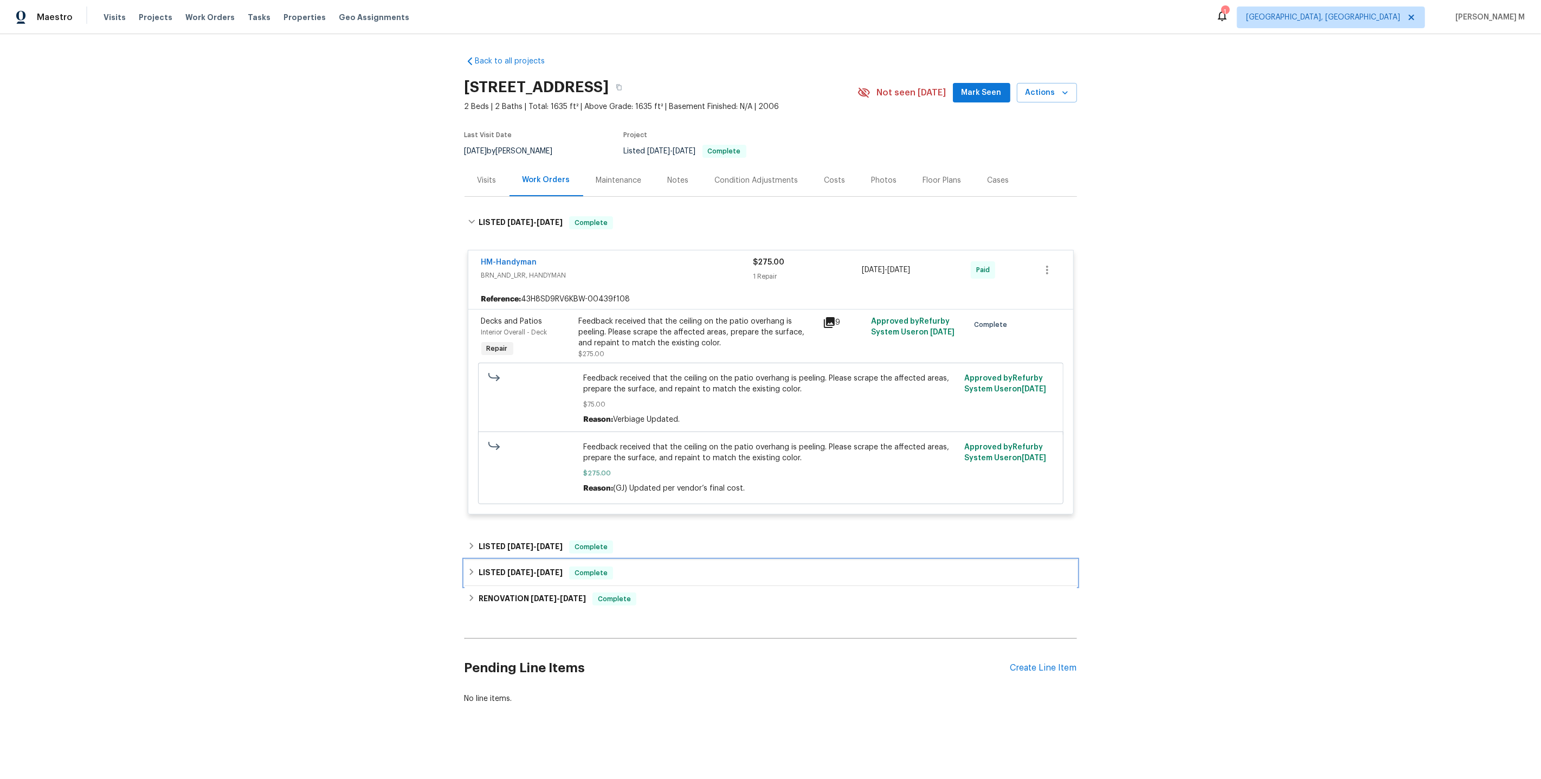
click at [520, 560] on div "LISTED 10/29/24 - 11/2/24 Complete" at bounding box center [771, 573] width 613 height 26
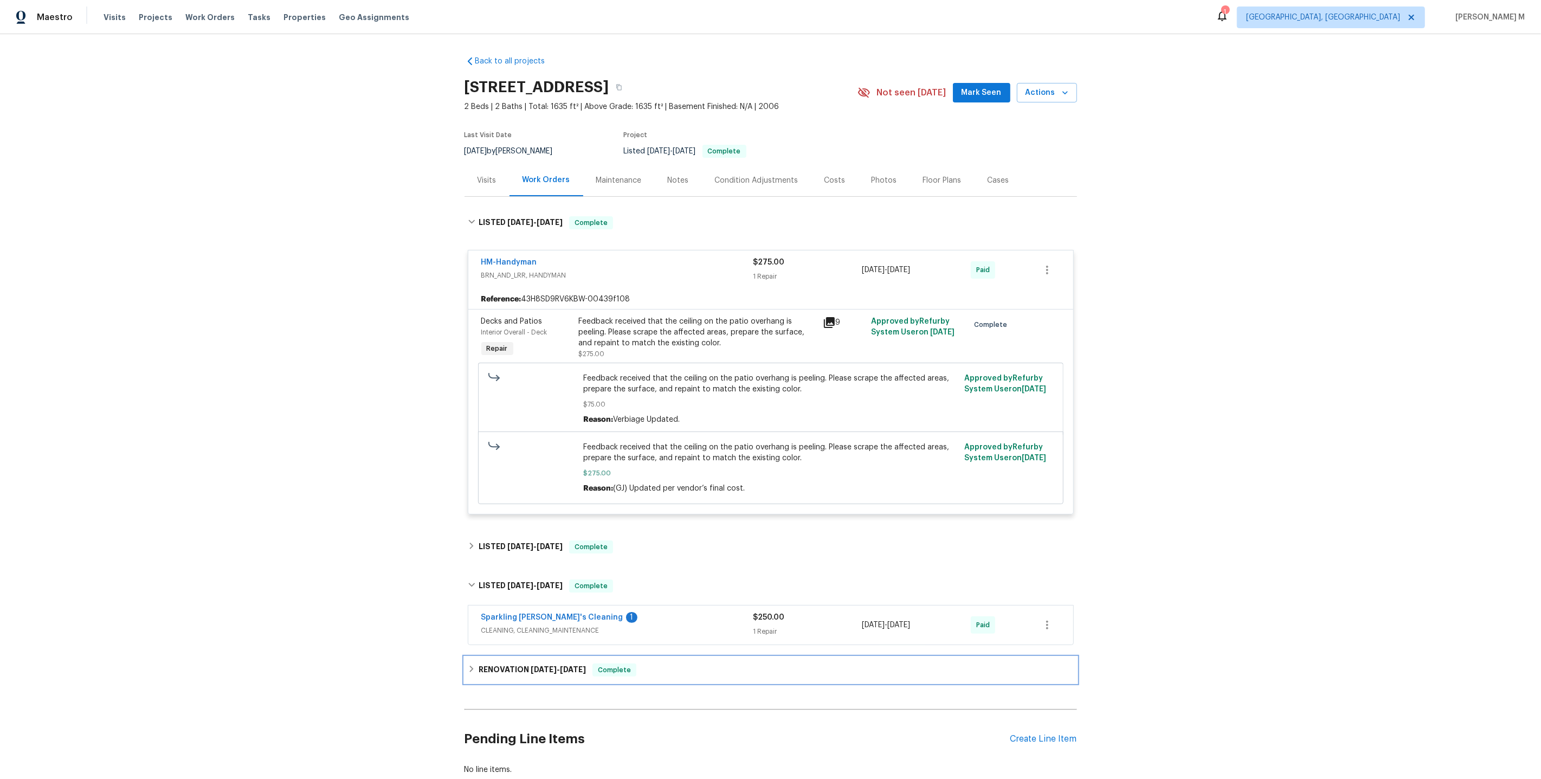
click at [531, 666] on span "[DATE]" at bounding box center [544, 670] width 26 height 8
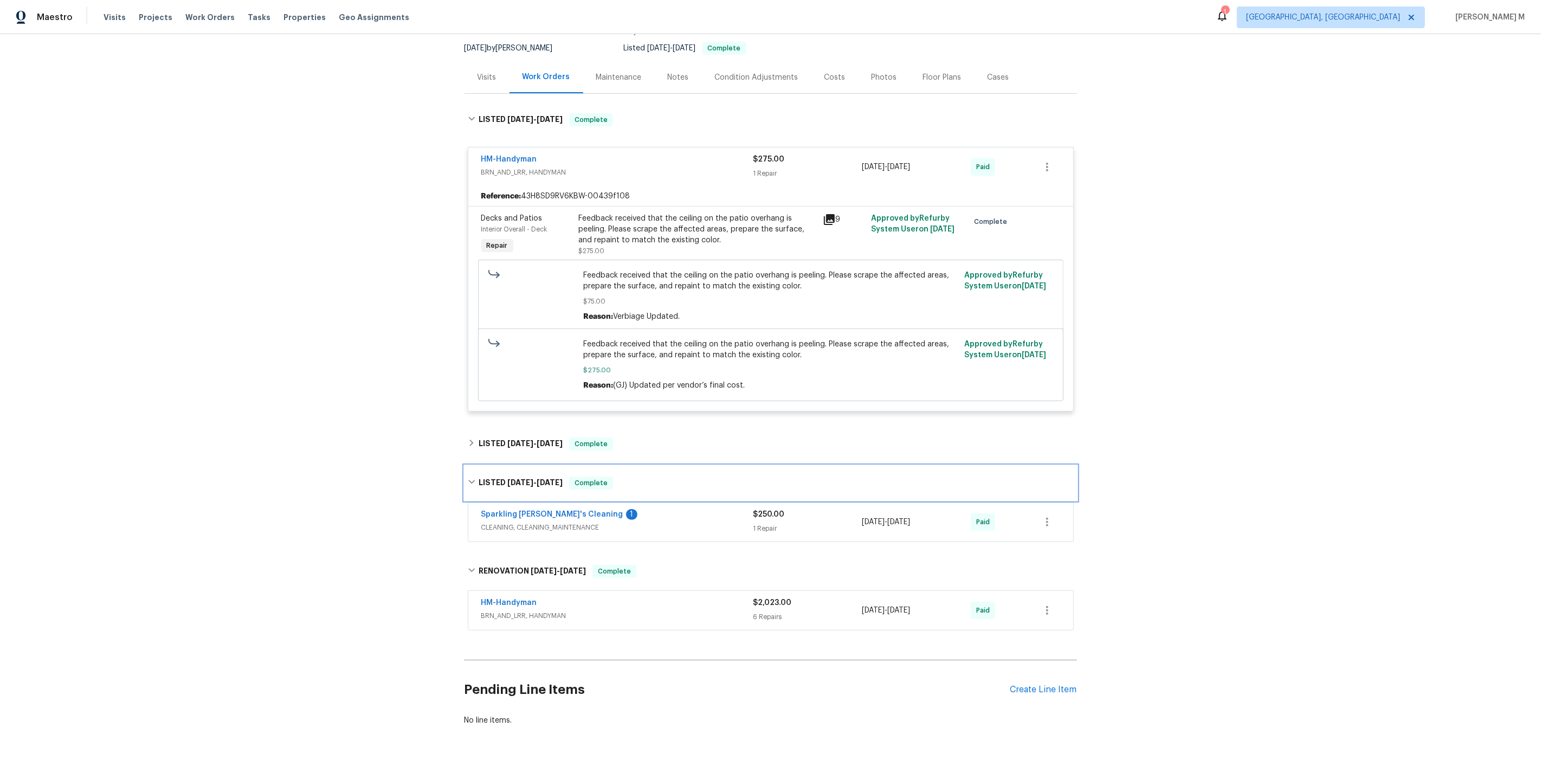
click at [529, 481] on div "LISTED 10/29/24 - 11/2/24 Complete" at bounding box center [771, 483] width 613 height 35
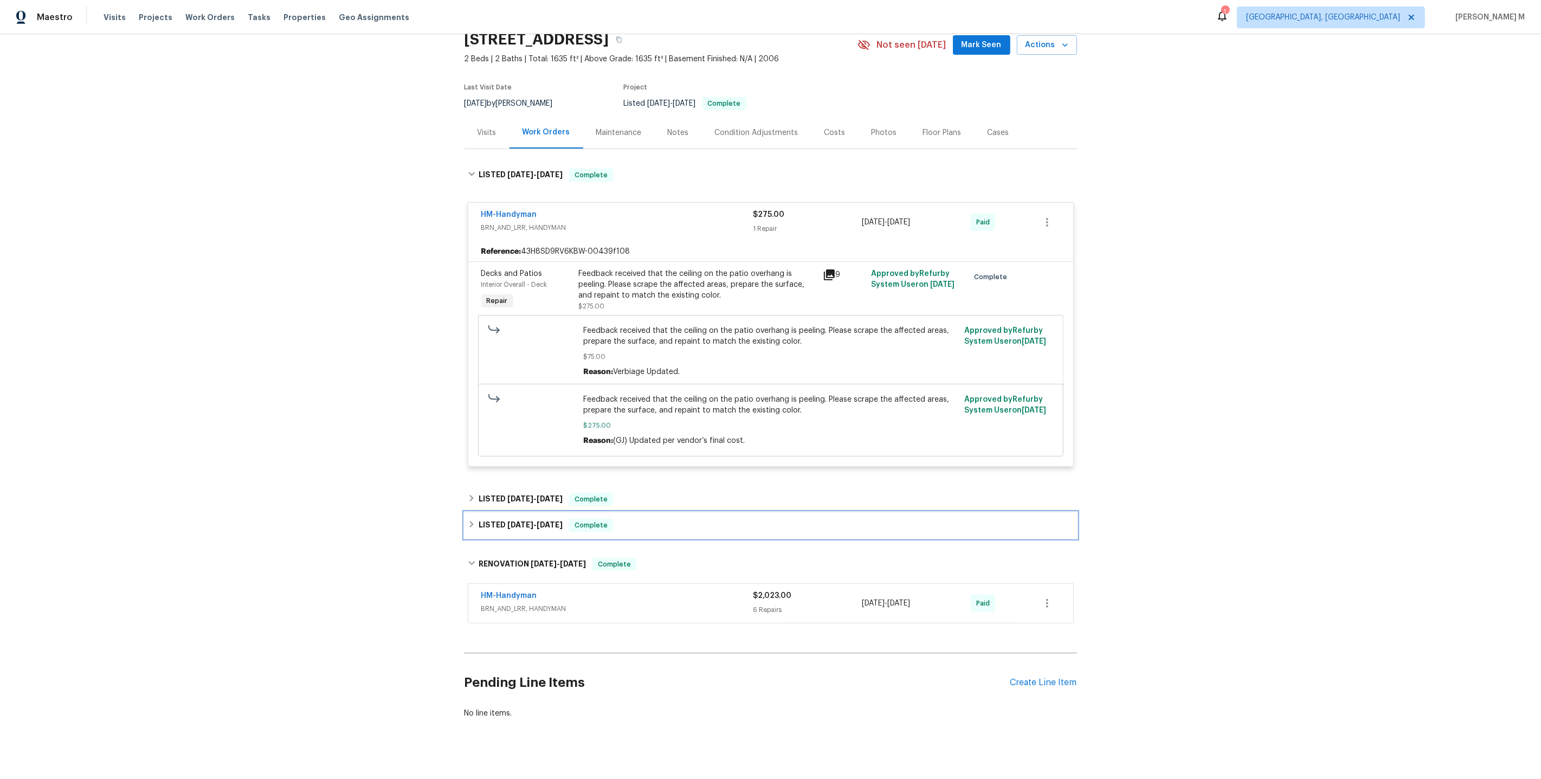
scroll to position [42, 0]
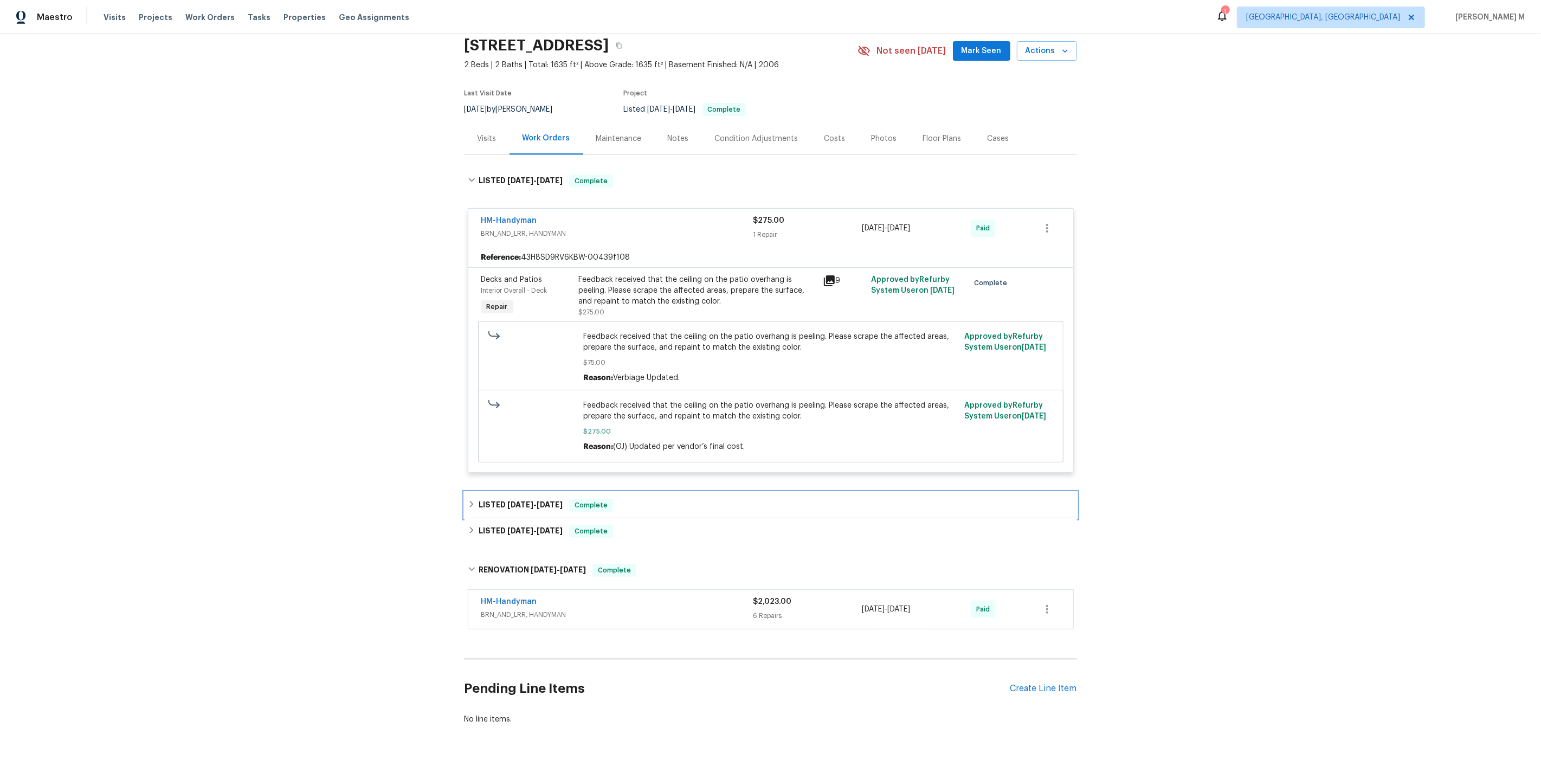
click at [519, 501] on span "[DATE]" at bounding box center [520, 505] width 26 height 8
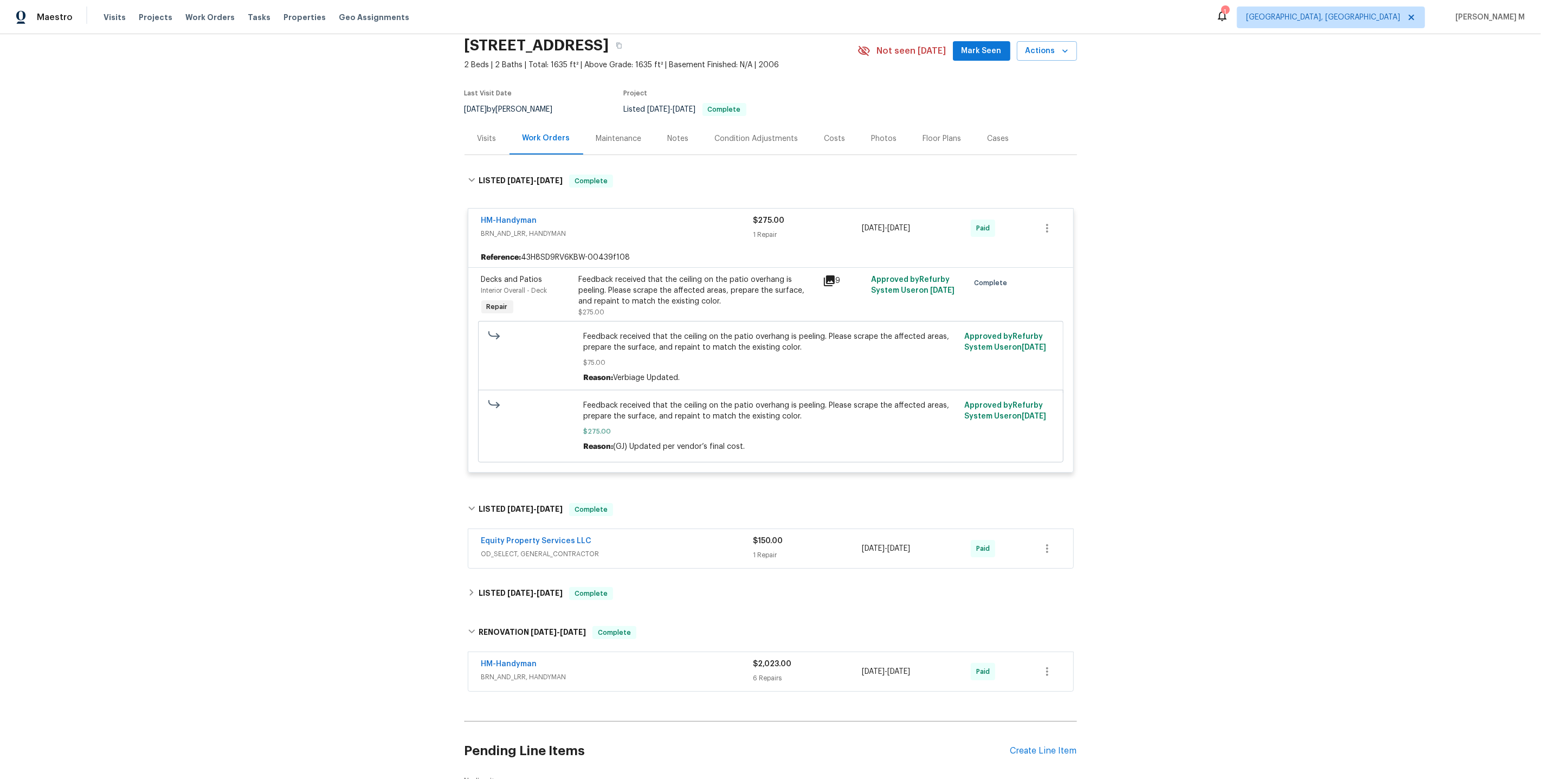
click at [523, 549] on span "OD_SELECT, GENERAL_CONTRACTOR" at bounding box center [617, 554] width 272 height 11
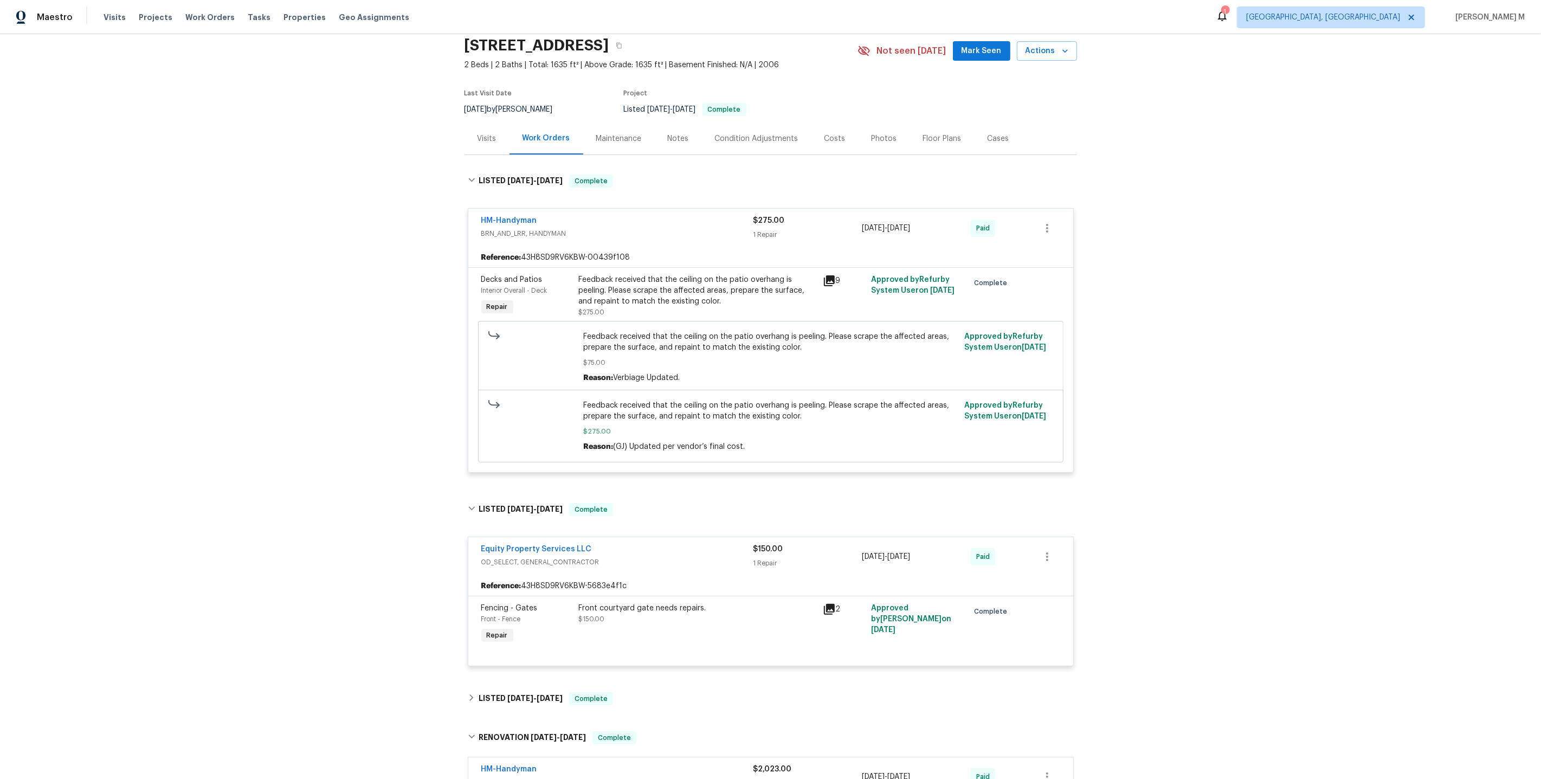
click at [627, 105] on div "Last Visit Date 4/4/2025 by Eric Scott Project Listed 8/15/2025 - 8/20/2025 Com…" at bounding box center [649, 102] width 368 height 39
click at [617, 149] on div "Visits Work Orders Maintenance Notes Condition Adjustments Costs Photos Floor P…" at bounding box center [771, 139] width 613 height 33
click at [617, 141] on div "Maintenance" at bounding box center [619, 139] width 72 height 32
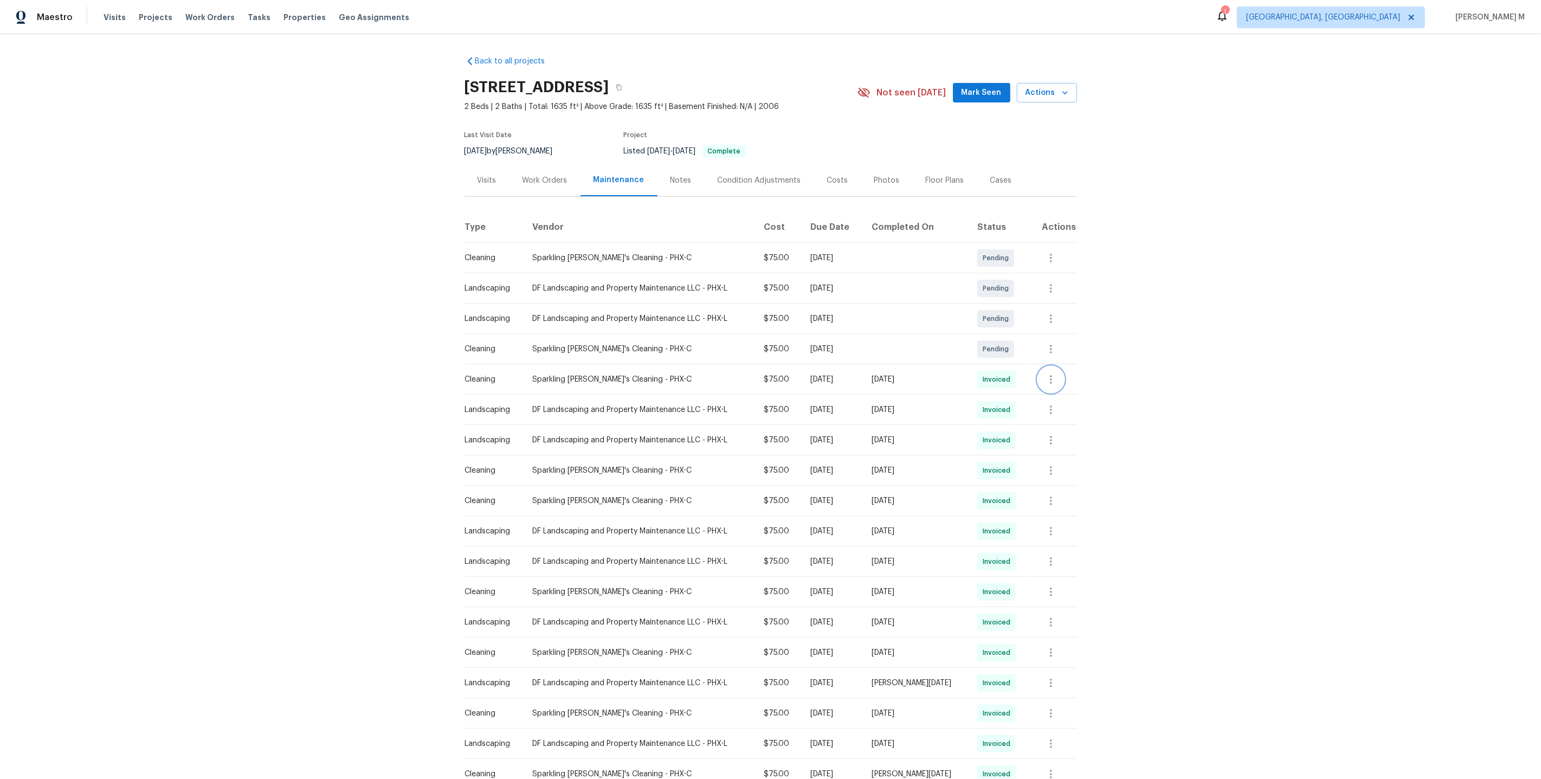
click at [1051, 375] on icon "button" at bounding box center [1051, 379] width 13 height 13
click at [1066, 391] on li "View details" at bounding box center [1081, 392] width 76 height 18
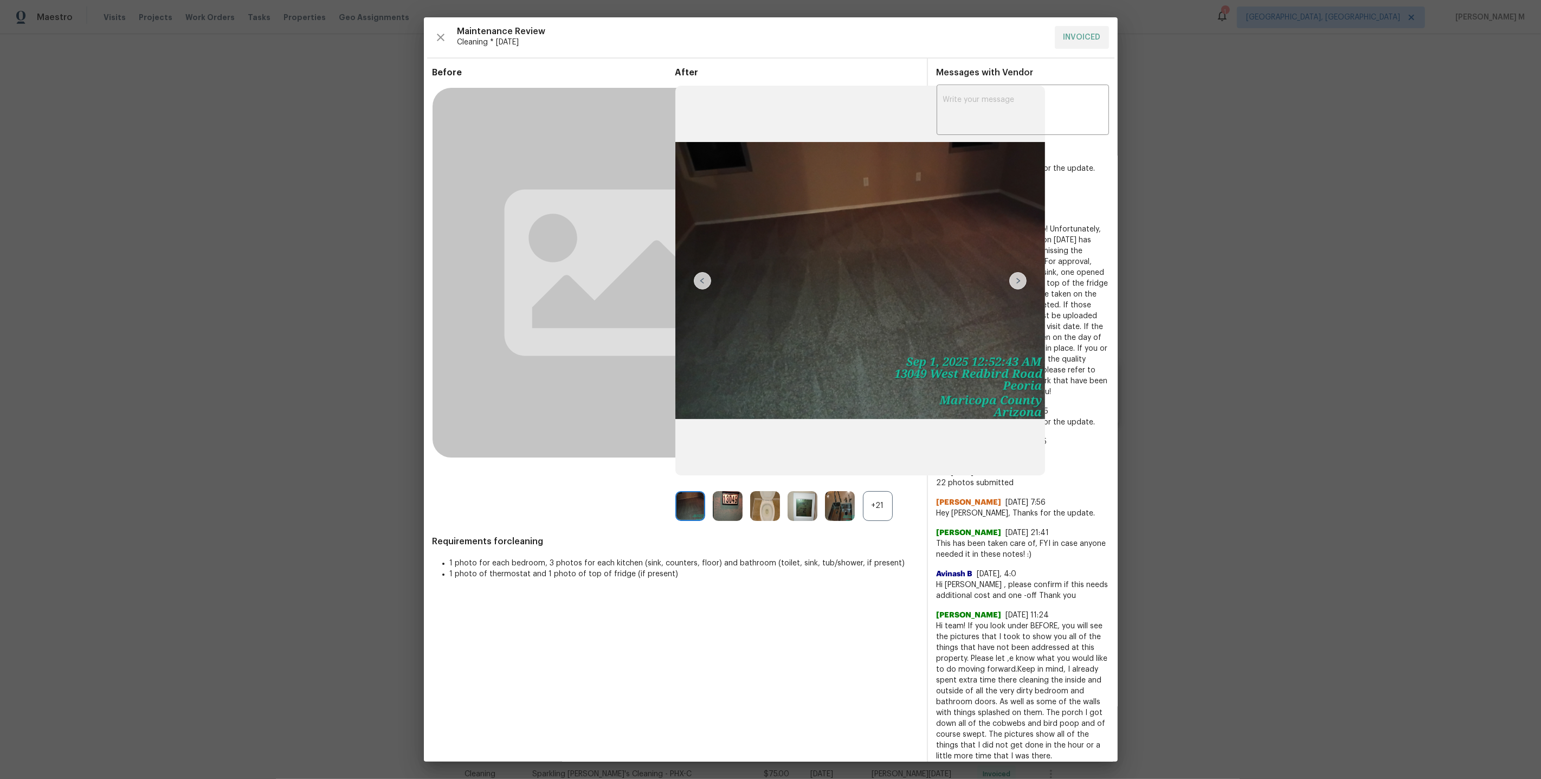
click at [876, 511] on div "+21" at bounding box center [878, 506] width 30 height 30
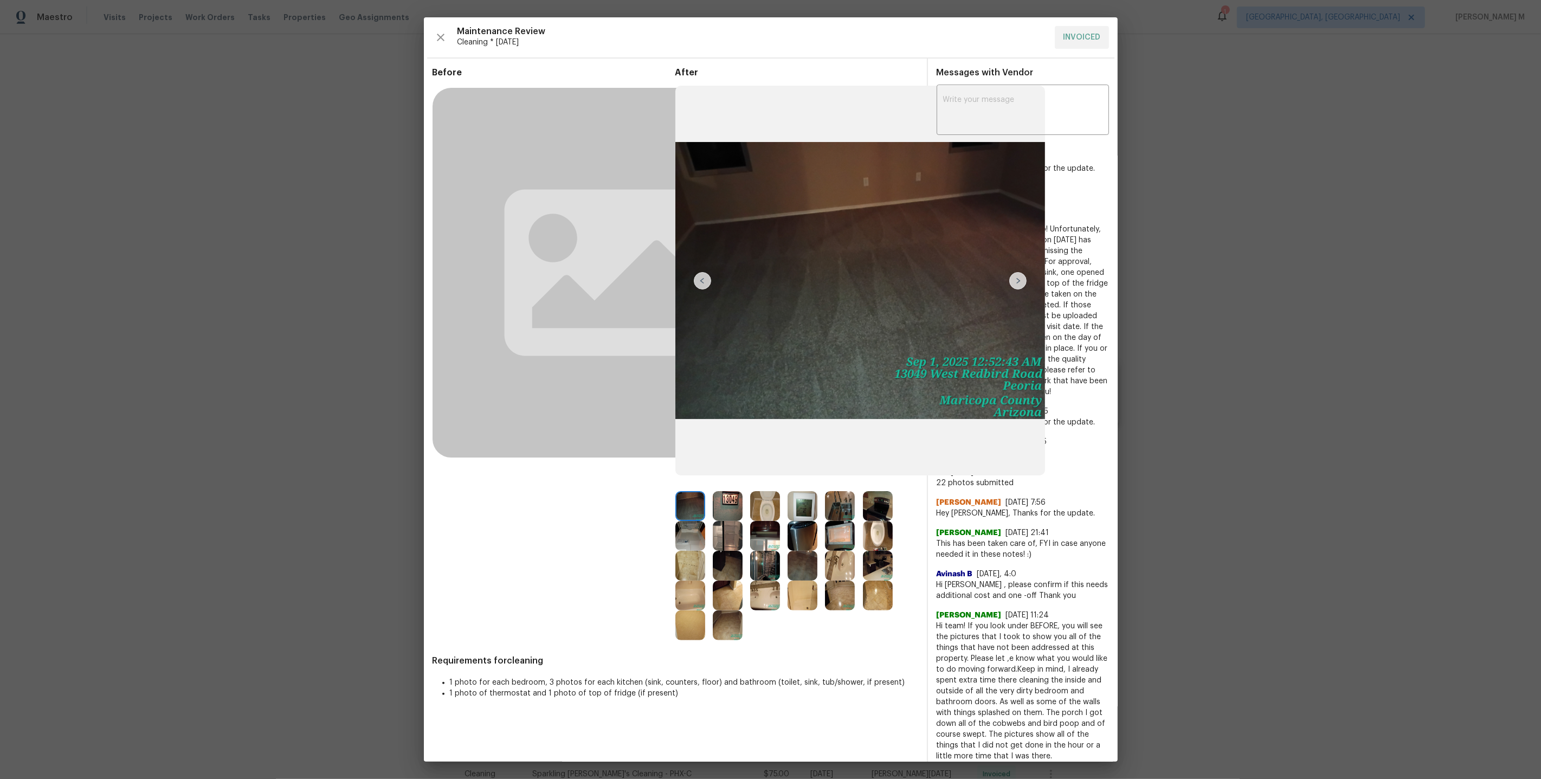
click at [810, 565] on img at bounding box center [803, 566] width 30 height 30
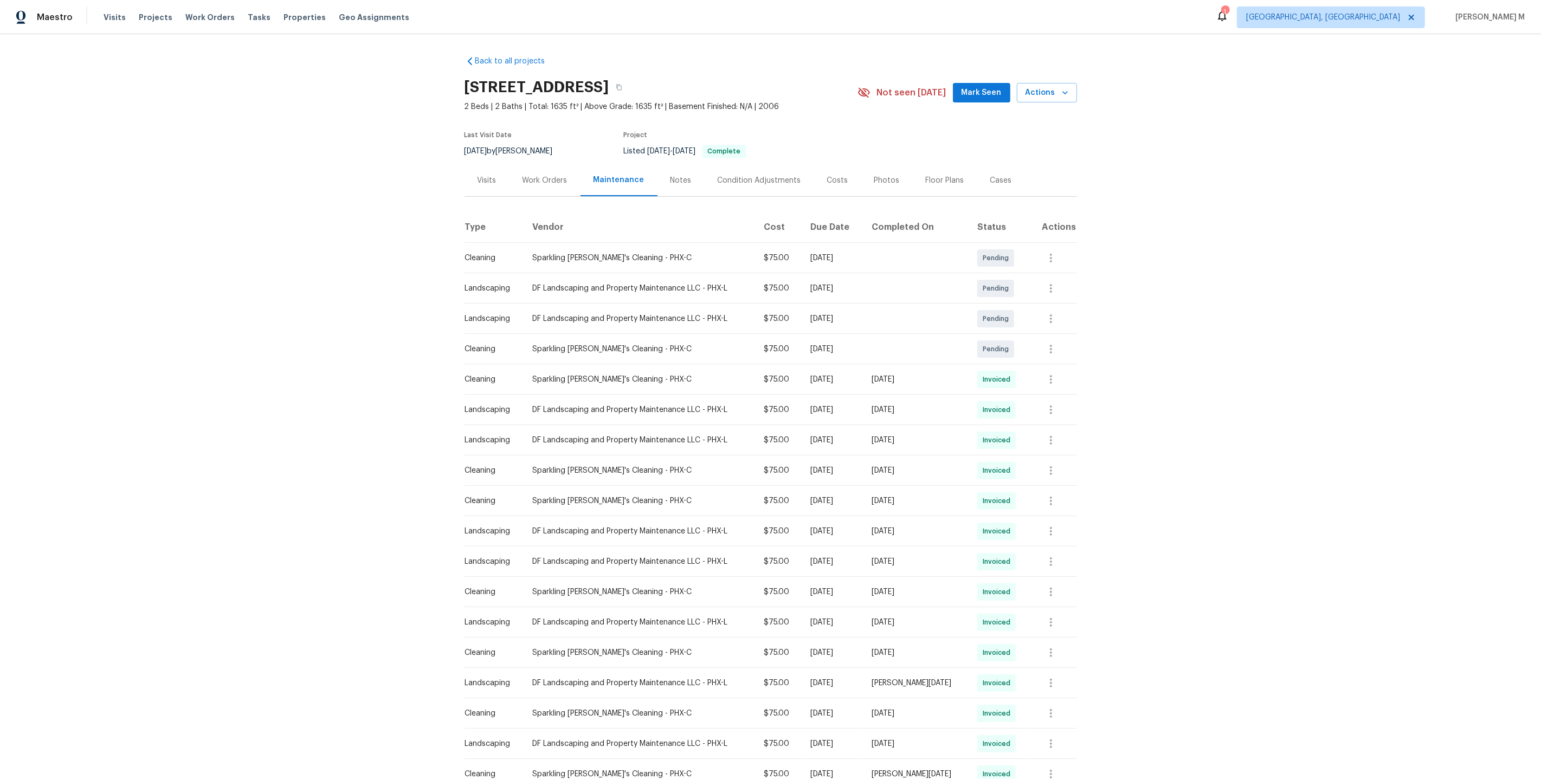
click at [556, 168] on div "Work Orders" at bounding box center [545, 180] width 71 height 32
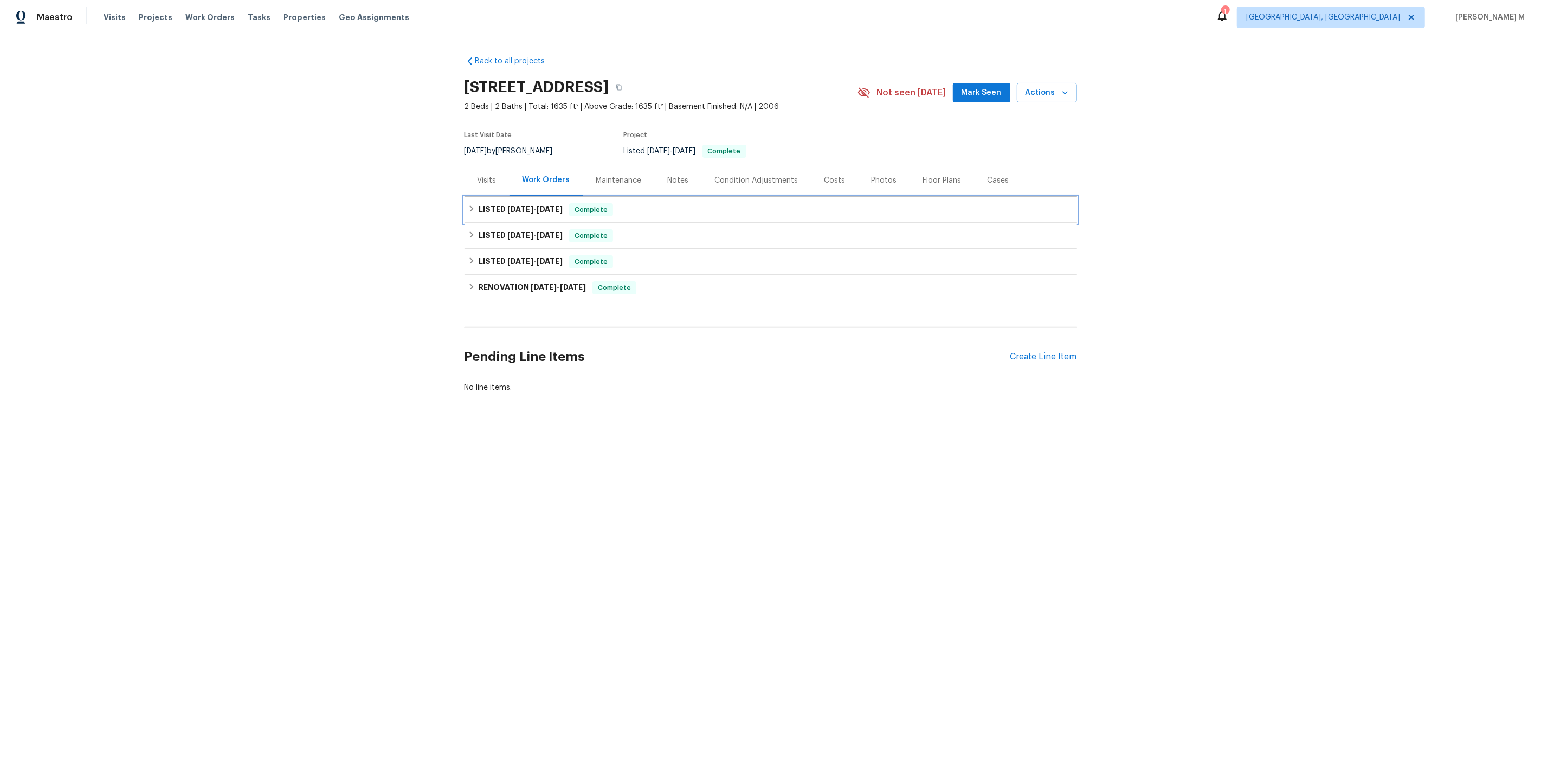
click at [530, 206] on span "[DATE] - [DATE]" at bounding box center [534, 209] width 55 height 8
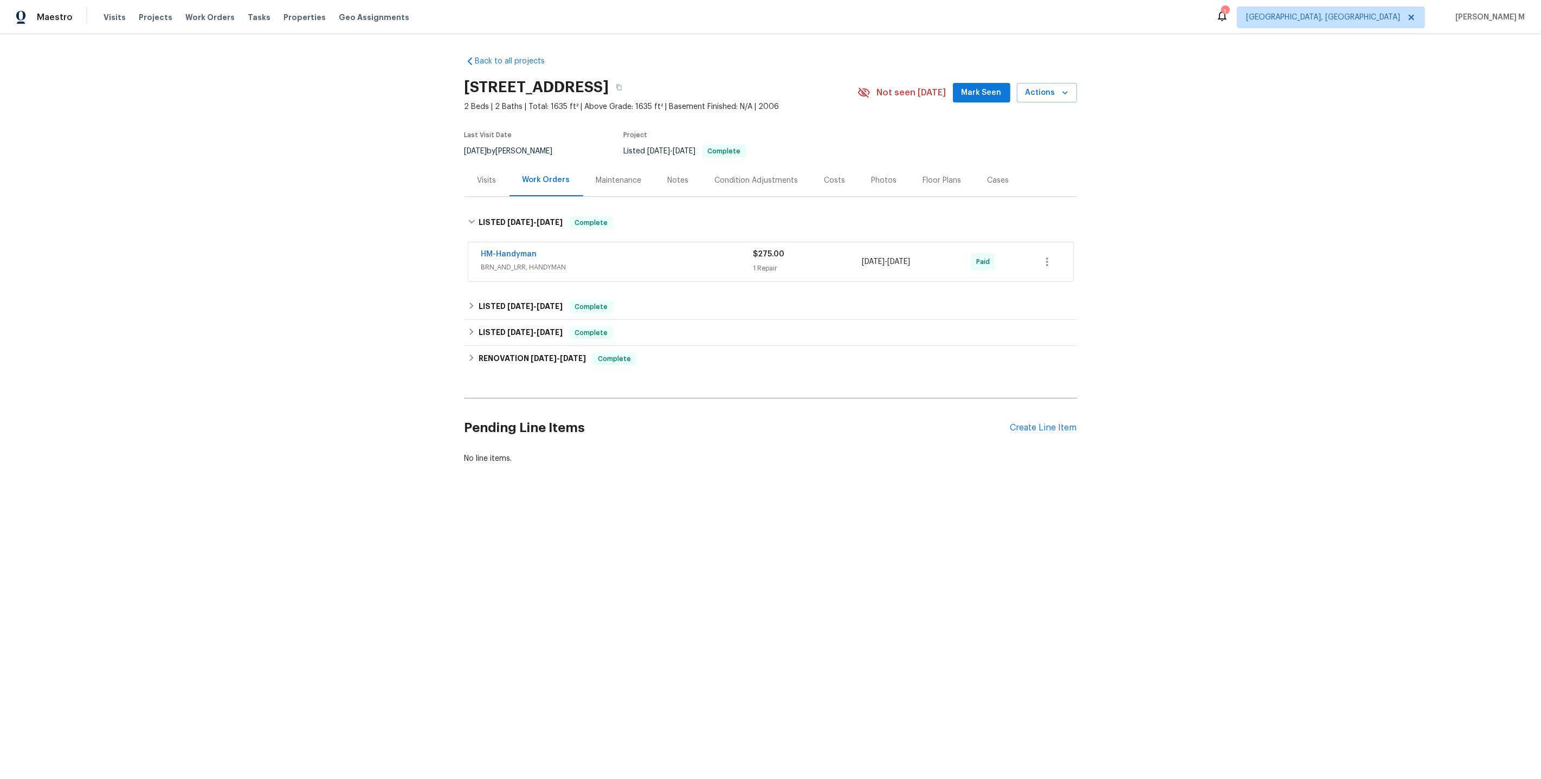
click at [522, 262] on span "BRN_AND_LRR, HANDYMAN" at bounding box center [617, 267] width 272 height 11
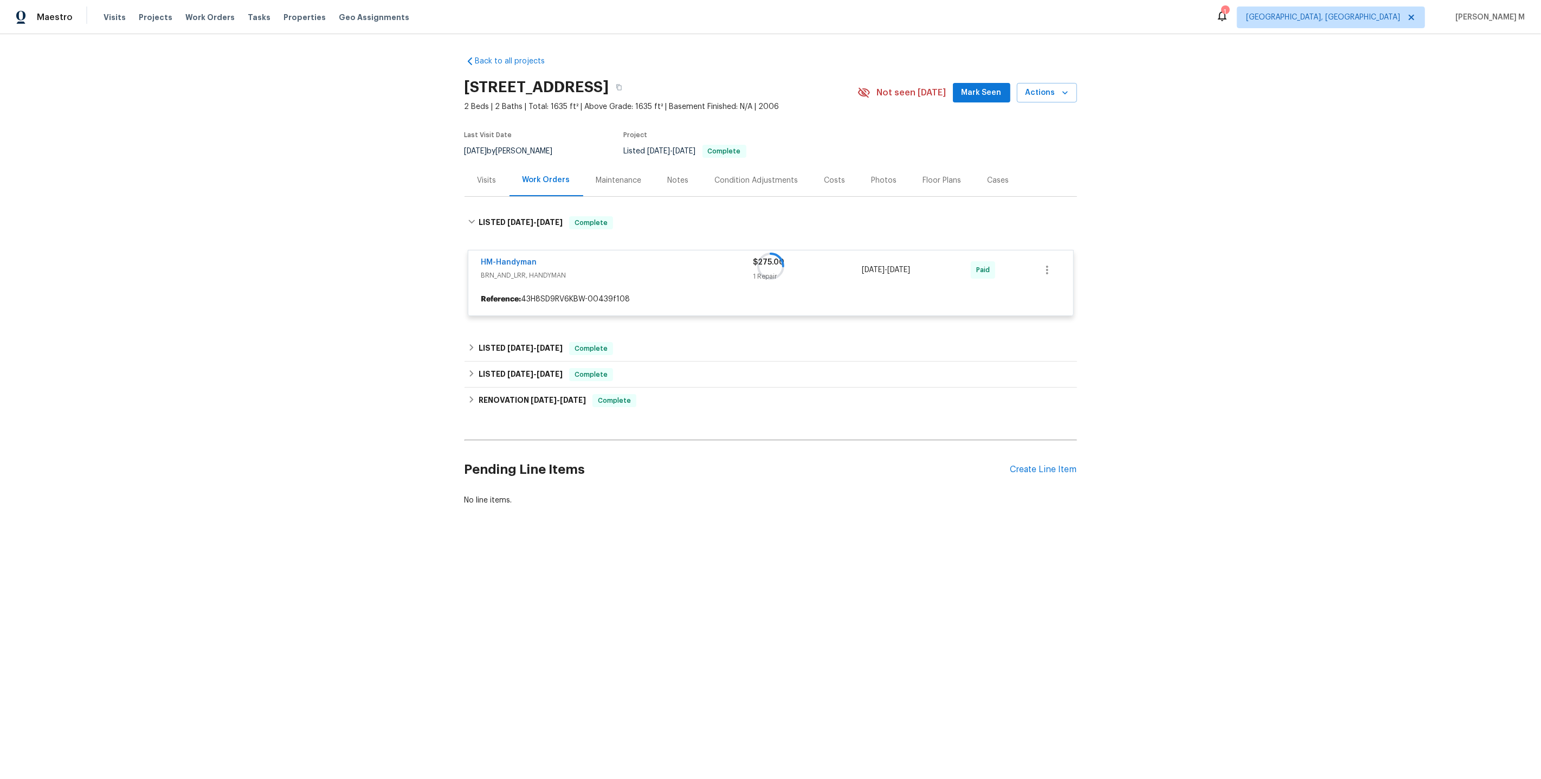
click at [484, 260] on div at bounding box center [771, 265] width 613 height 121
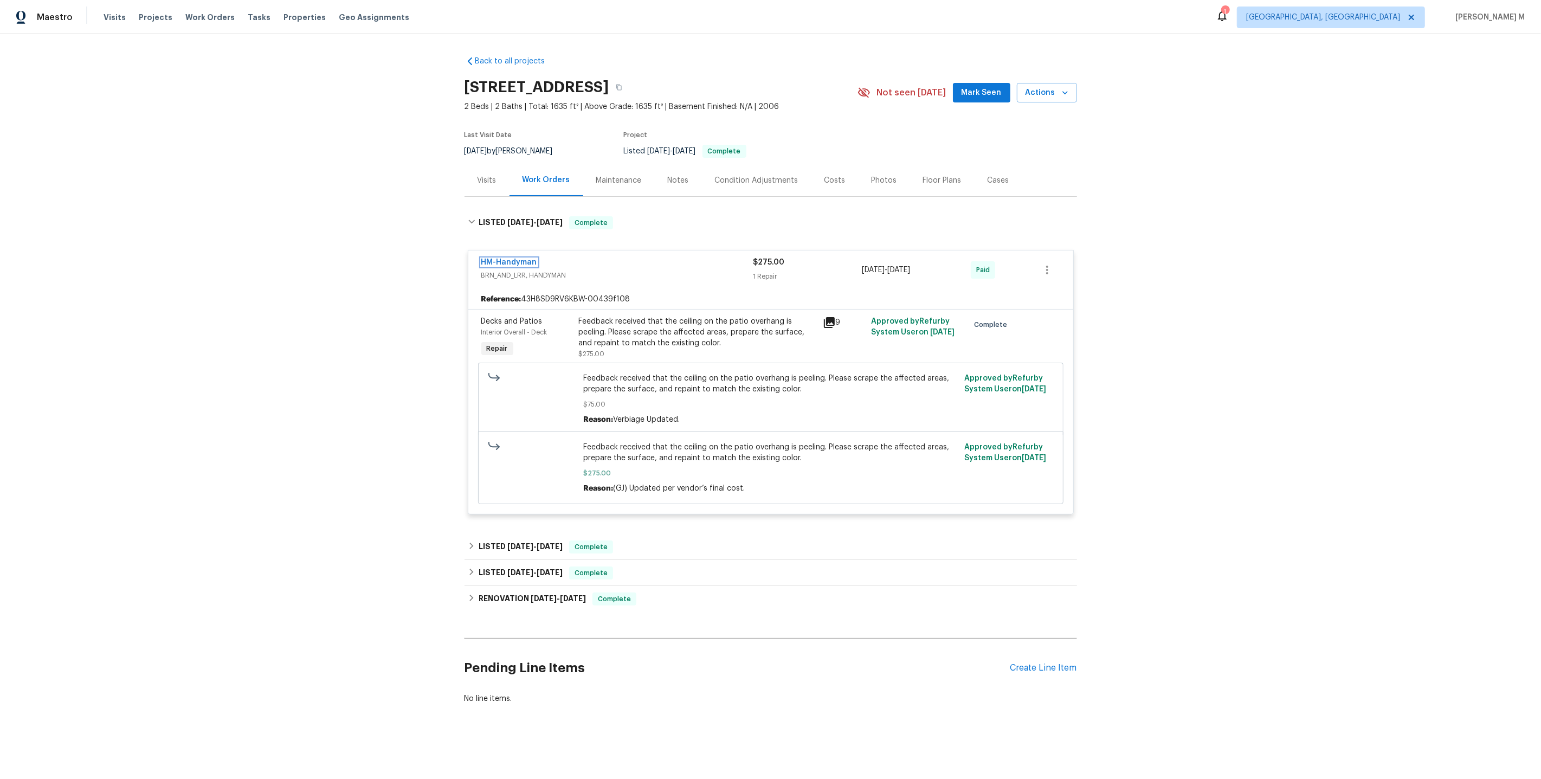
click at [490, 260] on link "HM-Handyman" at bounding box center [509, 263] width 56 height 8
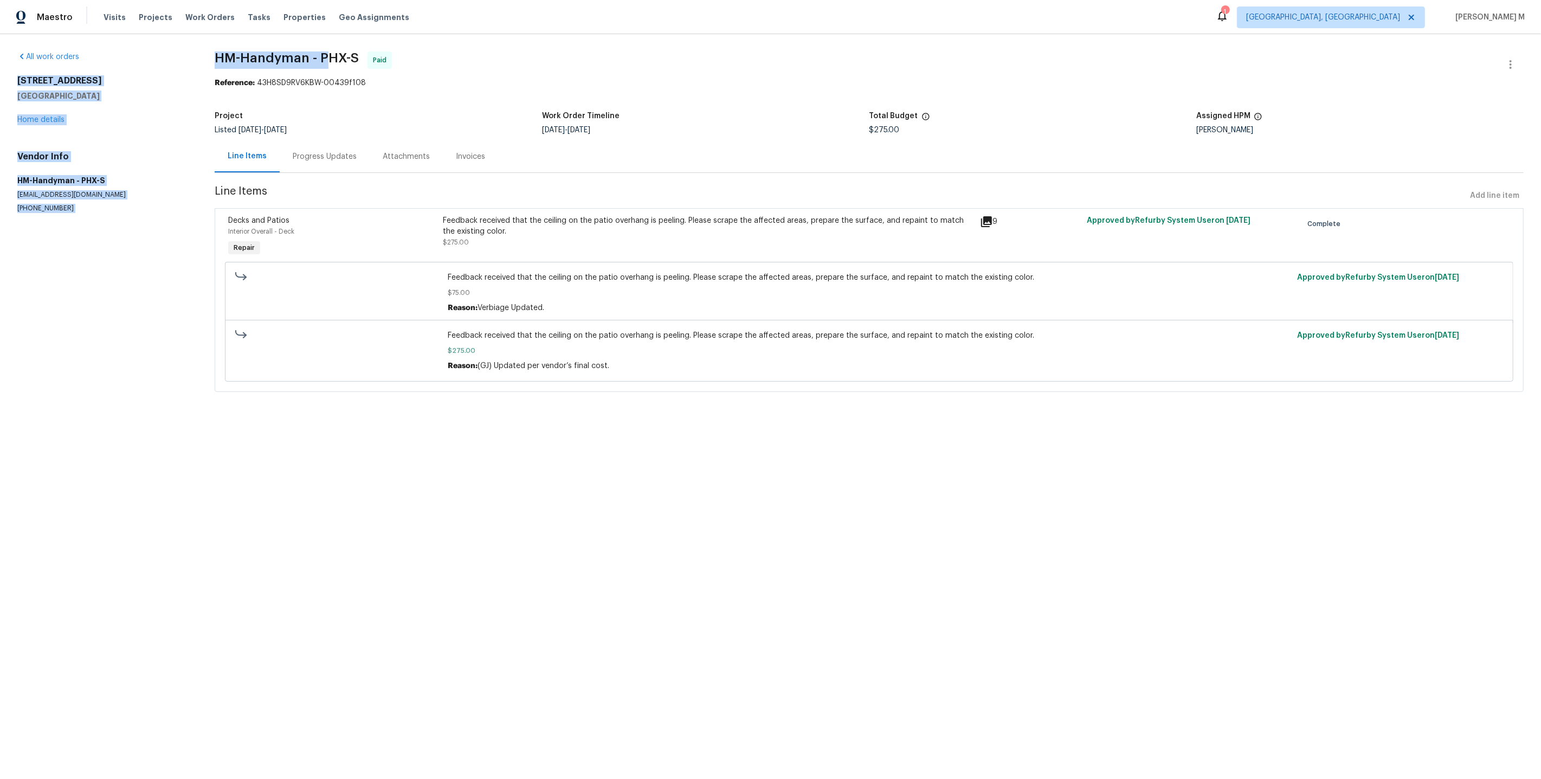
drag, startPoint x: 196, startPoint y: 62, endPoint x: 312, endPoint y: 56, distance: 116.7
click at [314, 56] on div "All work orders [STREET_ADDRESS] Home details Vendor Info HM-Handyman - PHX-S […" at bounding box center [770, 228] width 1541 height 388
click at [312, 56] on span "HM-Handyman - PHX-S" at bounding box center [287, 58] width 144 height 13
drag, startPoint x: 196, startPoint y: 57, endPoint x: 370, endPoint y: 63, distance: 174.7
click at [370, 63] on div "All work orders [STREET_ADDRESS] Home details Vendor Info HM-Handyman - PHX-S […" at bounding box center [770, 228] width 1541 height 388
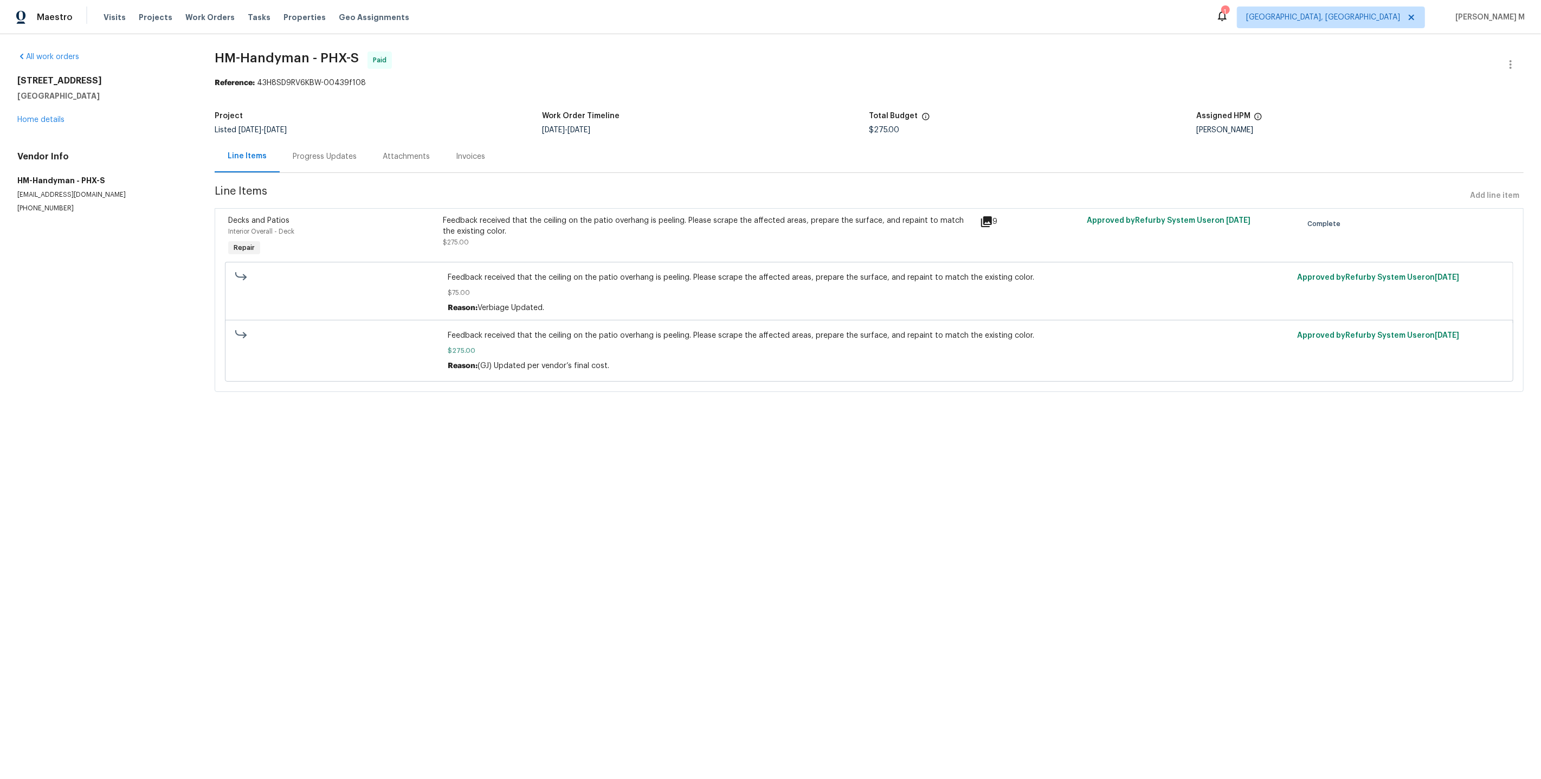
click at [513, 63] on span "HM-Handyman - PHX-S Paid" at bounding box center [856, 65] width 1283 height 26
click at [37, 118] on link "Home details" at bounding box center [40, 120] width 47 height 8
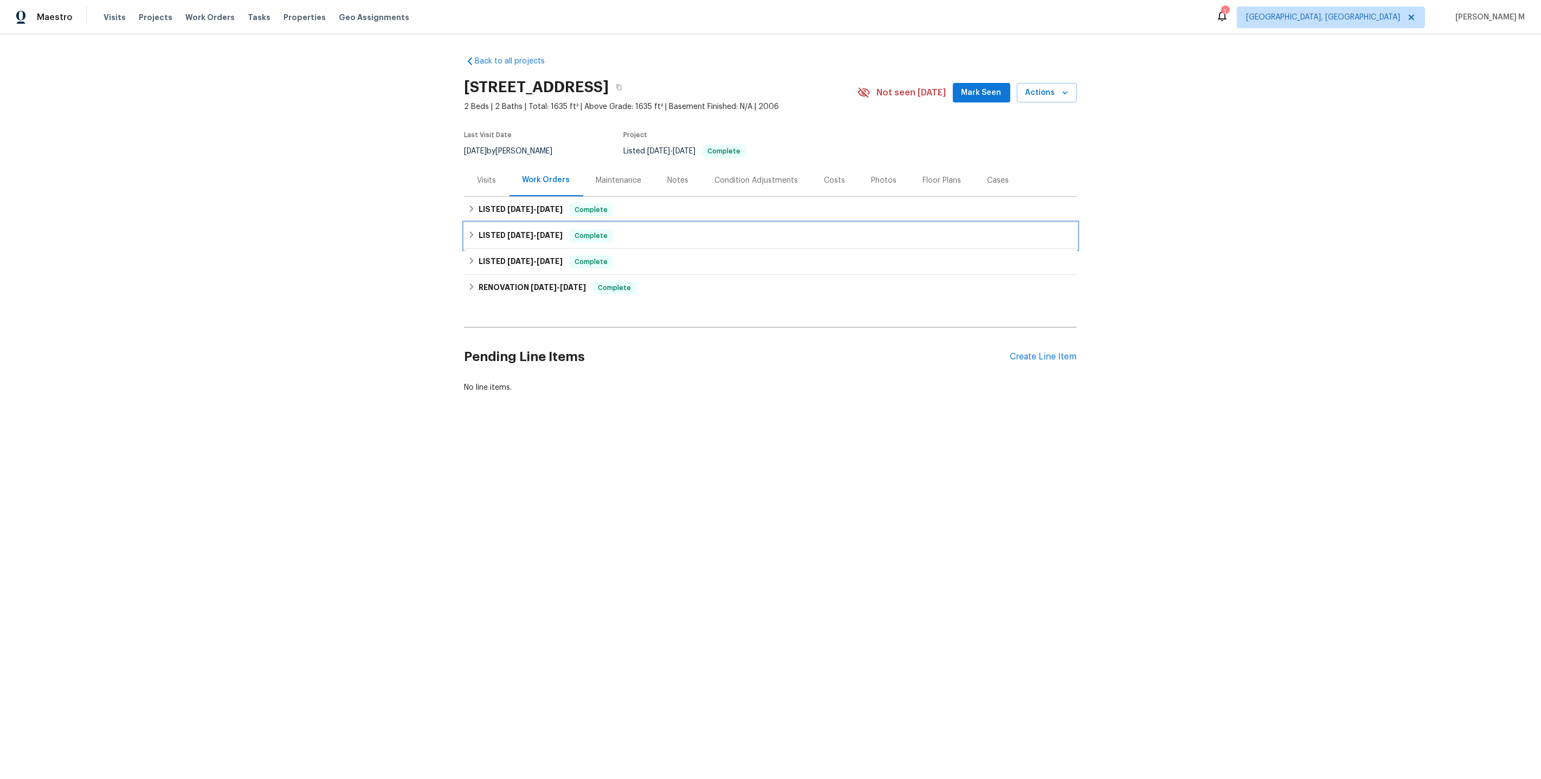
click at [491, 223] on div "LISTED [DATE] - [DATE] Complete" at bounding box center [771, 236] width 613 height 26
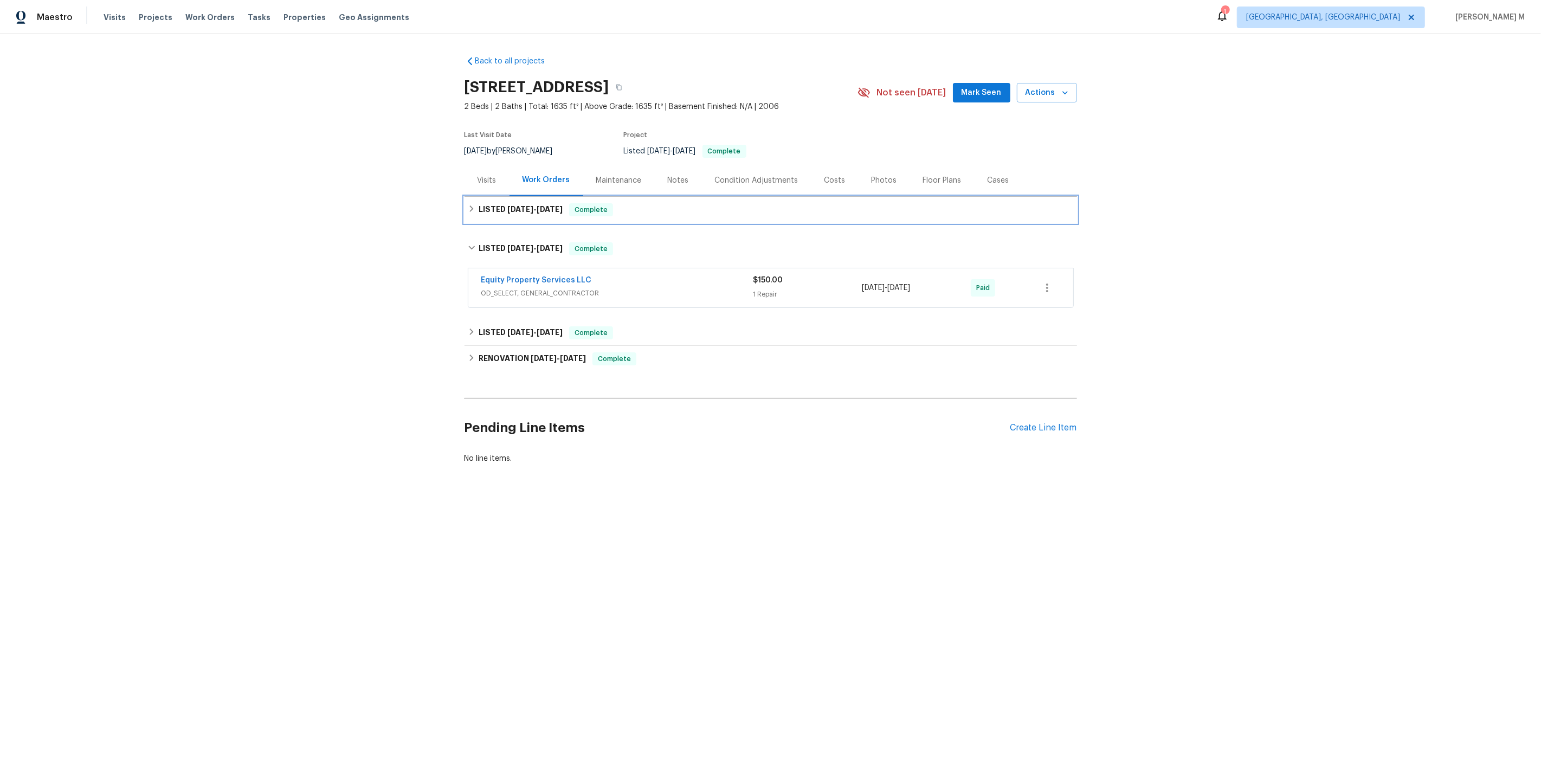
click at [498, 209] on h6 "LISTED [DATE] - [DATE]" at bounding box center [521, 209] width 84 height 13
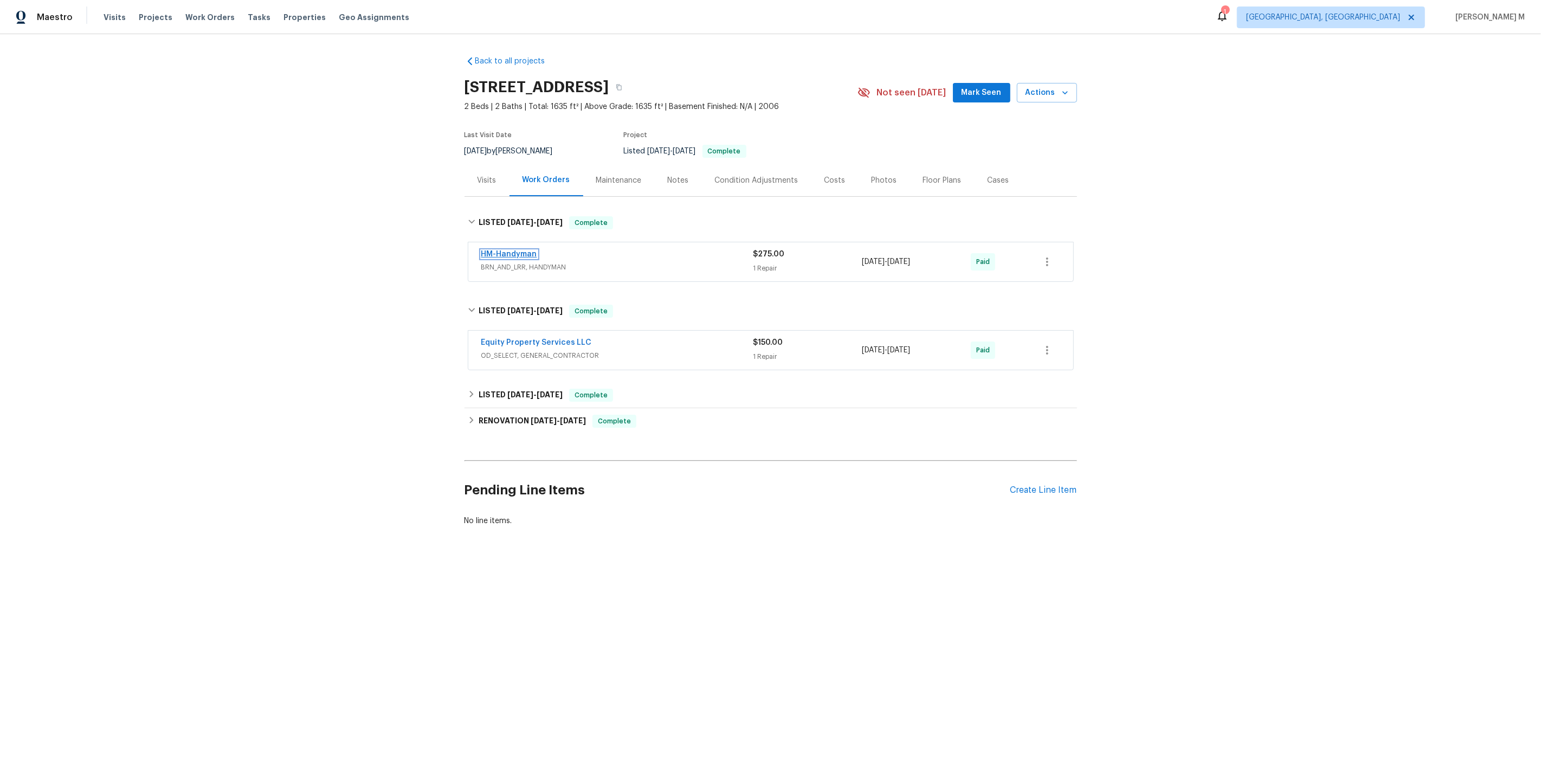
click at [512, 250] on link "HM-Handyman" at bounding box center [509, 254] width 56 height 8
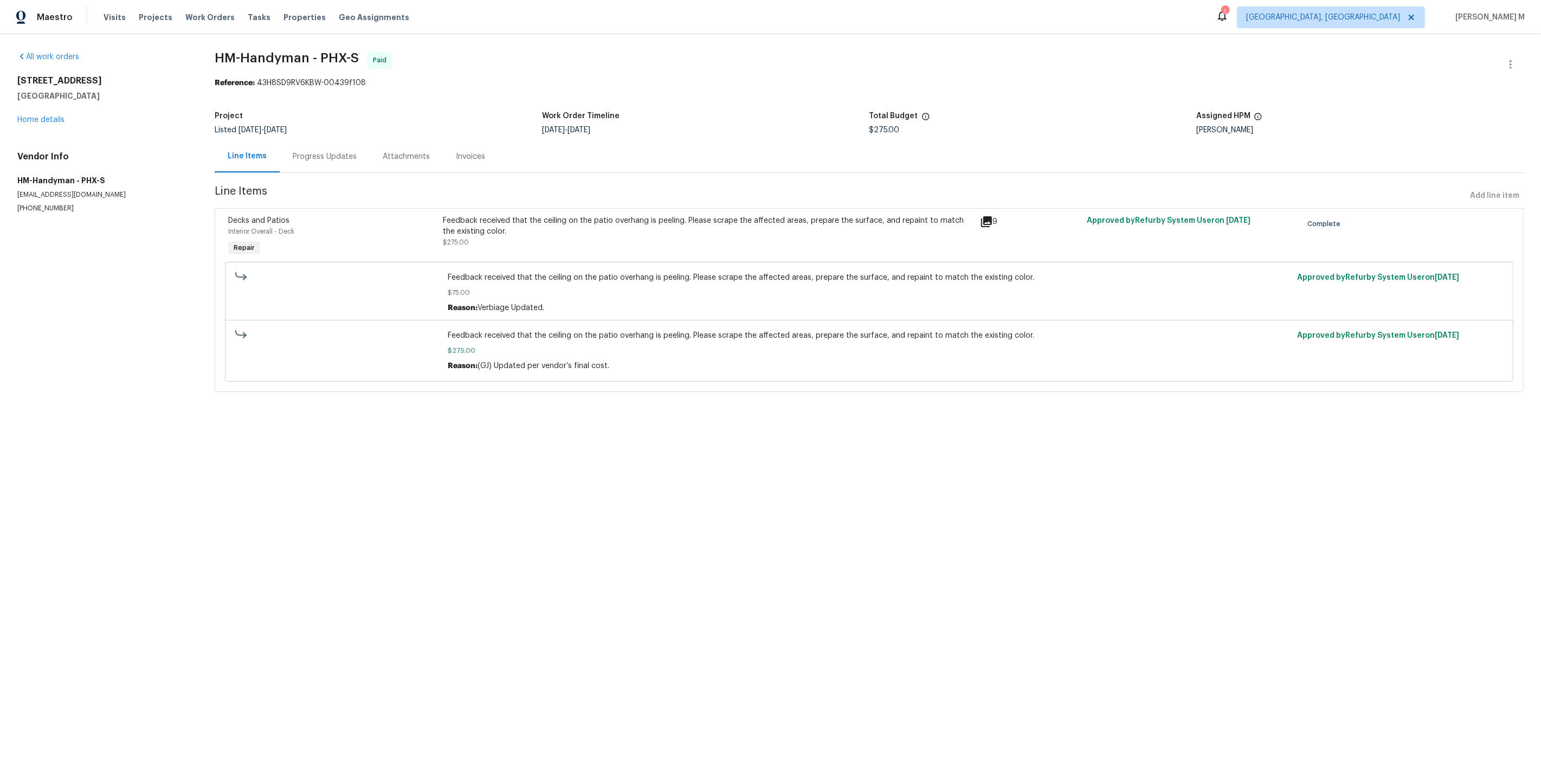
click at [337, 140] on div "Progress Updates" at bounding box center [325, 156] width 90 height 32
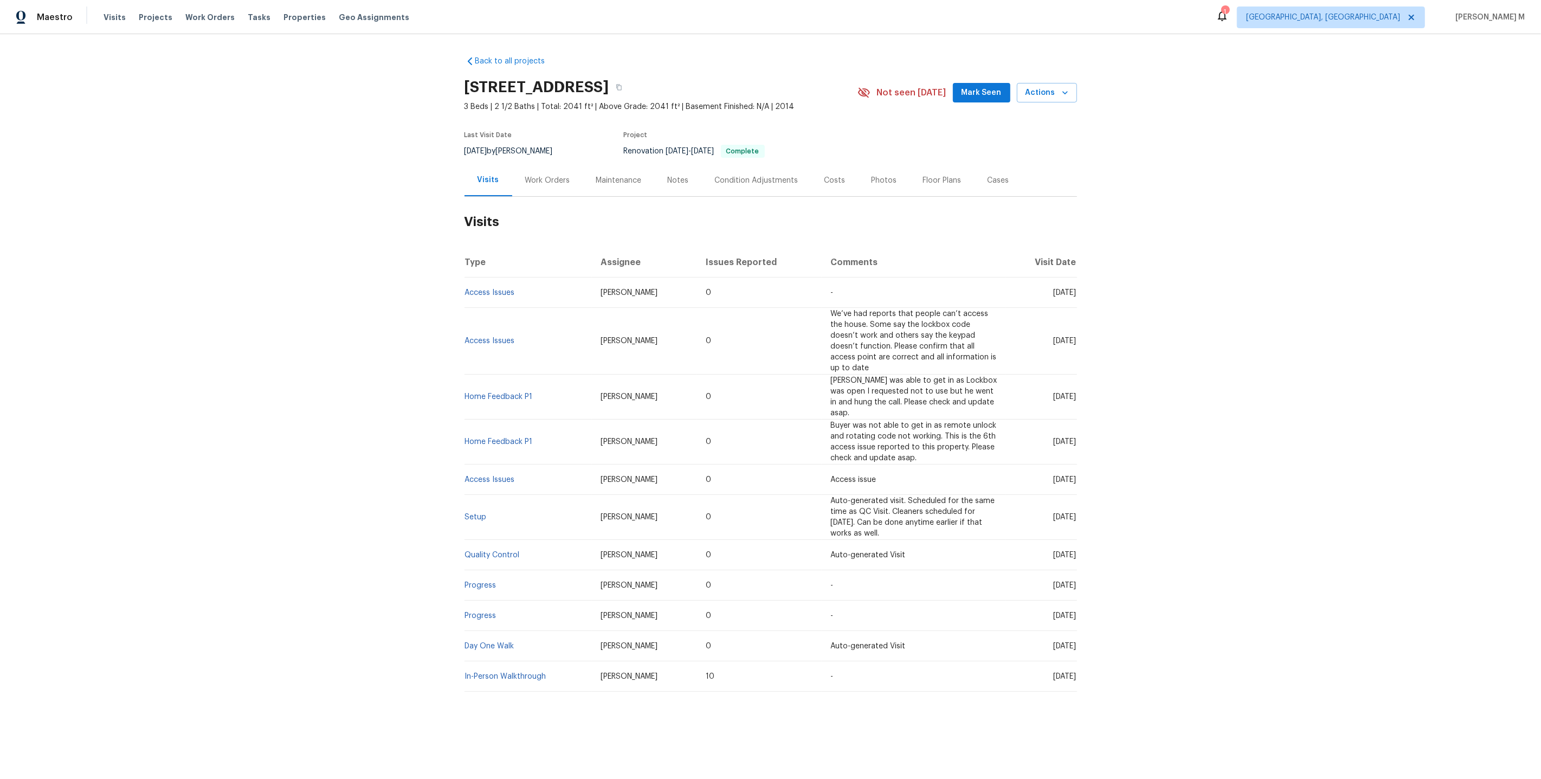
click at [548, 178] on div "Work Orders" at bounding box center [547, 180] width 45 height 11
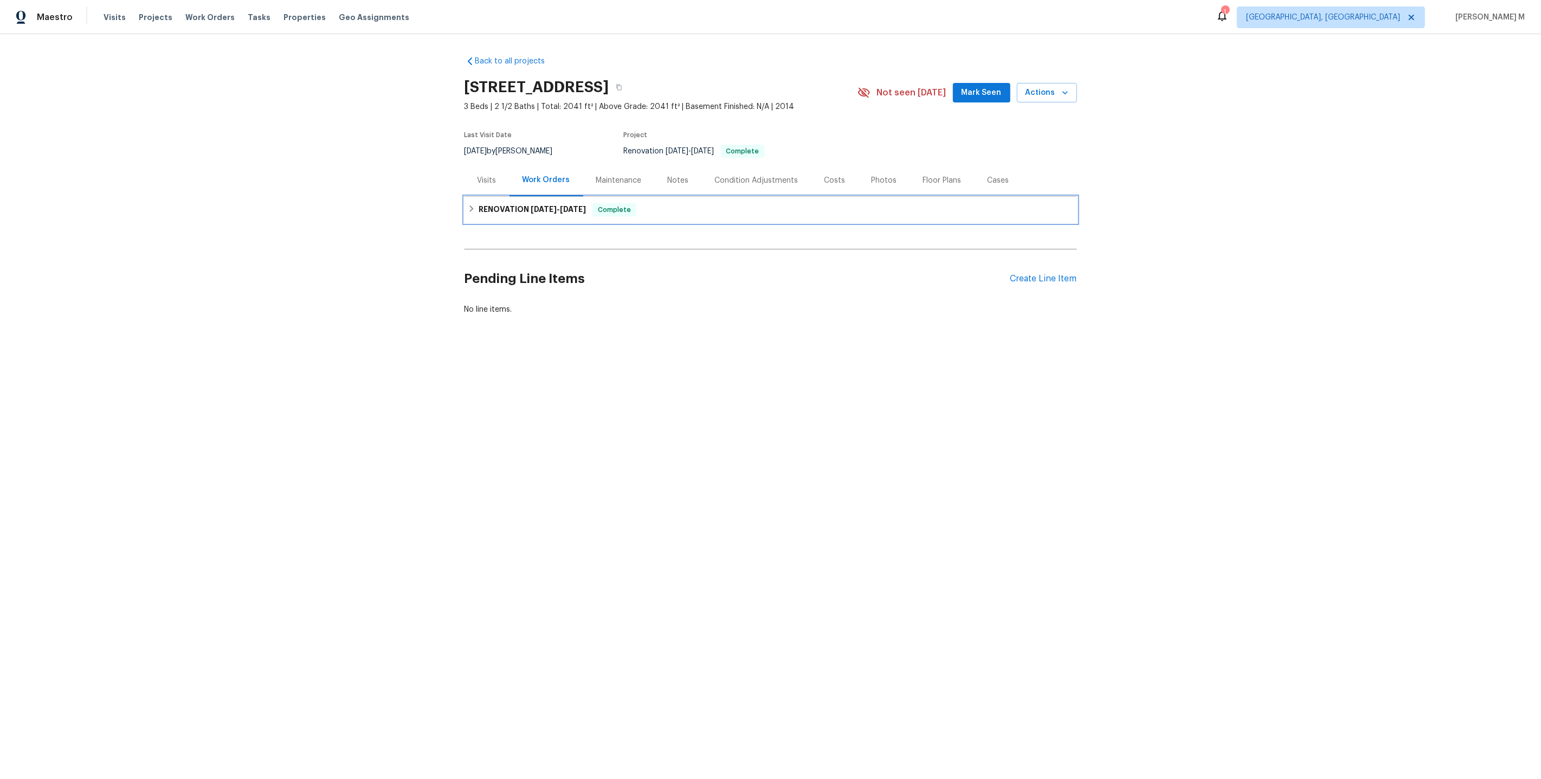
click at [580, 206] on span "5/22/25" at bounding box center [573, 209] width 26 height 8
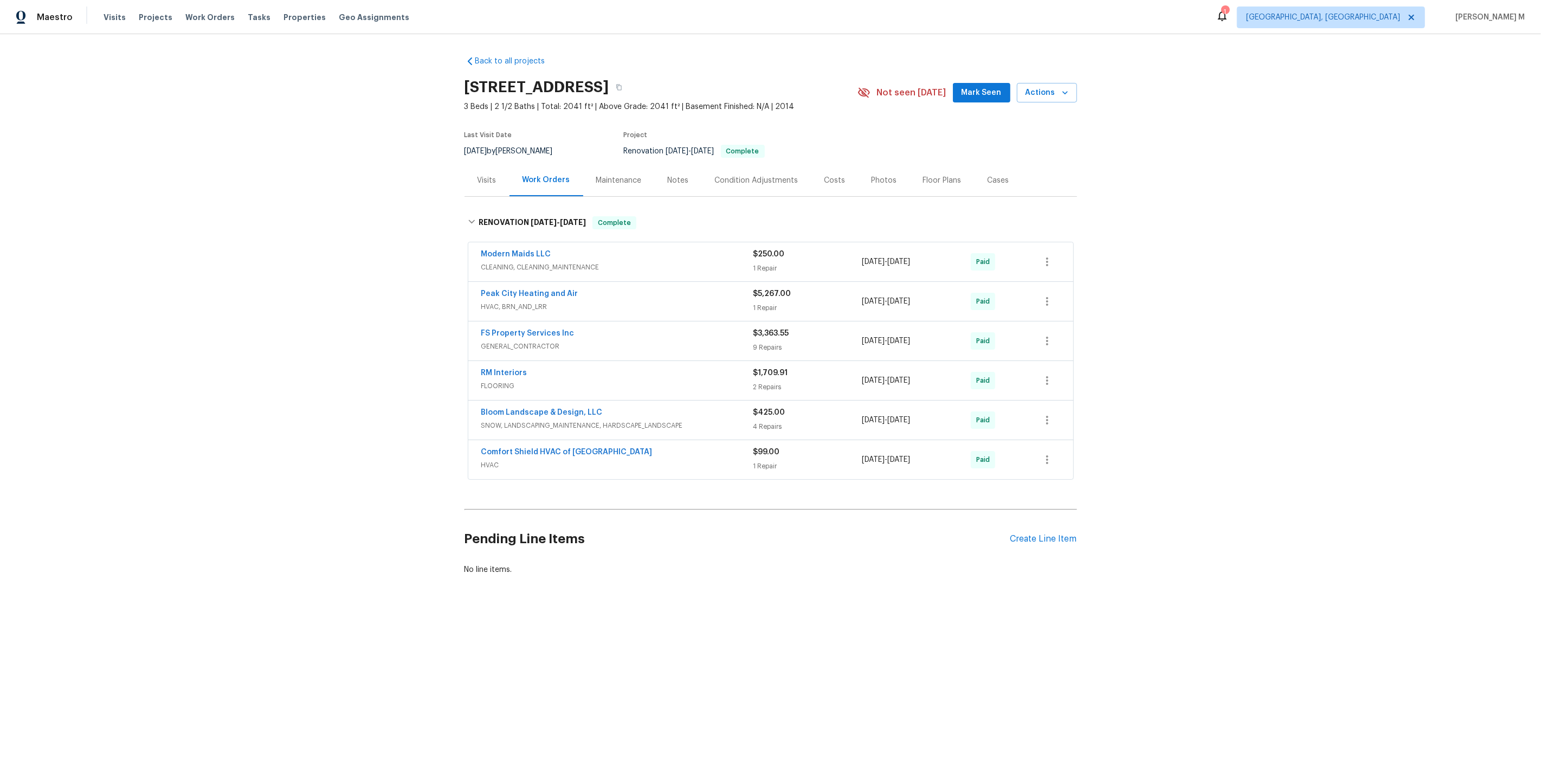
click at [612, 183] on div "Maintenance" at bounding box center [619, 180] width 72 height 32
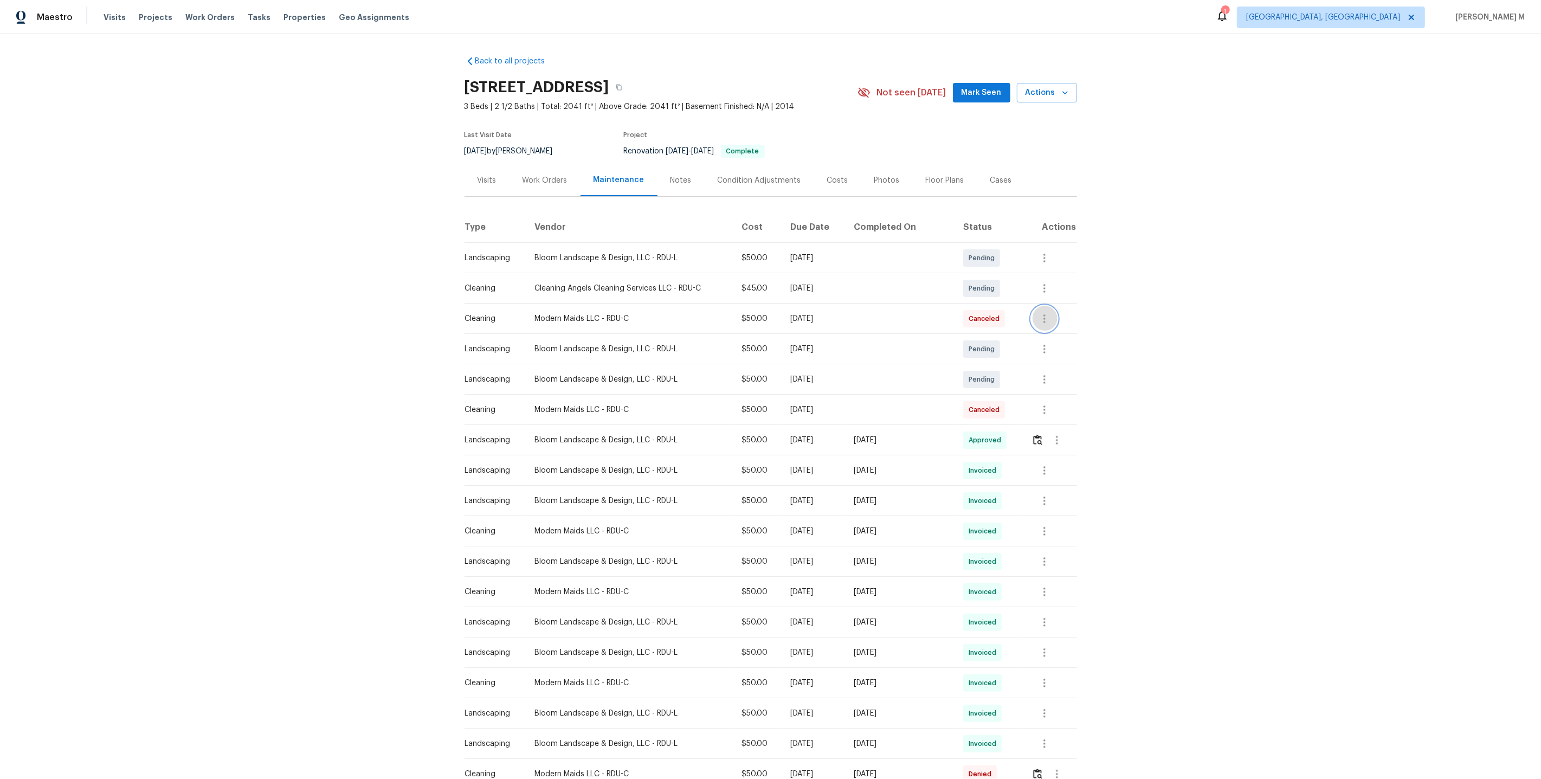
click at [1044, 320] on button "button" at bounding box center [1045, 319] width 26 height 26
click at [1054, 331] on li "View details" at bounding box center [1071, 332] width 76 height 18
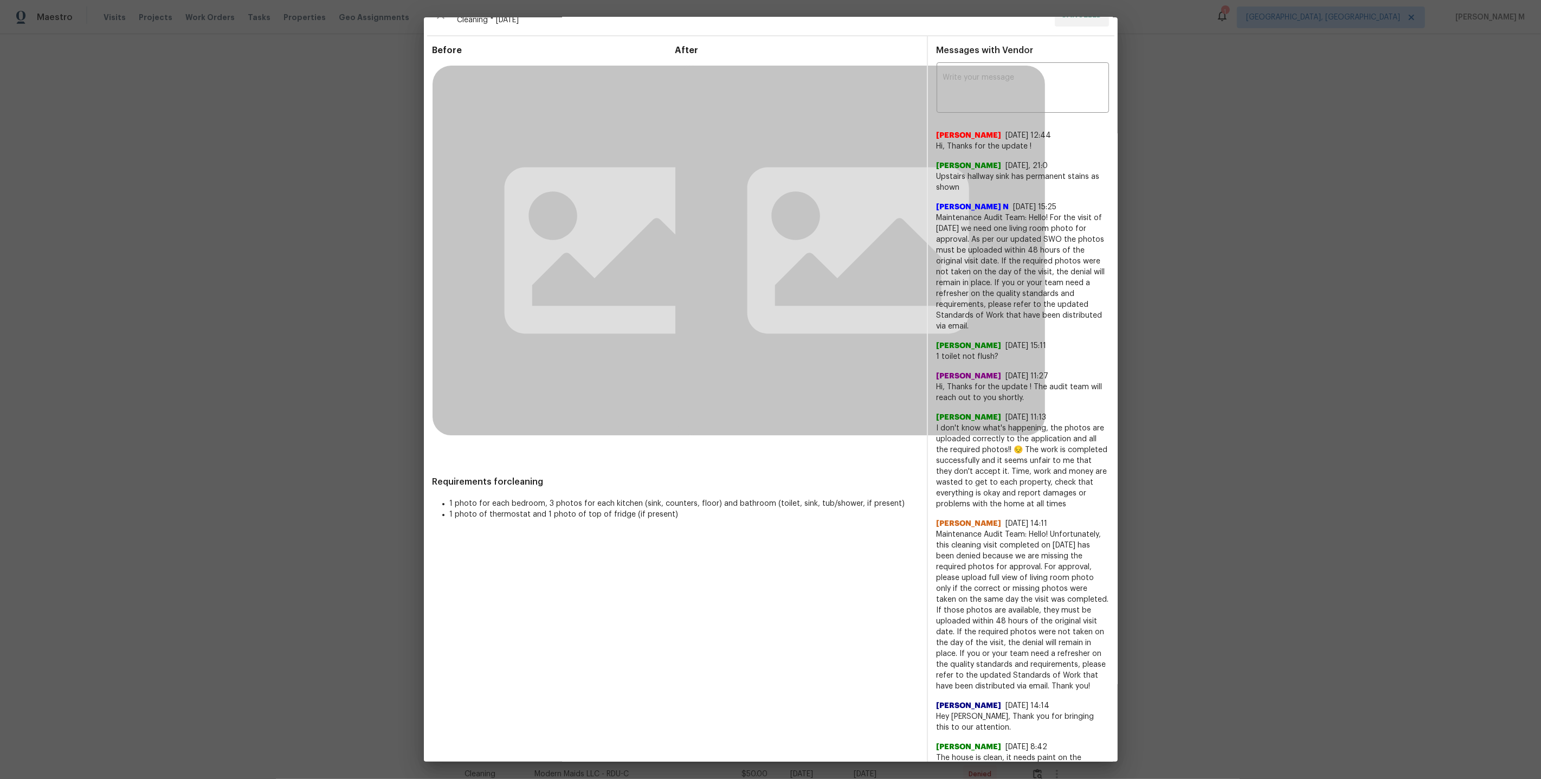
scroll to position [74, 0]
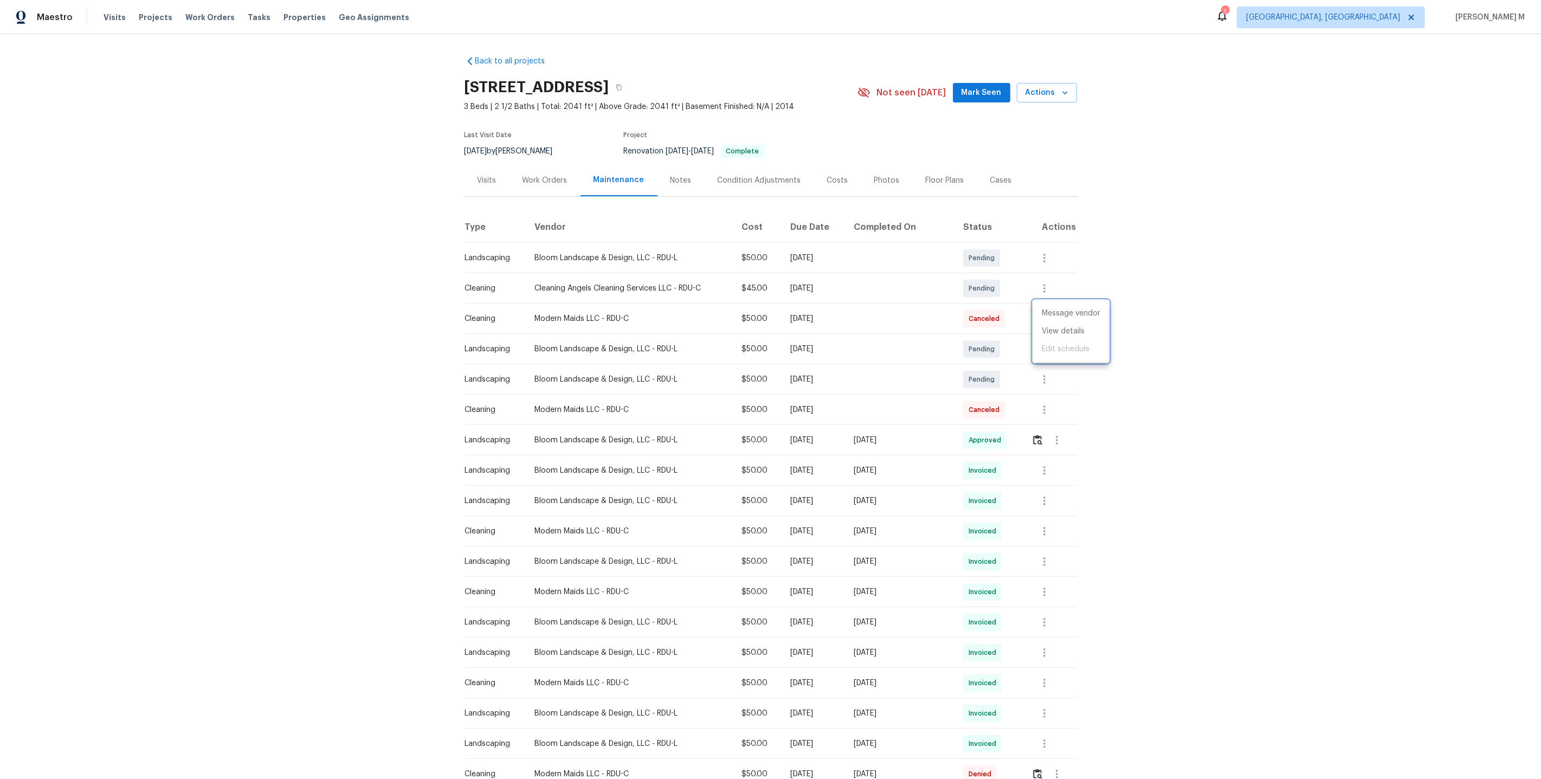
click at [964, 357] on div at bounding box center [770, 389] width 1541 height 779
click at [1041, 407] on icon "button" at bounding box center [1044, 409] width 13 height 13
click at [1045, 420] on li "View details" at bounding box center [1071, 423] width 76 height 18
click at [949, 467] on div at bounding box center [770, 389] width 1541 height 779
click at [1038, 518] on button "button" at bounding box center [1045, 531] width 26 height 26
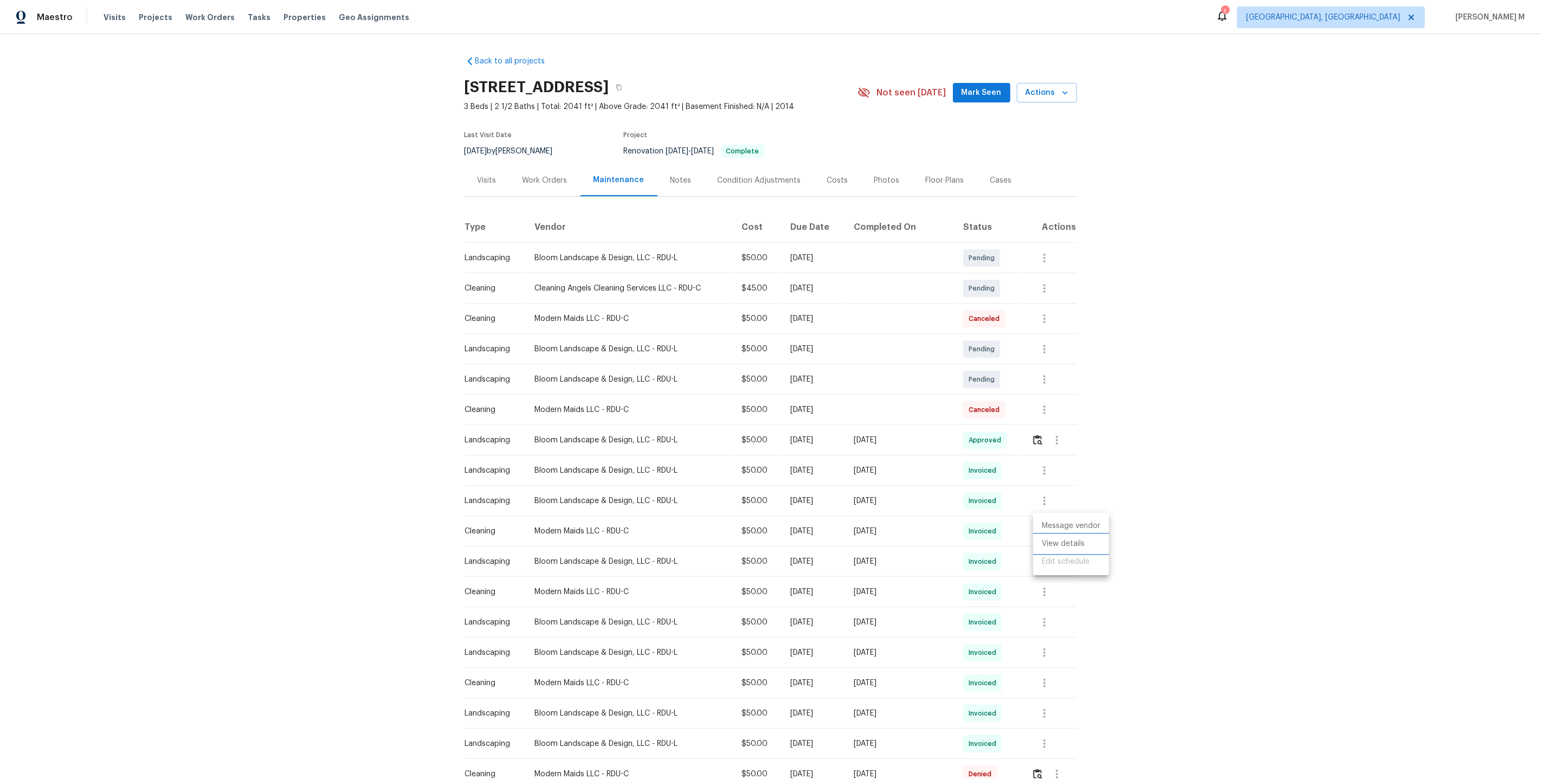
click at [1050, 544] on li "View details" at bounding box center [1071, 544] width 76 height 18
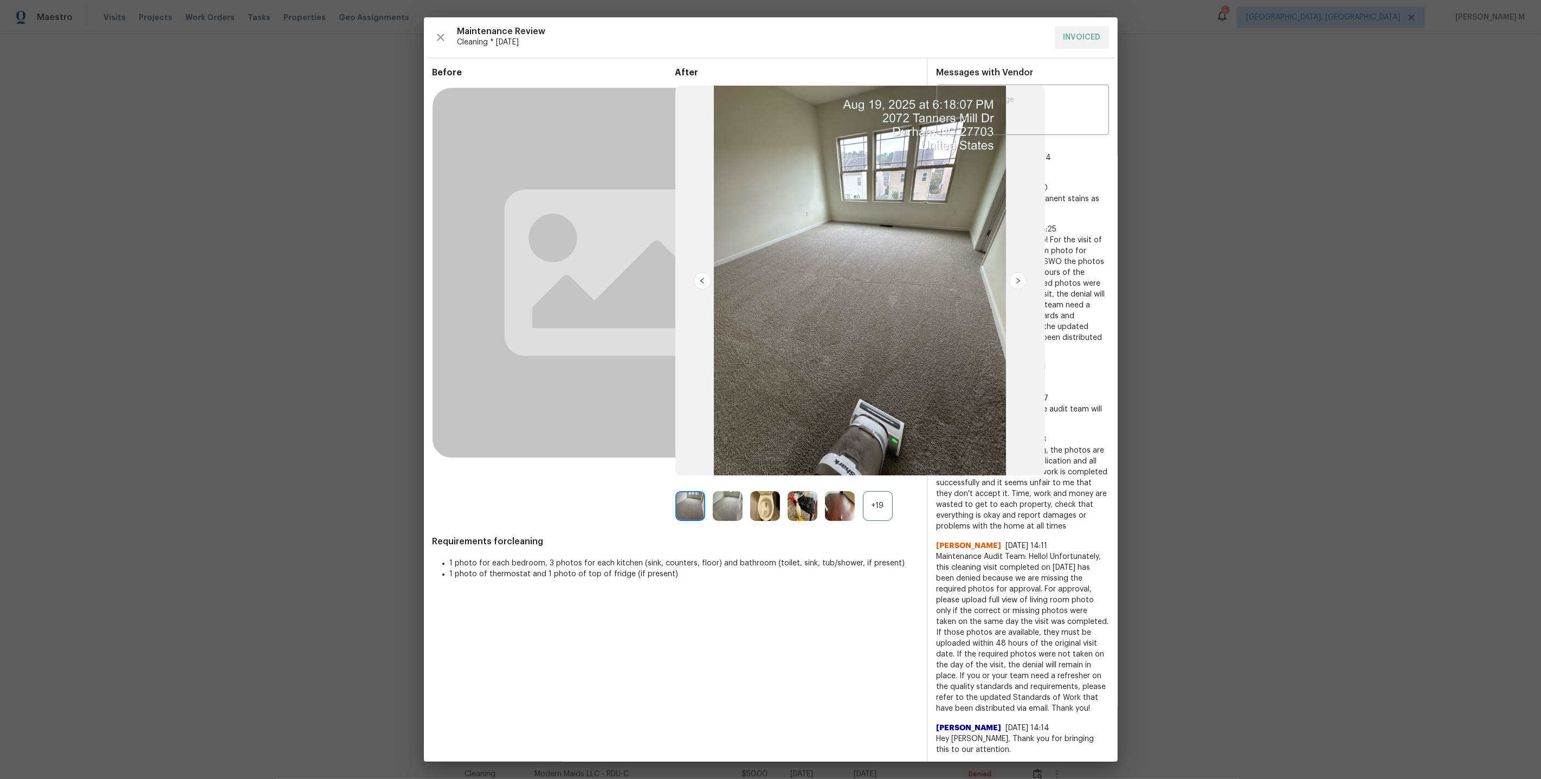
click at [871, 512] on div "+19" at bounding box center [878, 506] width 30 height 30
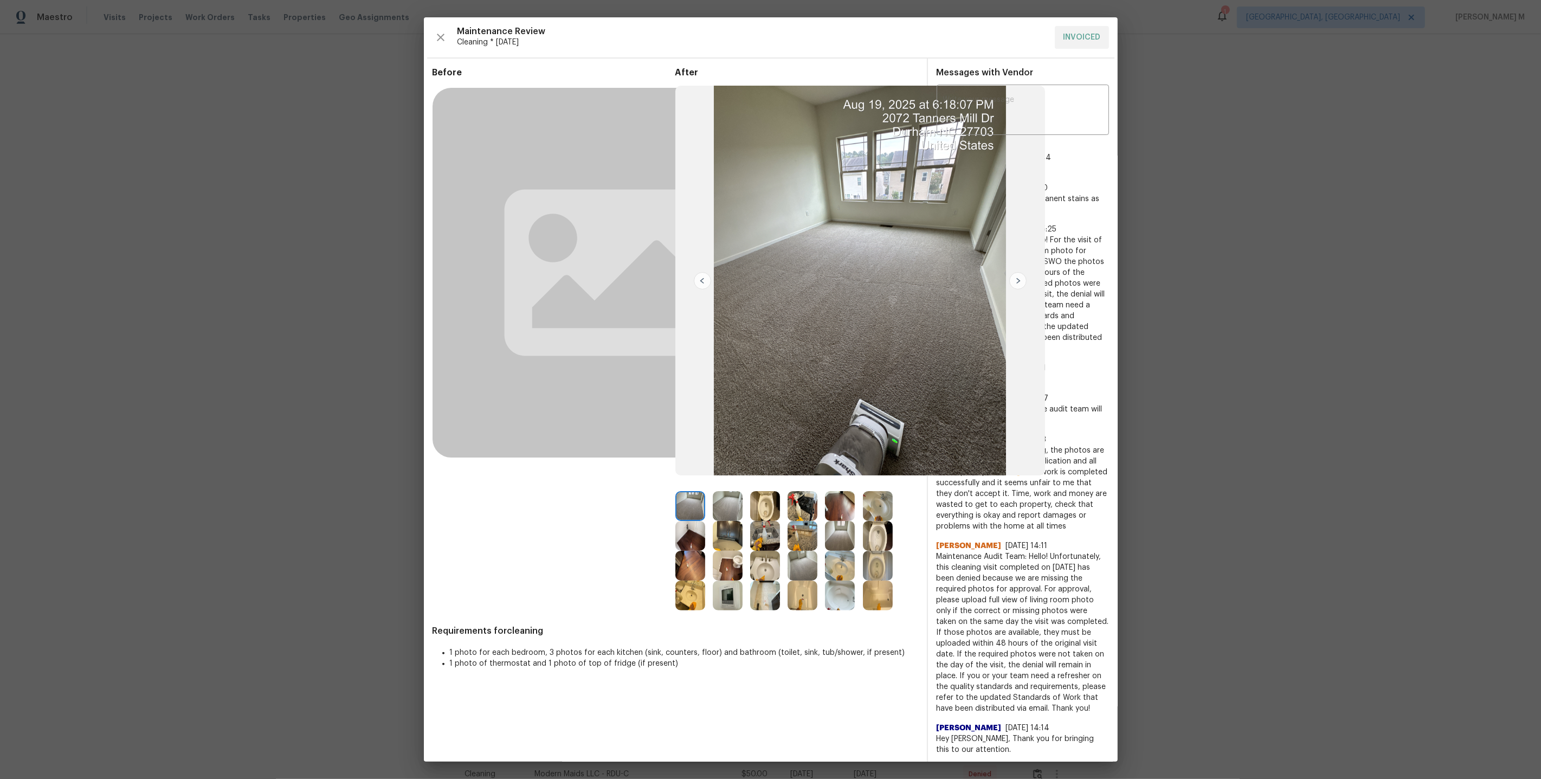
click at [778, 504] on img at bounding box center [765, 506] width 30 height 30
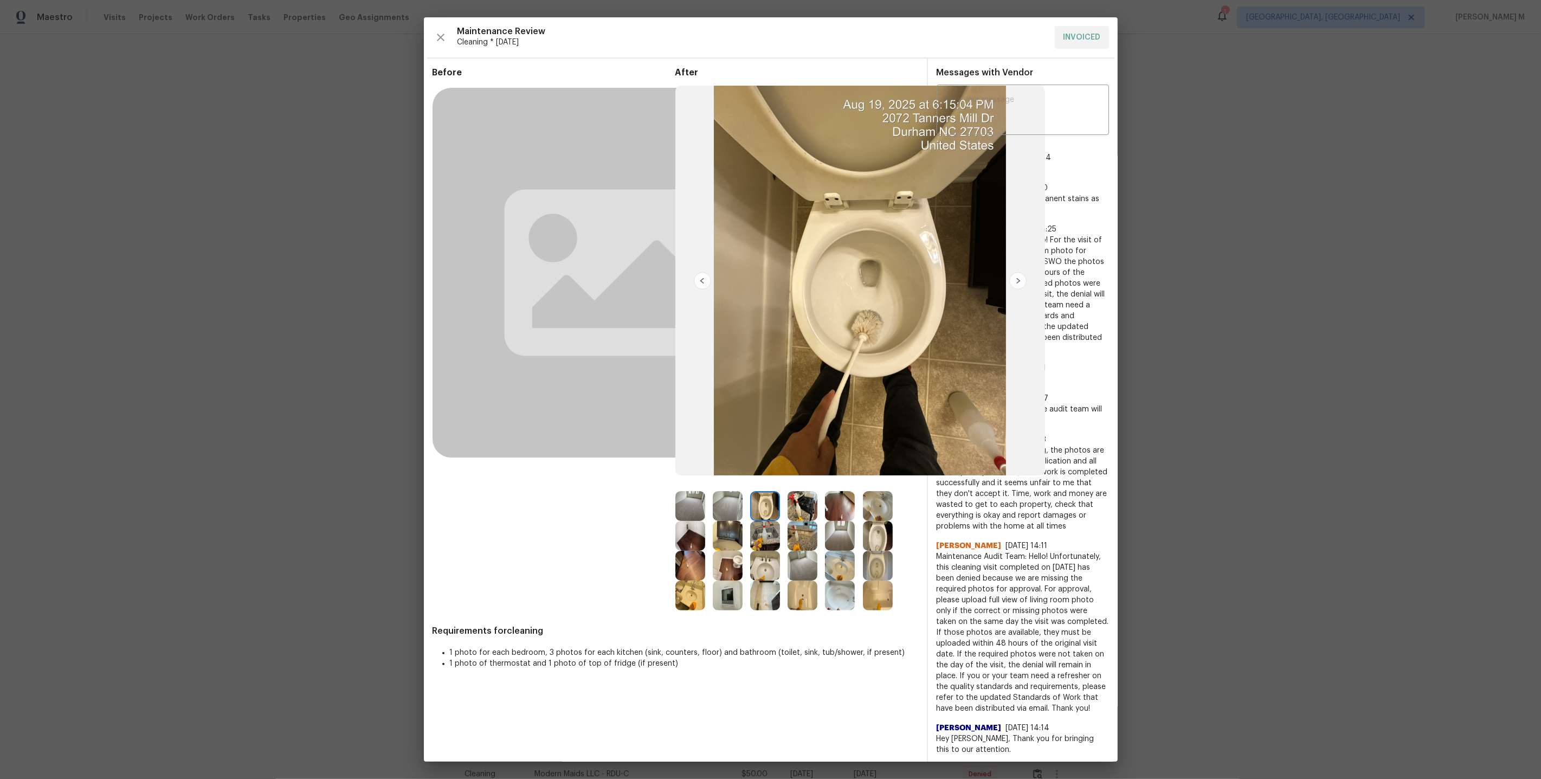
click at [724, 565] on img at bounding box center [728, 566] width 30 height 30
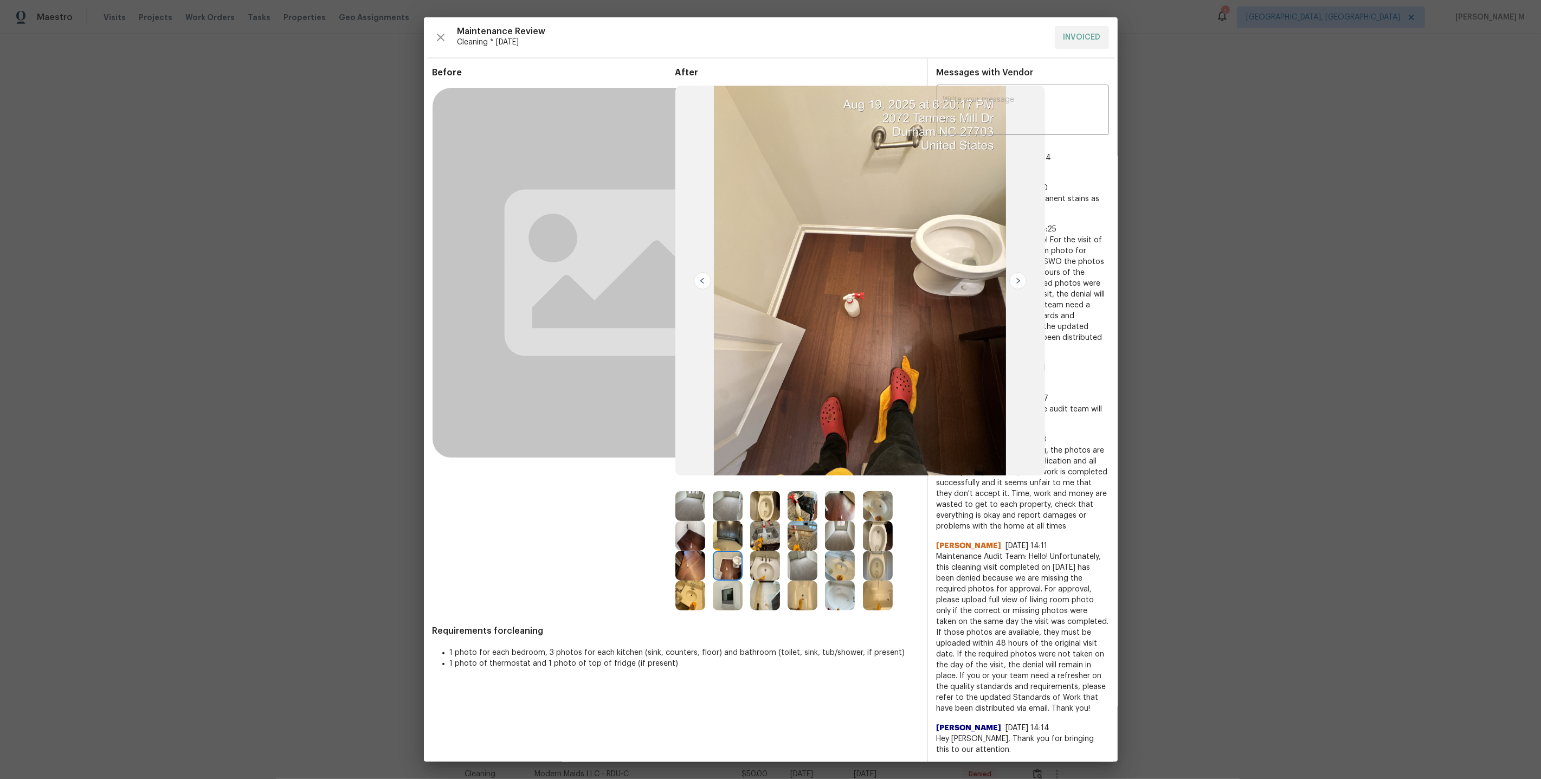
click at [723, 598] on img at bounding box center [728, 596] width 30 height 30
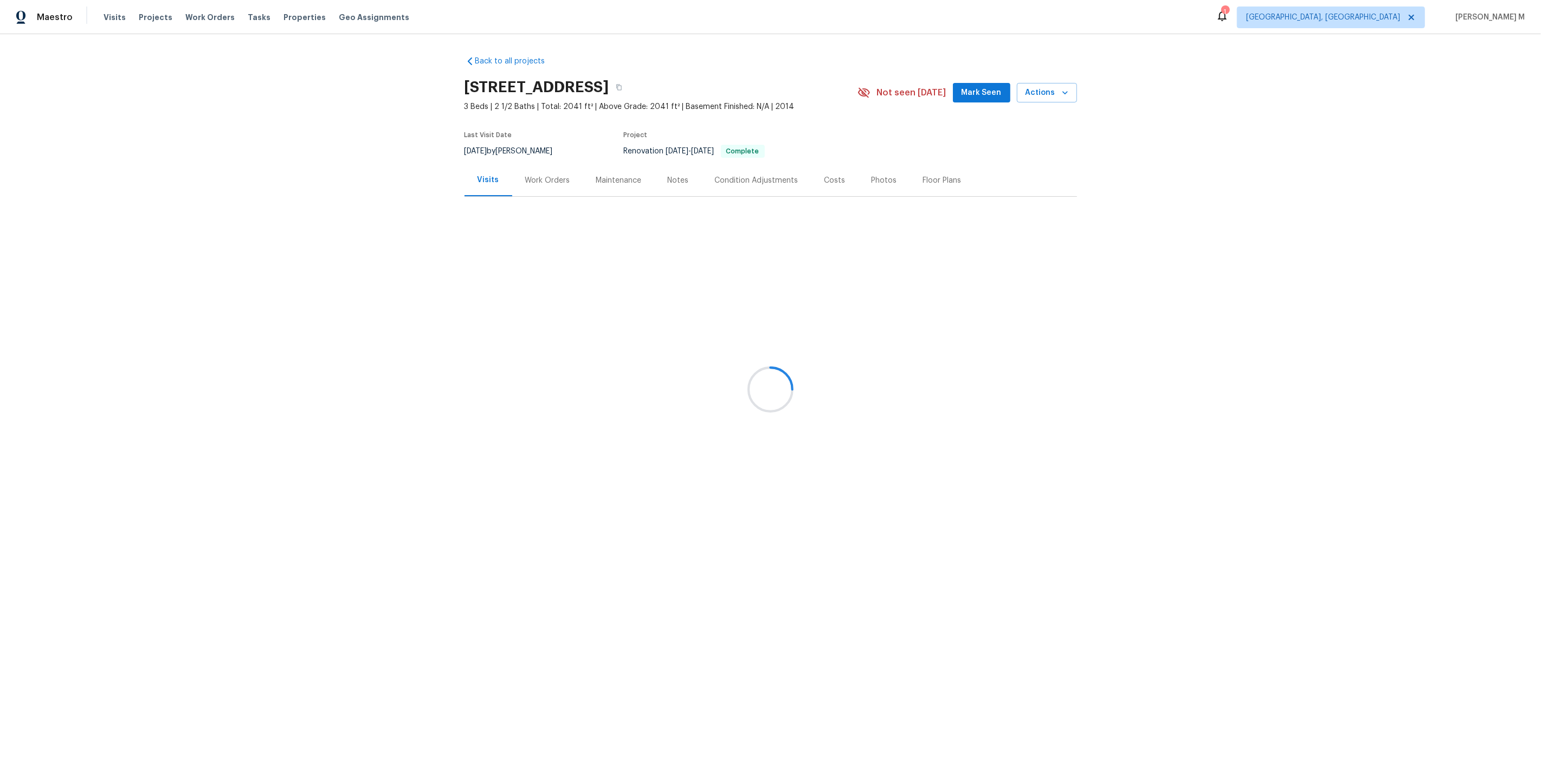
click at [539, 174] on div at bounding box center [770, 389] width 1541 height 779
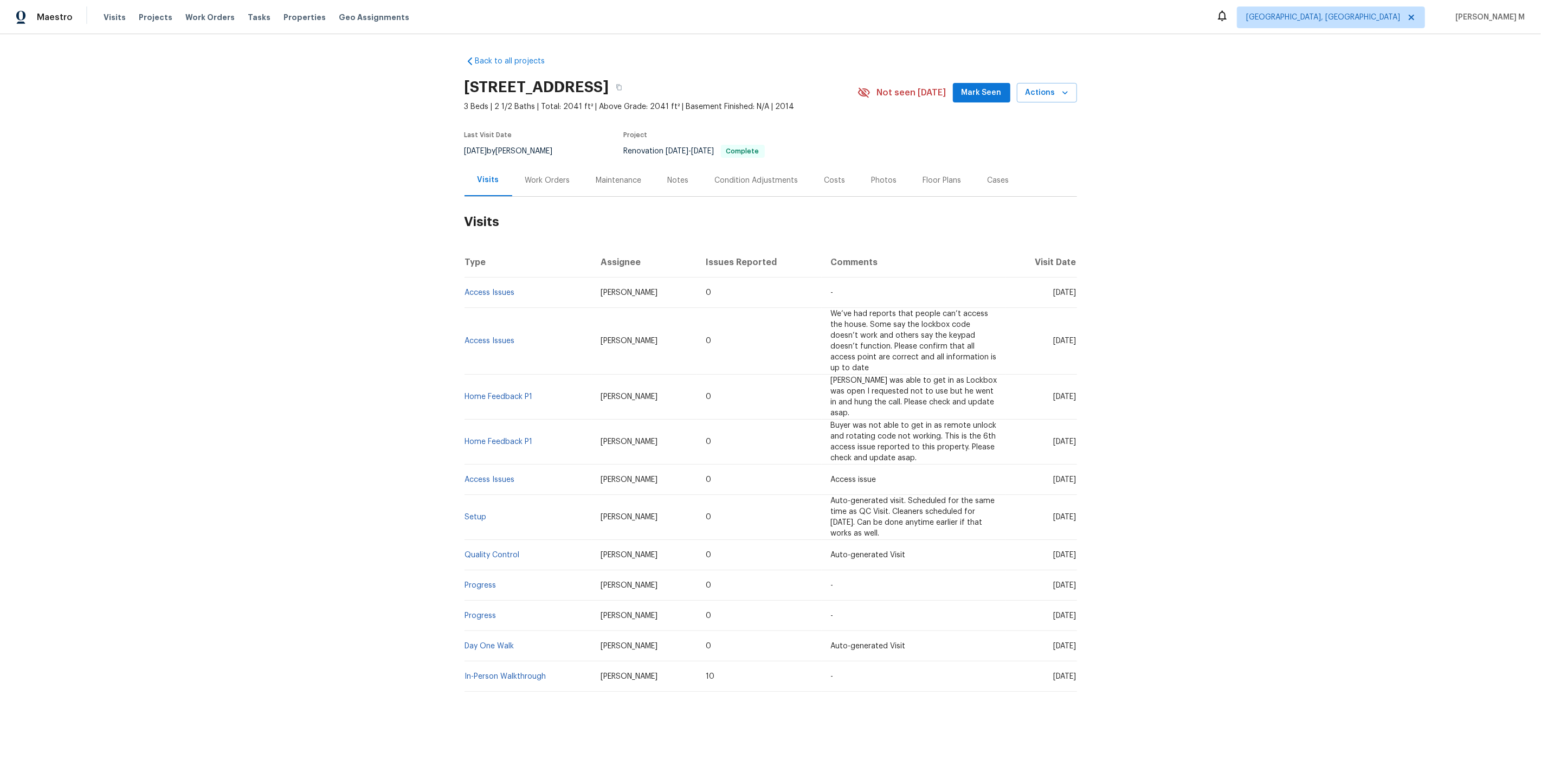
click at [541, 175] on div "Work Orders" at bounding box center [547, 180] width 45 height 11
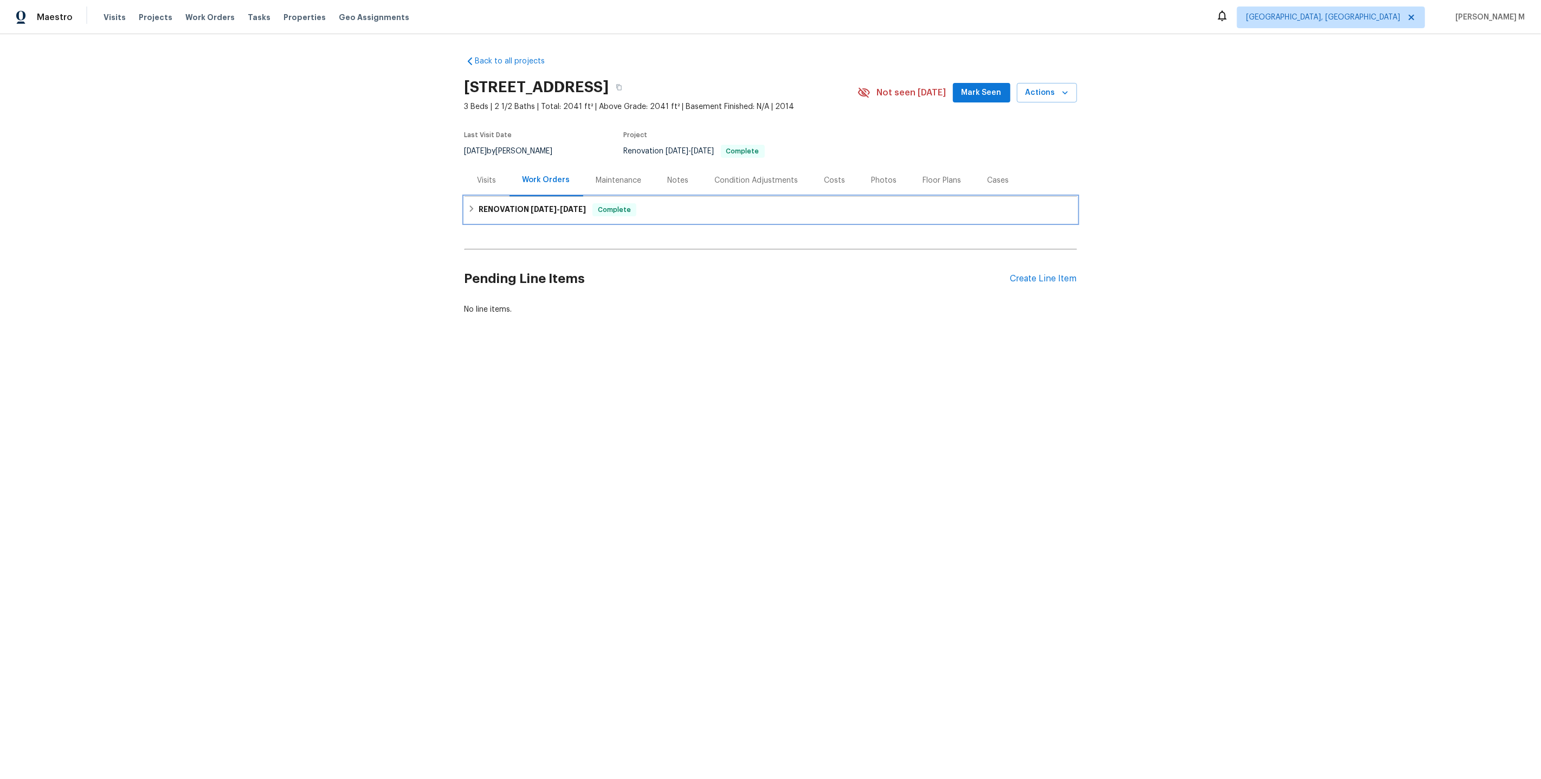
click at [524, 203] on h6 "RENOVATION [DATE] - [DATE]" at bounding box center [532, 209] width 107 height 13
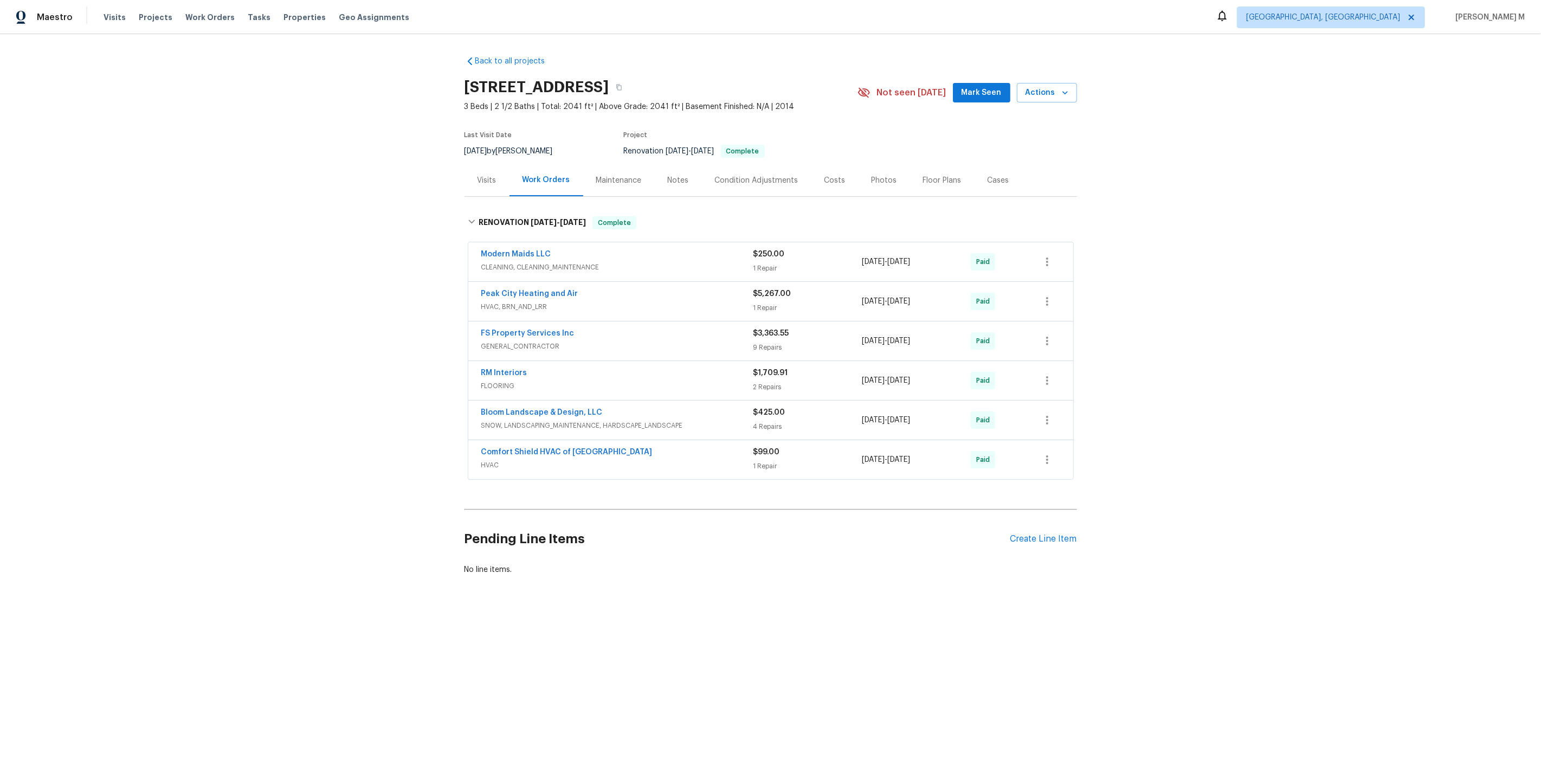
click at [510, 262] on span "CLEANING, CLEANING_MAINTENANCE" at bounding box center [617, 267] width 272 height 11
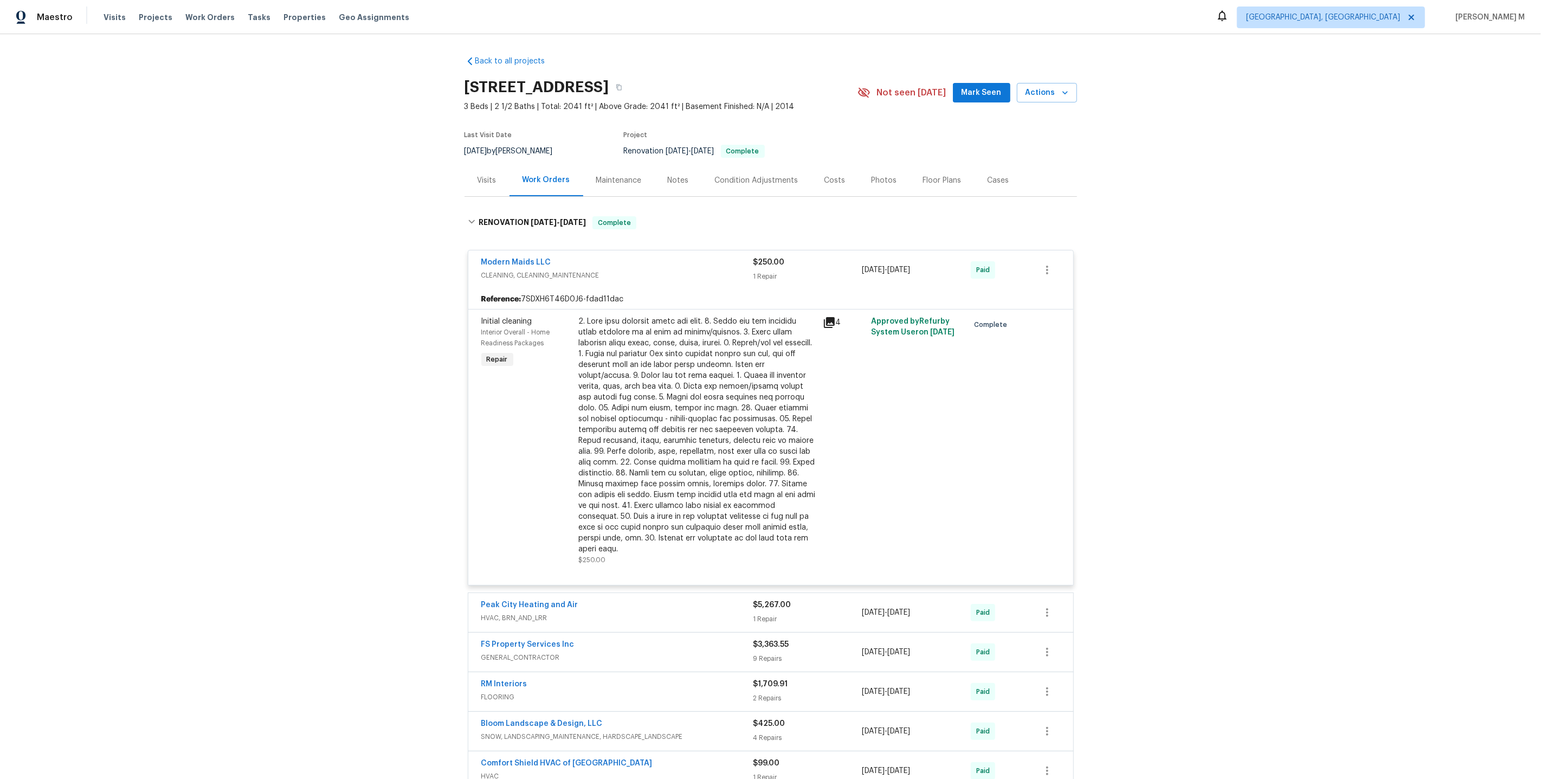
click at [809, 390] on div at bounding box center [697, 435] width 237 height 239
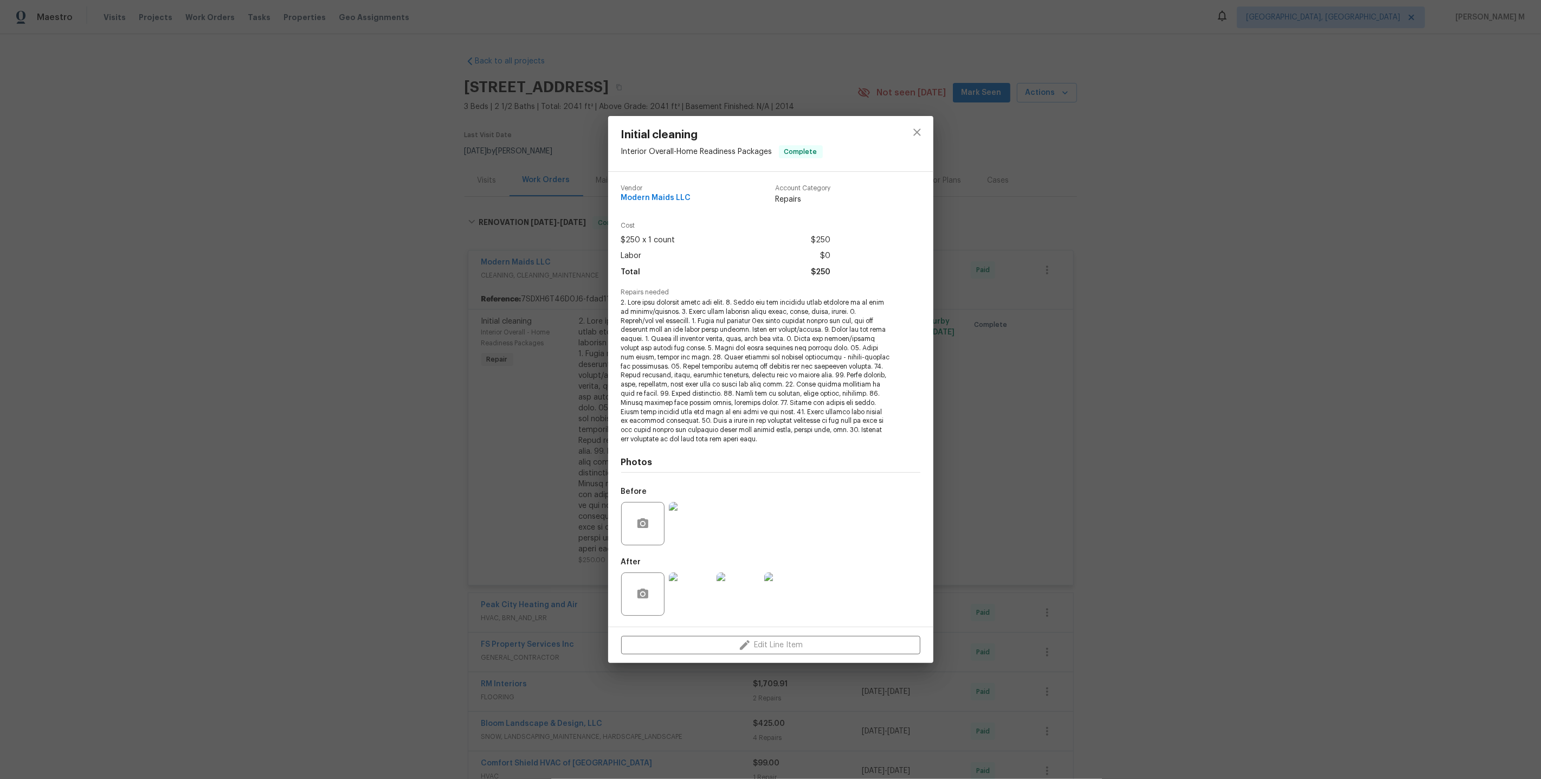
click at [680, 510] on img at bounding box center [690, 523] width 43 height 43
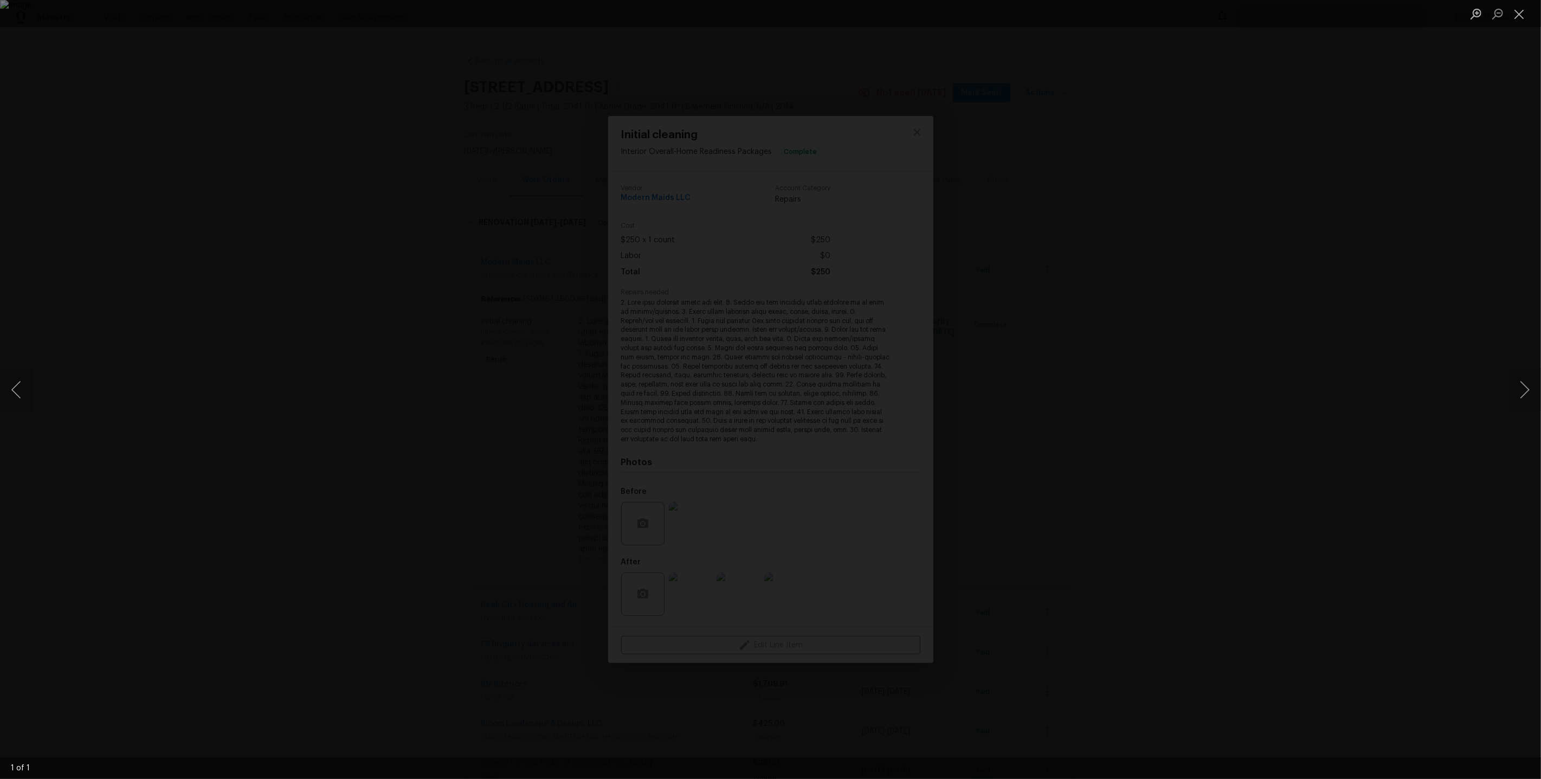
click at [1300, 282] on div "Lightbox" at bounding box center [770, 389] width 1541 height 779
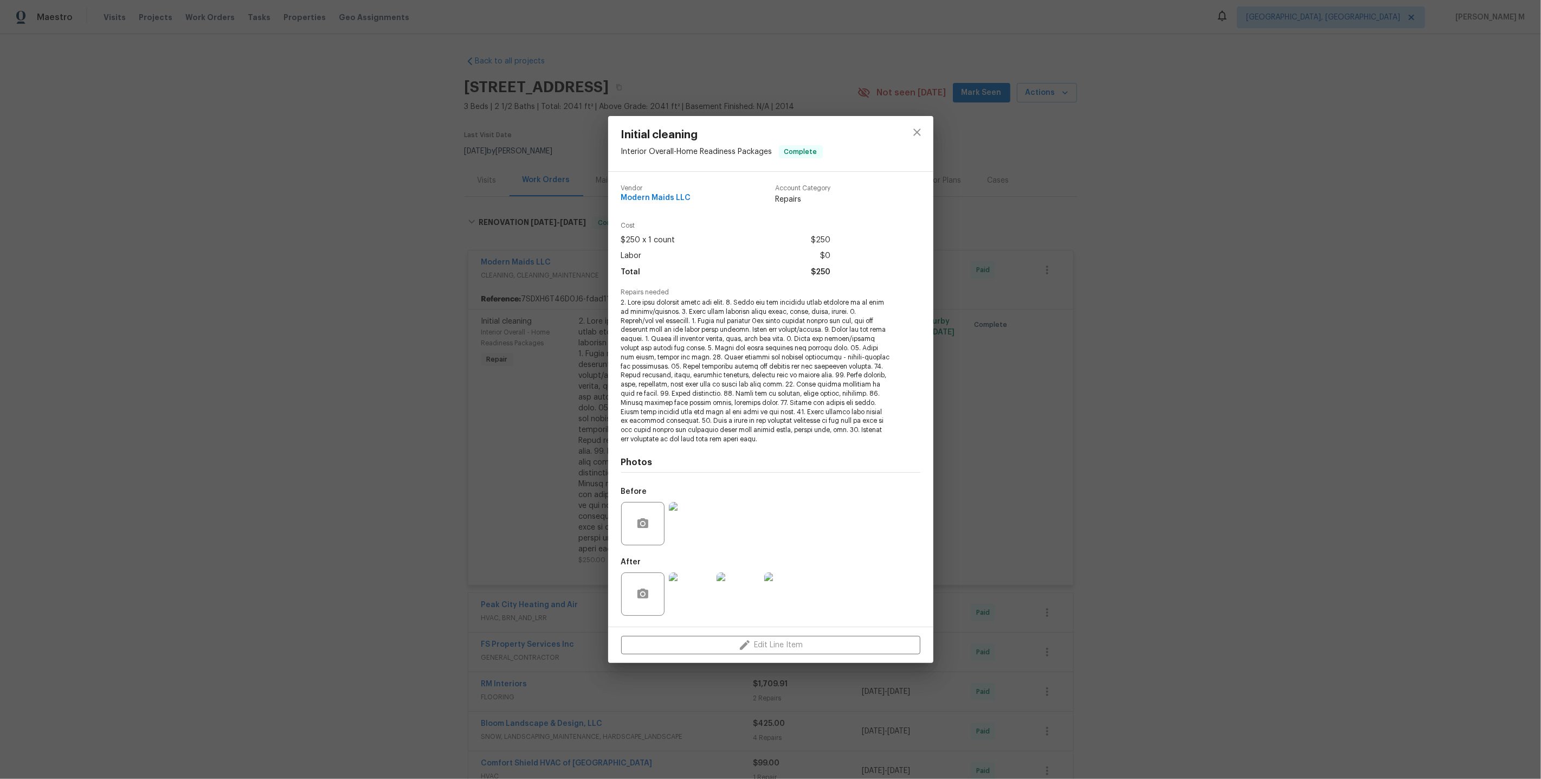
click at [1014, 377] on div "Initial cleaning Interior Overall - Home Readiness Packages Complete Vendor Mod…" at bounding box center [770, 389] width 1541 height 779
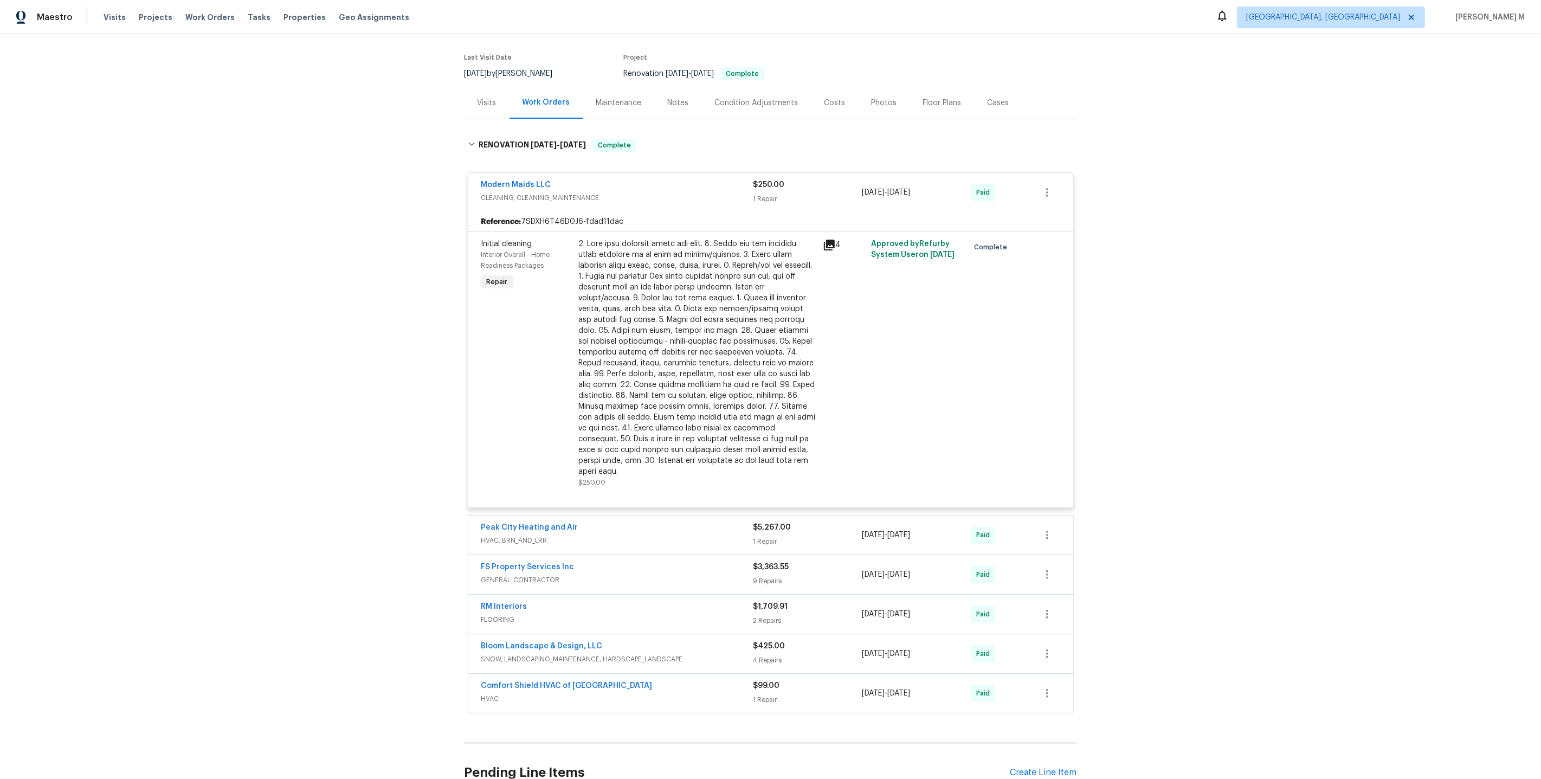
scroll to position [137, 0]
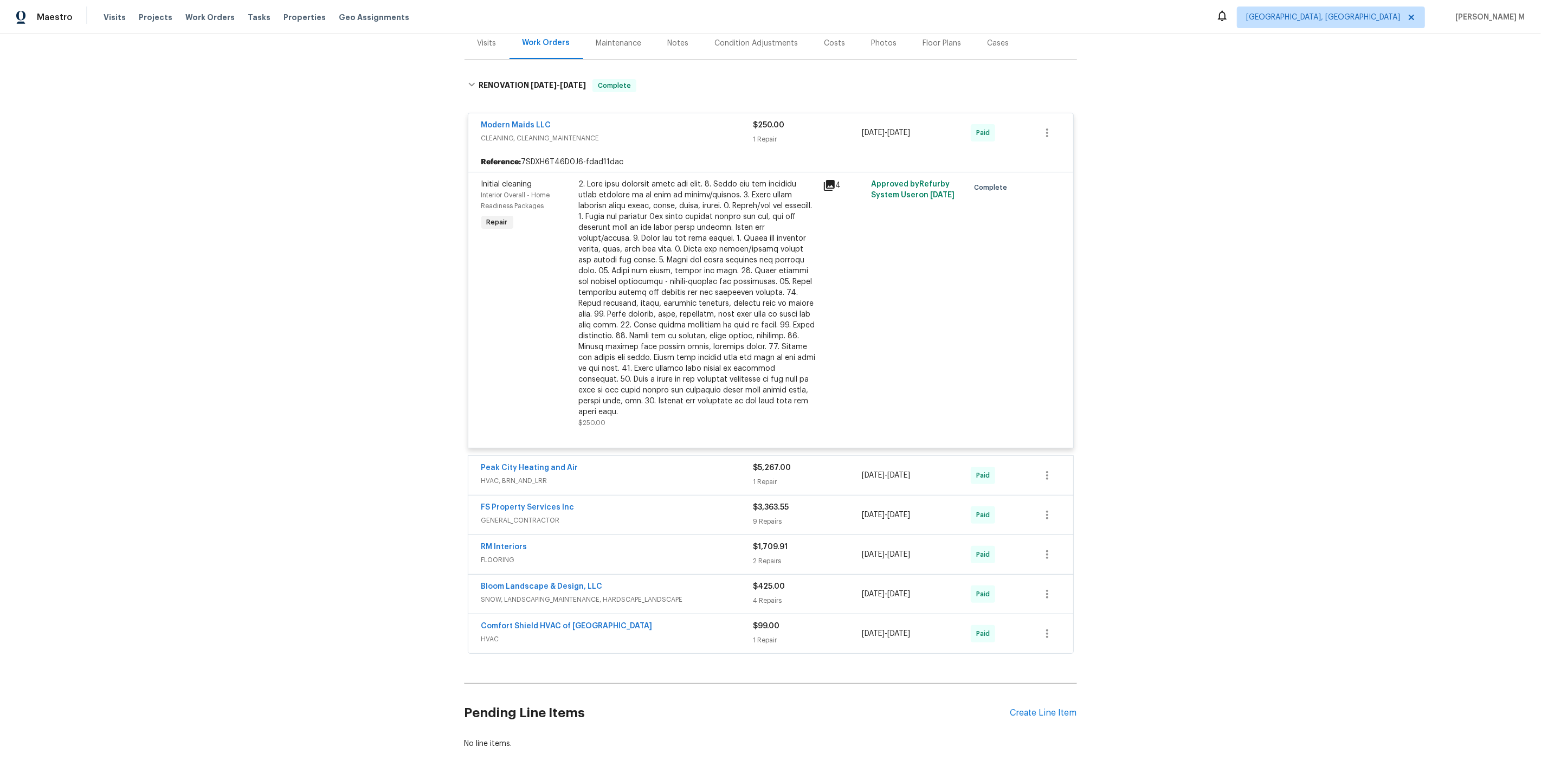
click at [506, 475] on span "HVAC, BRN_AND_LRR" at bounding box center [617, 480] width 272 height 11
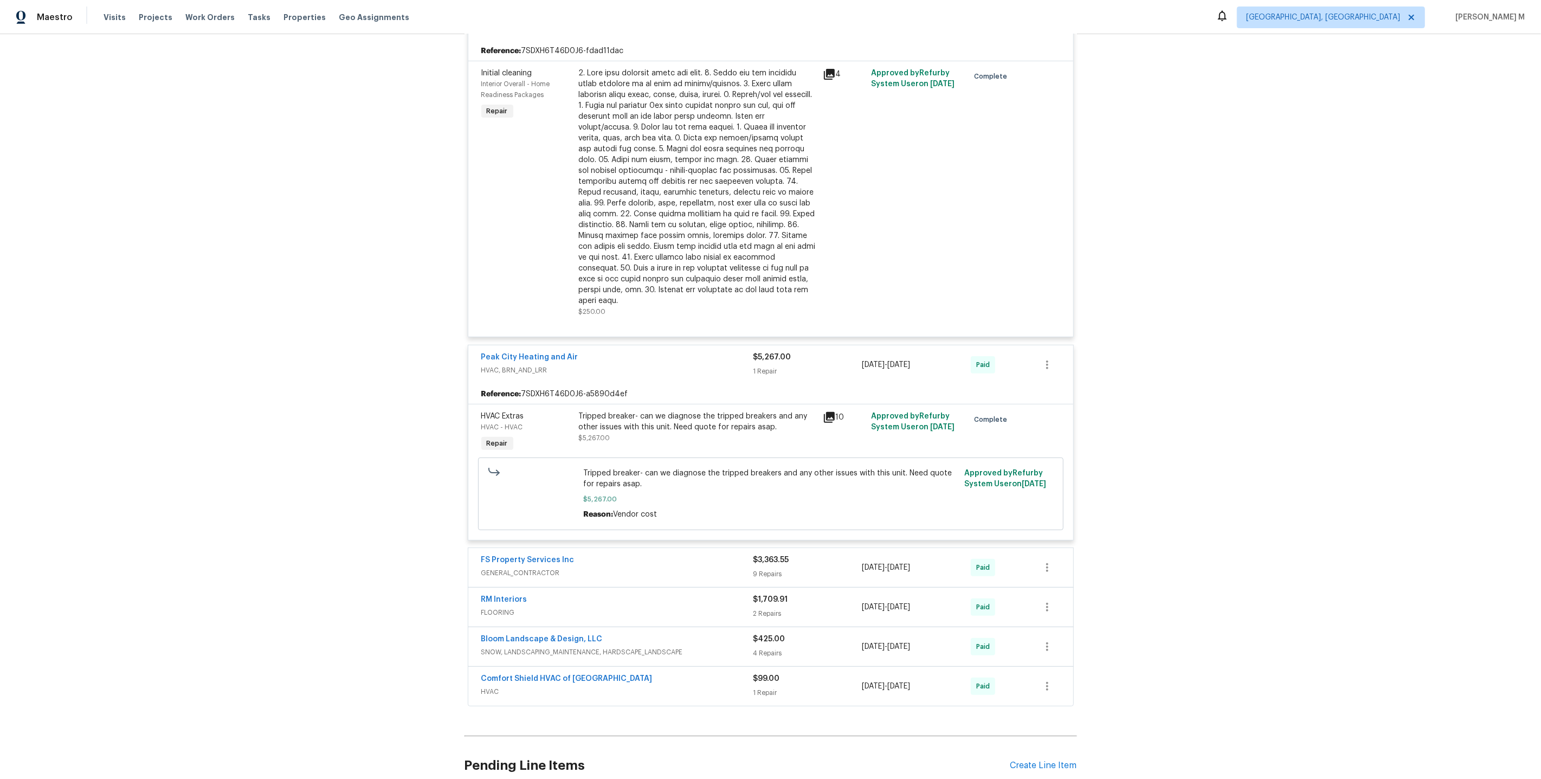
scroll to position [268, 0]
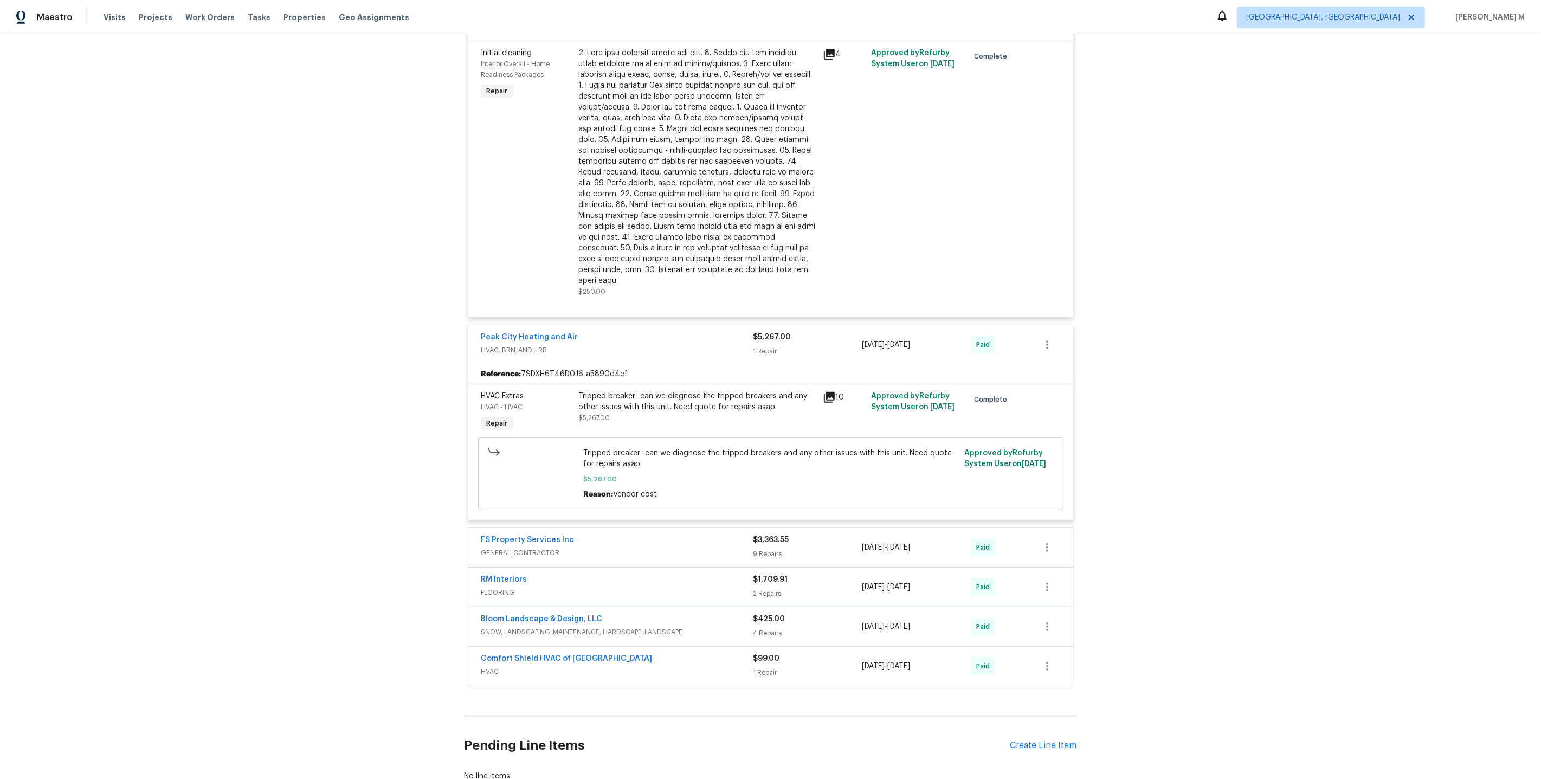
click at [483, 548] on span "GENERAL_CONTRACTOR" at bounding box center [617, 553] width 272 height 11
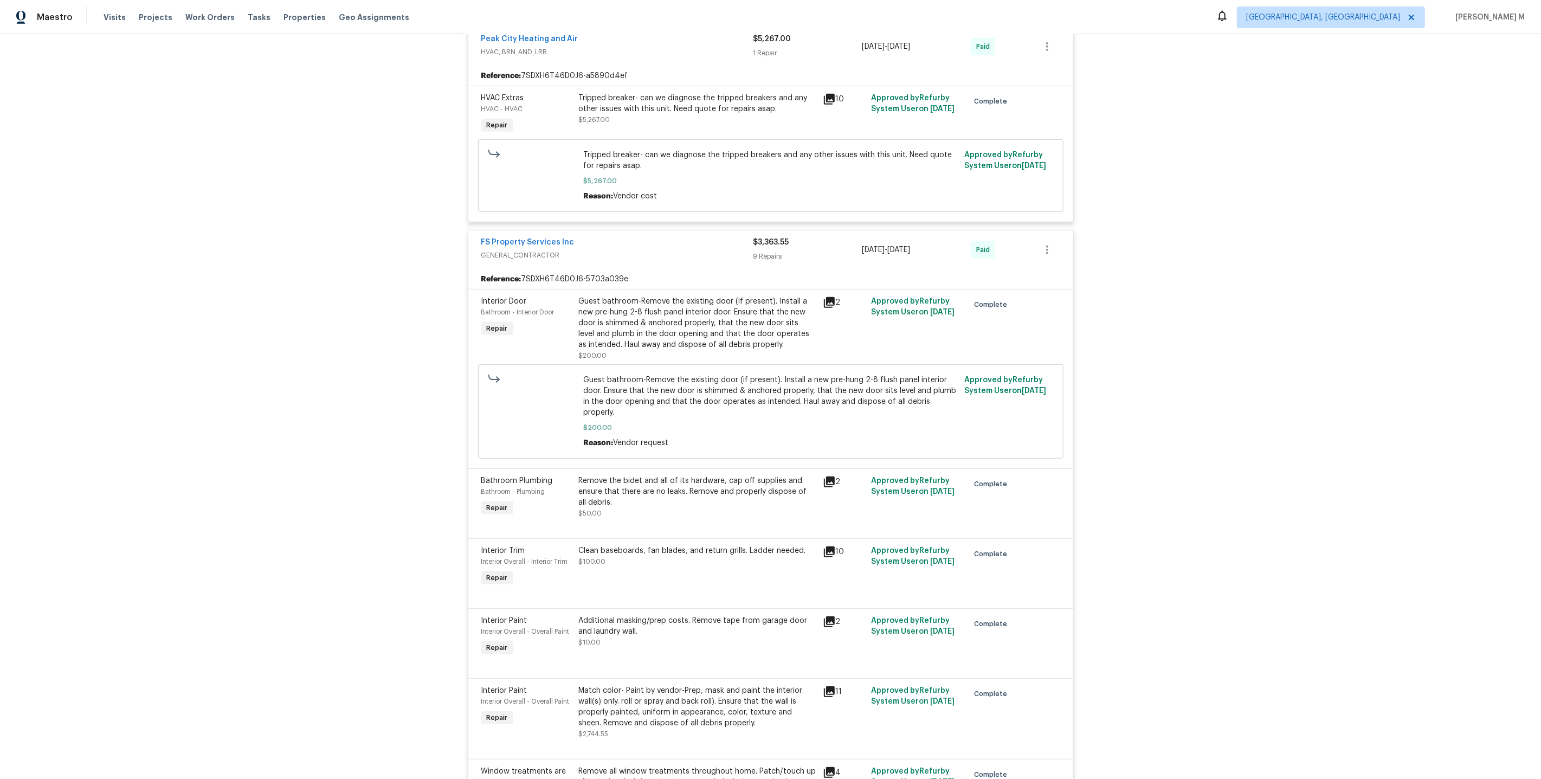
scroll to position [0, 0]
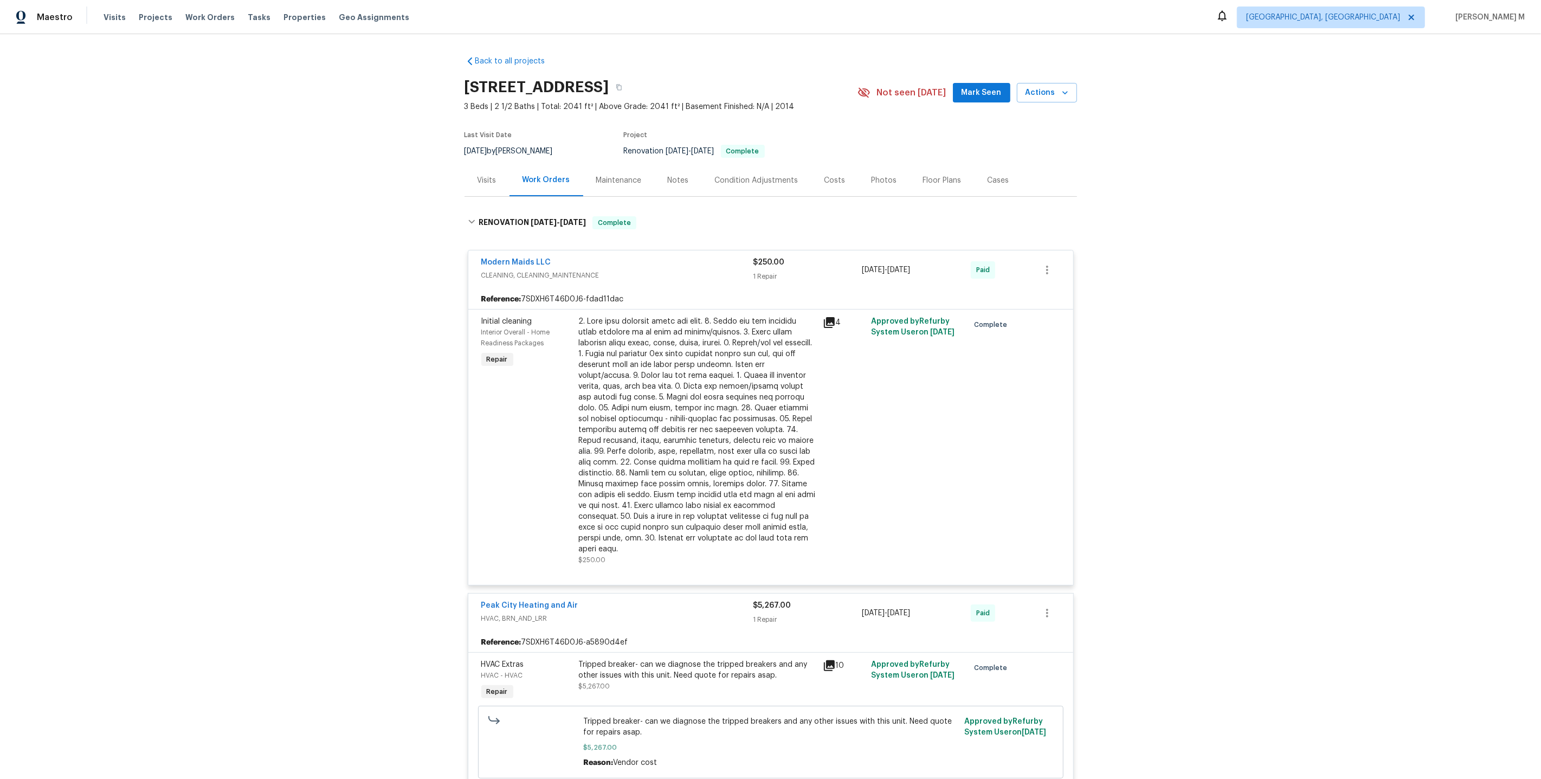
click at [628, 181] on div "Maintenance" at bounding box center [619, 180] width 72 height 32
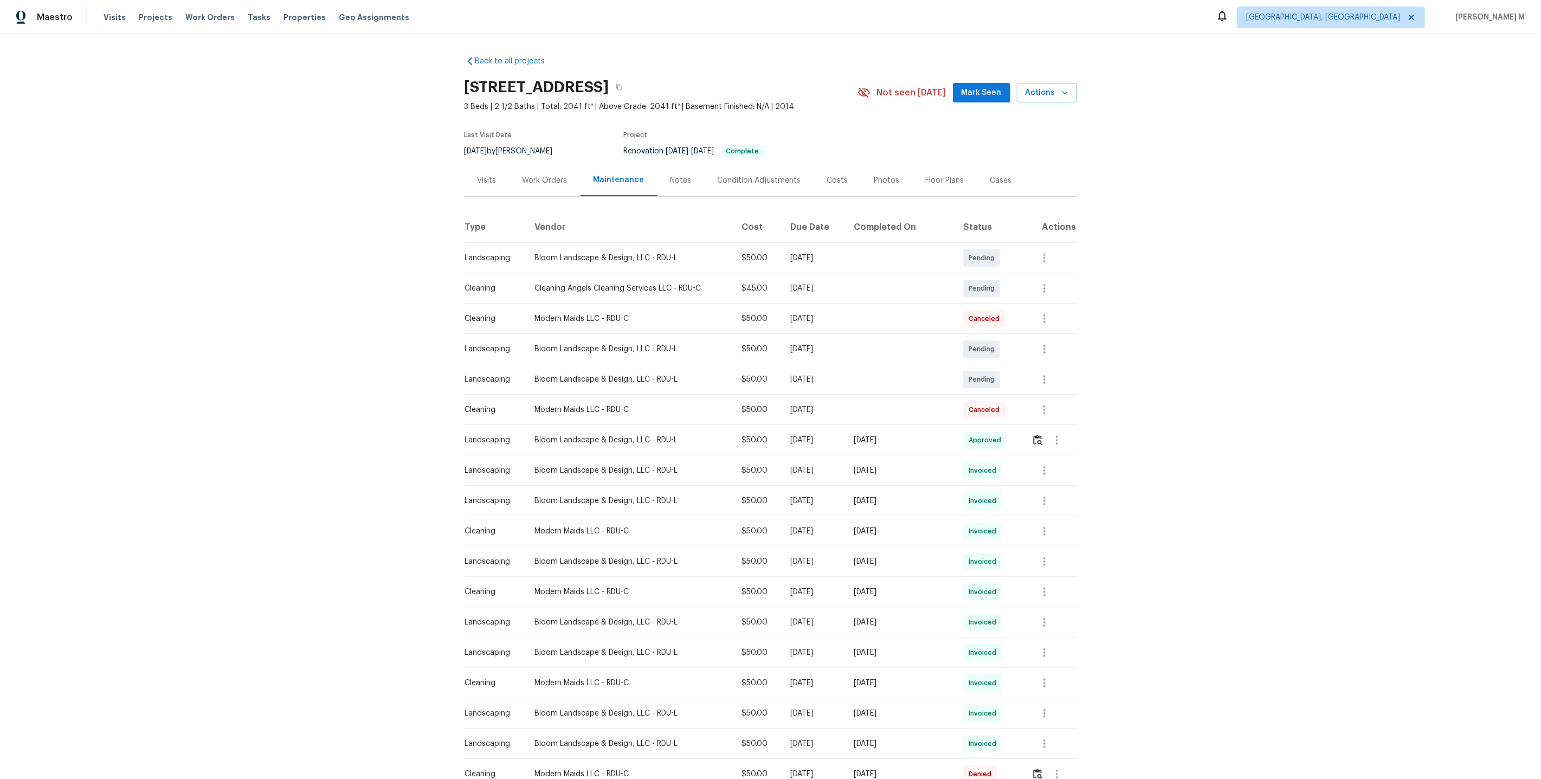
click at [556, 182] on div "Work Orders" at bounding box center [545, 180] width 71 height 32
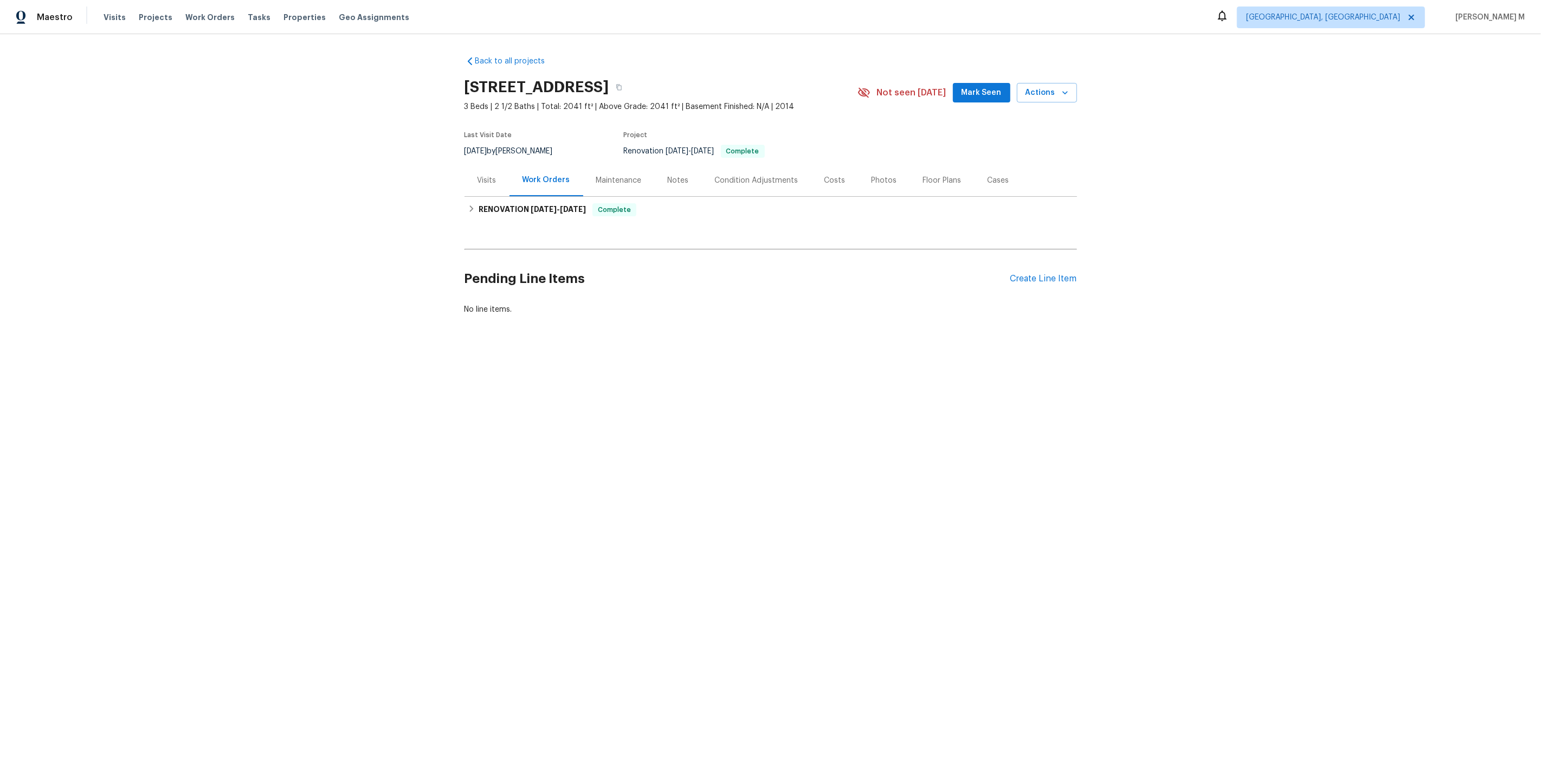
click at [609, 182] on div "Maintenance" at bounding box center [619, 180] width 72 height 32
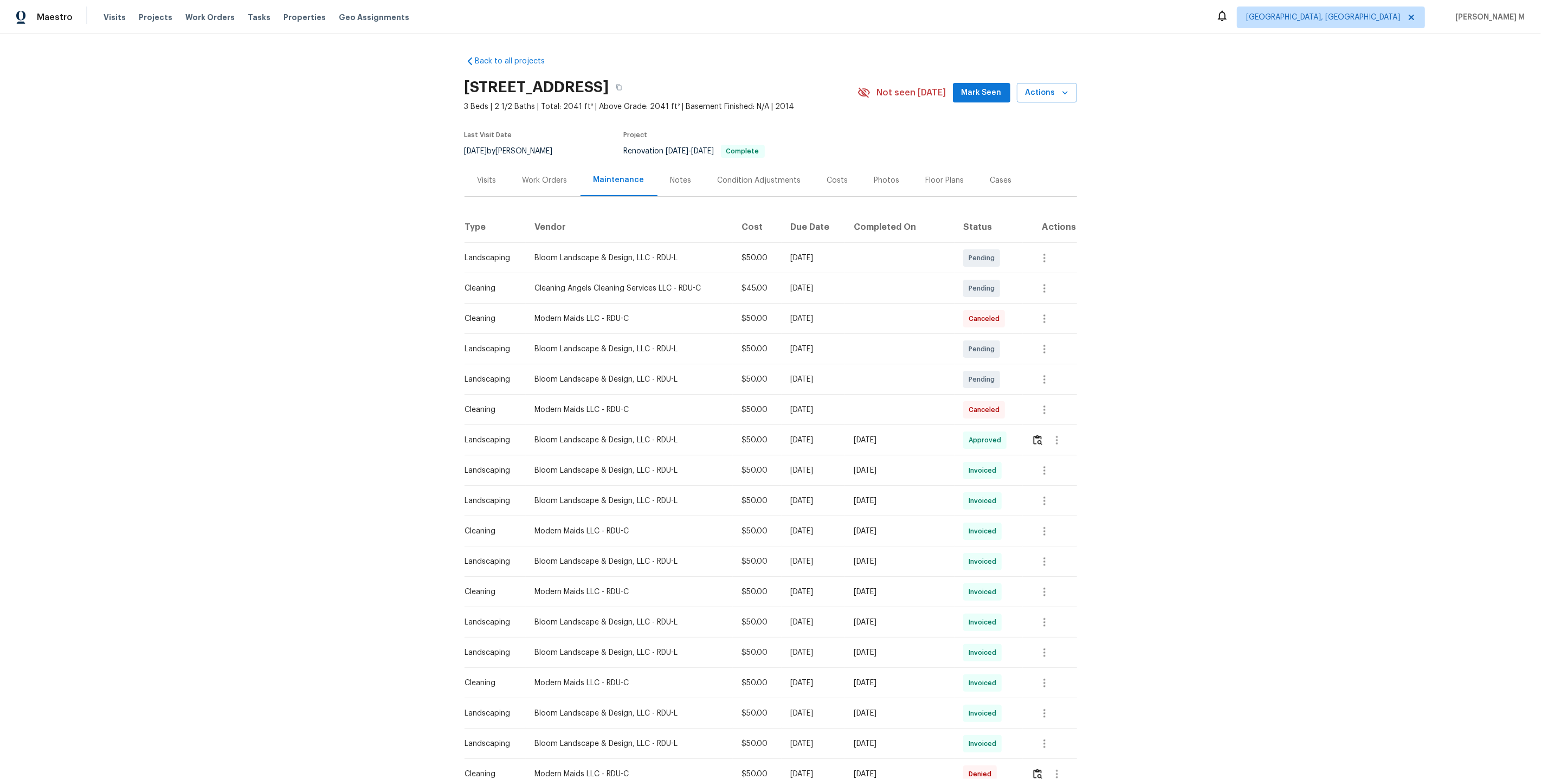
click at [845, 289] on td "[DATE]" at bounding box center [813, 288] width 63 height 30
click at [534, 179] on div "Work Orders" at bounding box center [545, 180] width 45 height 11
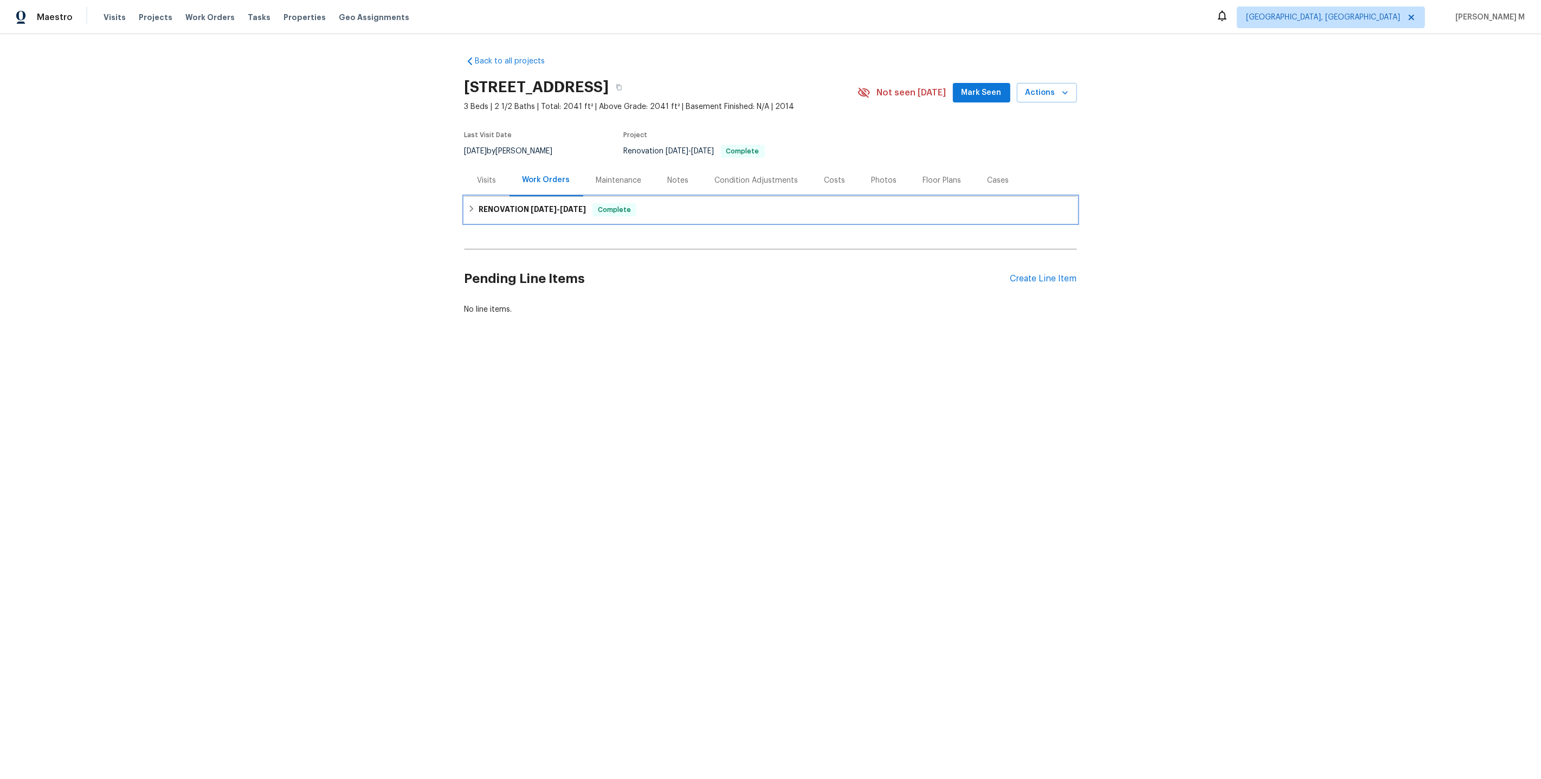
click at [529, 197] on div "RENOVATION [DATE] - [DATE] Complete" at bounding box center [771, 210] width 613 height 26
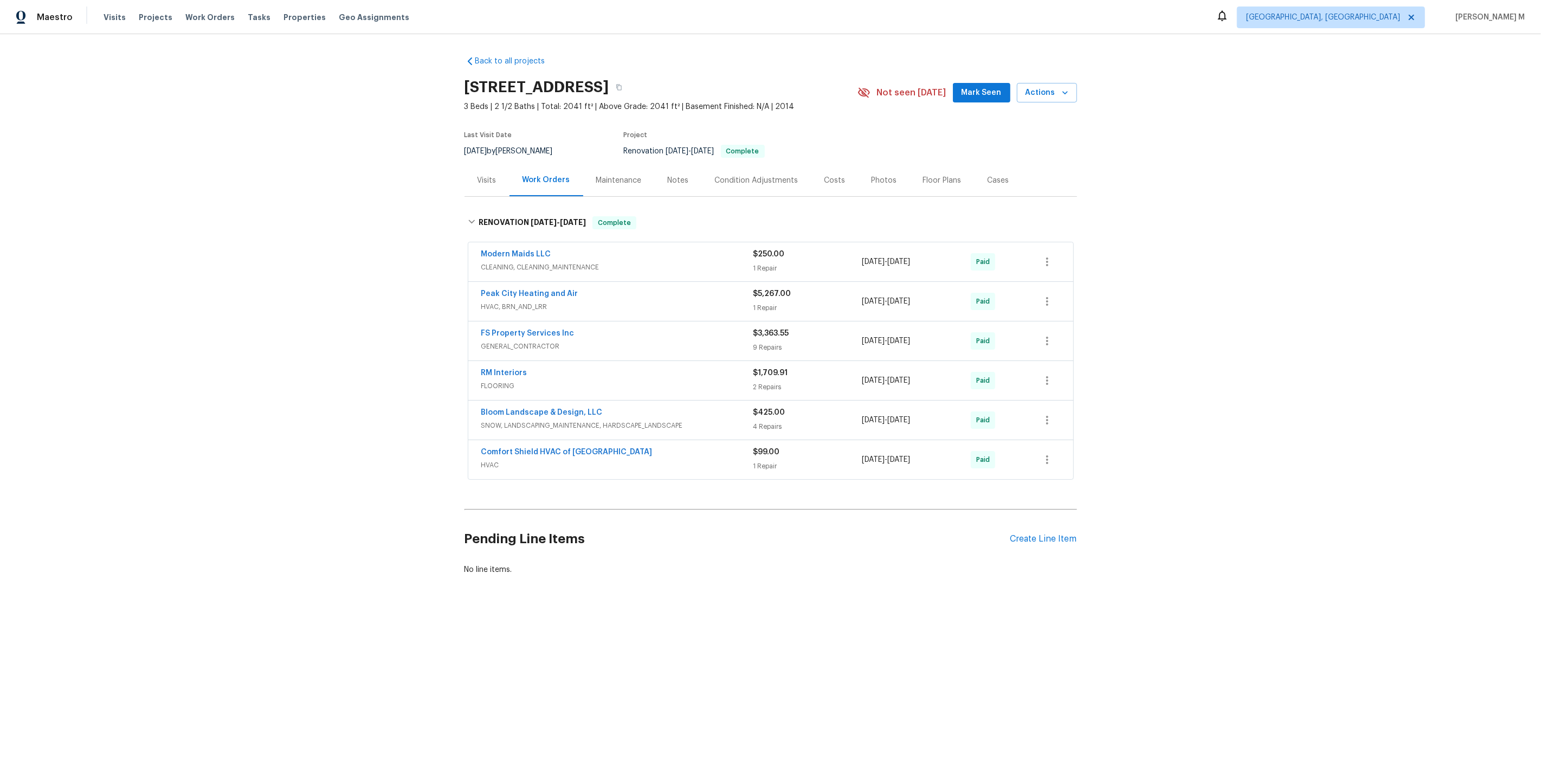
click at [611, 184] on div "Maintenance" at bounding box center [619, 180] width 72 height 32
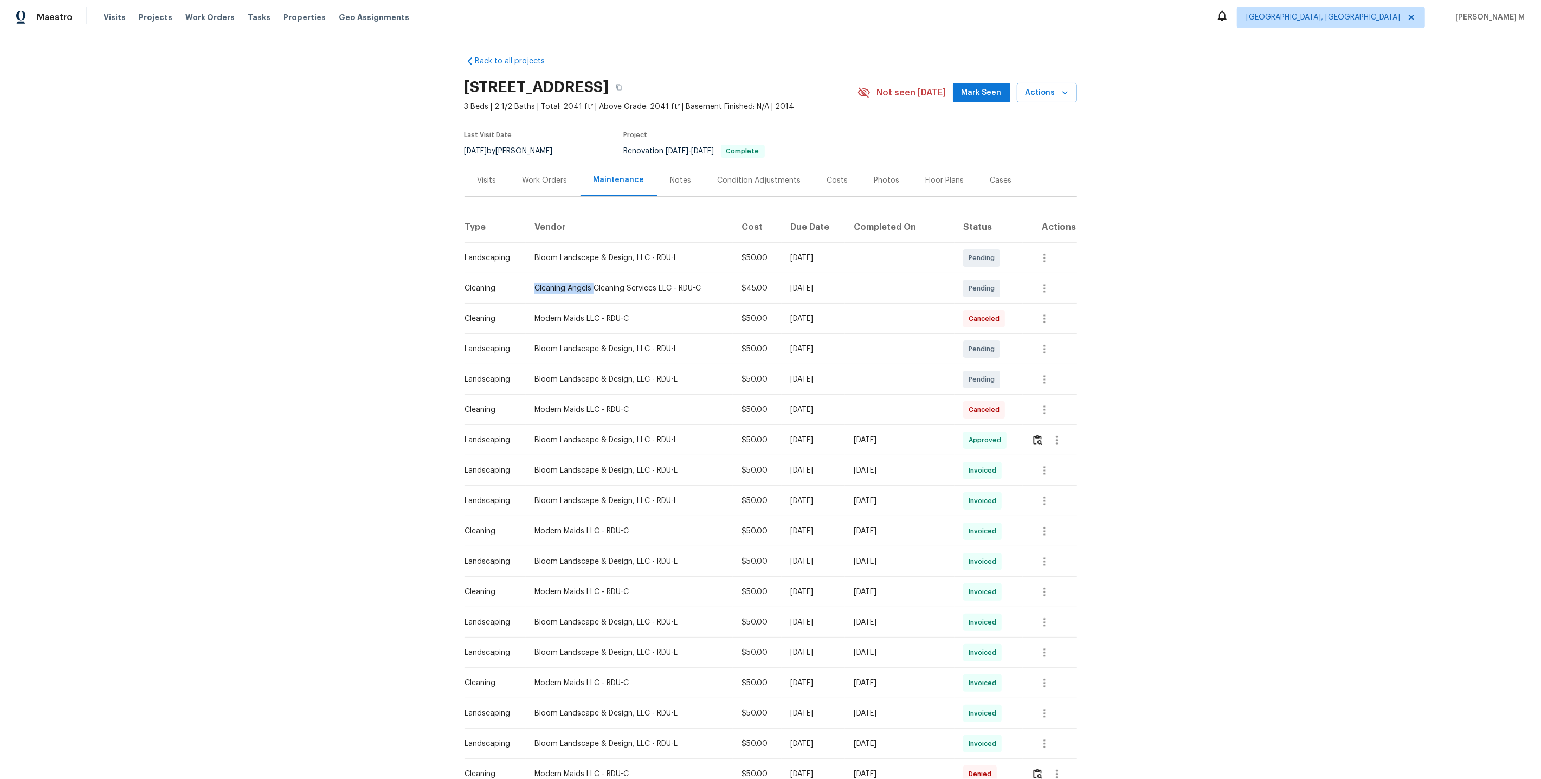
drag, startPoint x: 593, startPoint y: 281, endPoint x: 527, endPoint y: 281, distance: 65.1
click at [527, 281] on td "Cleaning Angels Cleaning Services LLC - RDU-C" at bounding box center [629, 288] width 207 height 30
copy div "Cleaning Angels"
click at [555, 182] on div "Work Orders" at bounding box center [545, 180] width 71 height 32
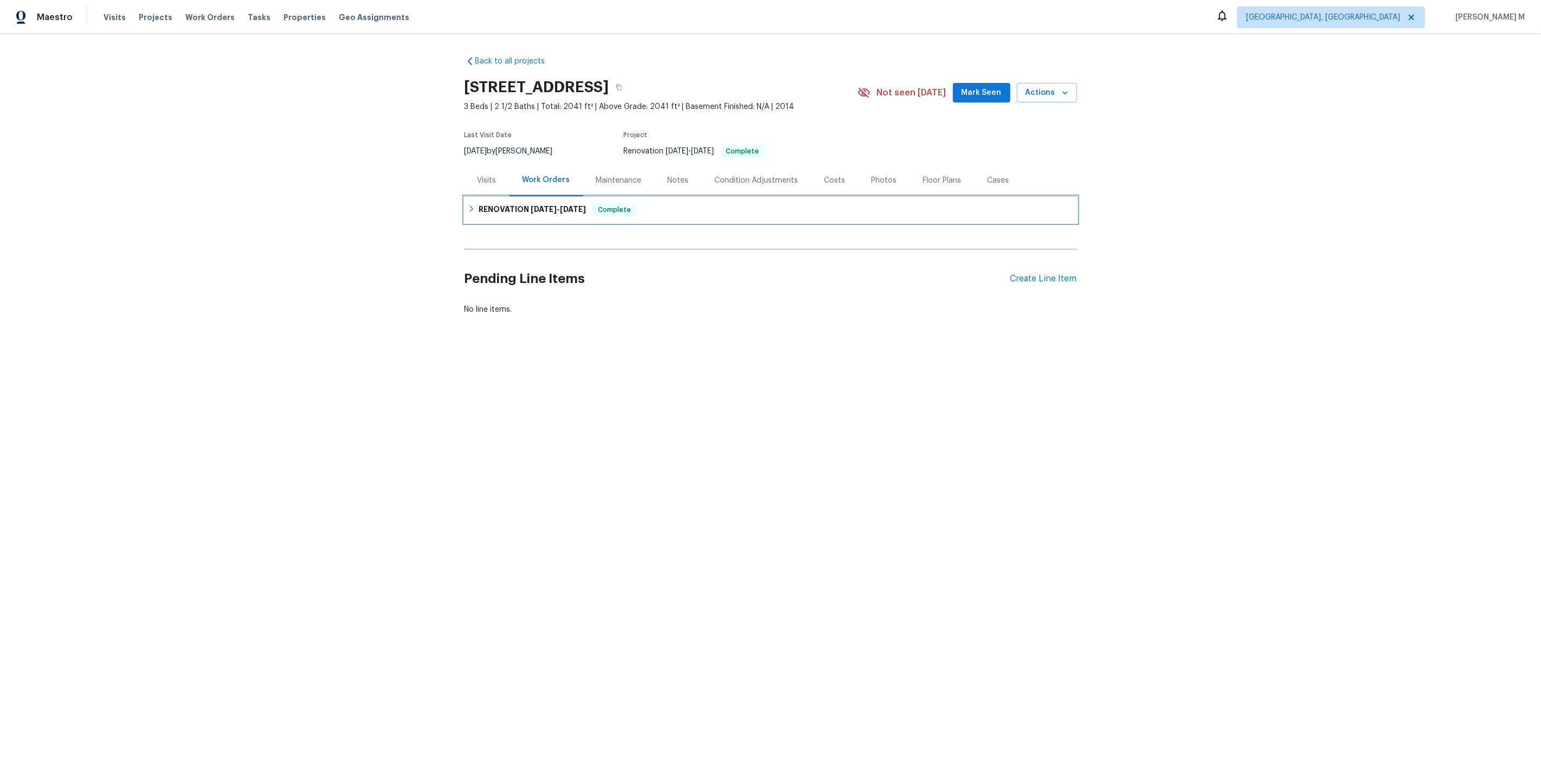
click at [537, 197] on div "RENOVATION [DATE] - [DATE] Complete" at bounding box center [771, 210] width 613 height 26
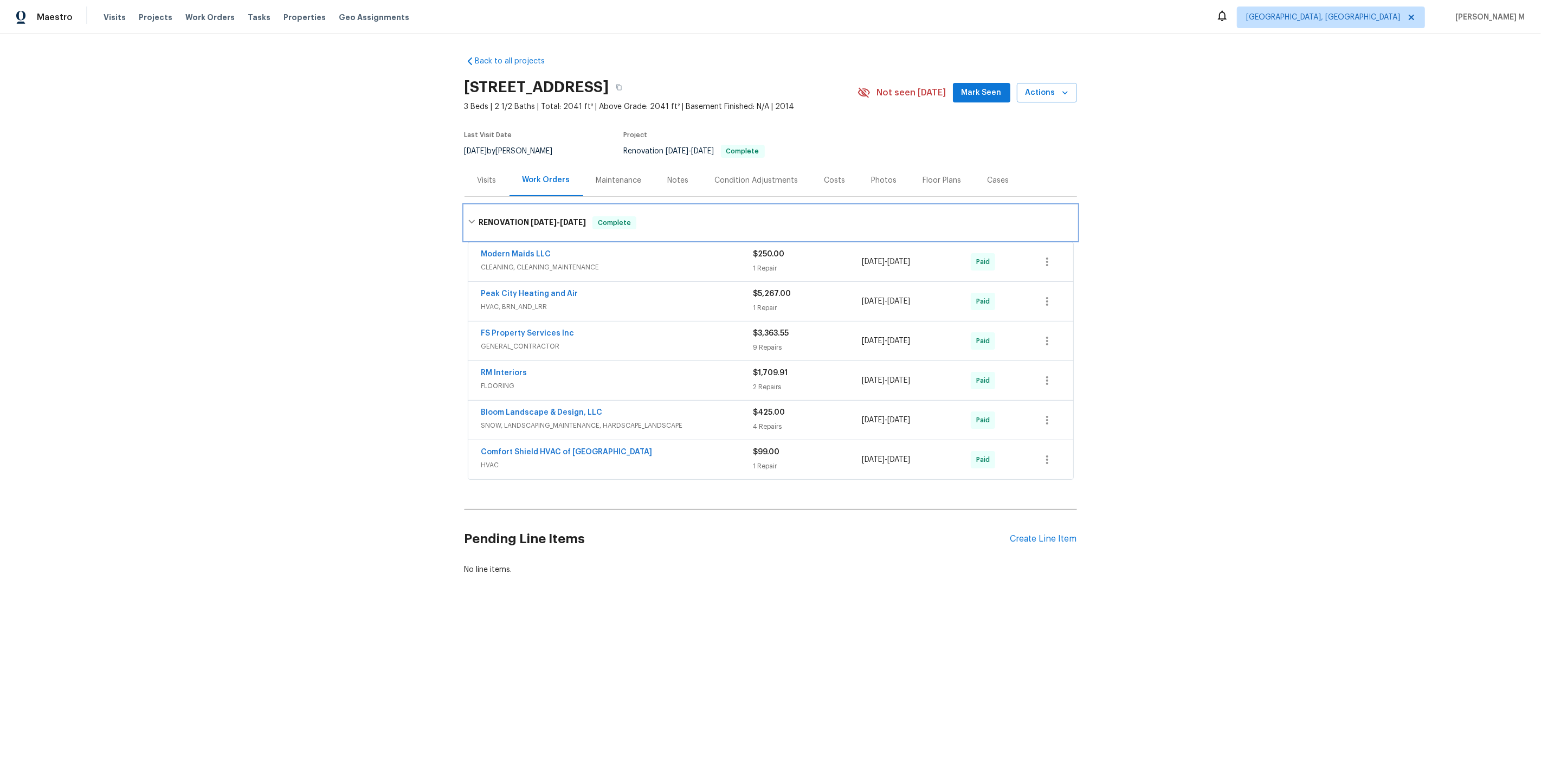
click at [531, 221] on h6 "RENOVATION [DATE] - [DATE]" at bounding box center [532, 222] width 107 height 13
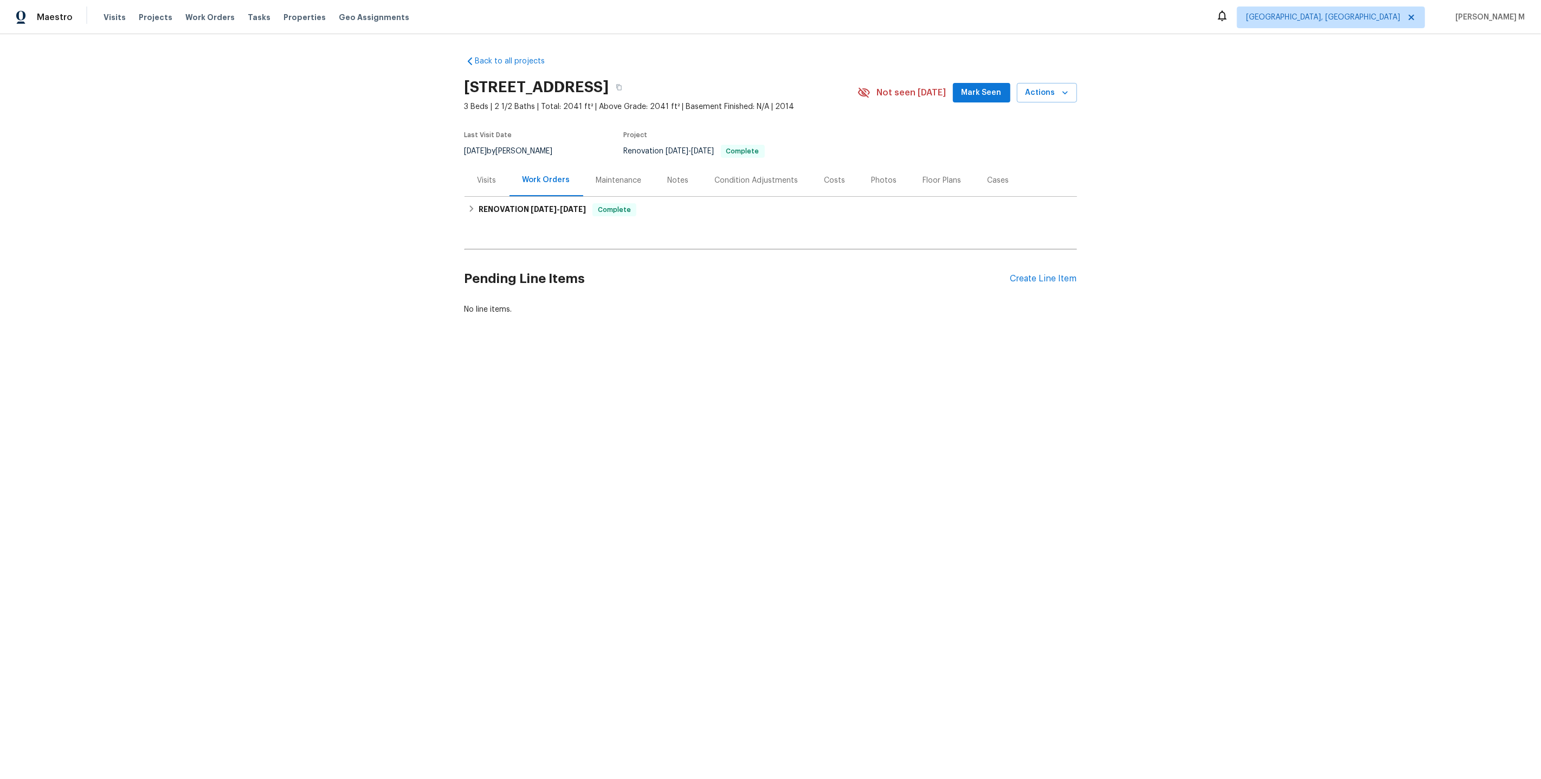
click at [531, 221] on div "Back to all projects [STREET_ADDRESS] 3 Beds | 2 1/2 Baths | Total: 2041 ft² | …" at bounding box center [771, 185] width 613 height 276
click at [529, 203] on h6 "RENOVATION [DATE] - [DATE]" at bounding box center [532, 209] width 107 height 13
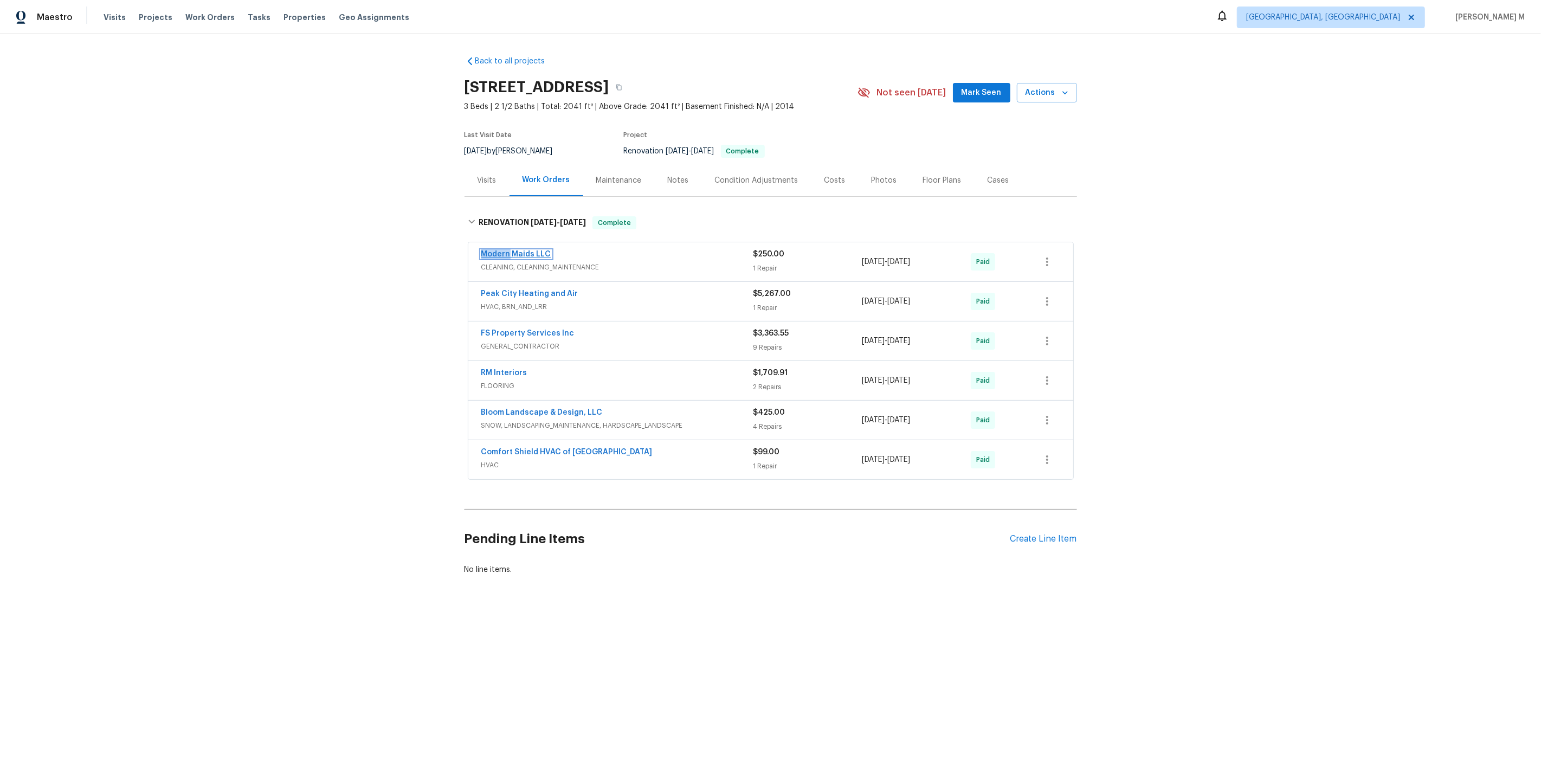
click at [528, 250] on link "Modern Maids LLC" at bounding box center [516, 254] width 70 height 8
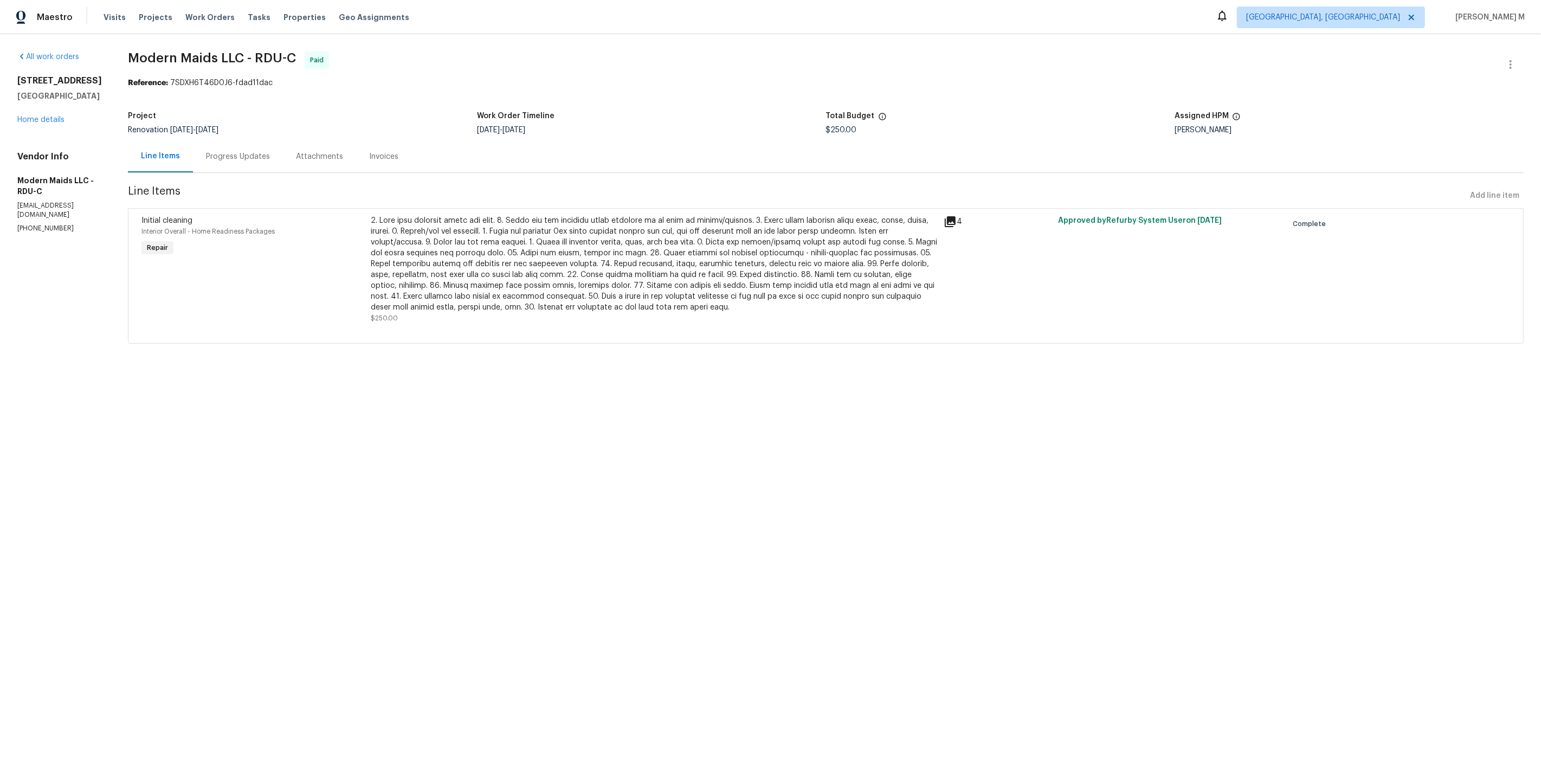
click at [368, 214] on div "Initial cleaning Interior Overall - Home Readiness Packages Repair" at bounding box center [252, 269] width 229 height 115
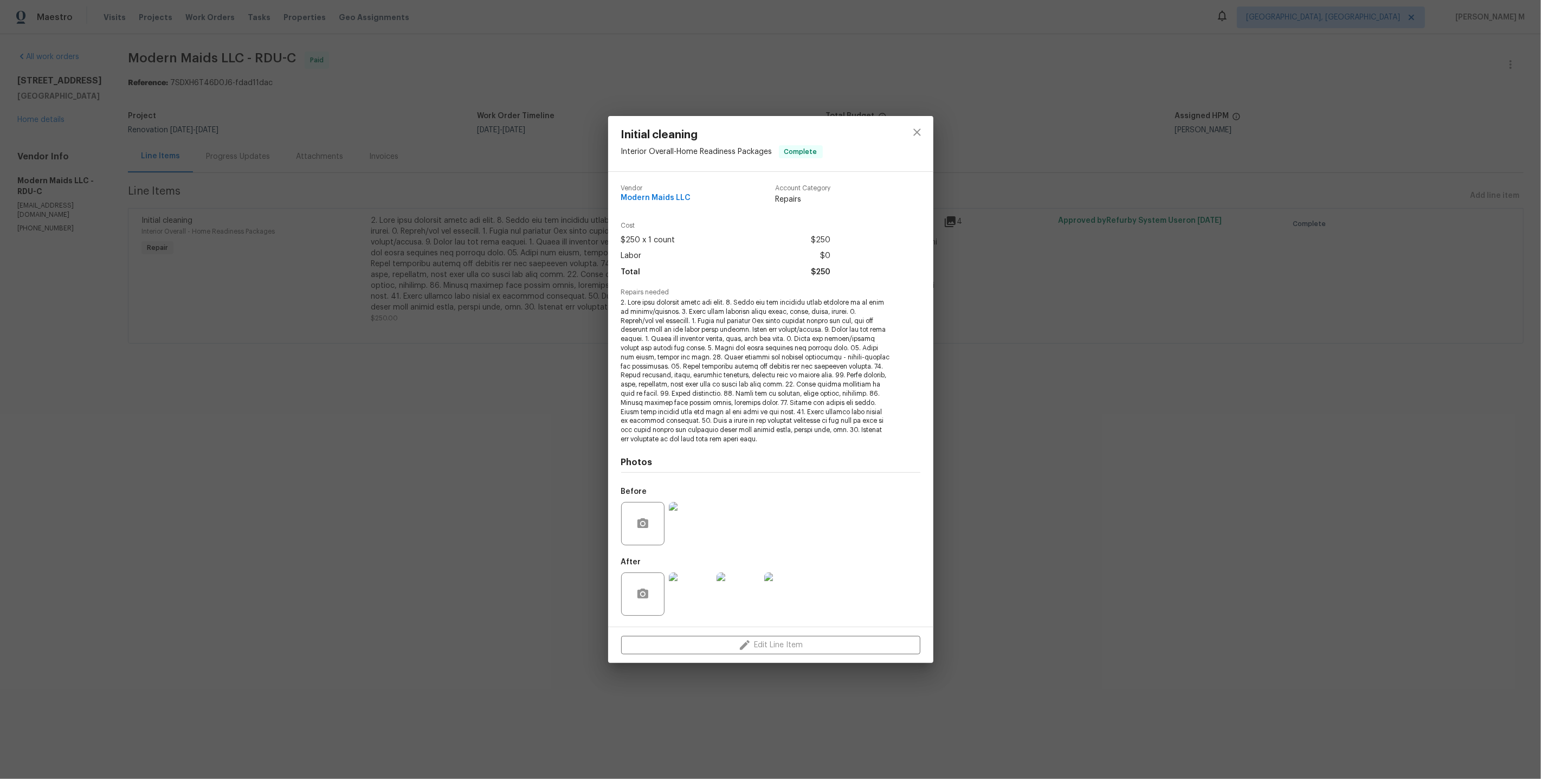
click at [675, 350] on span at bounding box center [755, 371] width 269 height 146
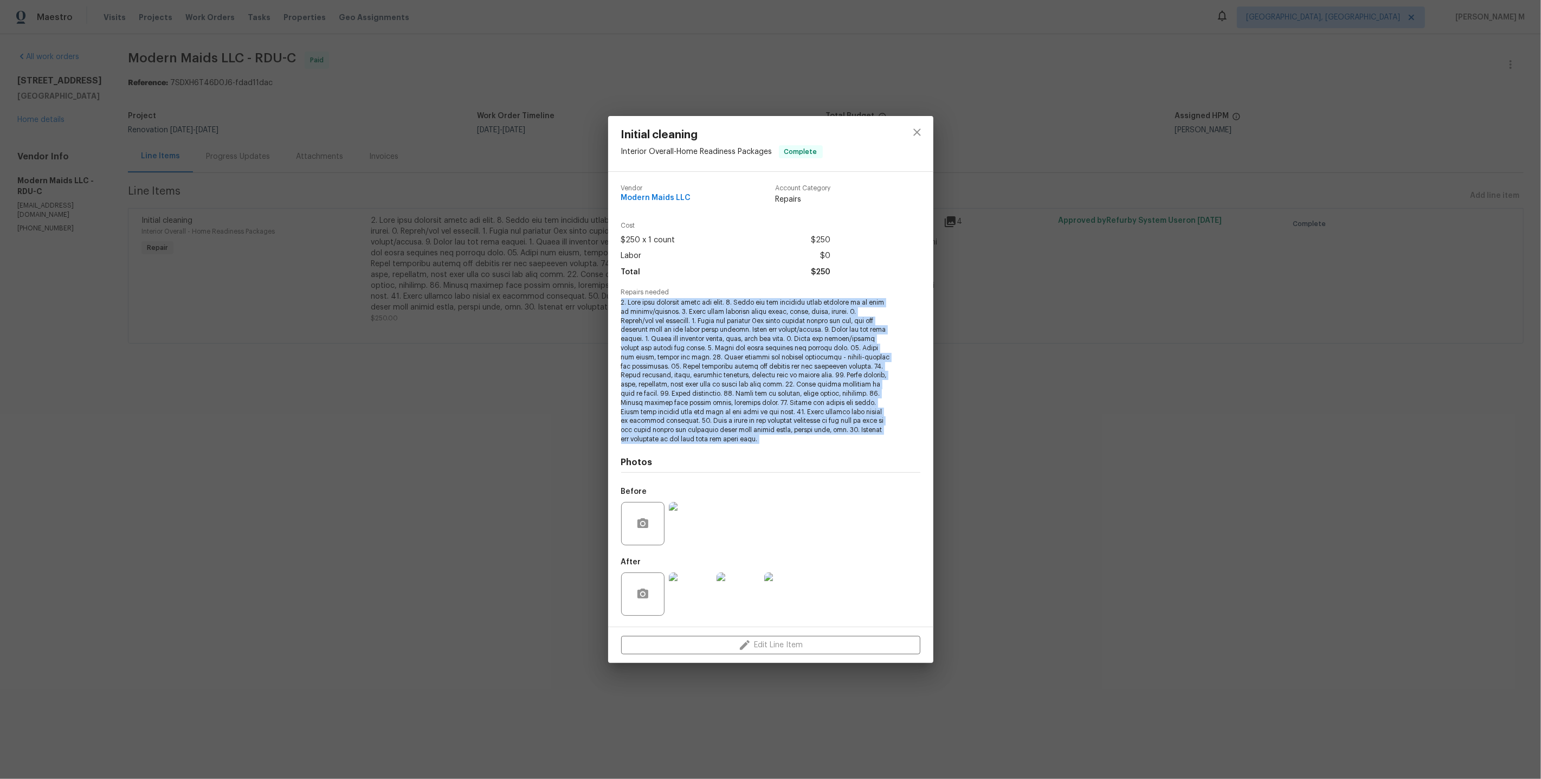
click at [675, 350] on span at bounding box center [755, 371] width 269 height 146
copy span "1. Wipe down exterior doors and trim. 2. Clean out all exterior light fixtures …"
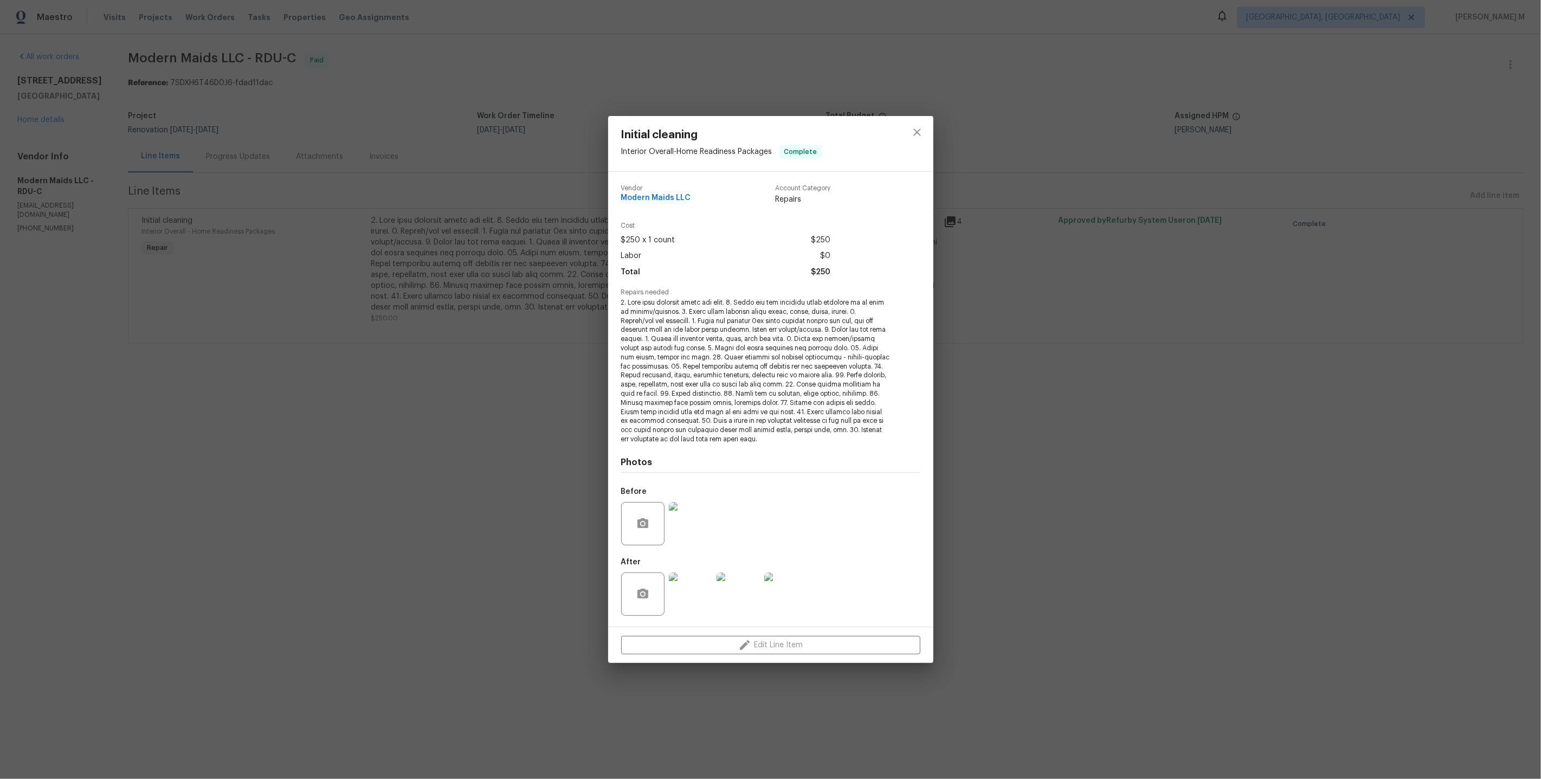
click at [396, 308] on div "Initial cleaning Interior Overall - Home Readiness Packages Complete Vendor Mod…" at bounding box center [770, 389] width 1541 height 779
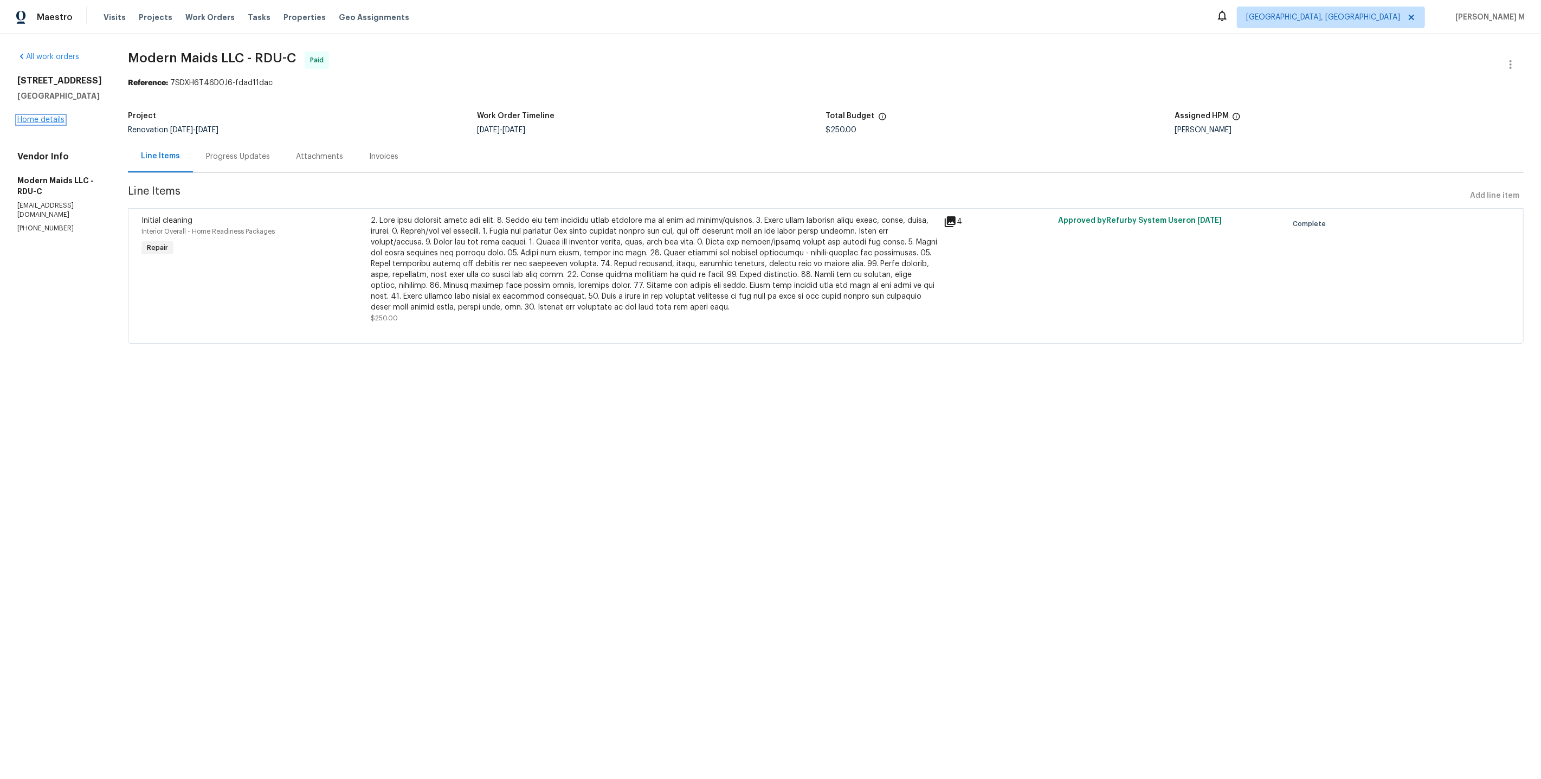
click at [36, 116] on link "Home details" at bounding box center [40, 120] width 47 height 8
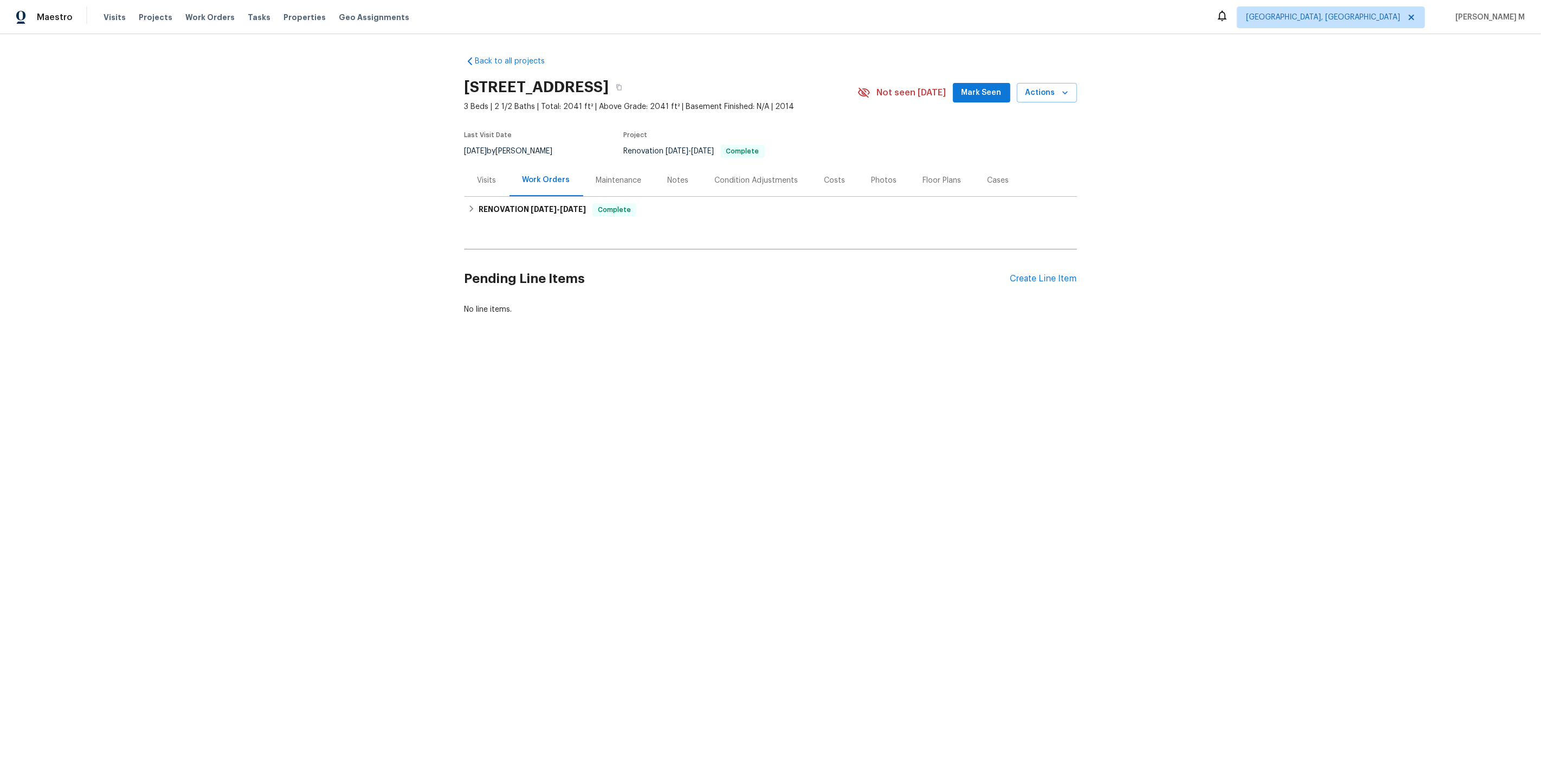
click at [630, 188] on div "Maintenance" at bounding box center [619, 180] width 72 height 32
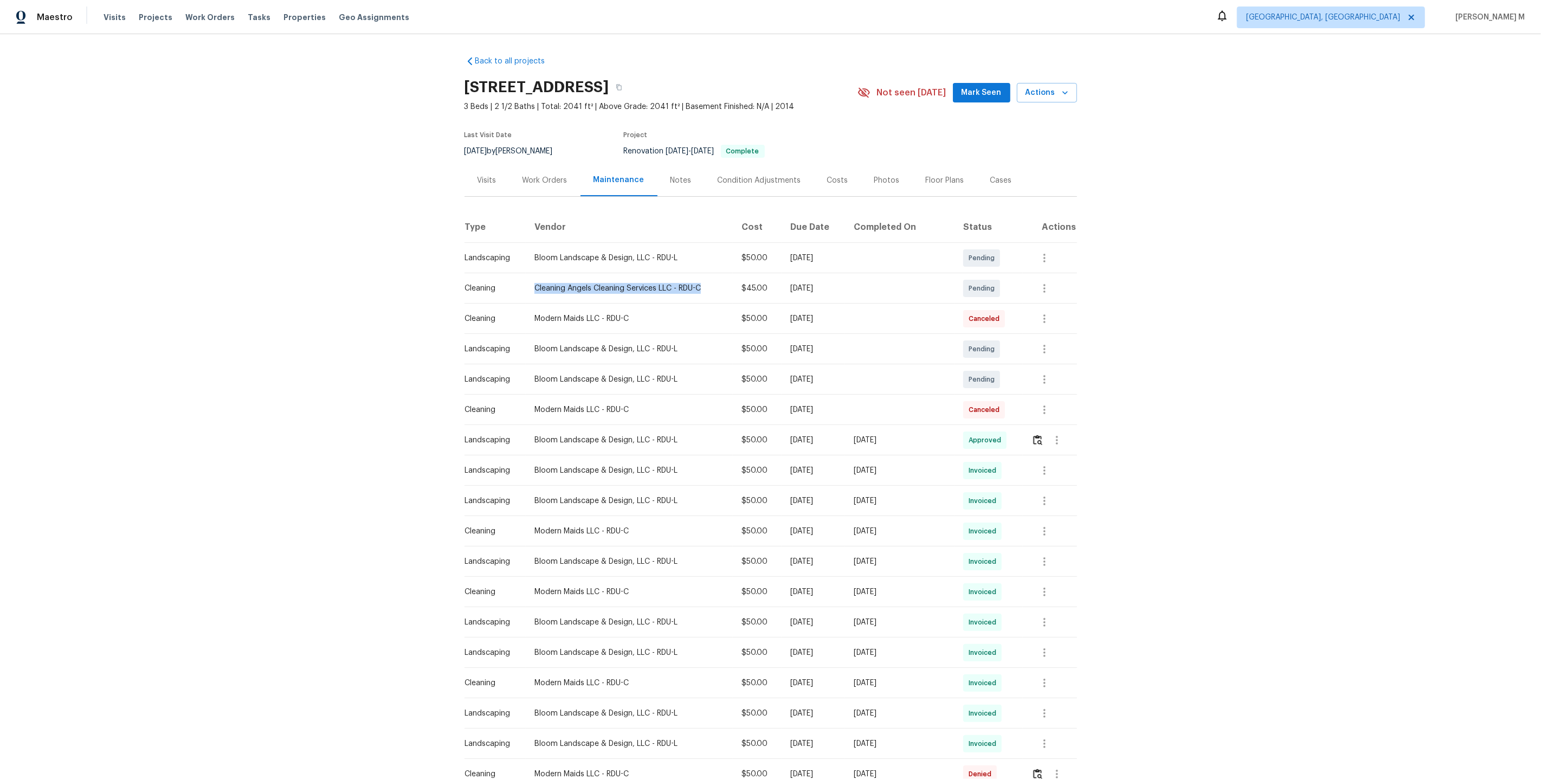
drag, startPoint x: 531, startPoint y: 285, endPoint x: 707, endPoint y: 286, distance: 175.6
click at [707, 286] on td "Cleaning Angels Cleaning Services LLC - RDU-C" at bounding box center [629, 288] width 207 height 30
copy div "Cleaning Angels Cleaning Services LLC - RDU-C"
click at [554, 175] on div "Work Orders" at bounding box center [545, 180] width 45 height 11
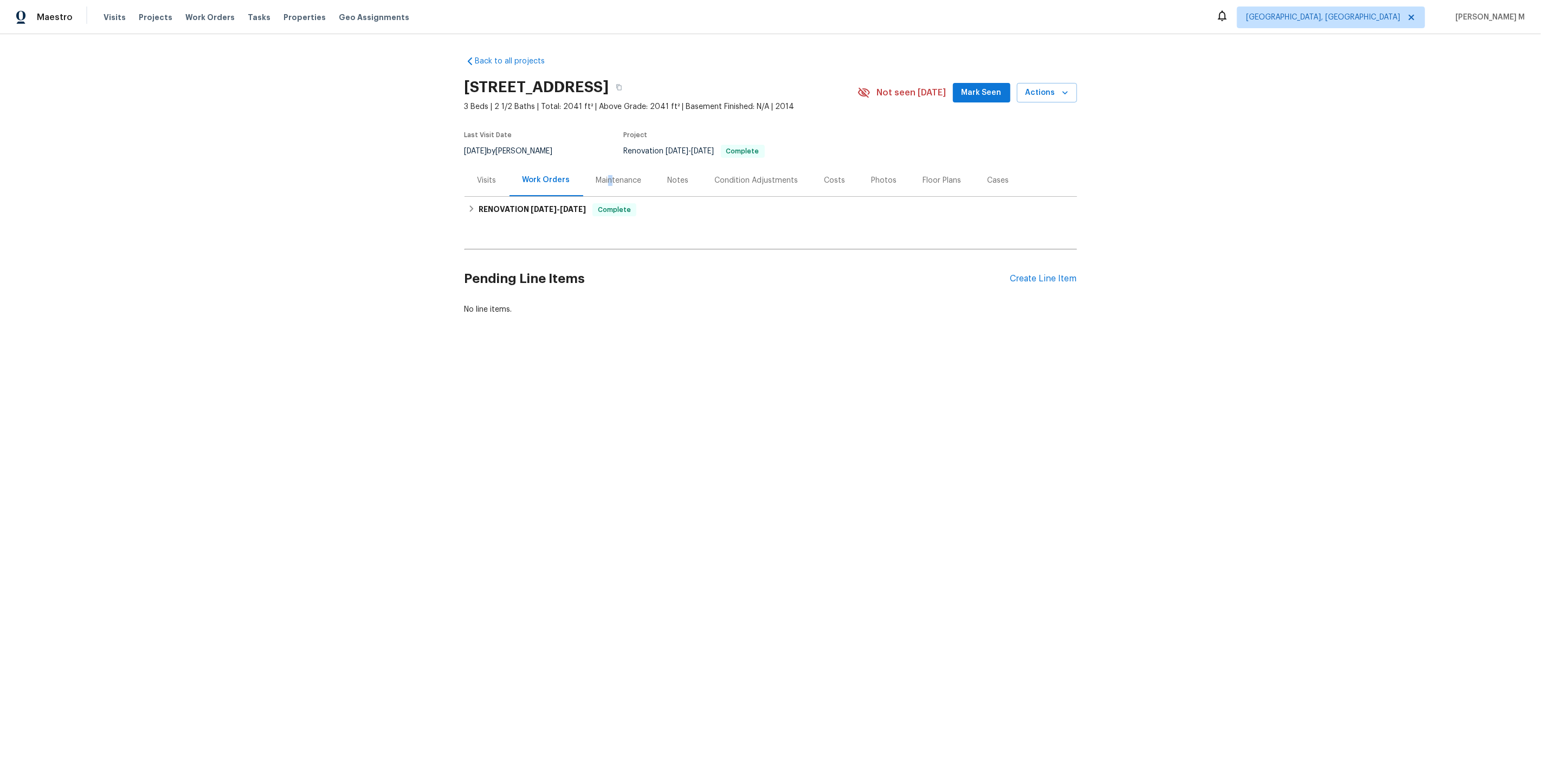
click at [604, 176] on div "Maintenance" at bounding box center [619, 180] width 46 height 11
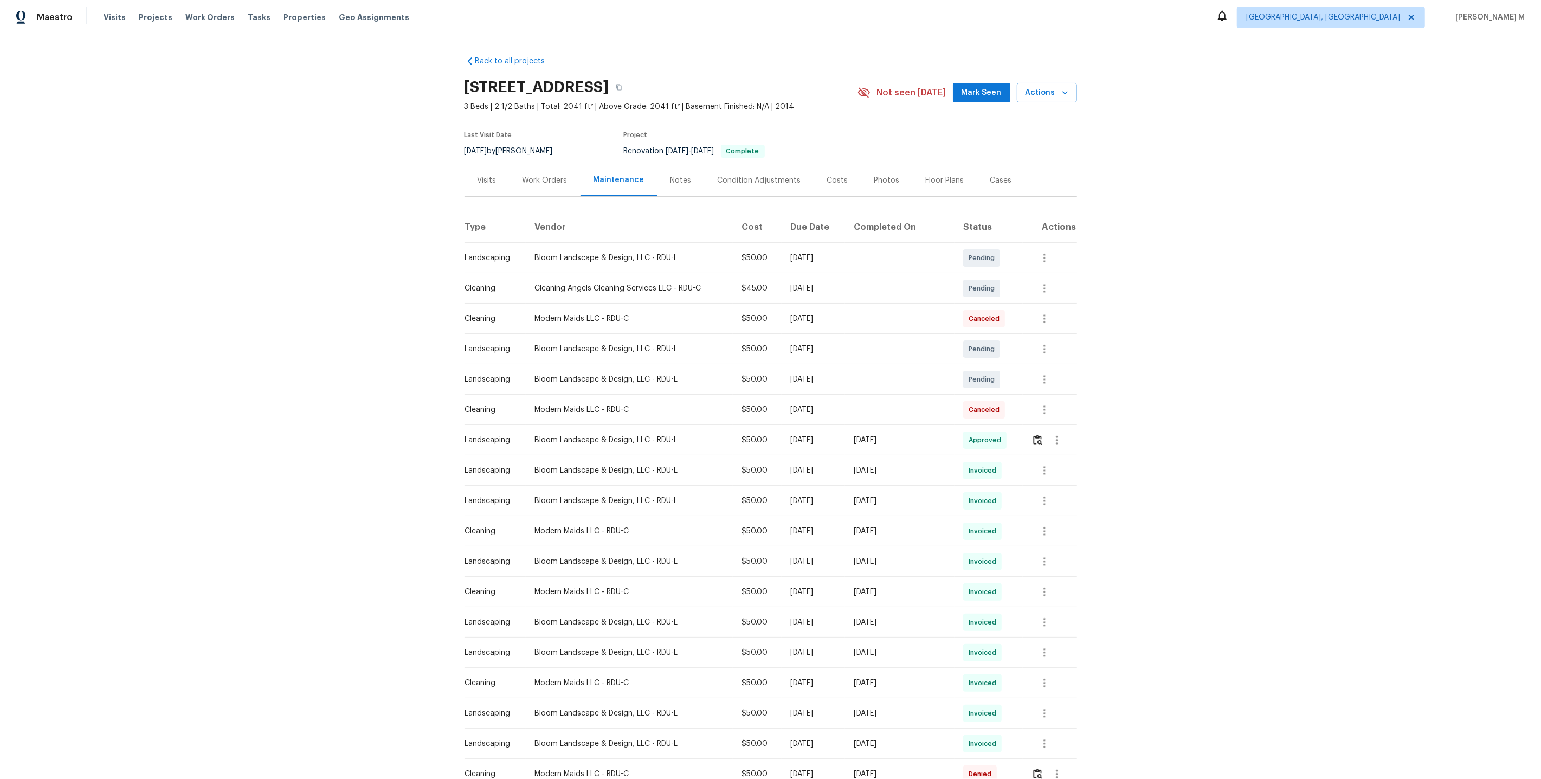
click at [543, 185] on div "Work Orders" at bounding box center [545, 180] width 71 height 32
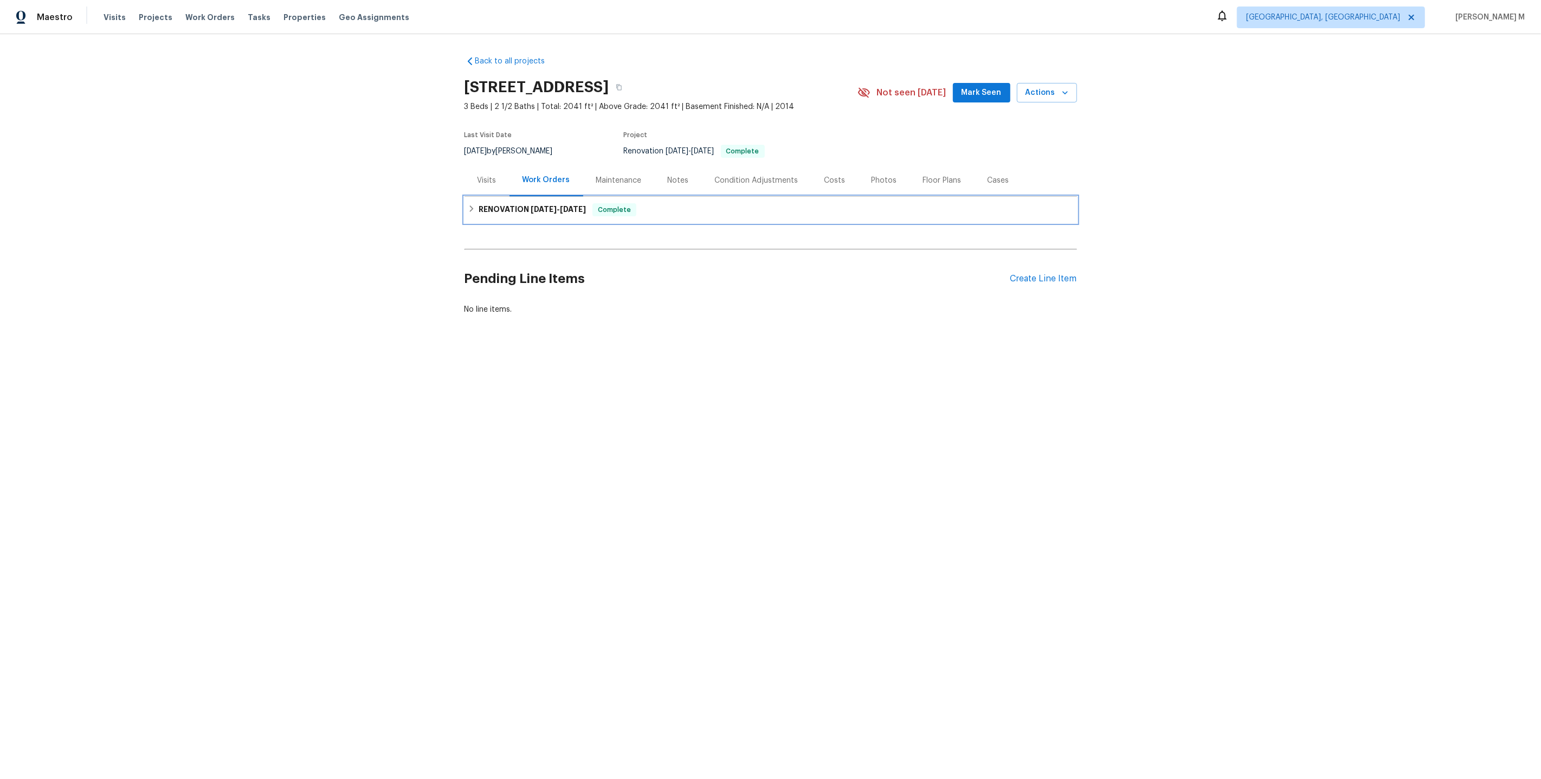
click at [531, 207] on span "5/15/25" at bounding box center [544, 209] width 26 height 8
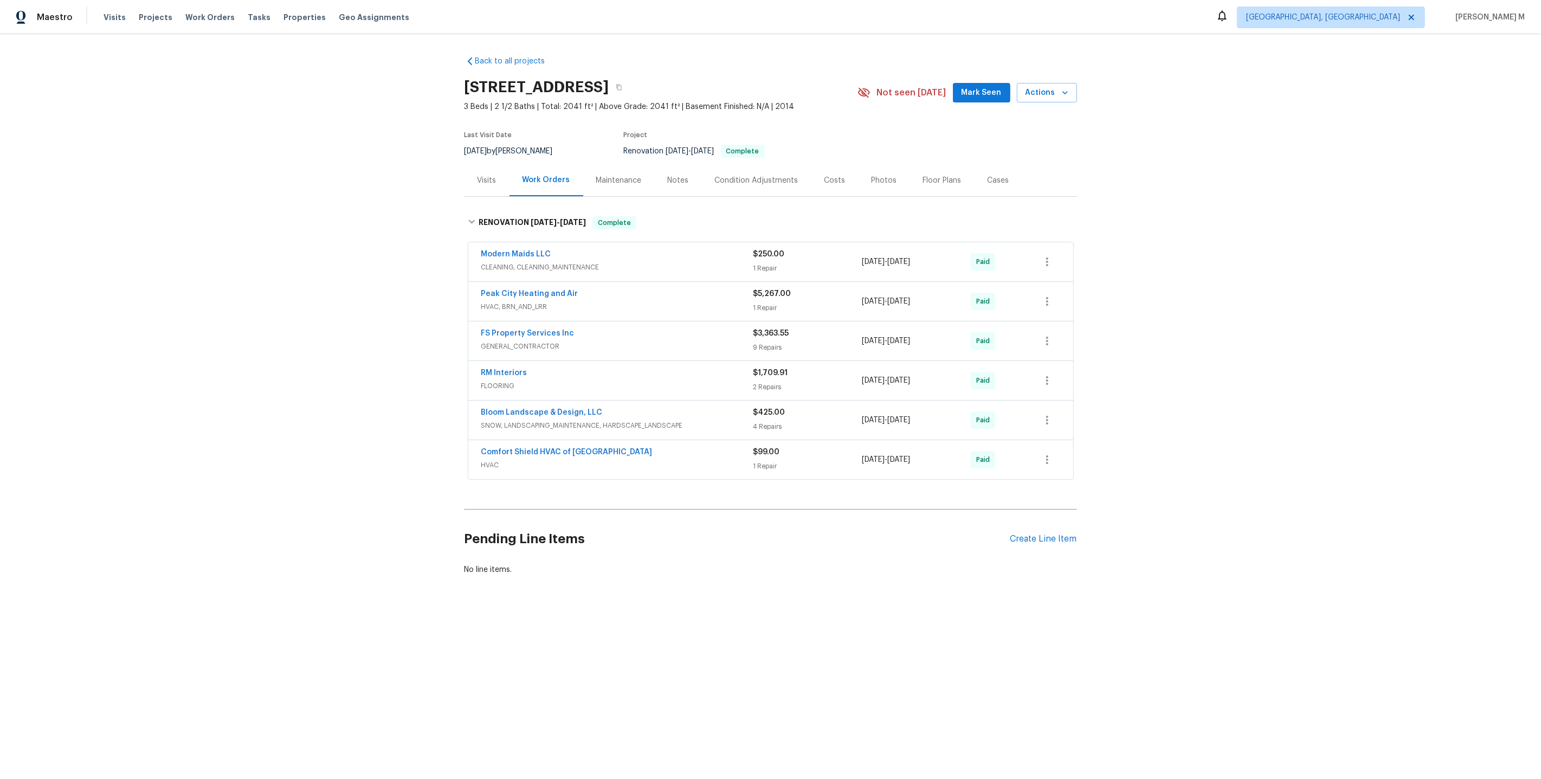
click at [584, 262] on span "CLEANING, CLEANING_MAINTENANCE" at bounding box center [617, 267] width 272 height 11
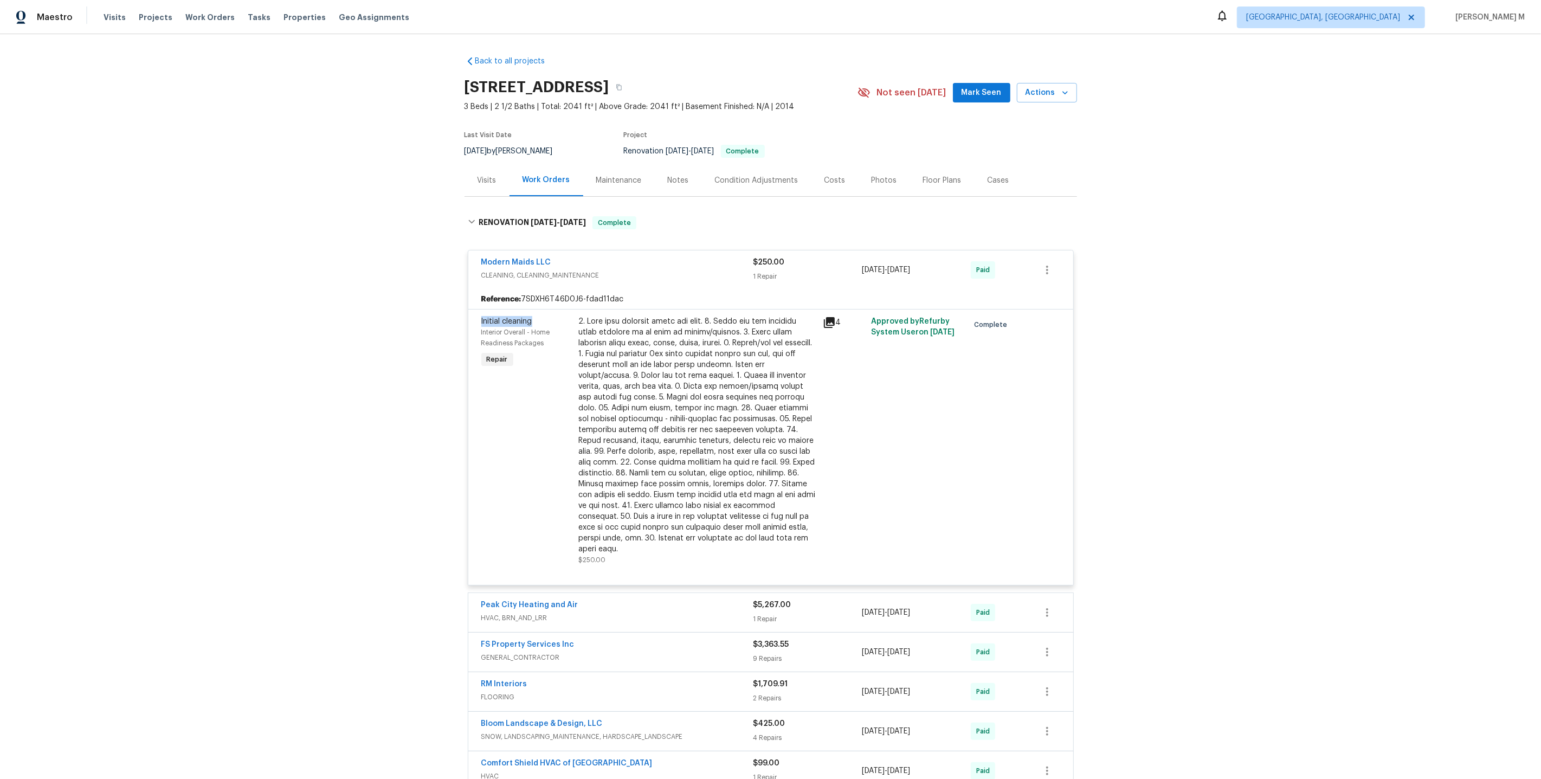
drag, startPoint x: 539, startPoint y: 318, endPoint x: 387, endPoint y: 318, distance: 152.9
click at [387, 318] on div "Back to all projects 2072 Tanners Mill Dr, Durham, NC 27703 3 Beds | 2 1/2 Bath…" at bounding box center [770, 406] width 1541 height 745
copy span "Initial cleaning"
drag, startPoint x: 551, startPoint y: 324, endPoint x: 421, endPoint y: 324, distance: 130.1
click at [421, 324] on div "Back to all projects 2072 Tanners Mill Dr, Durham, NC 27703 3 Beds | 2 1/2 Bath…" at bounding box center [770, 406] width 1541 height 745
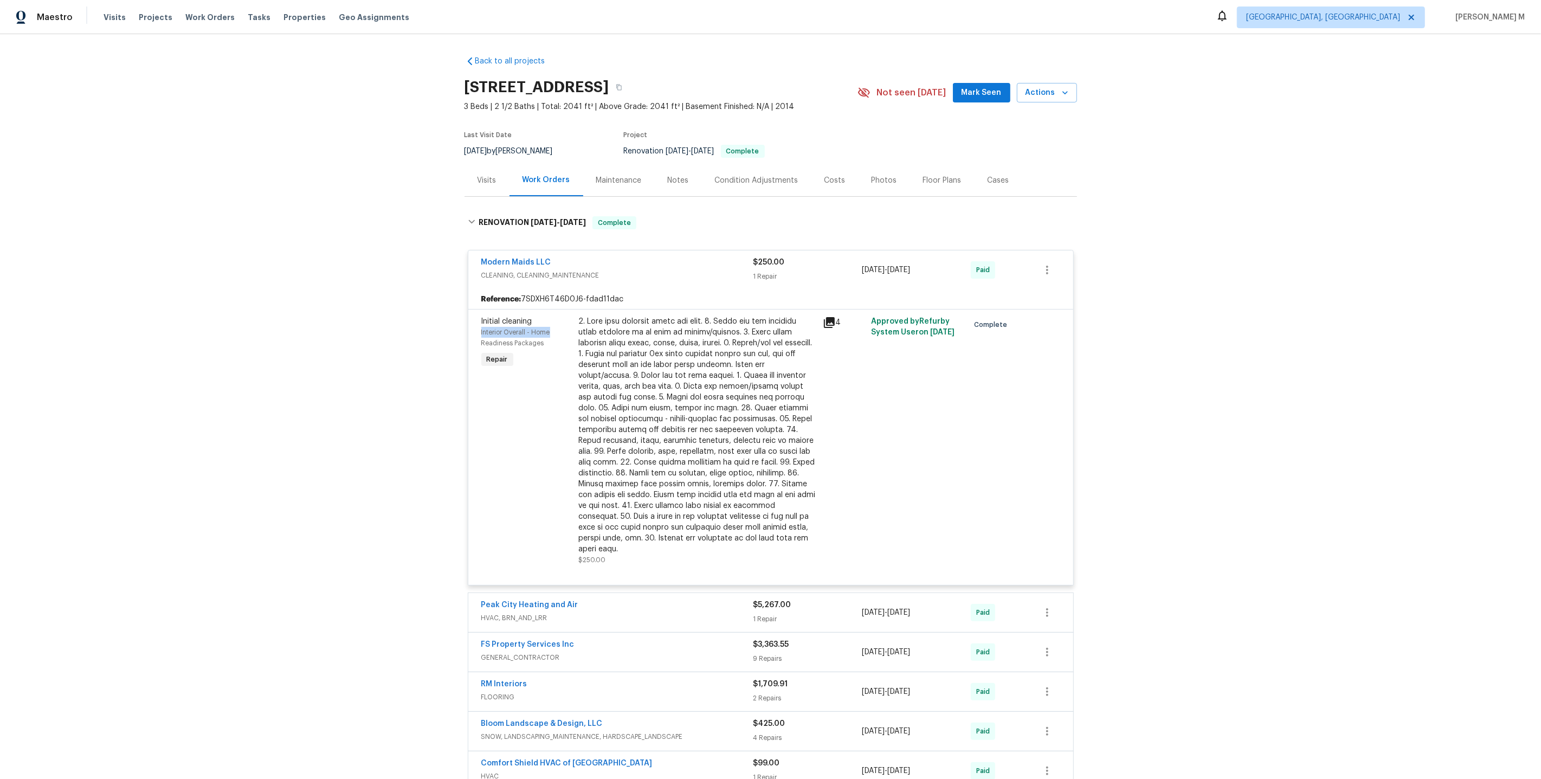
copy span "Interior Overall - Home"
drag, startPoint x: 540, startPoint y: 337, endPoint x: 323, endPoint y: 337, distance: 217.4
click at [323, 337] on div "Back to all projects 2072 Tanners Mill Dr, Durham, NC 27703 3 Beds | 2 1/2 Bath…" at bounding box center [770, 406] width 1541 height 745
copy span "Readiness Packages"
drag, startPoint x: 534, startPoint y: 316, endPoint x: 315, endPoint y: 316, distance: 219.0
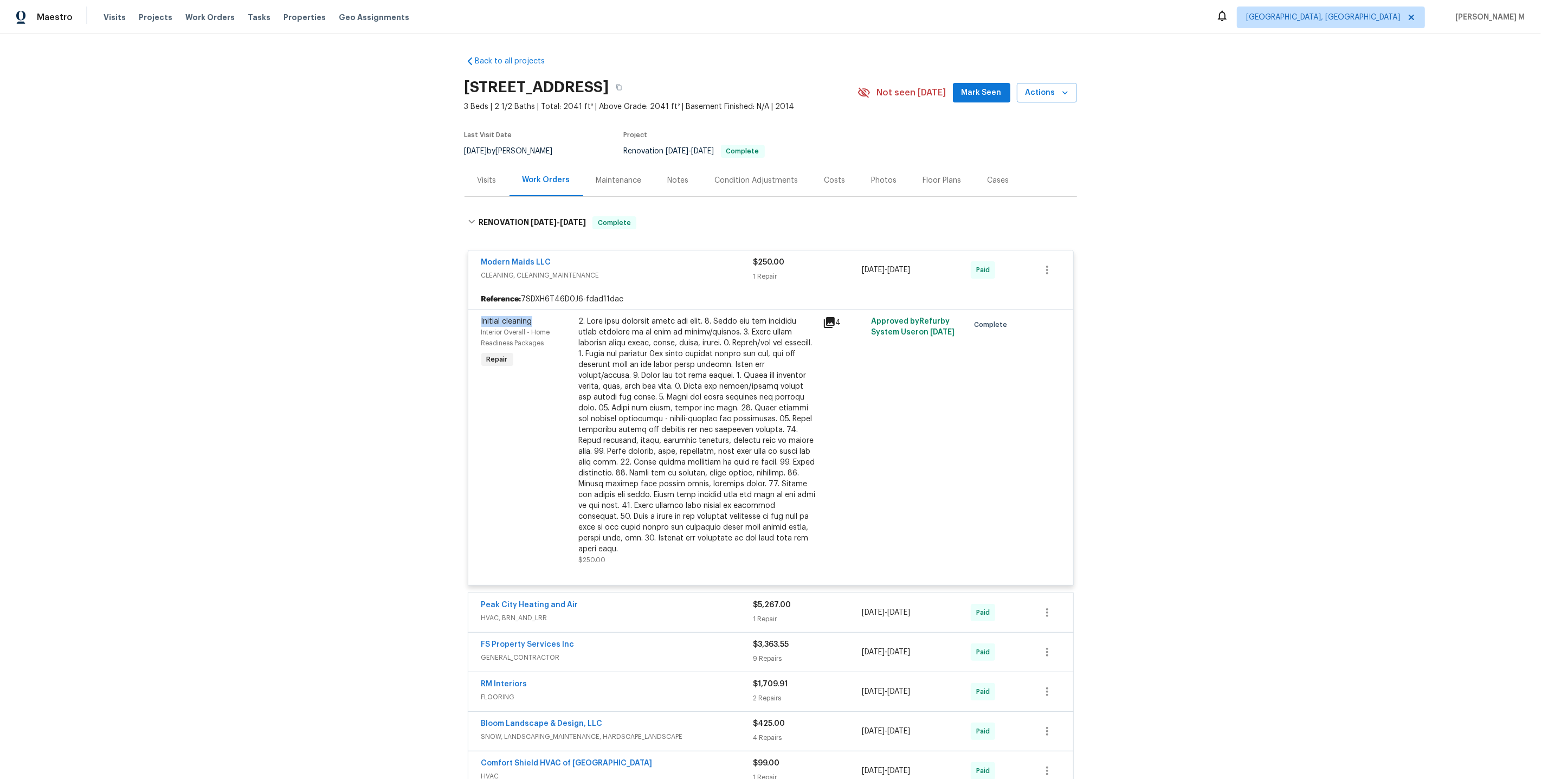
click at [315, 316] on div "Back to all projects 2072 Tanners Mill Dr, Durham, NC 27703 3 Beds | 2 1/2 Bath…" at bounding box center [770, 406] width 1541 height 745
copy span "Initial cleaning"
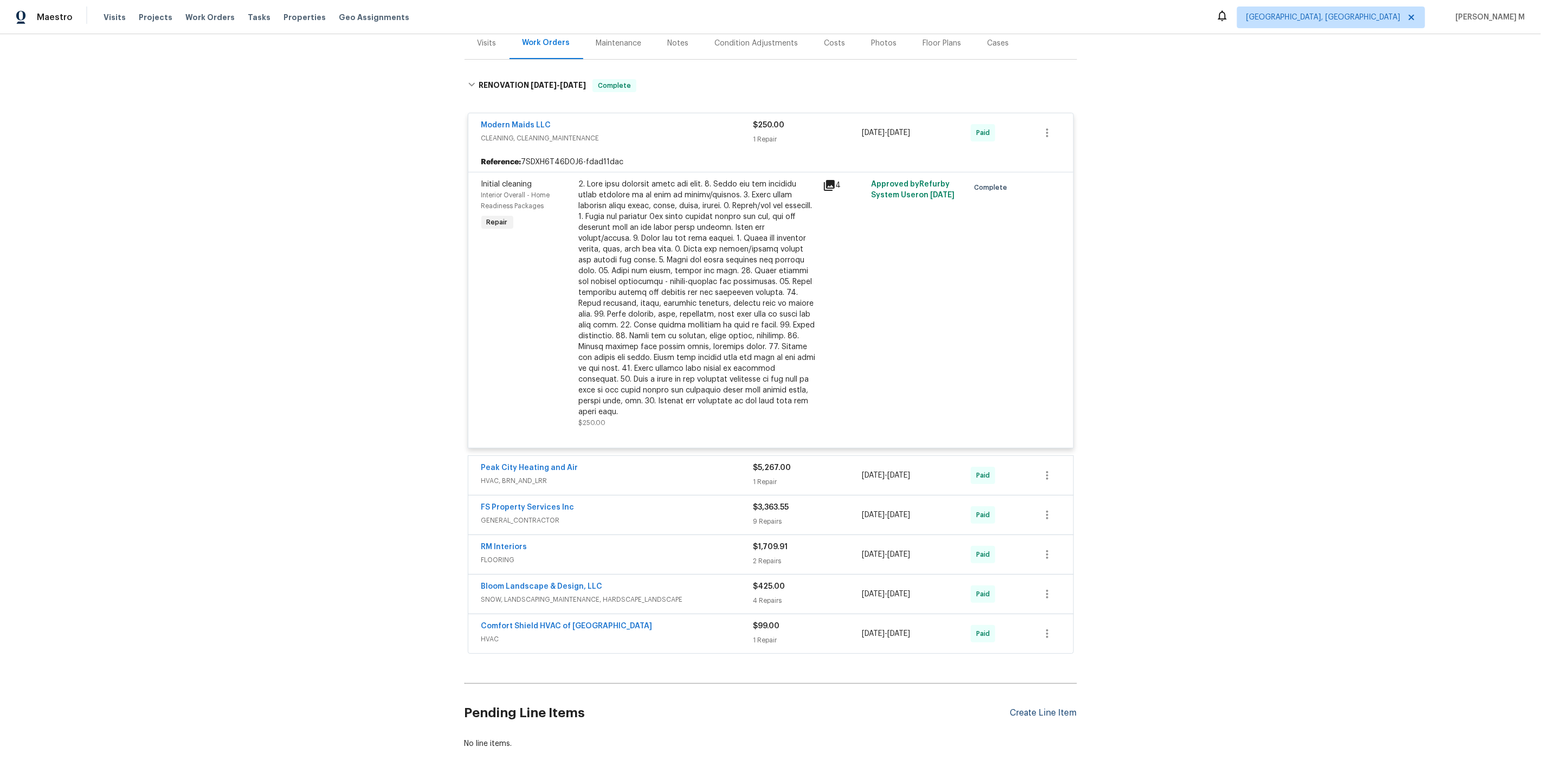
click at [1062, 708] on div "Create Line Item" at bounding box center [1043, 713] width 67 height 10
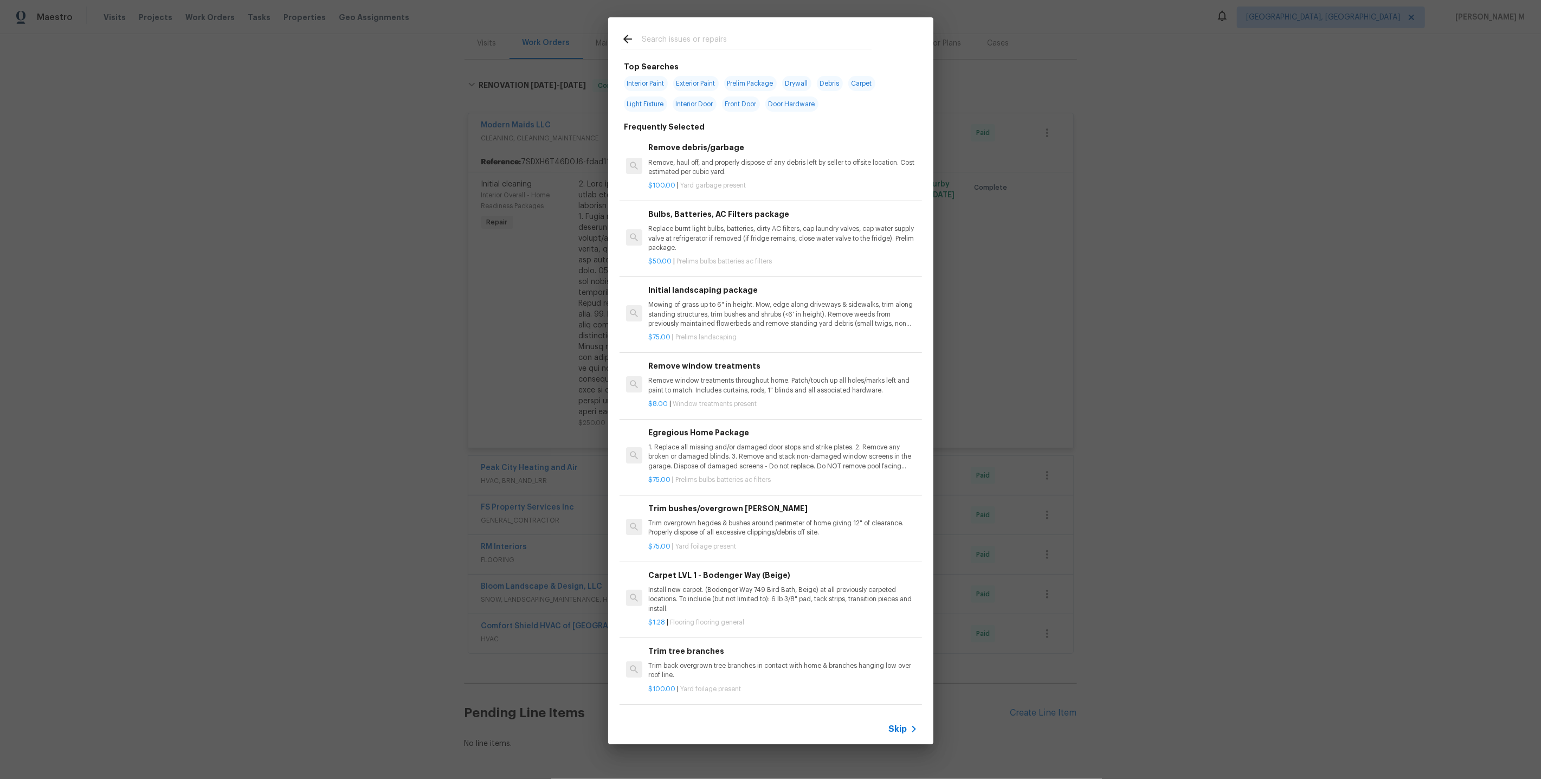
scroll to position [0, 0]
click at [730, 40] on input "text" at bounding box center [757, 41] width 230 height 16
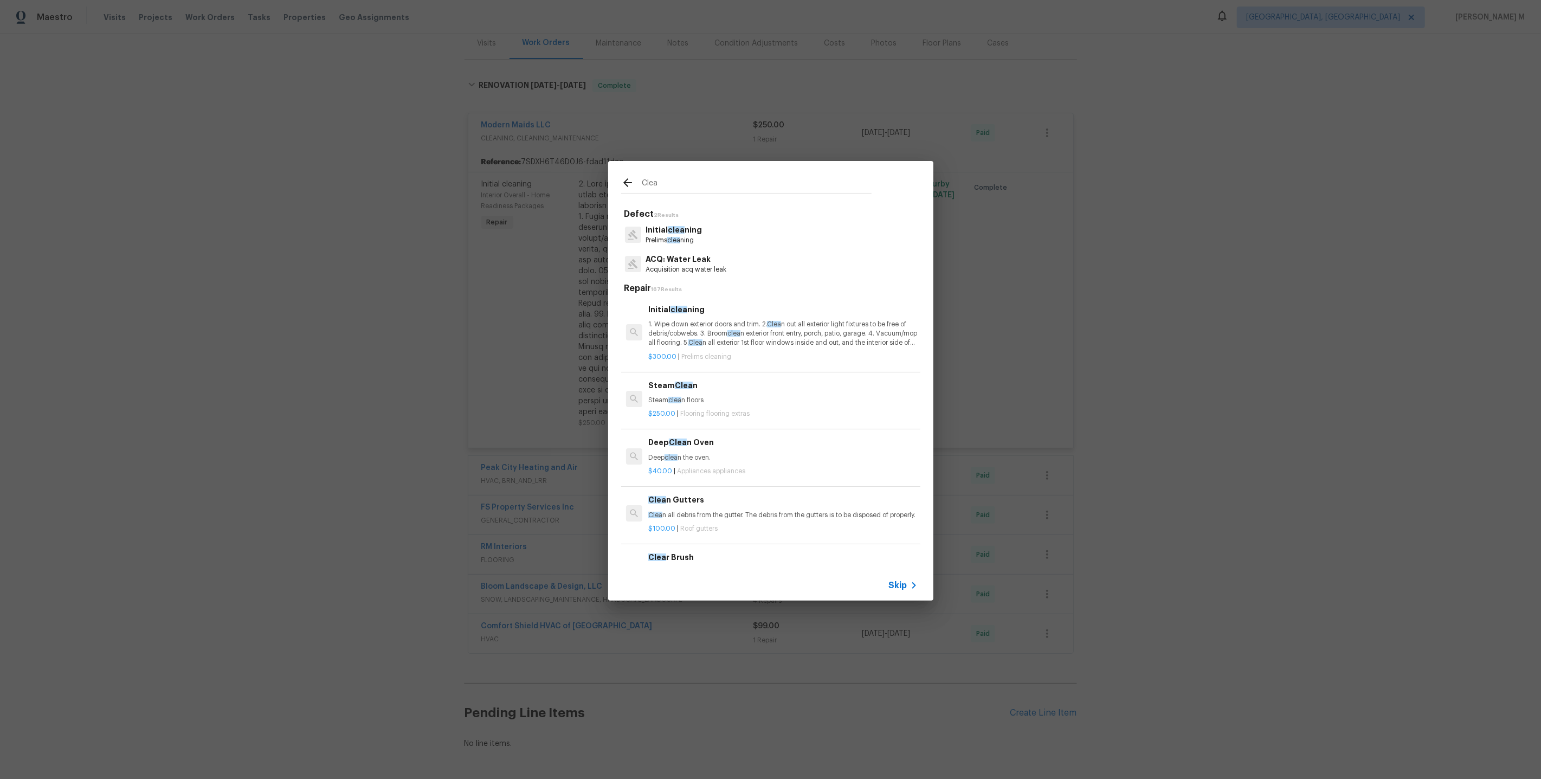
type input "Clea"
click at [706, 235] on div "Initial clea ning Prelims clea ning" at bounding box center [770, 234] width 299 height 29
click at [658, 235] on p "Initial clea ning" at bounding box center [674, 229] width 56 height 11
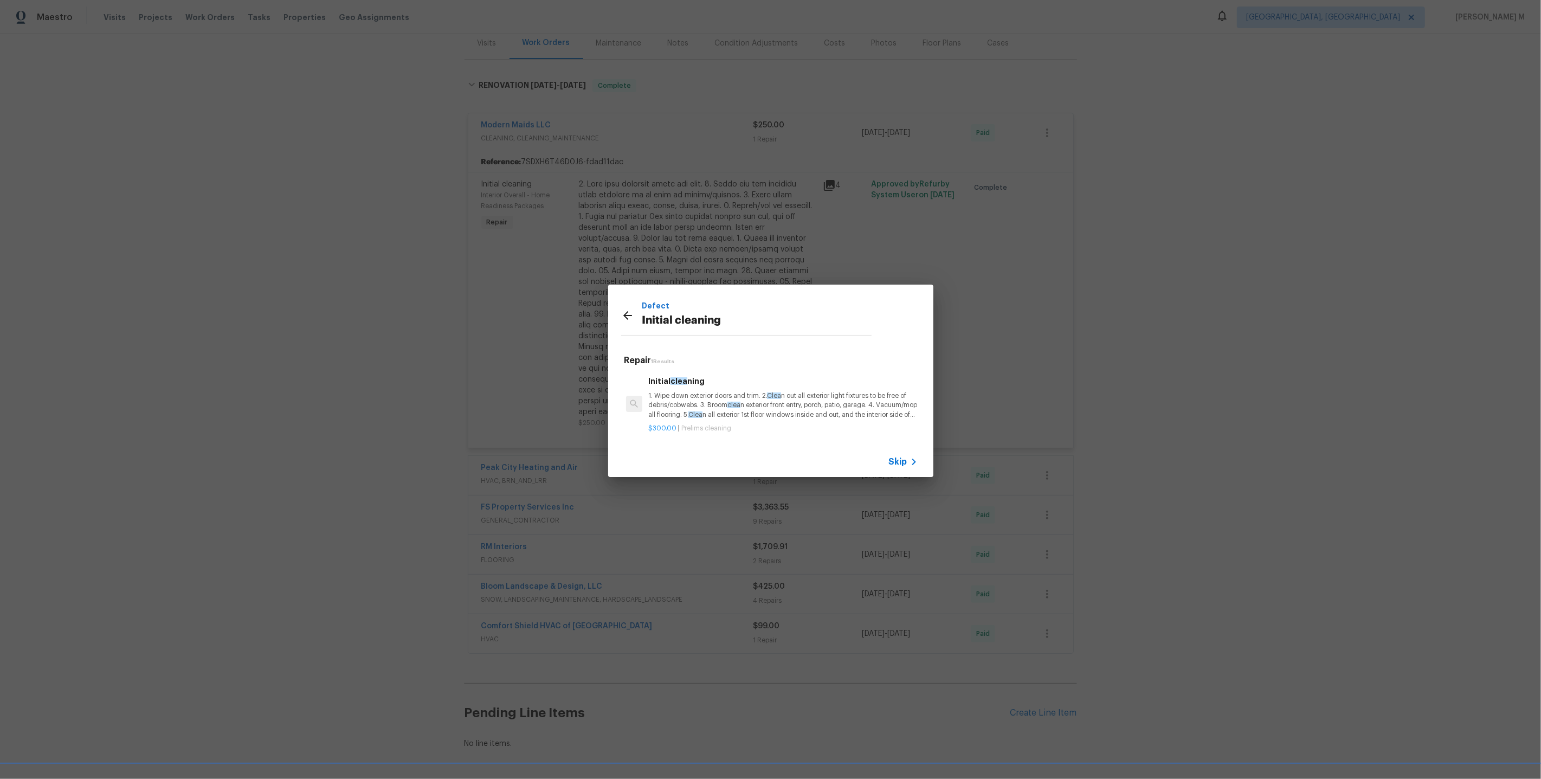
click at [718, 392] on div "Initial clea ning 1. Wipe down exterior doors and trim. 2. Clea n out all exter…" at bounding box center [782, 397] width 269 height 44
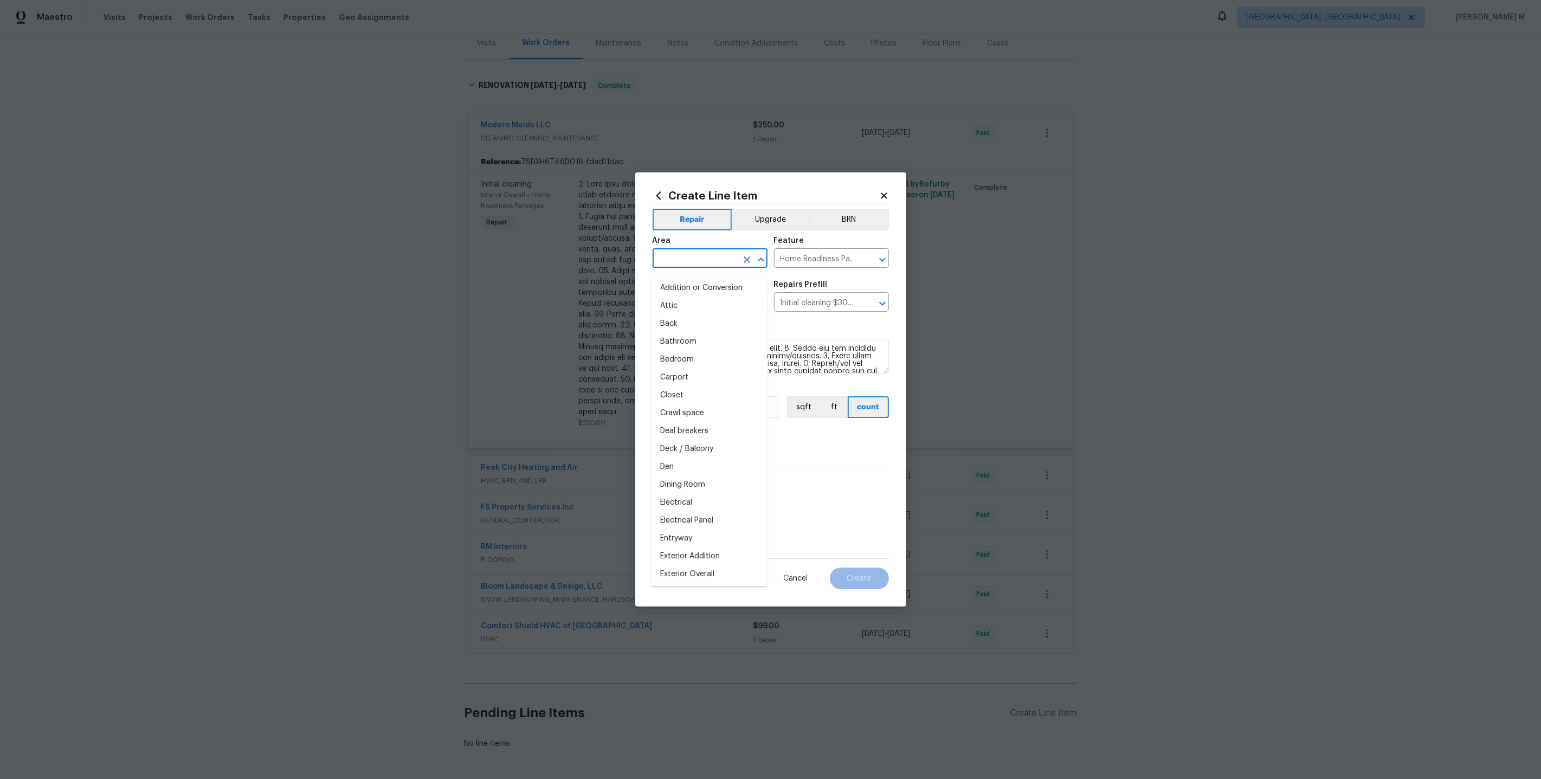
click at [692, 268] on input "text" at bounding box center [695, 259] width 85 height 17
click at [798, 336] on div "Repairs needed" at bounding box center [771, 332] width 236 height 14
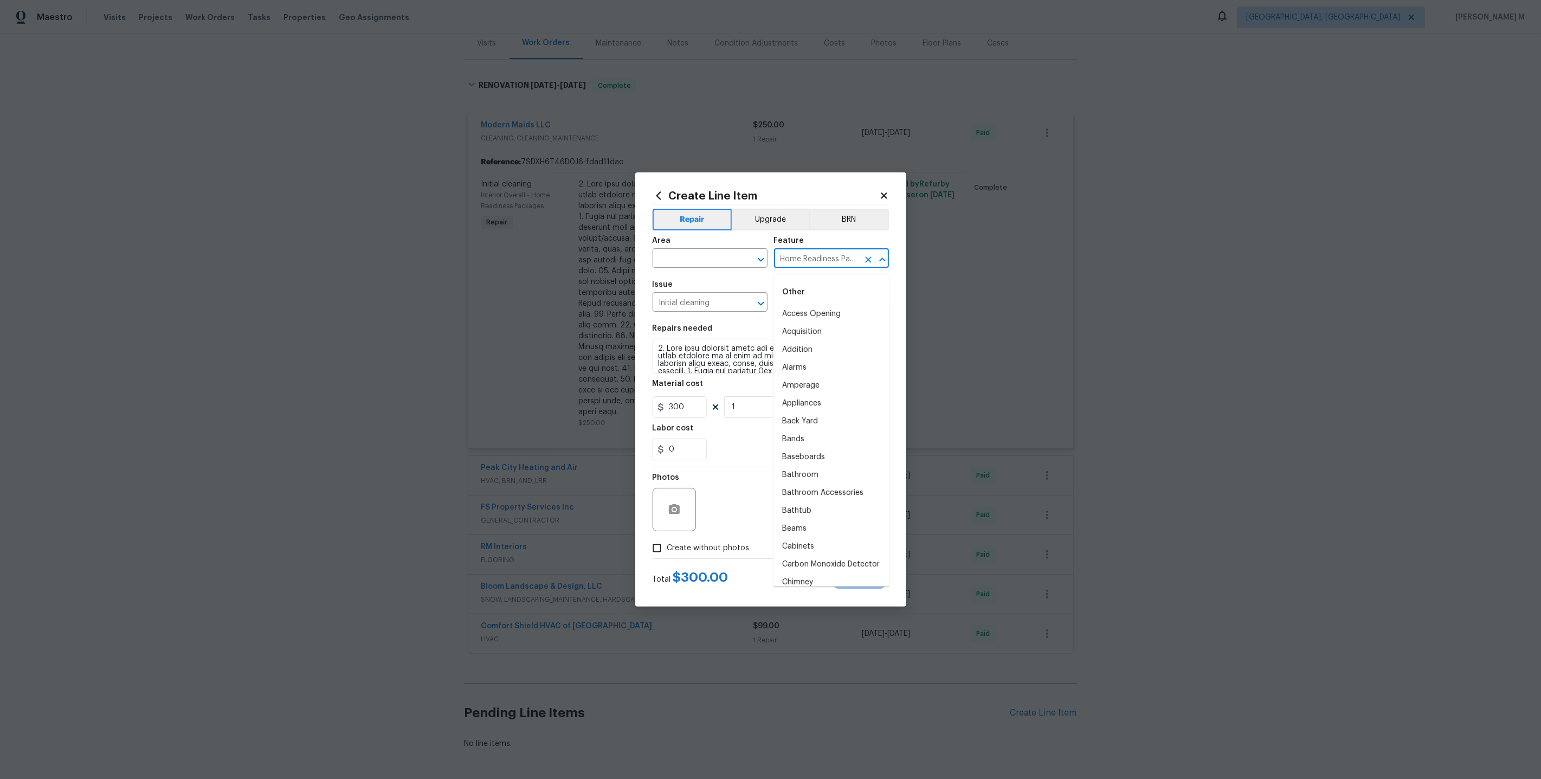
scroll to position [0, 15]
drag, startPoint x: 780, startPoint y: 267, endPoint x: 861, endPoint y: 263, distance: 81.4
click at [861, 263] on div "Home Readiness Packages ​" at bounding box center [831, 259] width 115 height 17
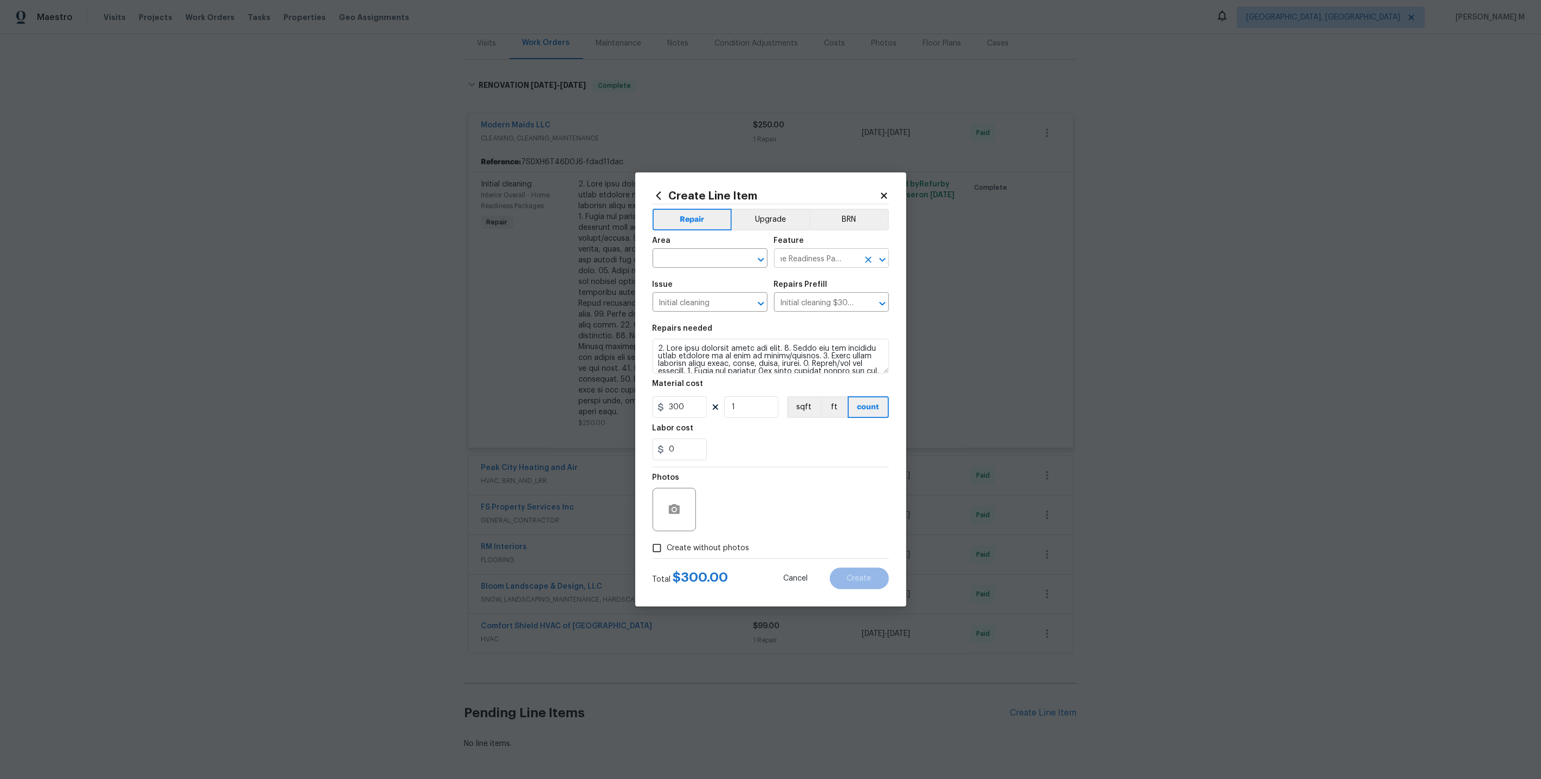
scroll to position [0, 0]
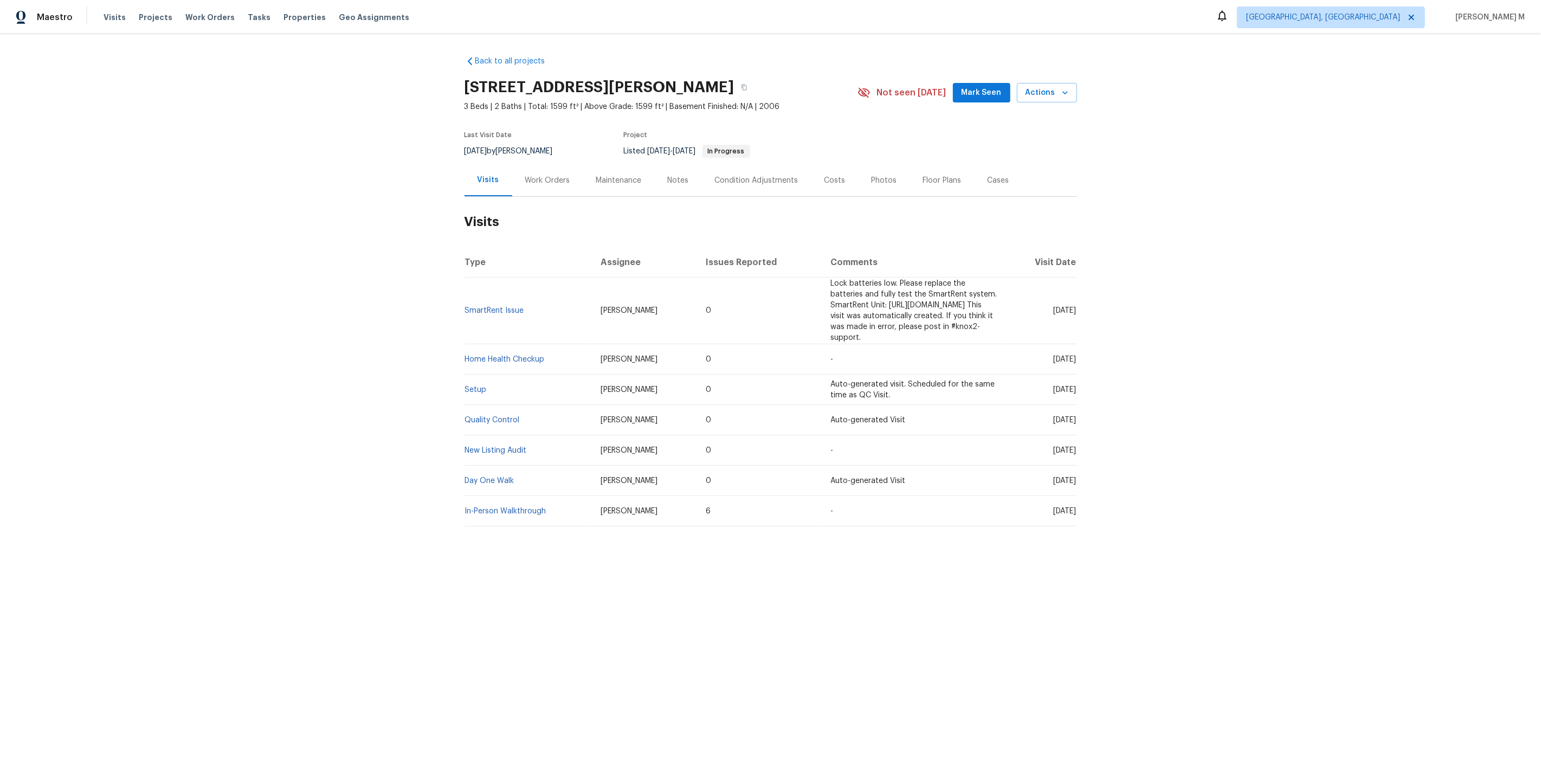
click at [547, 155] on div "Last Visit Date [DATE] by [PERSON_NAME] Project Listed [DATE] - [DATE] In Progr…" at bounding box center [649, 144] width 368 height 39
click at [519, 215] on h2 "Visits" at bounding box center [771, 222] width 613 height 50
click at [519, 175] on div "Work Orders" at bounding box center [547, 180] width 71 height 32
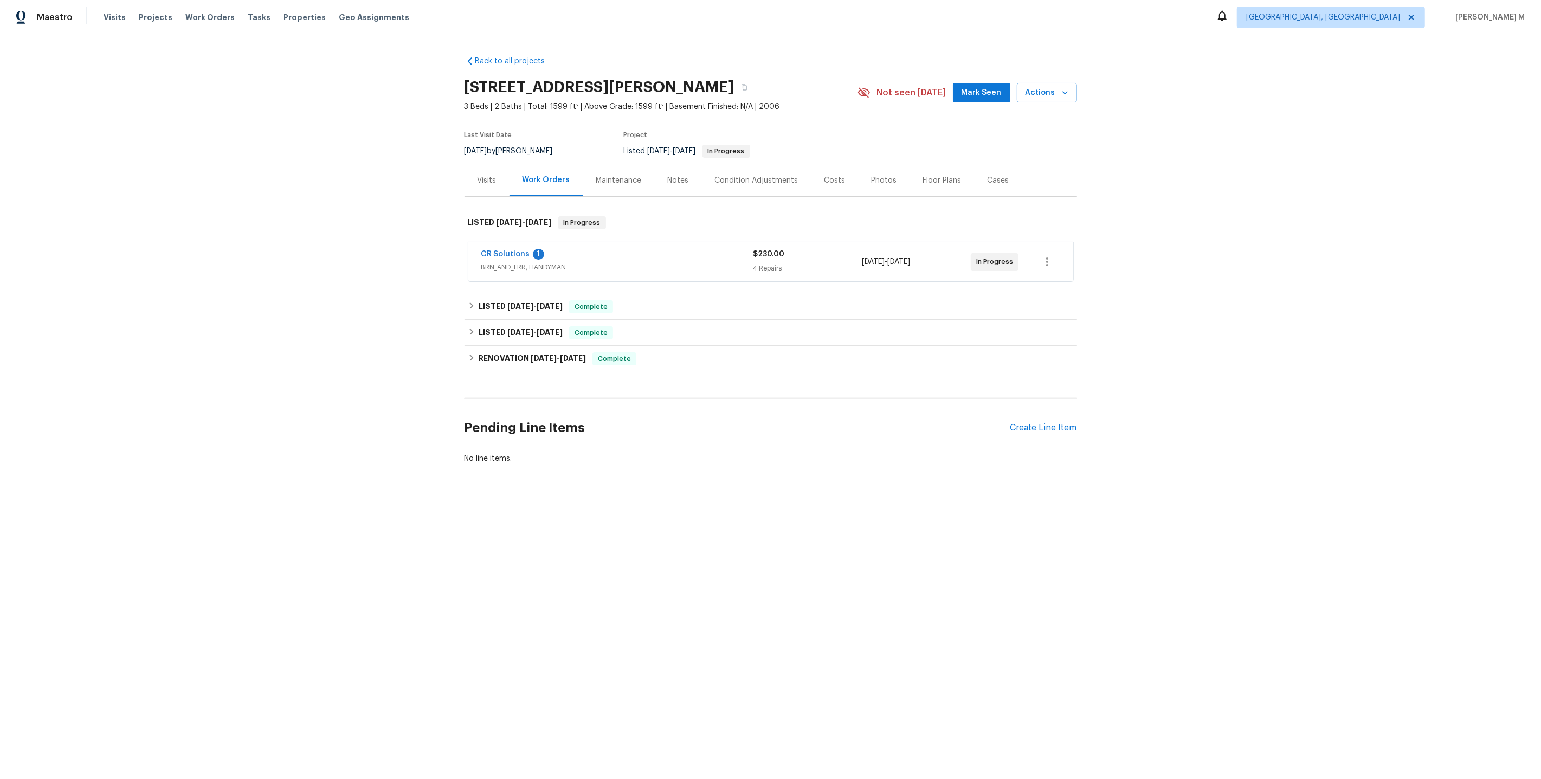
click at [506, 266] on span "BRN_AND_LRR, HANDYMAN" at bounding box center [617, 267] width 272 height 11
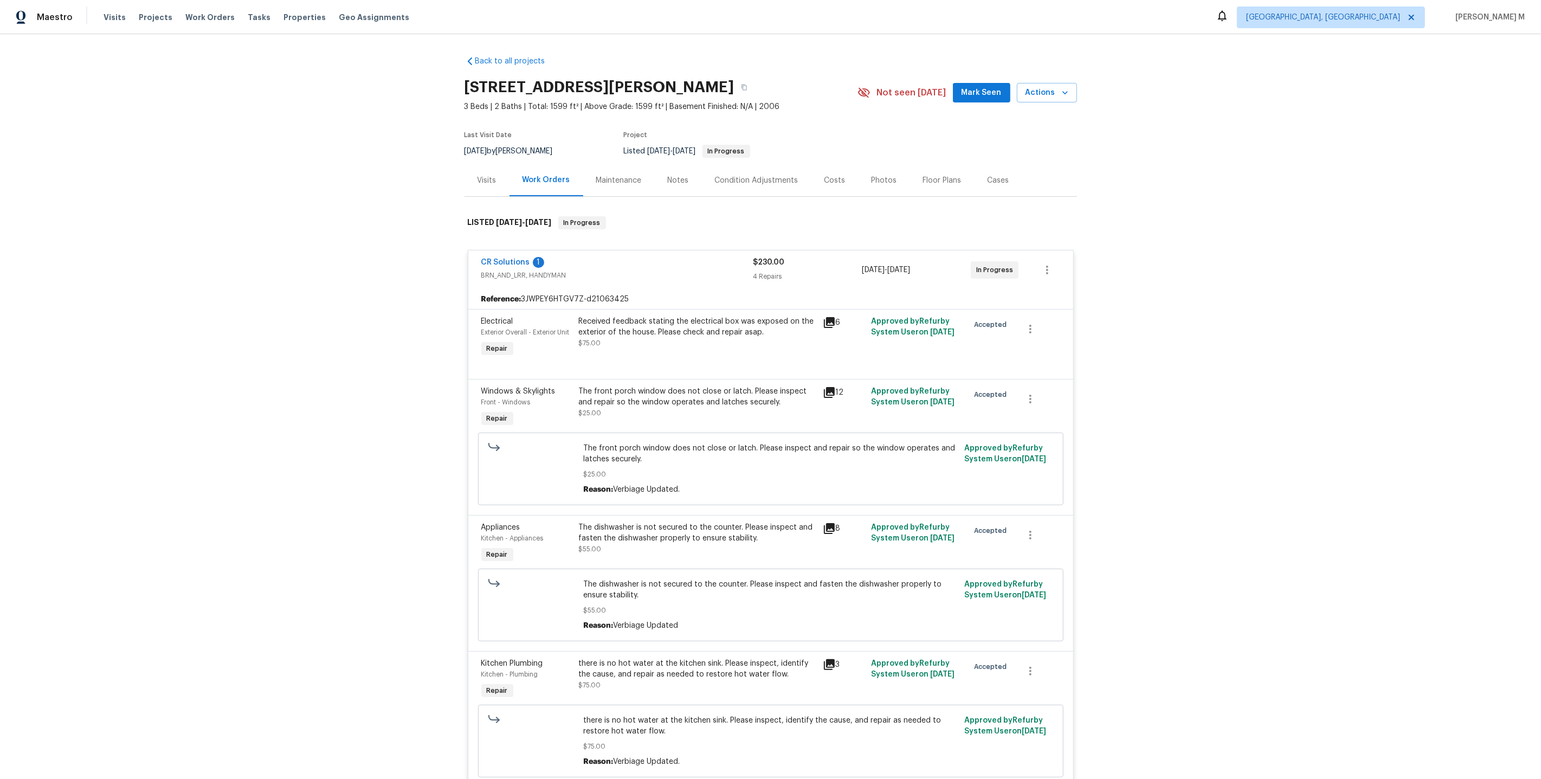
click at [614, 316] on div "Received feedback stating the electrical box was exposed on the exterior of the…" at bounding box center [697, 327] width 237 height 22
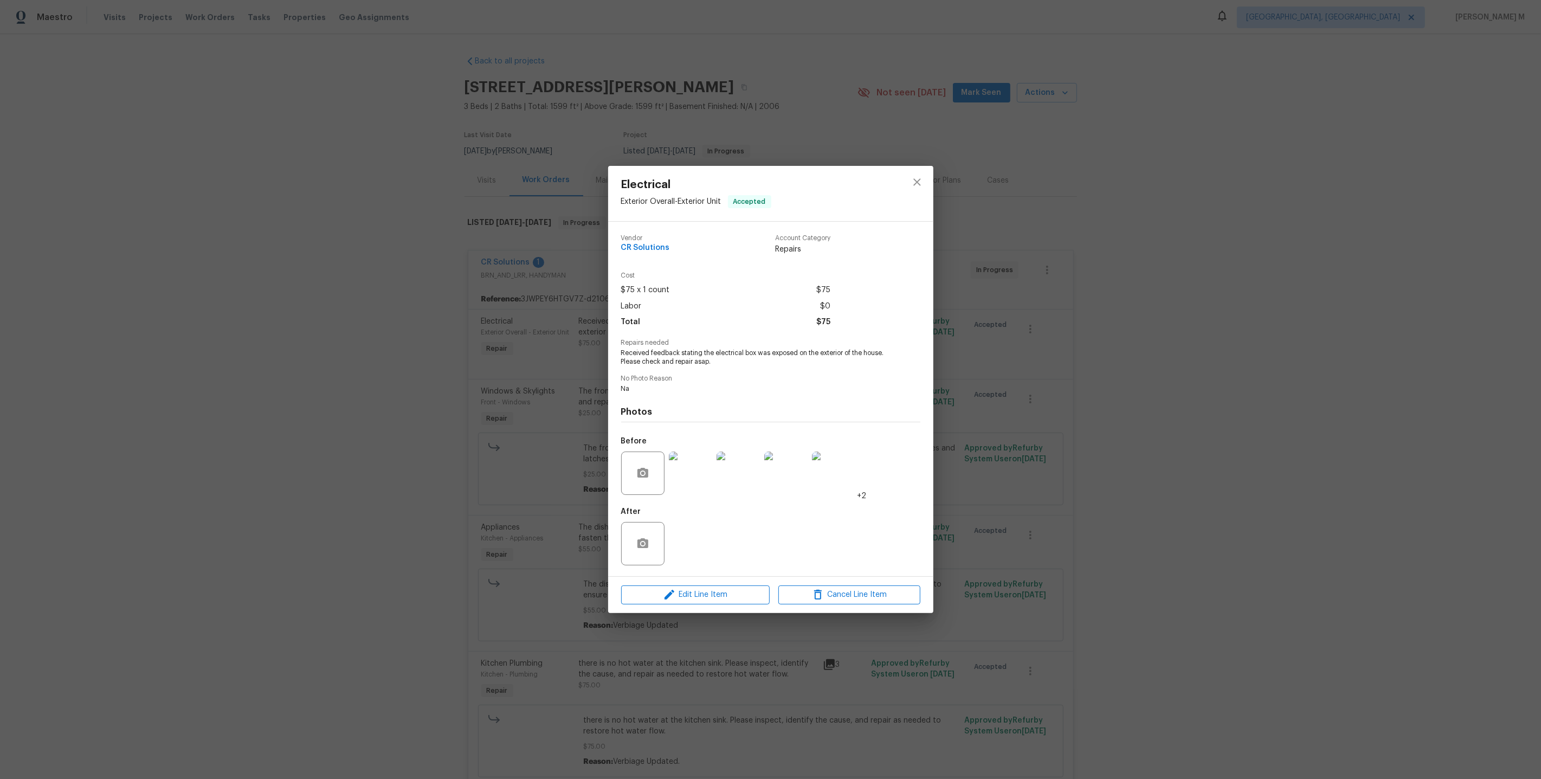
click at [705, 472] on img at bounding box center [690, 473] width 43 height 43
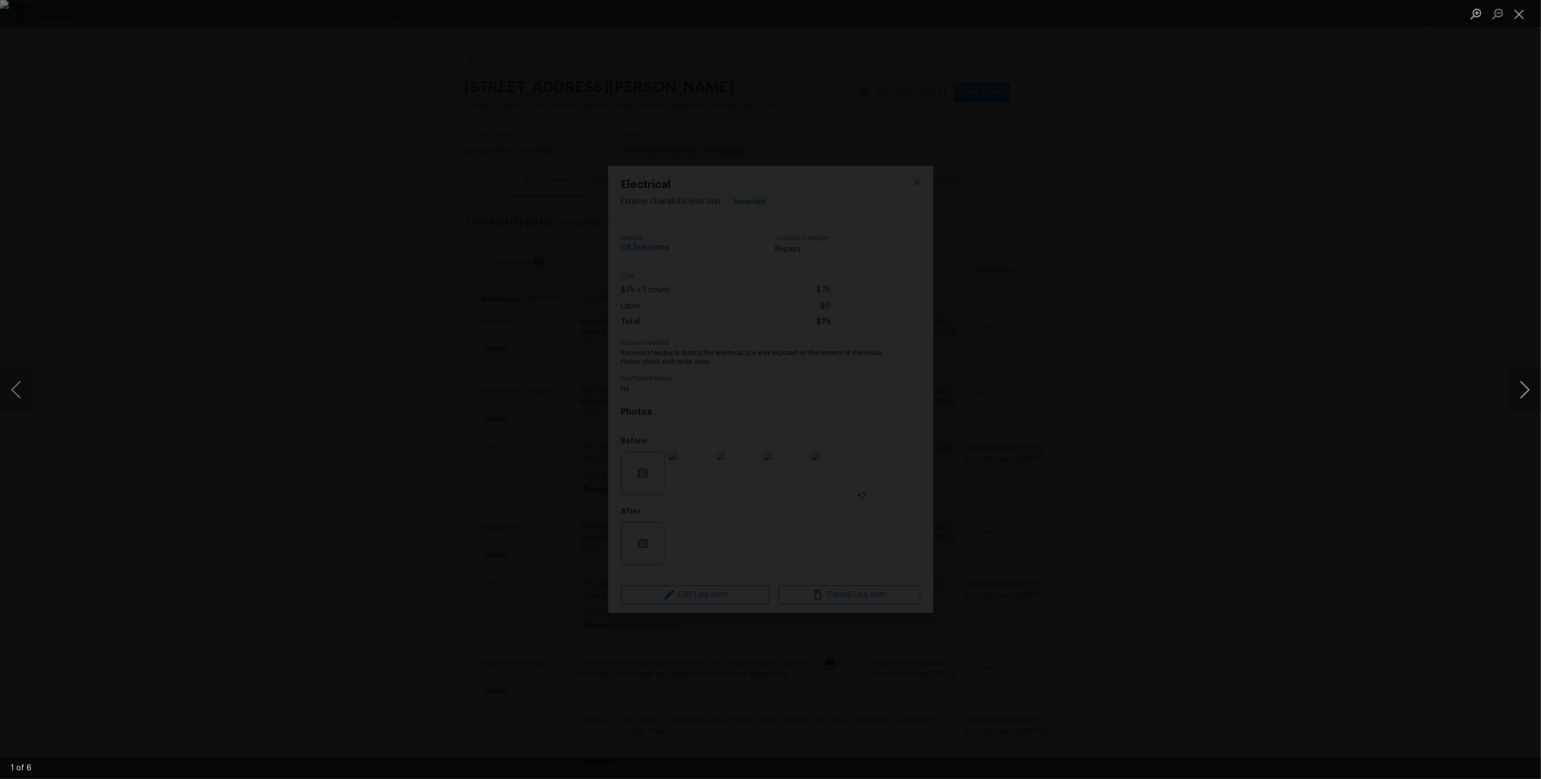
click at [1520, 398] on button "Next image" at bounding box center [1525, 389] width 33 height 43
click at [1365, 258] on div "Lightbox" at bounding box center [770, 389] width 1541 height 779
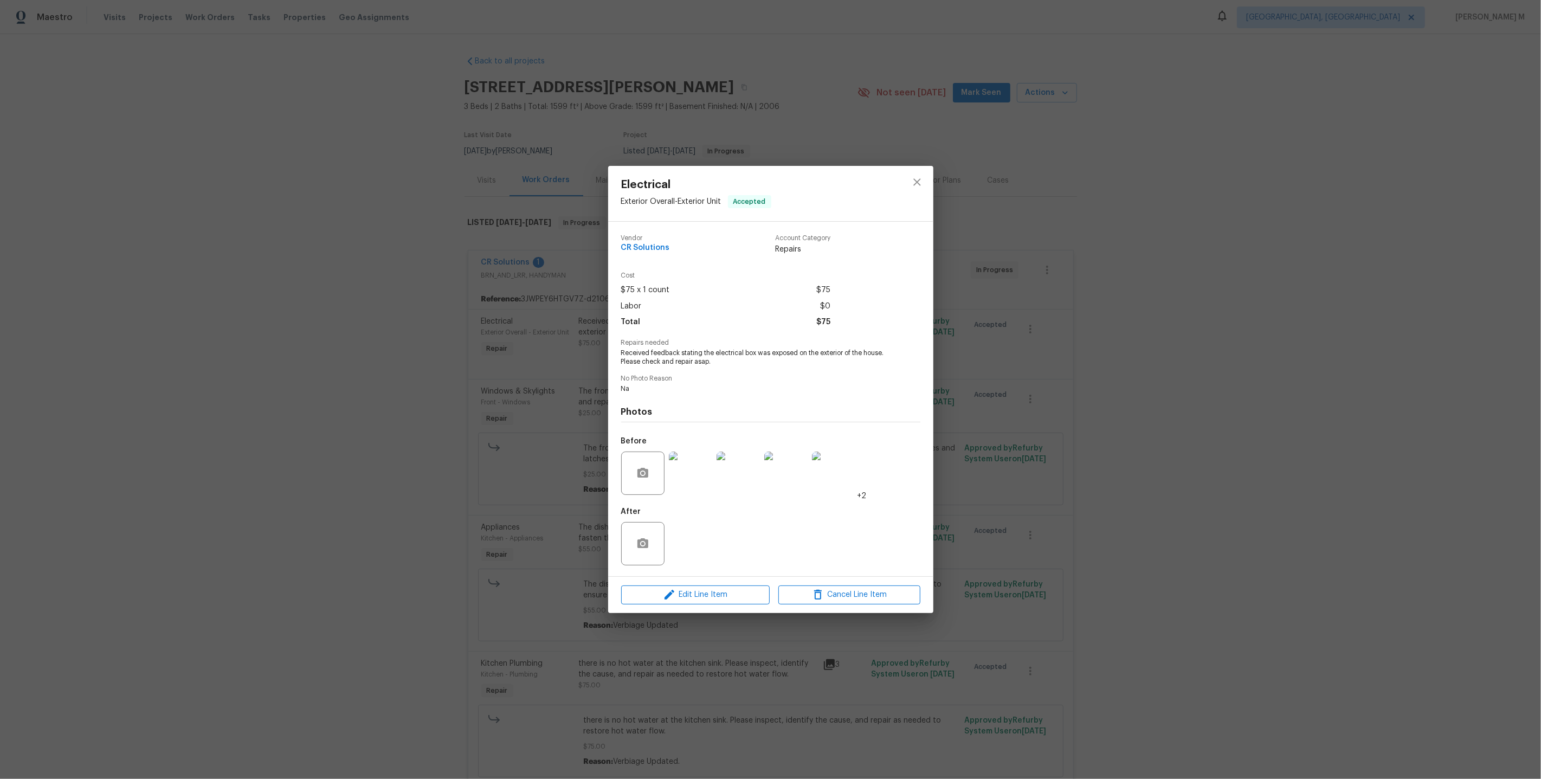
click at [1172, 262] on div "Electrical Exterior Overall - Exterior Unit Accepted Vendor CR Solutions Accoun…" at bounding box center [770, 389] width 1541 height 779
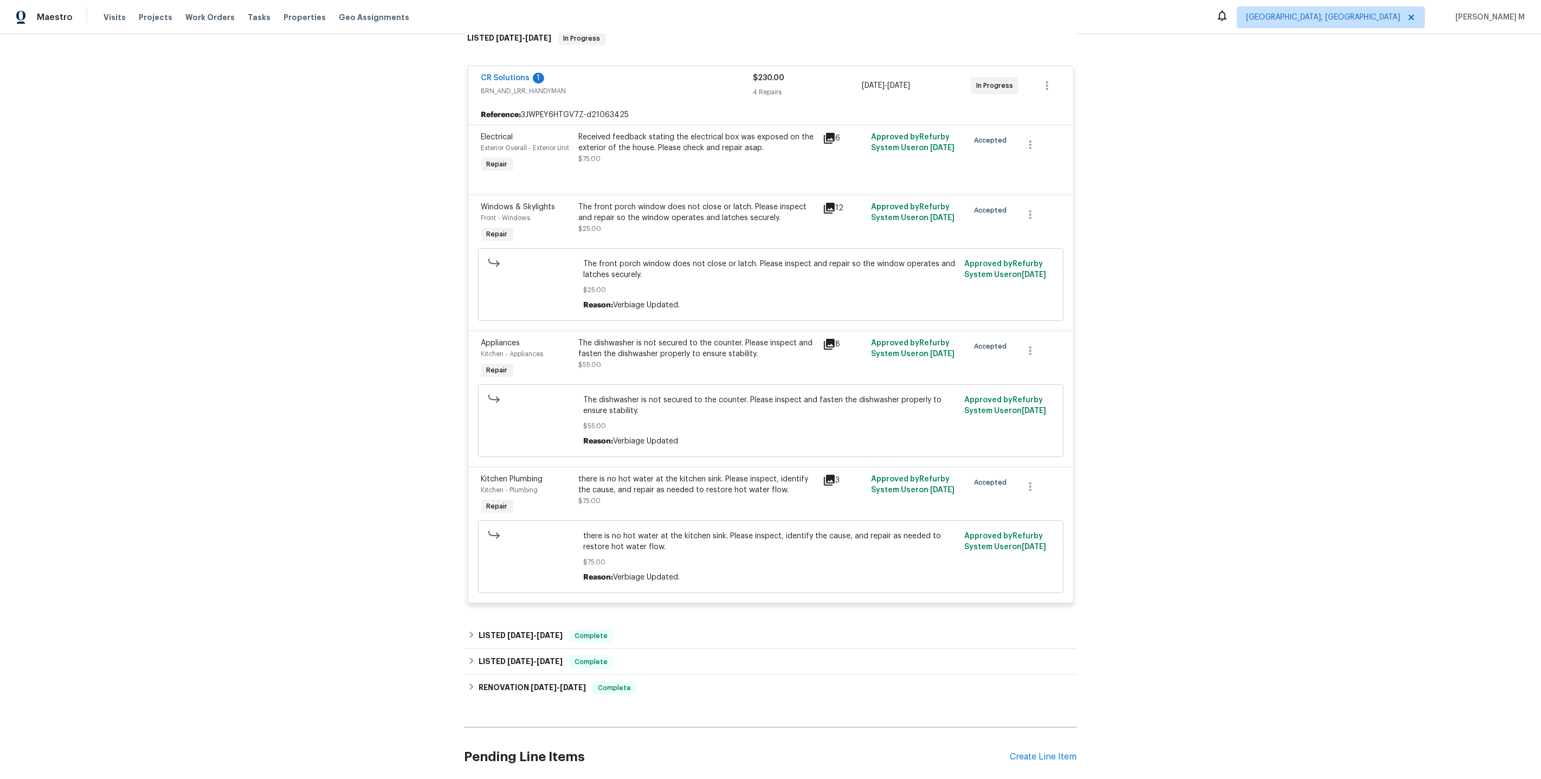
scroll to position [125, 0]
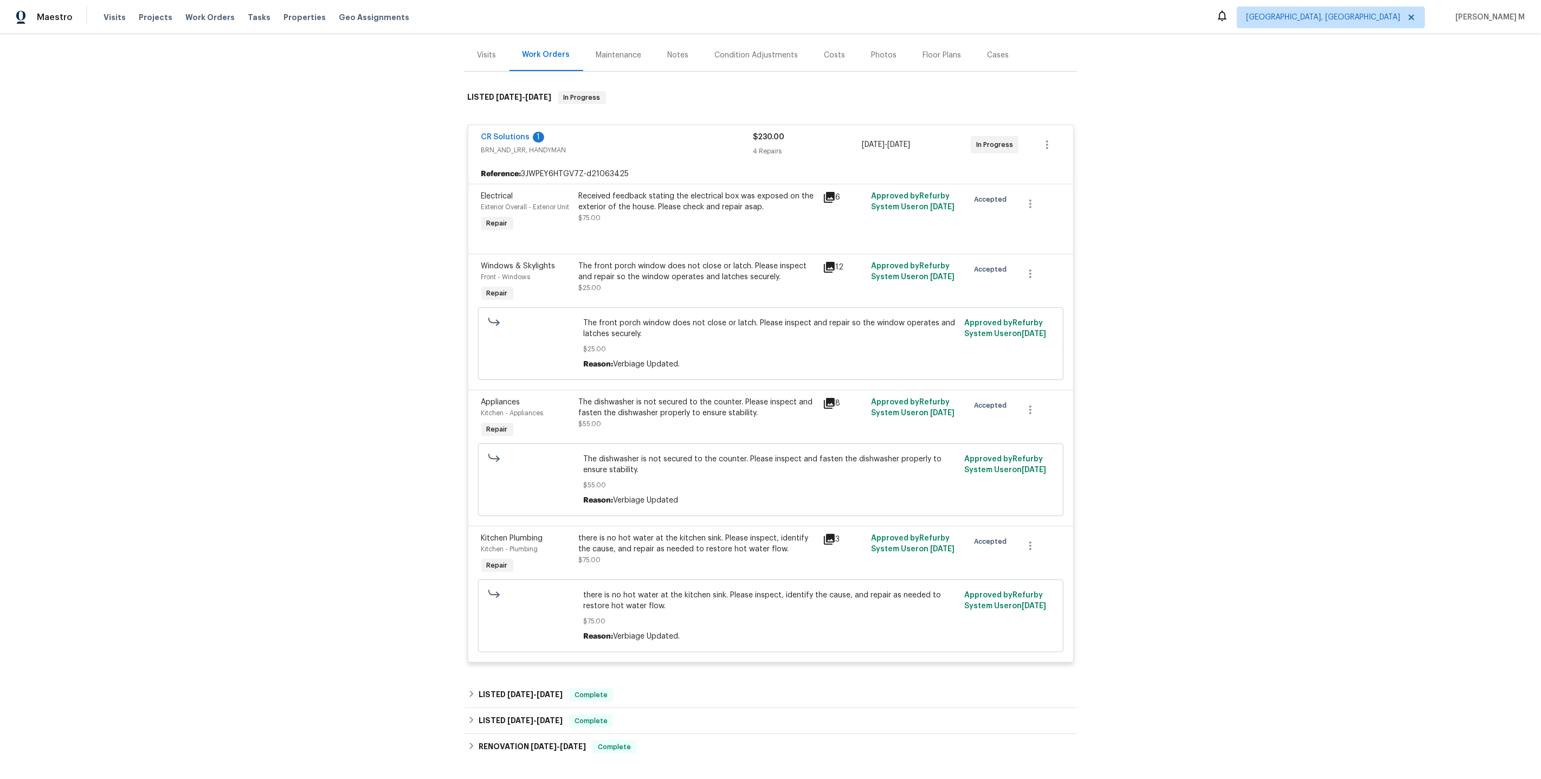
click at [493, 125] on div "CR Solutions 1 BRN_AND_LRR, HANDYMAN $230.00 4 Repairs [DATE] - [DATE] In Progr…" at bounding box center [770, 144] width 605 height 39
click at [491, 133] on link "CR Solutions" at bounding box center [505, 137] width 49 height 8
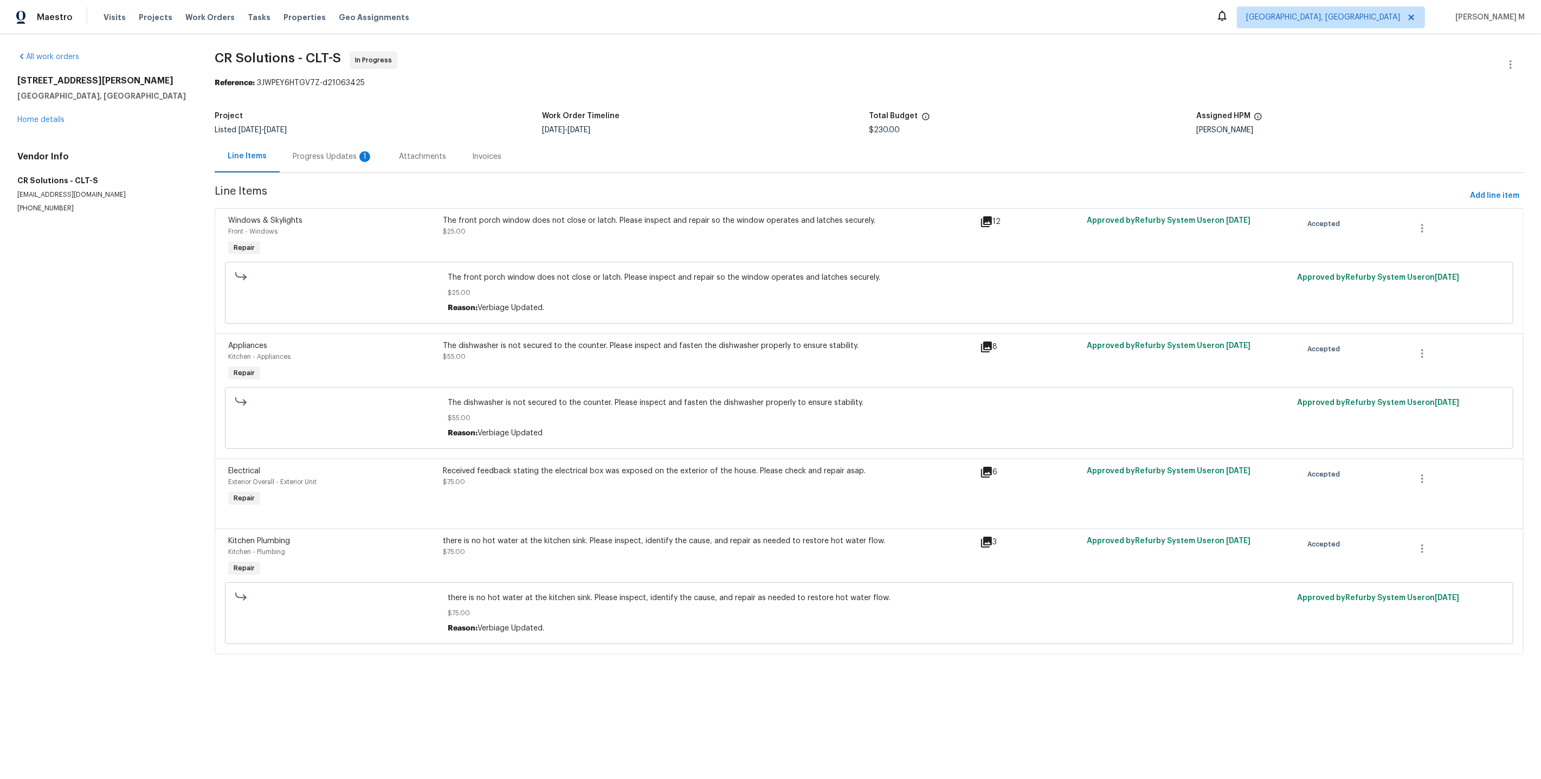
click at [301, 159] on div "Progress Updates 1" at bounding box center [333, 156] width 106 height 32
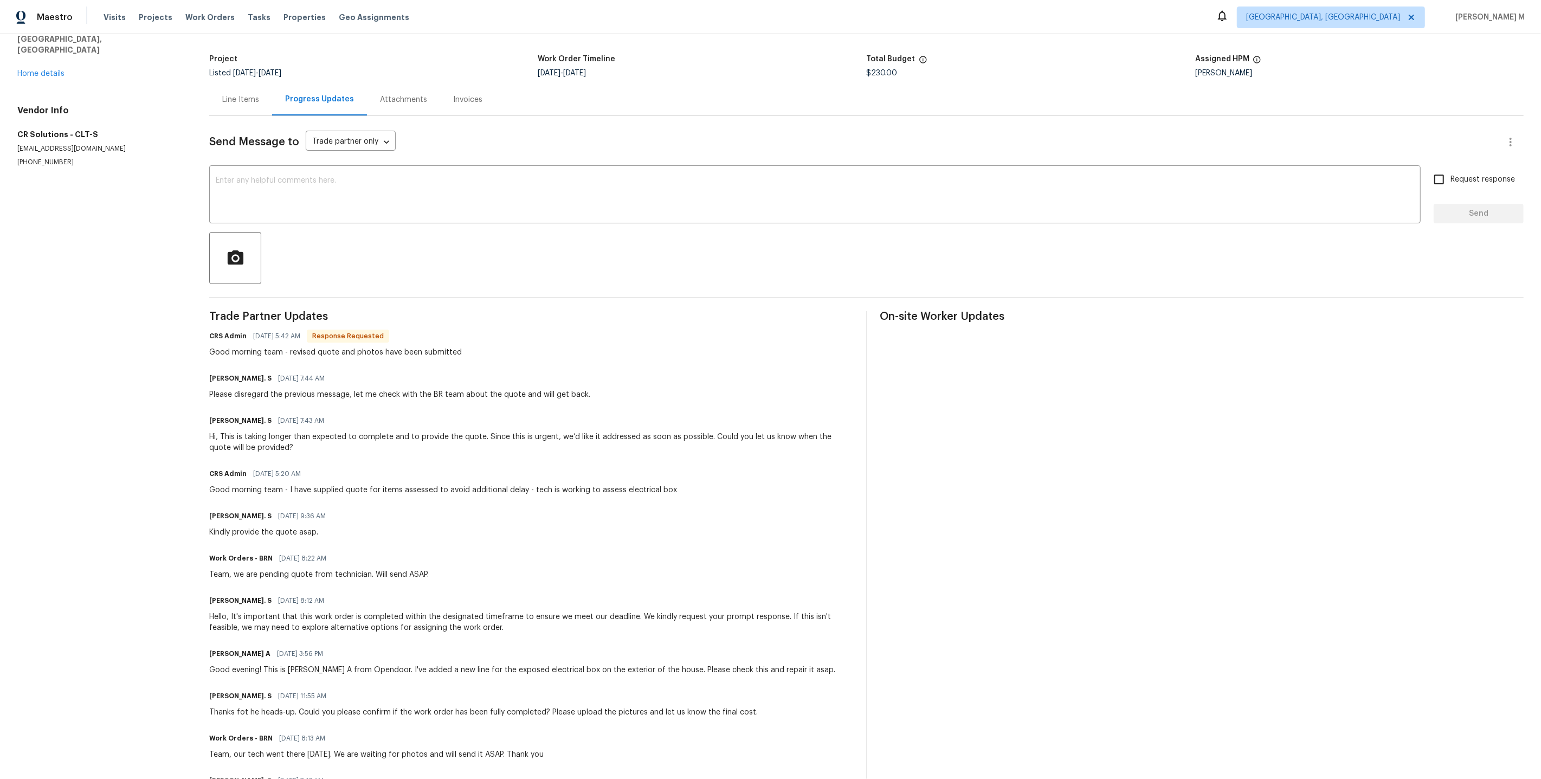
scroll to position [52, 0]
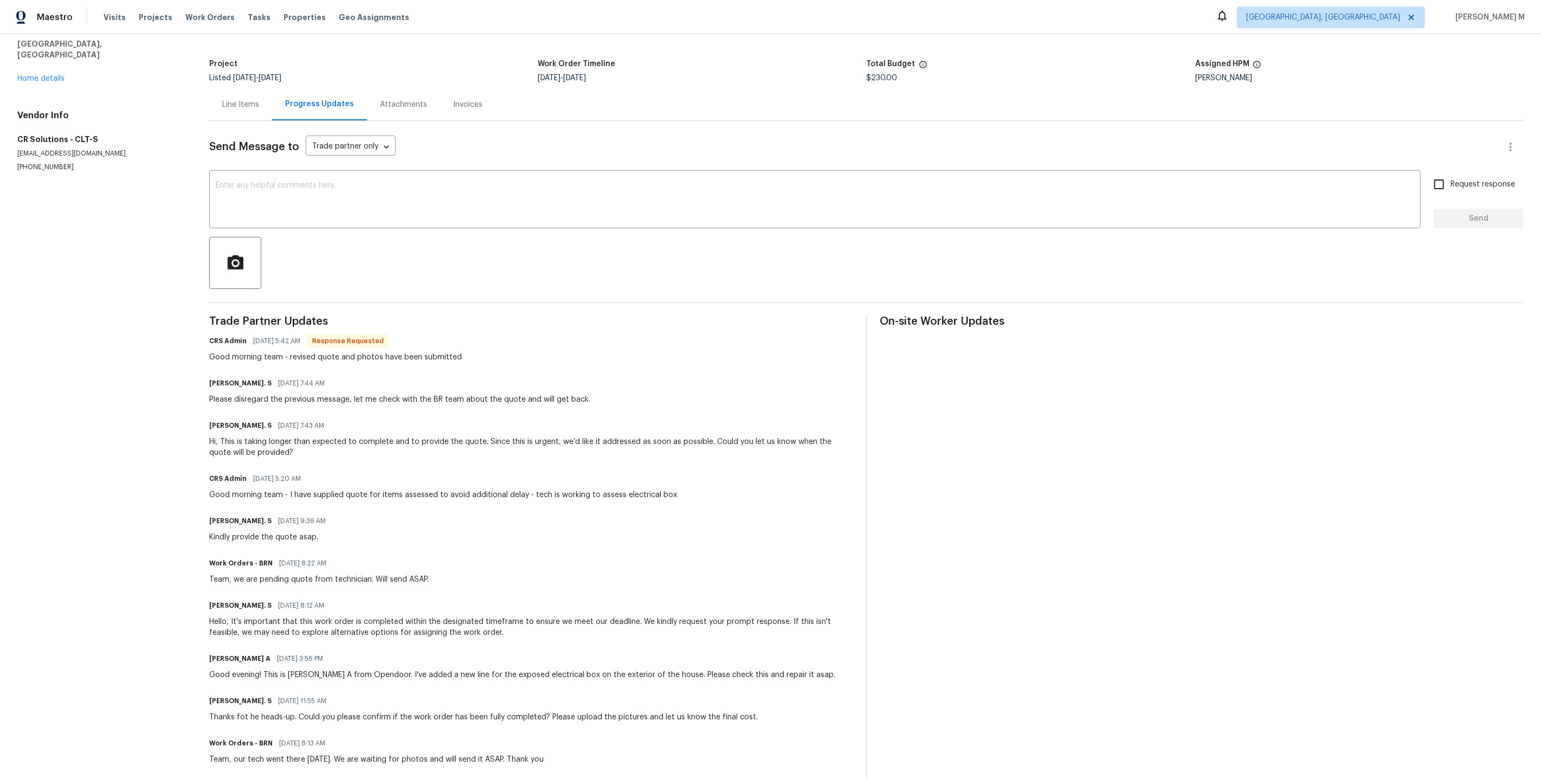
click at [238, 107] on div "Line Items" at bounding box center [240, 104] width 63 height 32
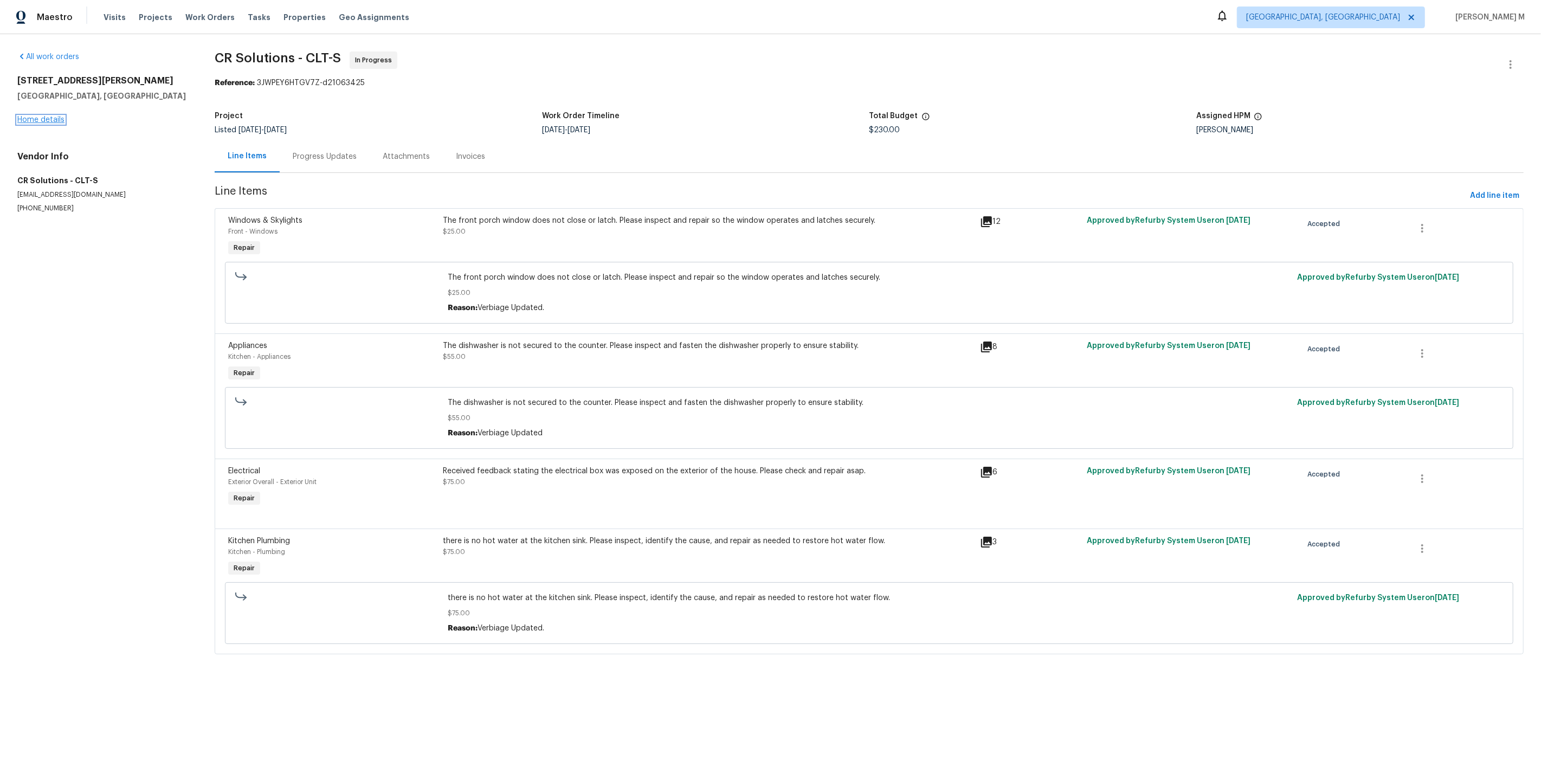
click at [43, 117] on link "Home details" at bounding box center [40, 120] width 47 height 8
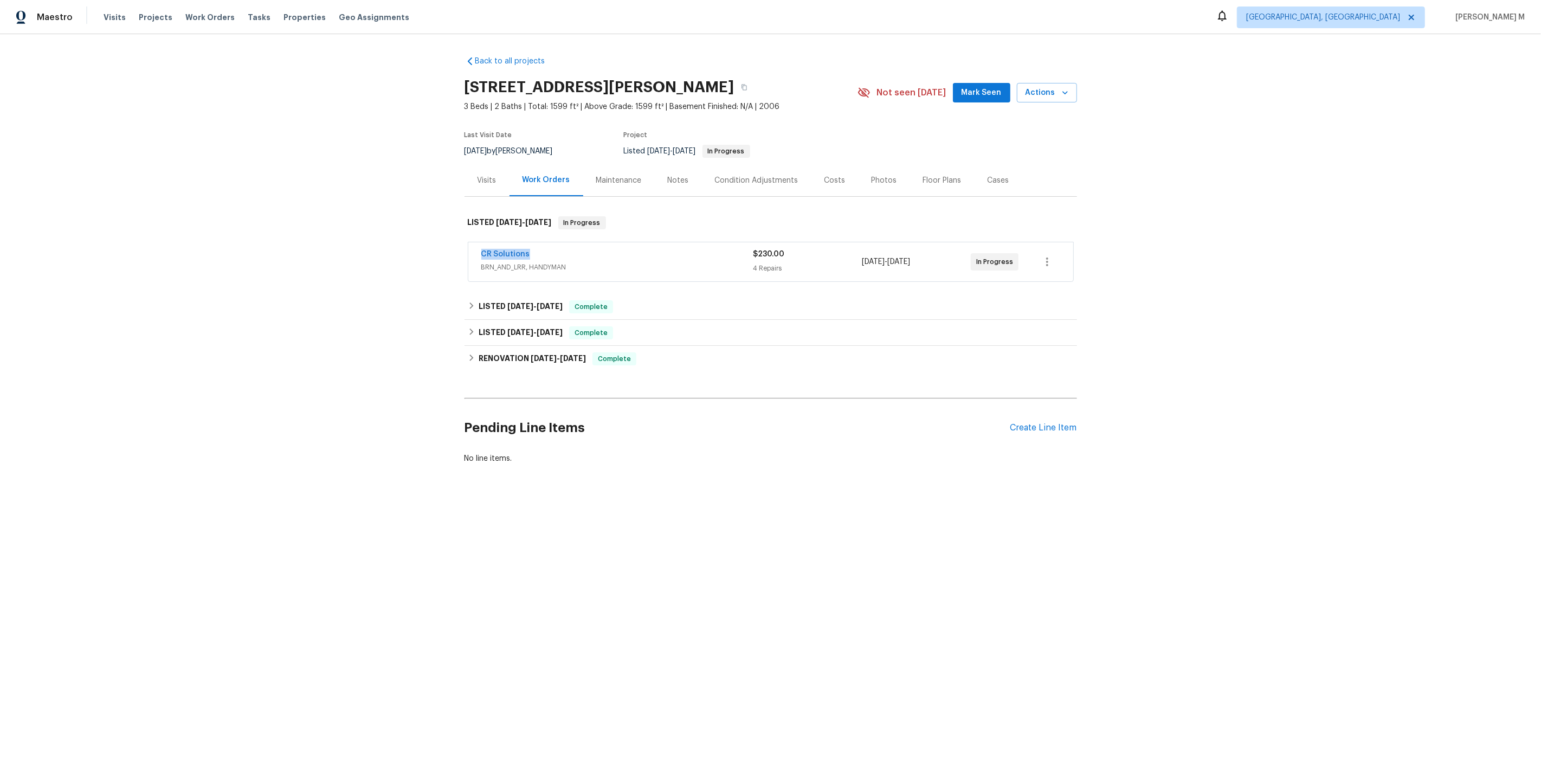
drag, startPoint x: 529, startPoint y: 250, endPoint x: 418, endPoint y: 246, distance: 111.2
click at [419, 247] on div "Back to all projects 16815 Spruell St, Huntersville, NC 28078 3 Beds | 2 Baths …" at bounding box center [770, 286] width 1541 height 504
copy link "CR Solutions"
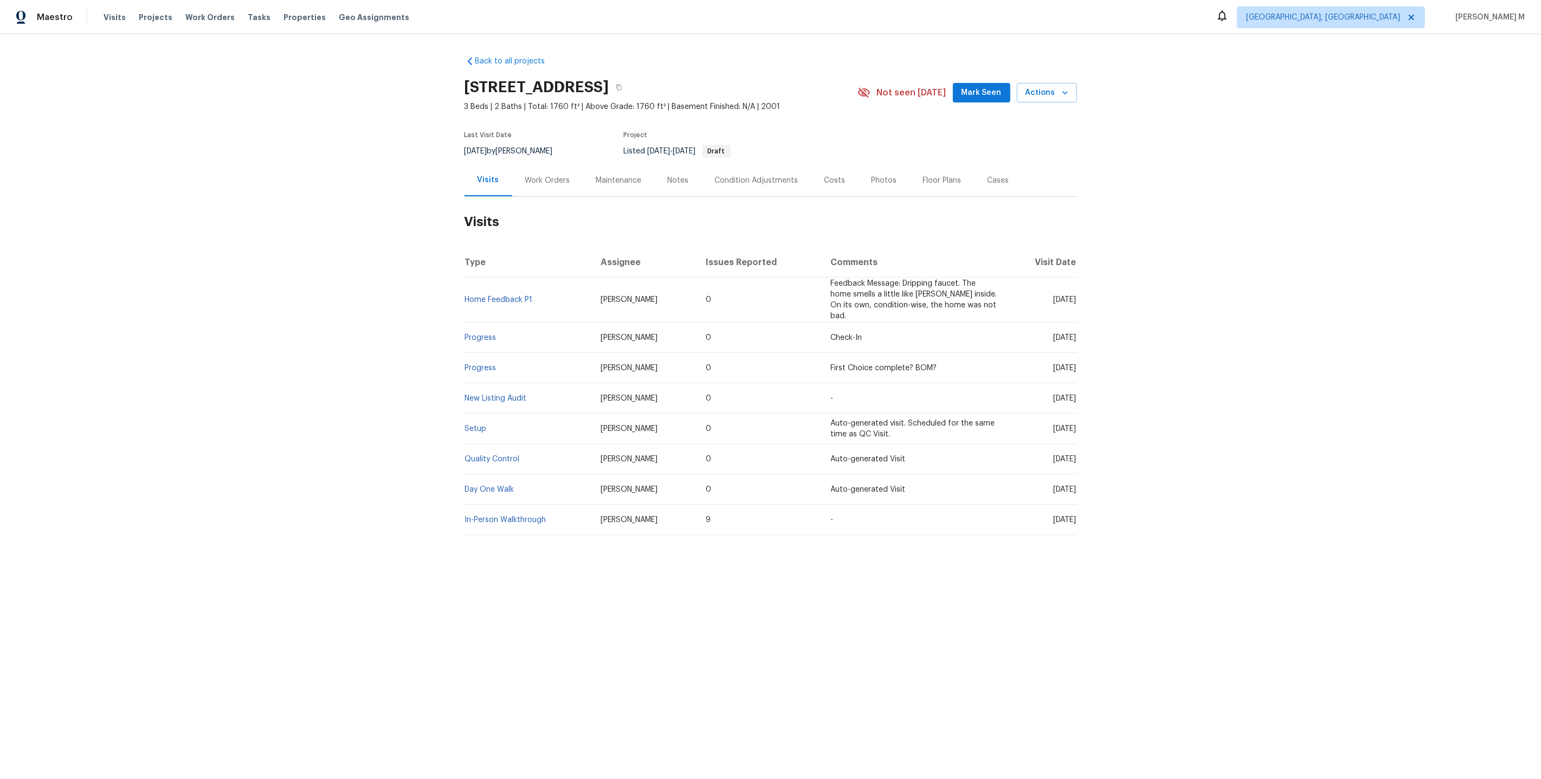
click at [535, 176] on div "Work Orders" at bounding box center [547, 180] width 45 height 11
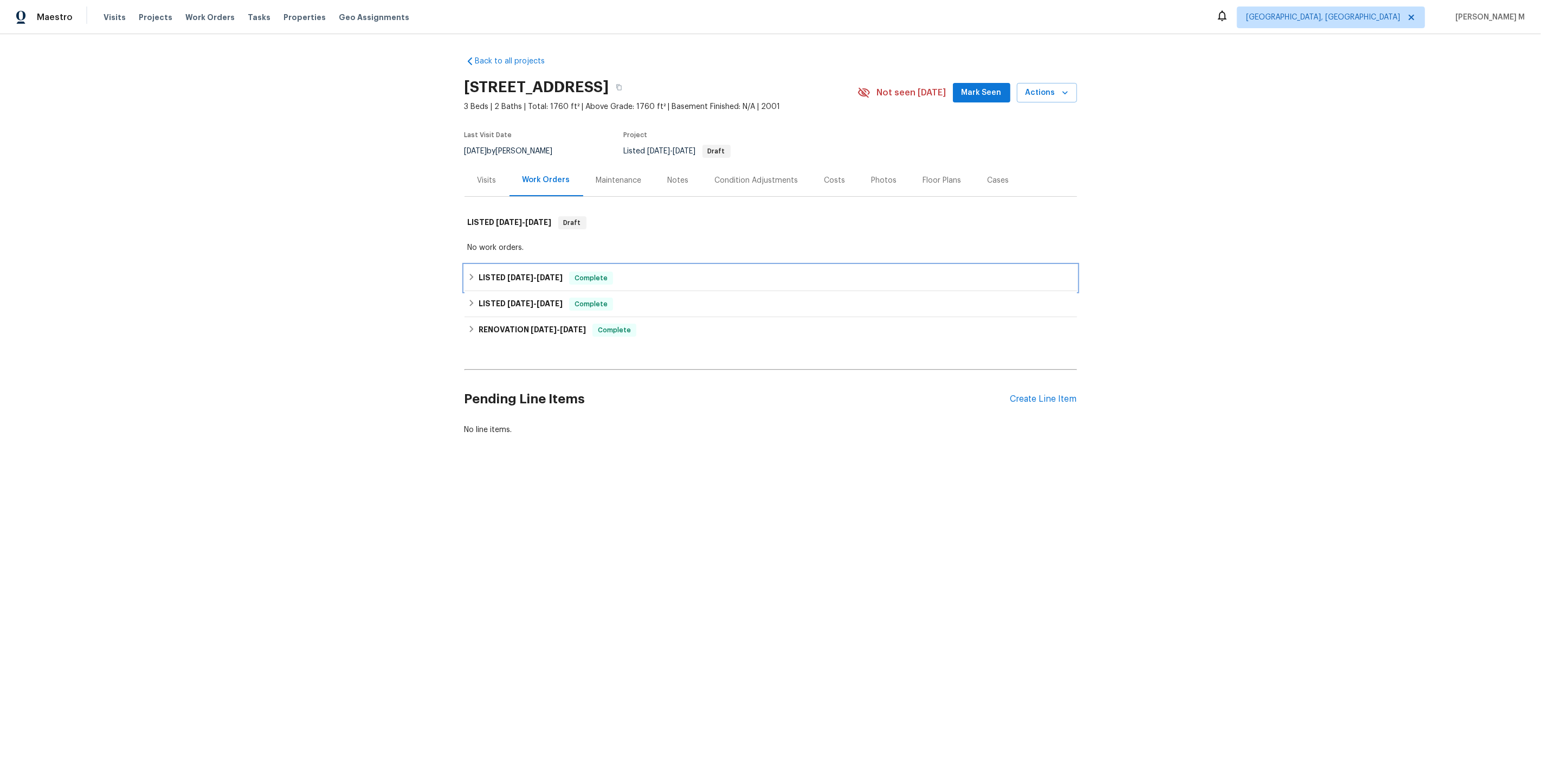
click at [521, 275] on h6 "LISTED [DATE] - [DATE]" at bounding box center [521, 278] width 84 height 13
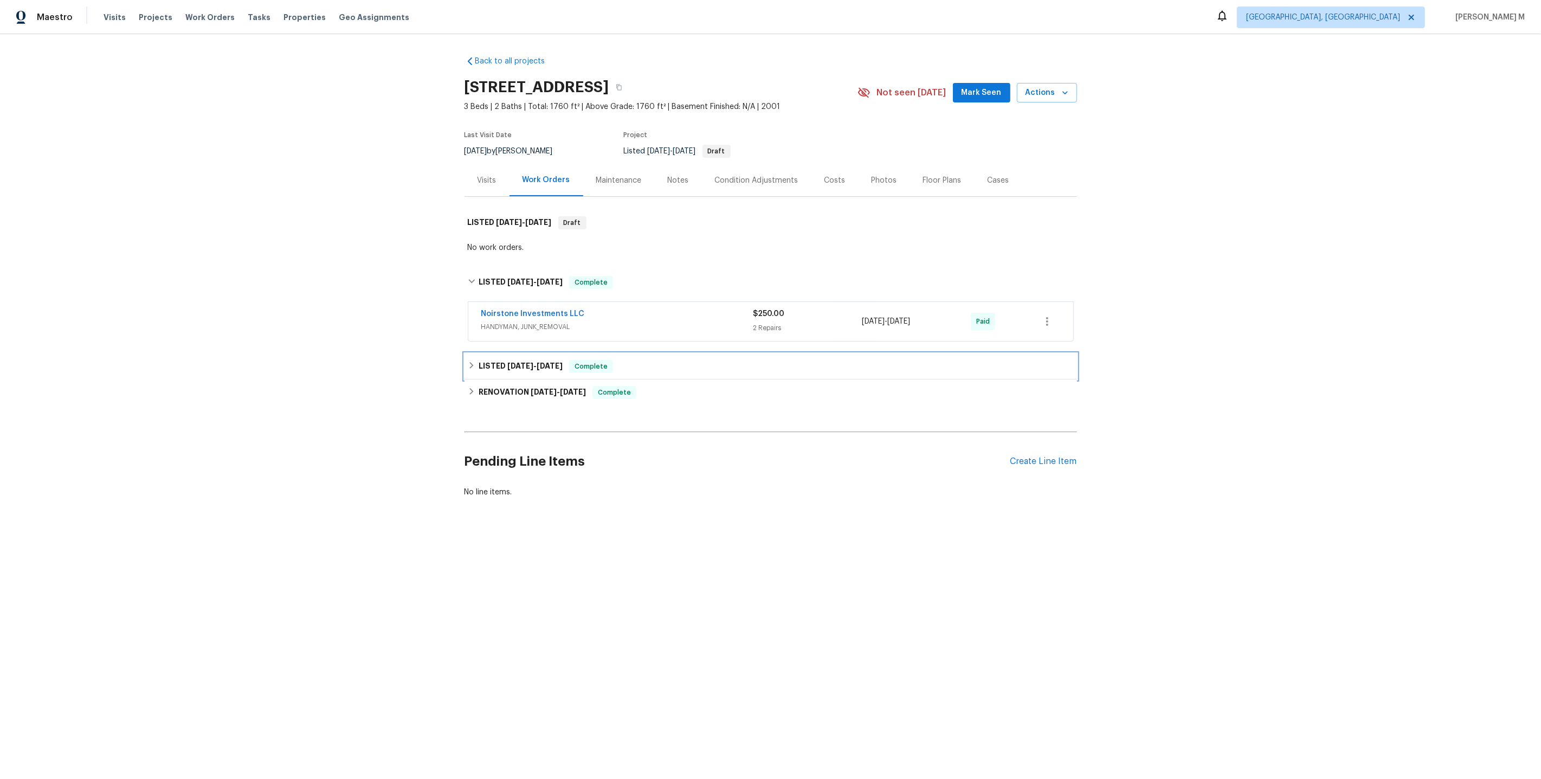
click at [512, 362] on span "[DATE]" at bounding box center [520, 366] width 26 height 8
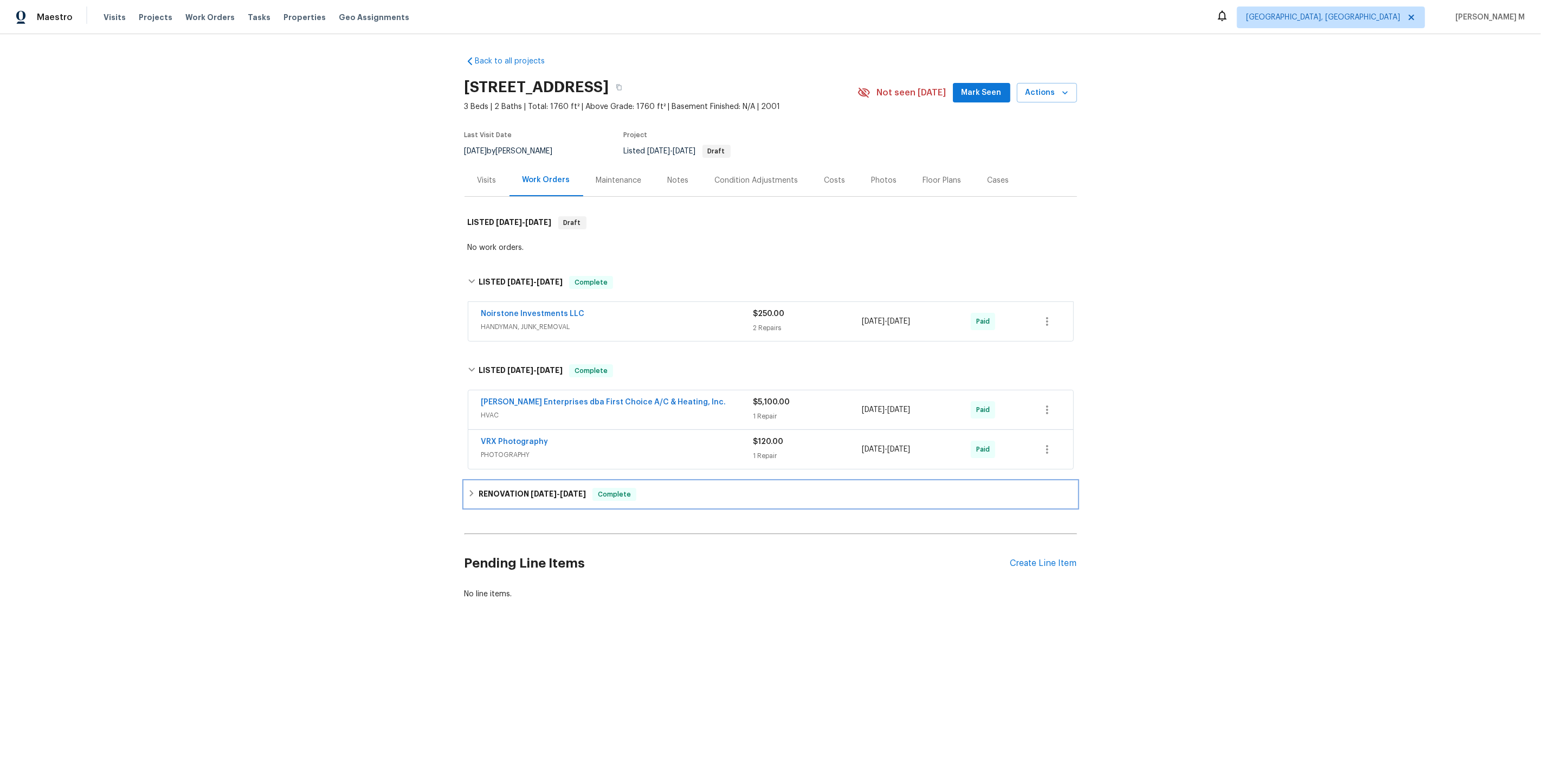
click at [515, 481] on div "RENOVATION [DATE] - [DATE] Complete" at bounding box center [771, 494] width 613 height 26
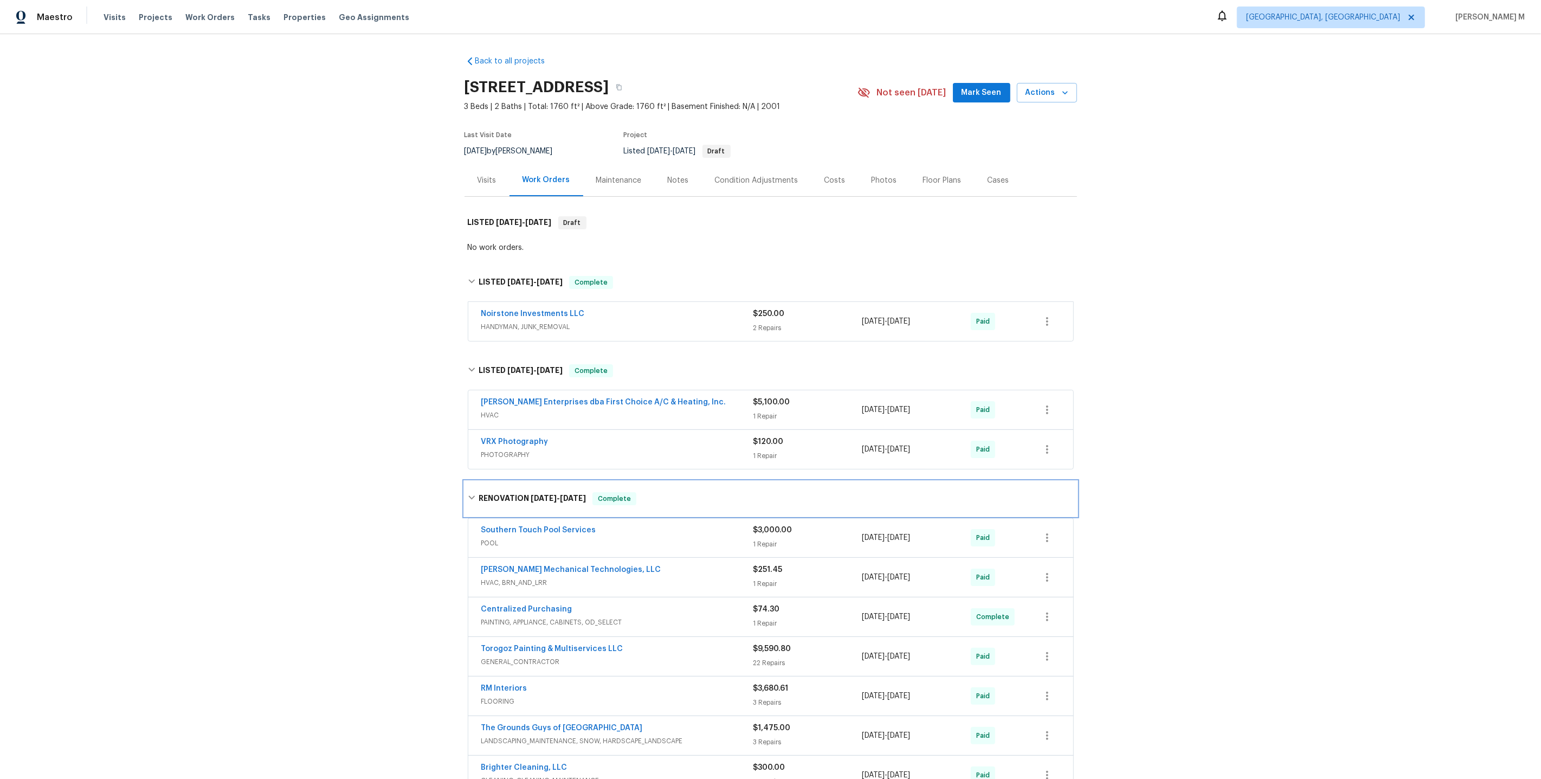
scroll to position [147, 0]
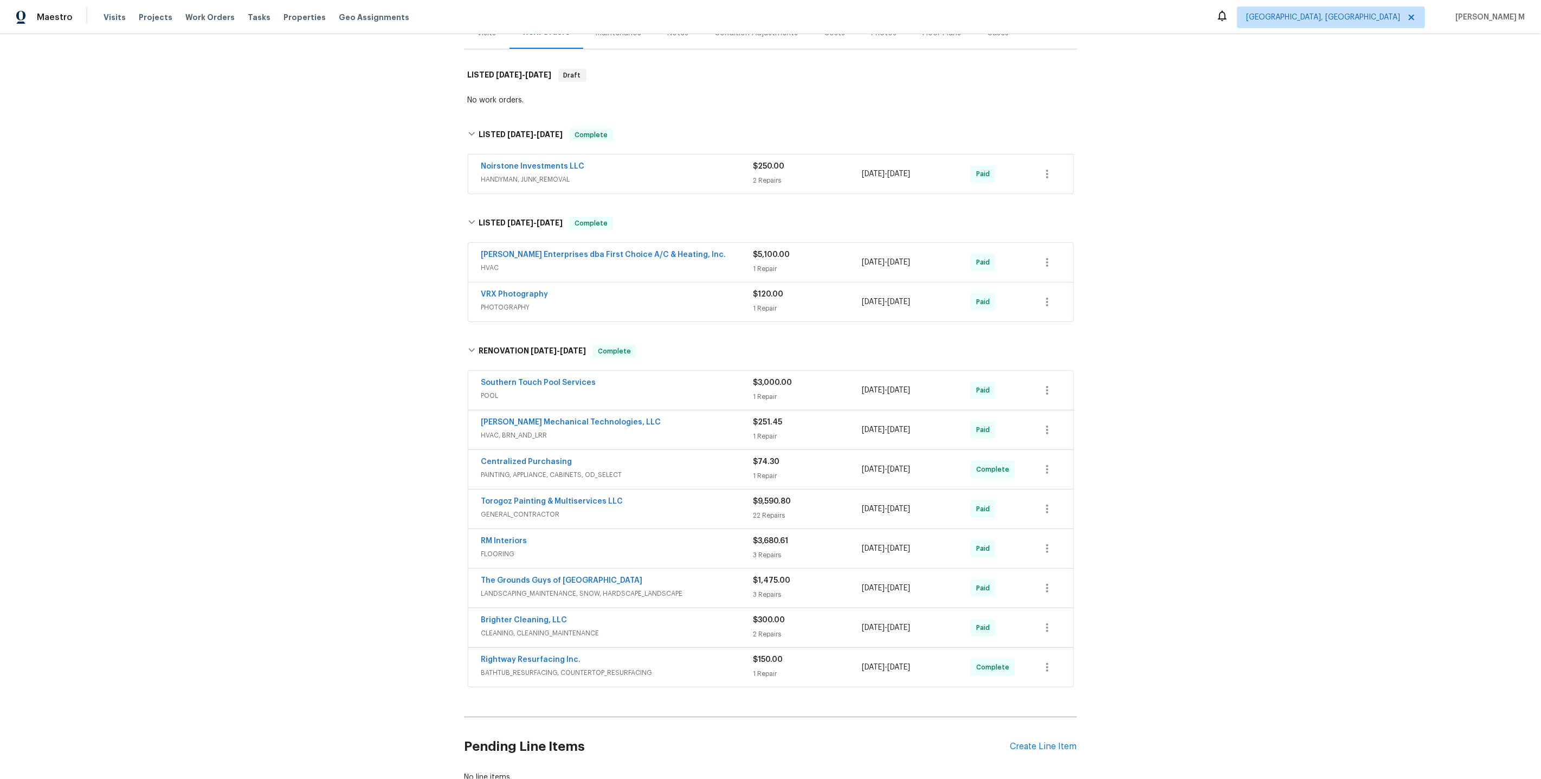
click at [498, 174] on span "HANDYMAN, JUNK_REMOVAL" at bounding box center [617, 179] width 272 height 11
